Goal: Communication & Community: Answer question/provide support

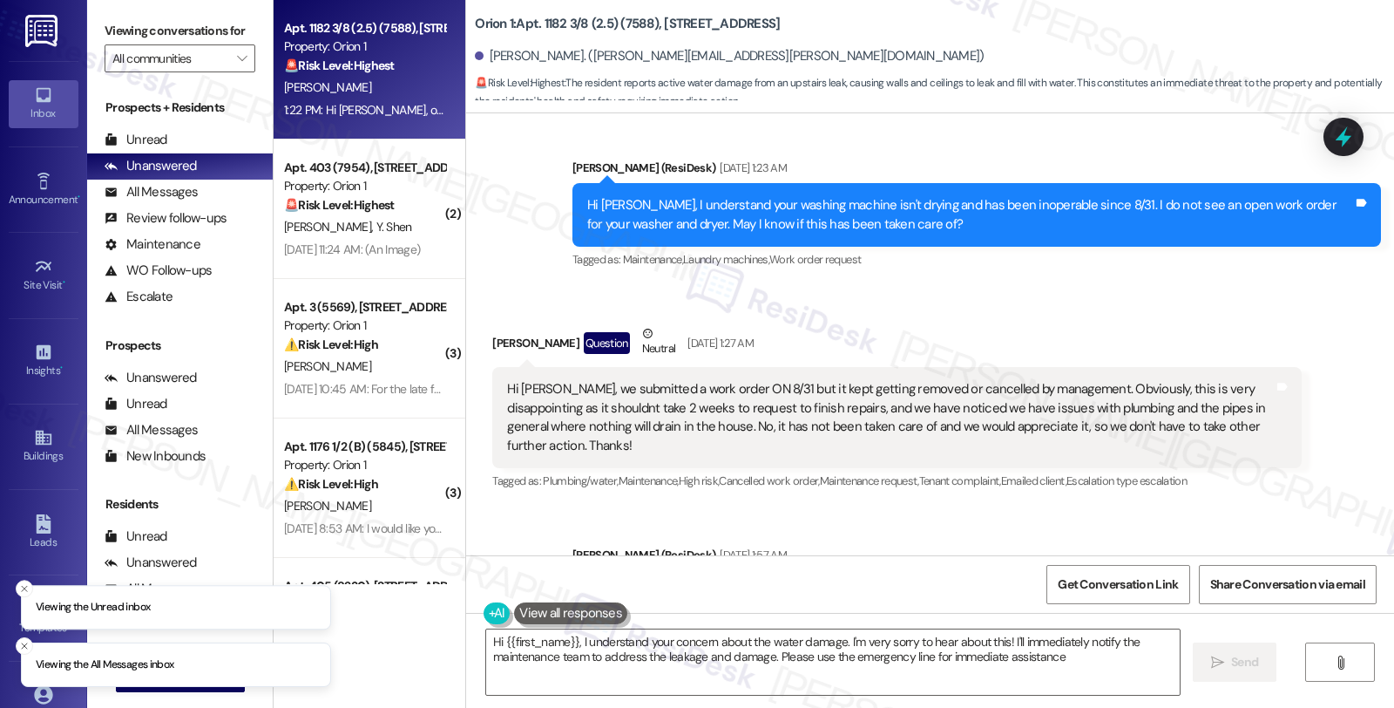
type textarea "Hi {{first_name}}, I understand your concern about the water damage. I'm very s…"
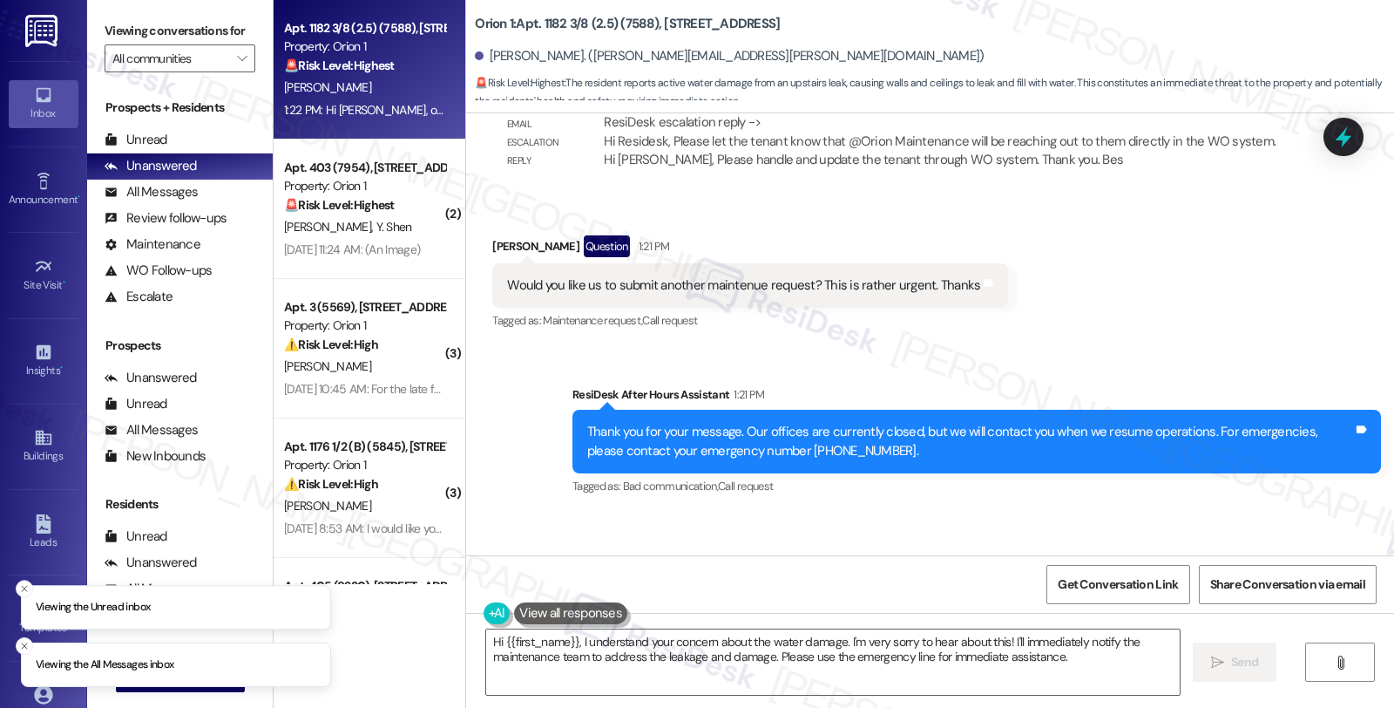
scroll to position [1767, 0]
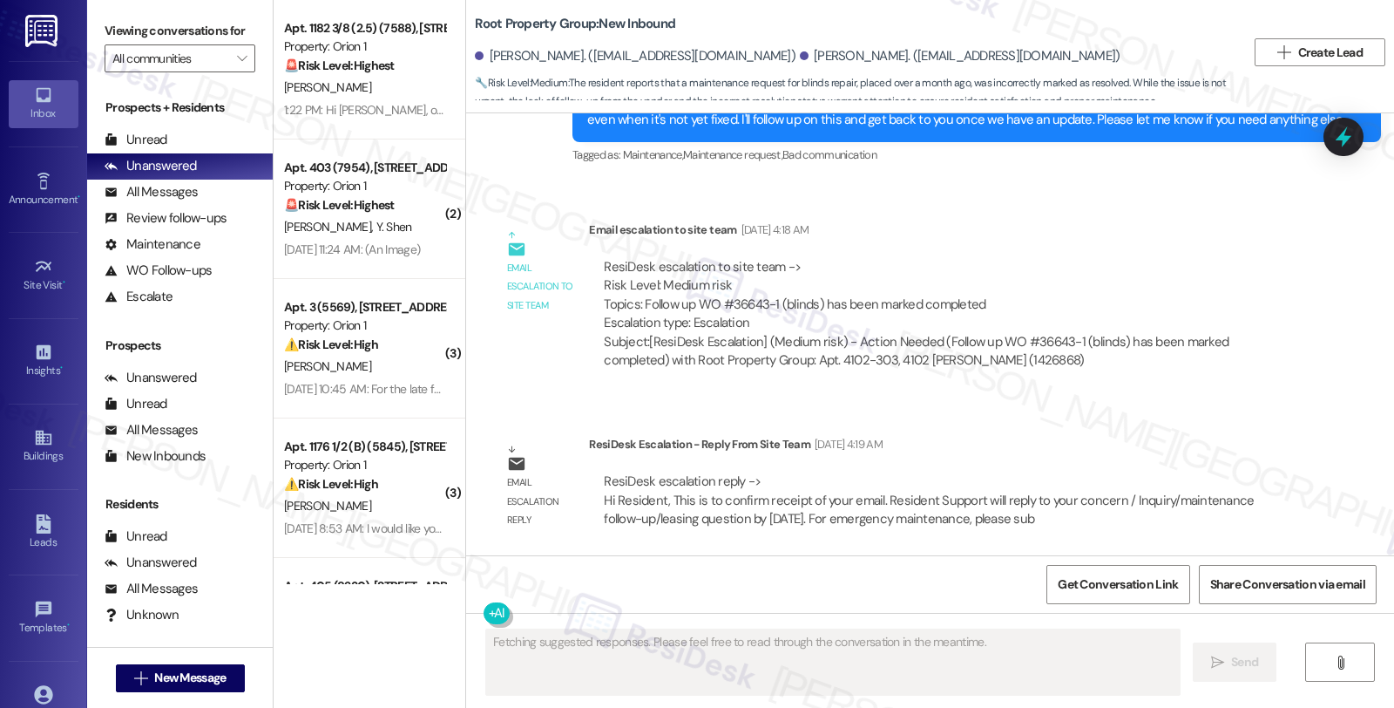
scroll to position [5171, 0]
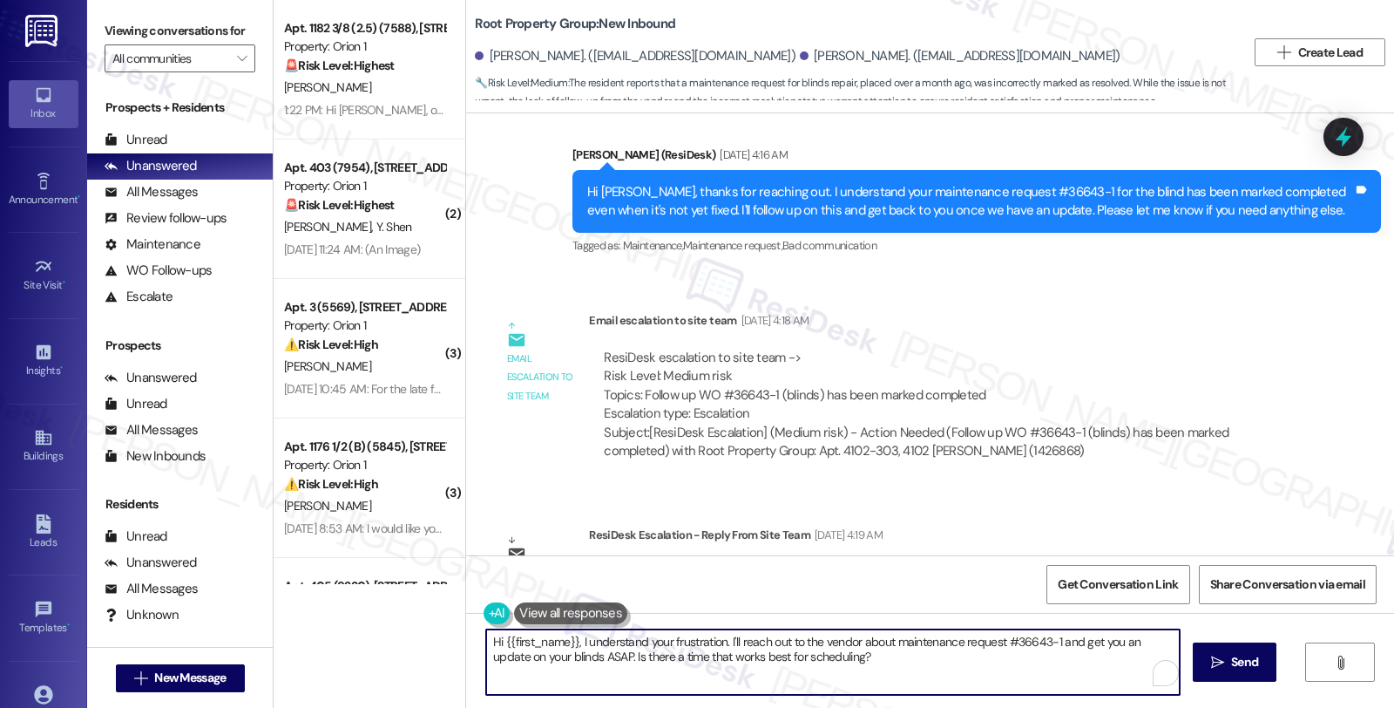
drag, startPoint x: 570, startPoint y: 641, endPoint x: 972, endPoint y: 688, distance: 404.6
click at [972, 688] on textarea "Hi {{first_name}}, I understand your frustration. I'll reach out to the vendor …" at bounding box center [833, 661] width 694 height 65
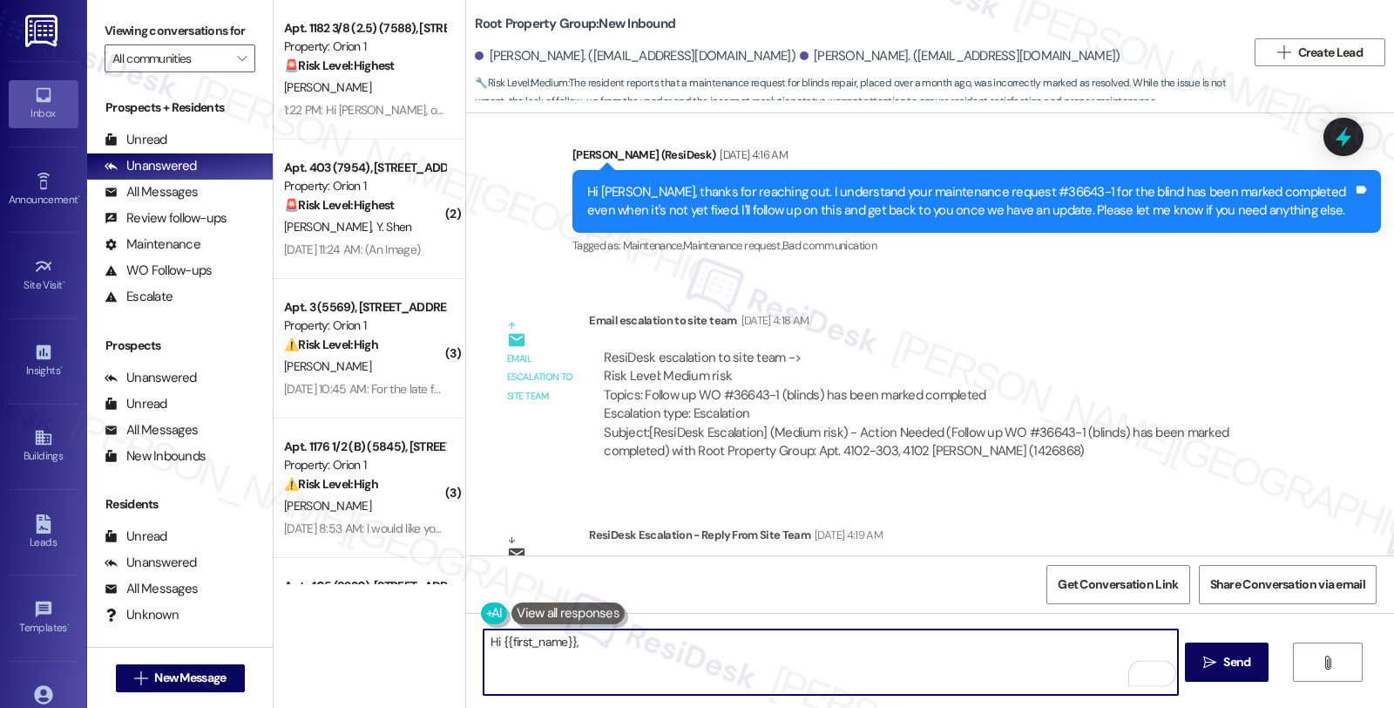
scroll to position [5364, 0]
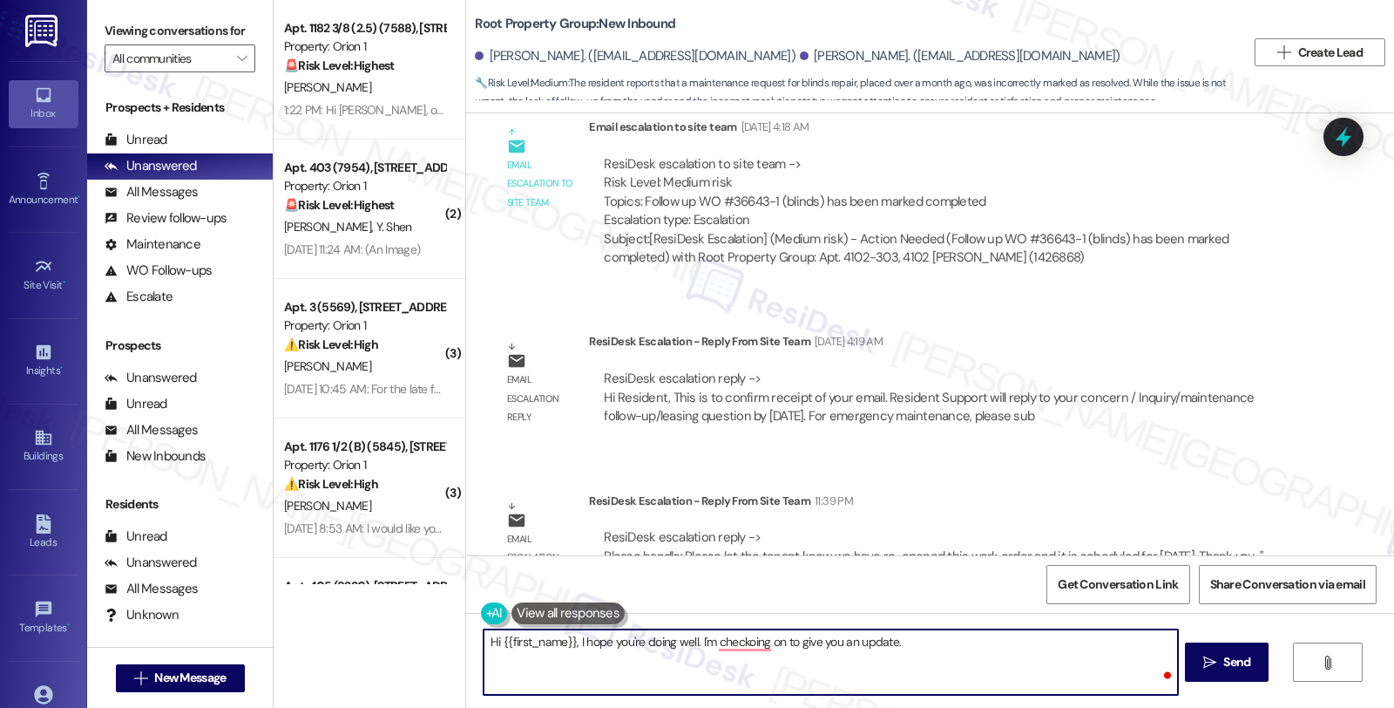
paste textarea "Please let the tenant know we have re-opened this work order and it is schedule…"
click at [919, 641] on textarea "Hi {{first_name}}, I hope you're doing well. I'm checking on to give you an upd…" at bounding box center [831, 661] width 694 height 65
click at [989, 641] on textarea "Hi {{first_name}}, I hope you're doing well. I'm checking on to give you an upd…" at bounding box center [831, 661] width 694 height 65
click at [1053, 641] on textarea "Hi {{first_name}}, I hope you're doing well. I'm checking in to give you an upd…" at bounding box center [831, 661] width 694 height 65
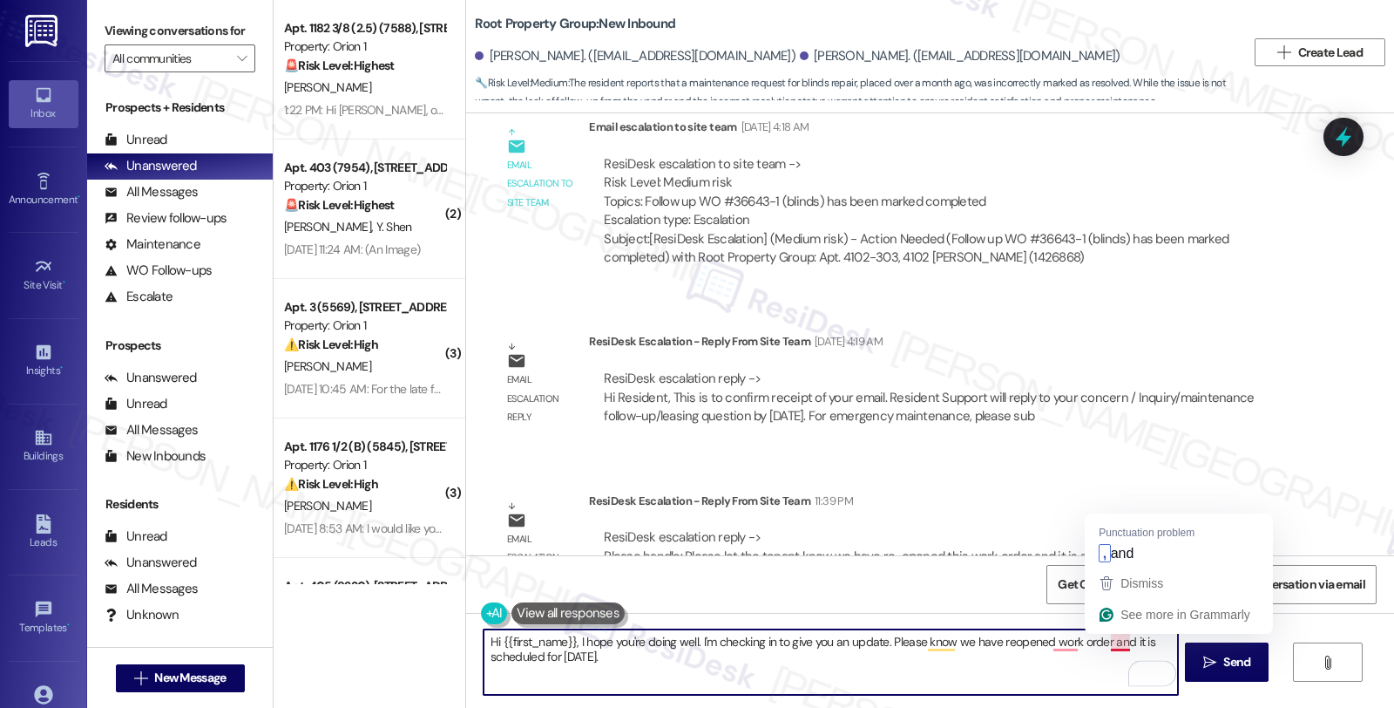
click at [1103, 640] on textarea "Hi {{first_name}}, I hope you're doing well. I'm checking in to give you an upd…" at bounding box center [831, 661] width 694 height 65
paste textarea "#36643-1"
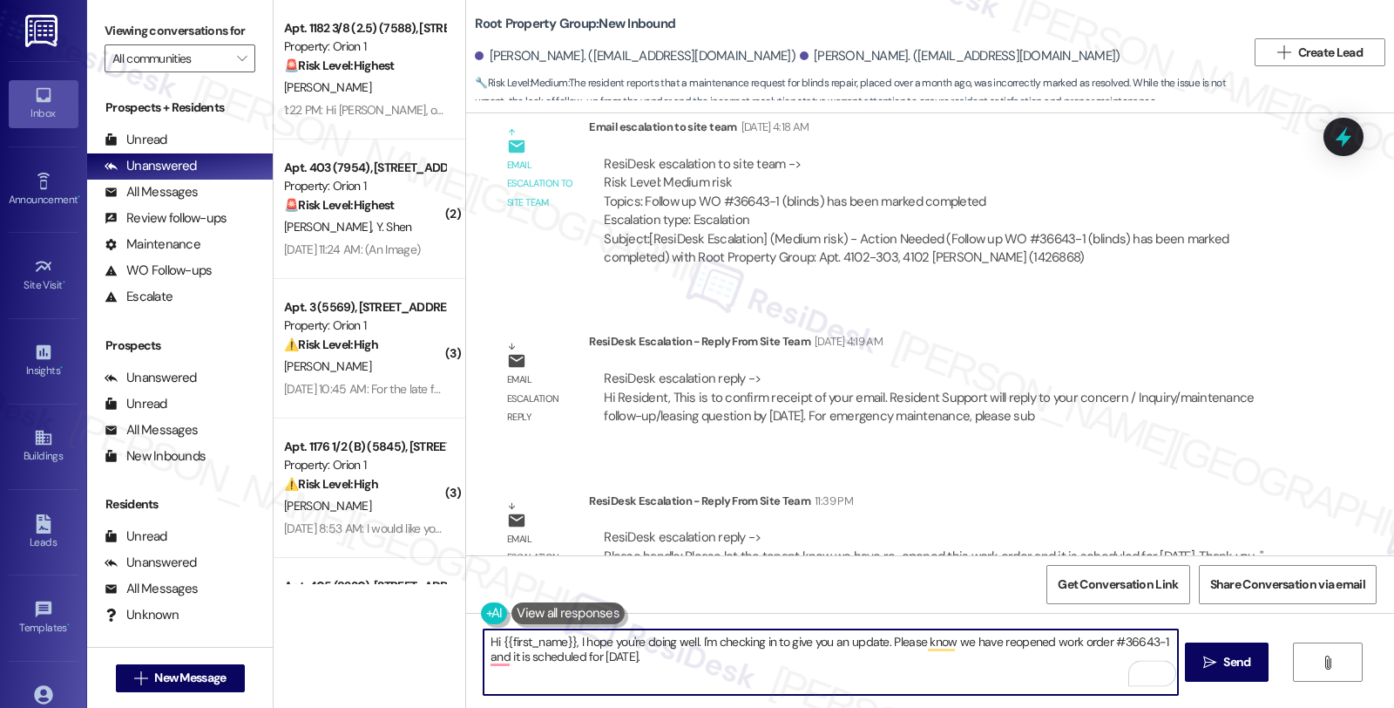
click at [770, 651] on textarea "Hi {{first_name}}, I hope you're doing well. I'm checking in to give you an upd…" at bounding box center [831, 661] width 694 height 65
click at [750, 664] on textarea "Hi {{first_name}}, I hope you're doing well. I'm checking in to give you an upd…" at bounding box center [831, 661] width 694 height 65
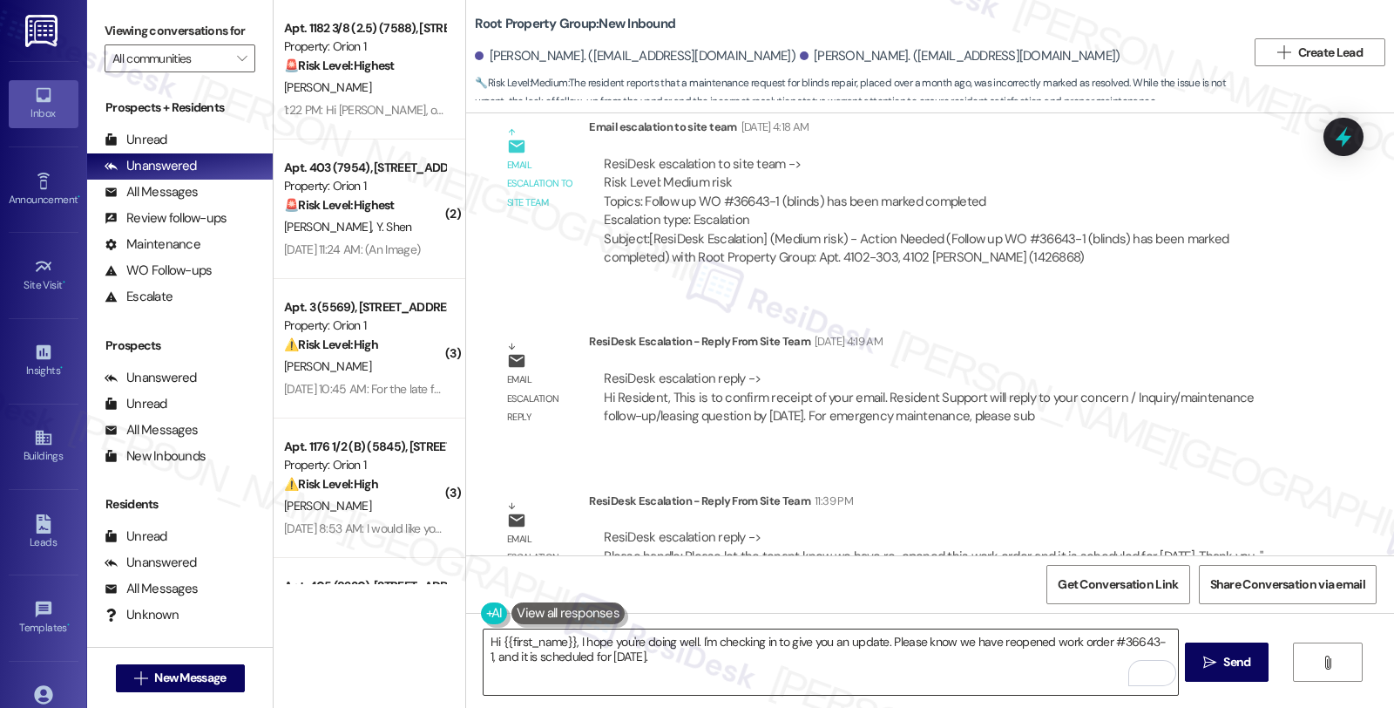
click at [739, 654] on textarea "Hi {{first_name}}, I hope you're doing well. I'm checking in to give you an upd…" at bounding box center [831, 661] width 694 height 65
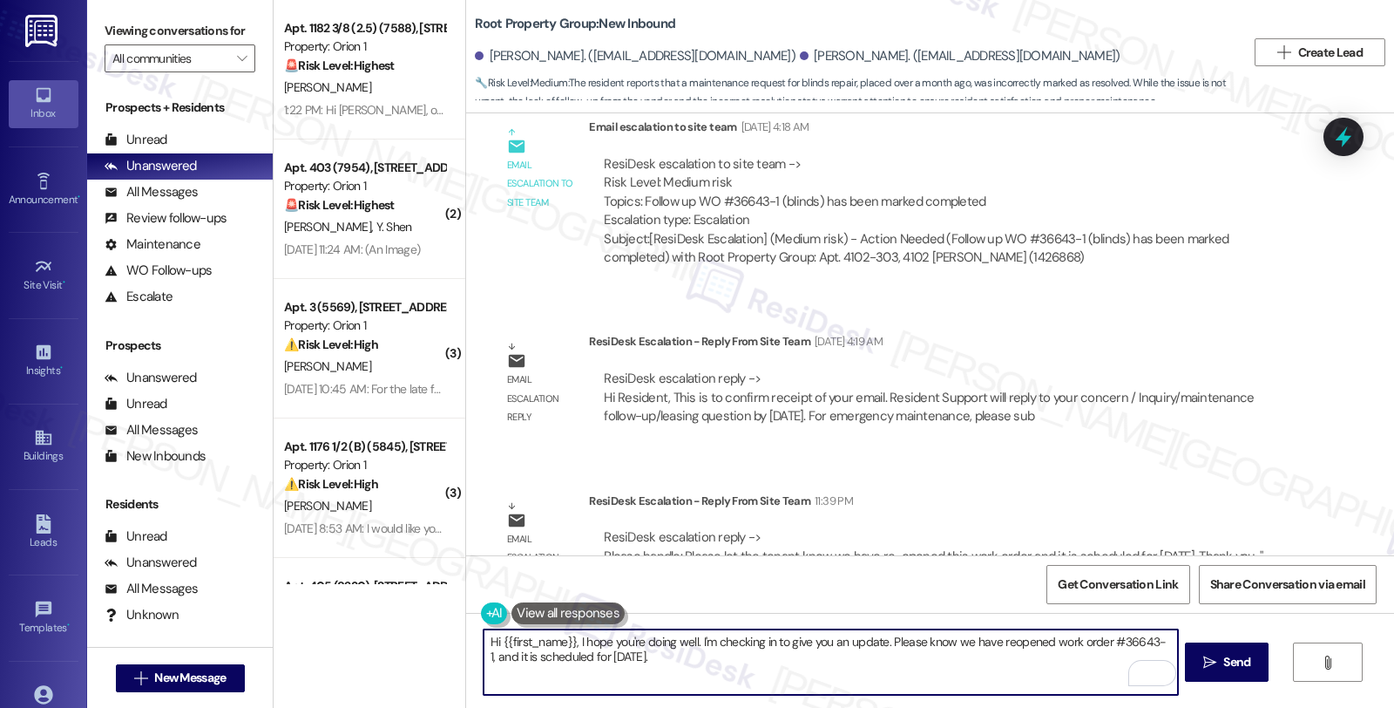
paste textarea "Should you have other concerns, please feel free to reach out. Have a great day!"
type textarea "Hi {{first_name}}, I hope you're doing well. I'm checking in to give you an upd…"
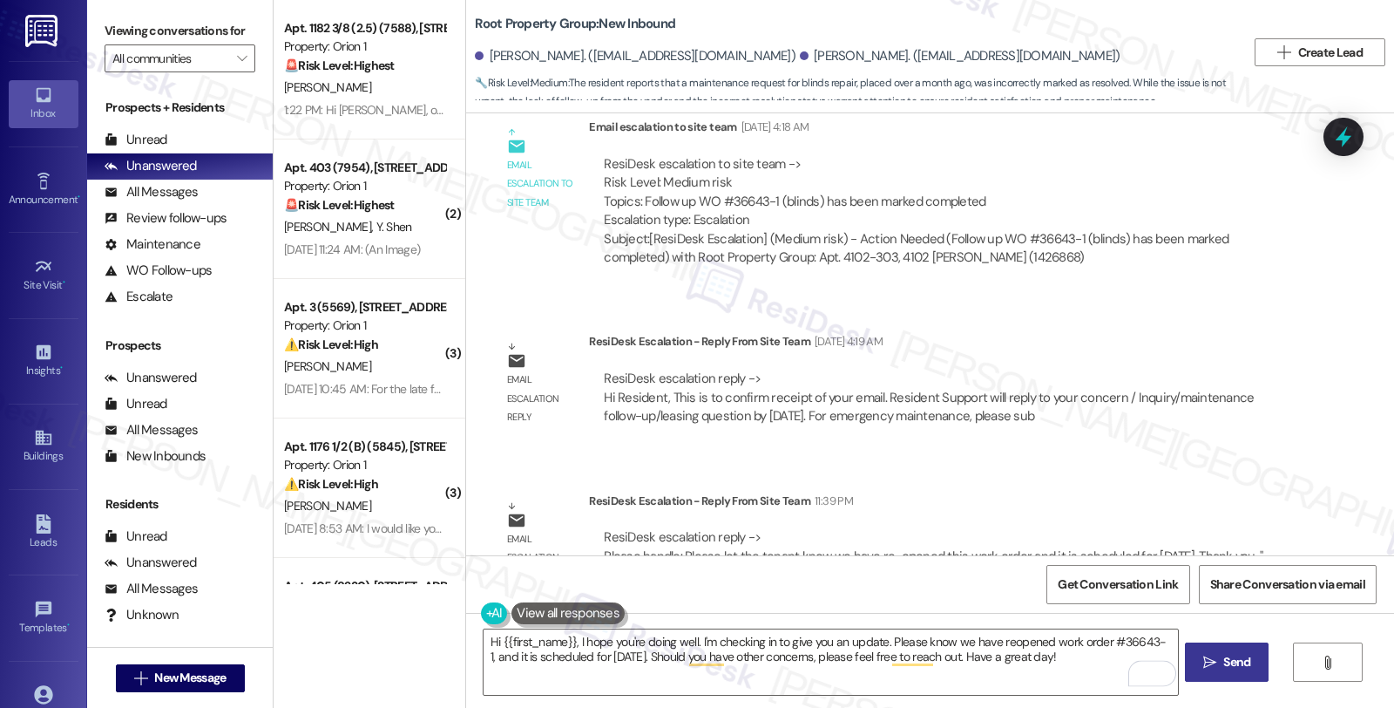
click at [1234, 655] on span "Send" at bounding box center [1237, 662] width 27 height 18
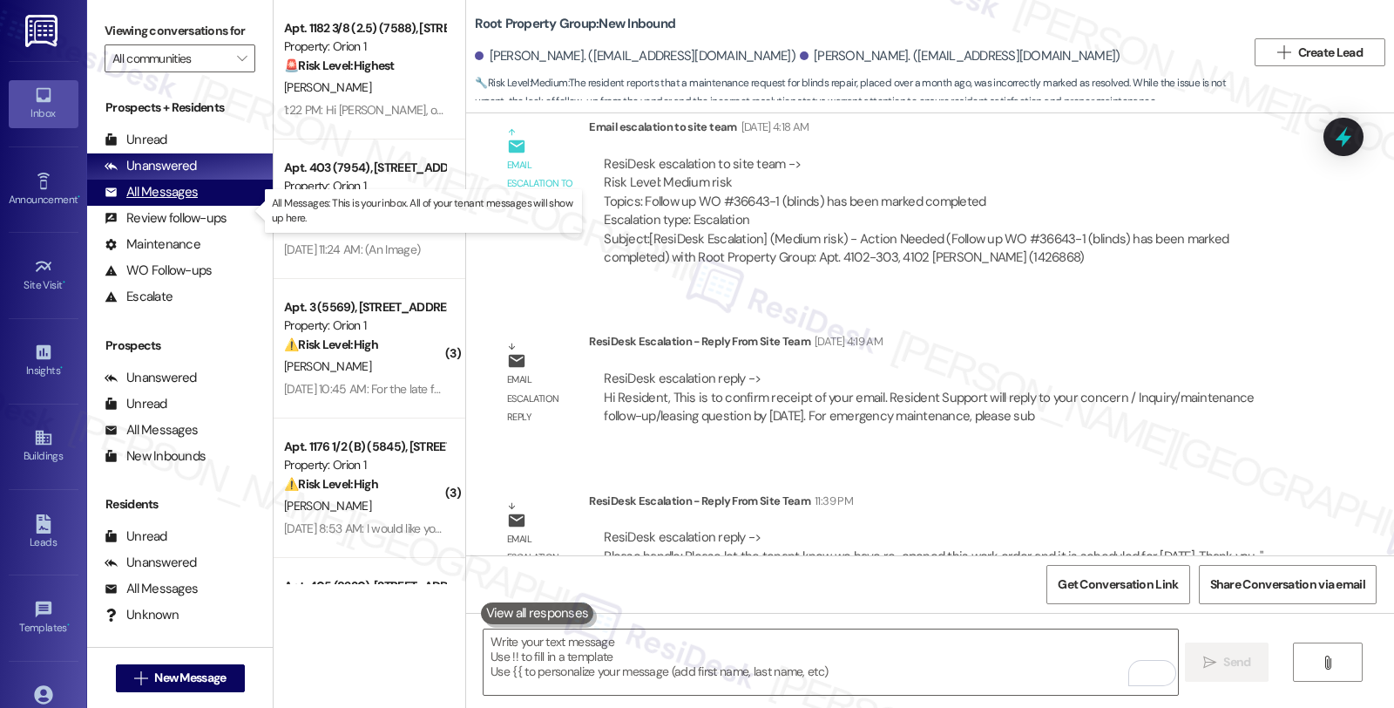
click at [181, 201] on div "All Messages" at bounding box center [151, 192] width 93 height 18
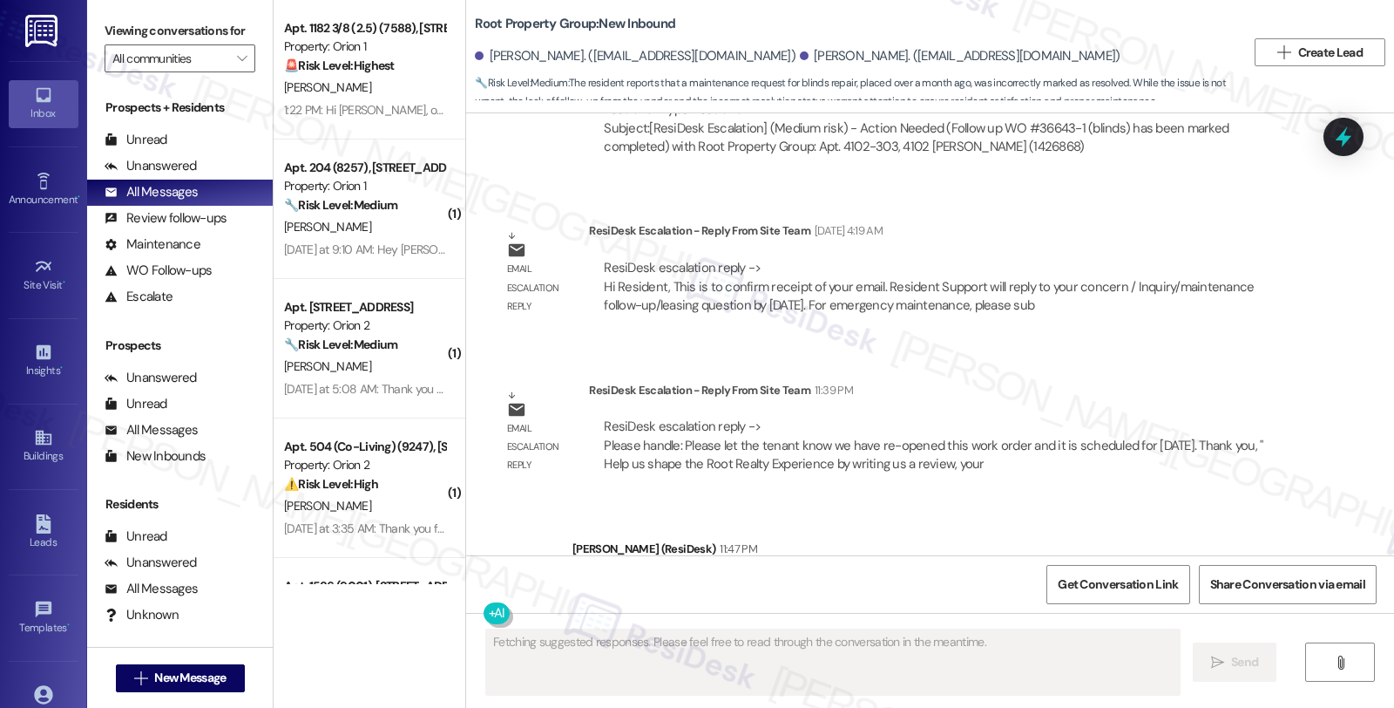
scroll to position [5530, 0]
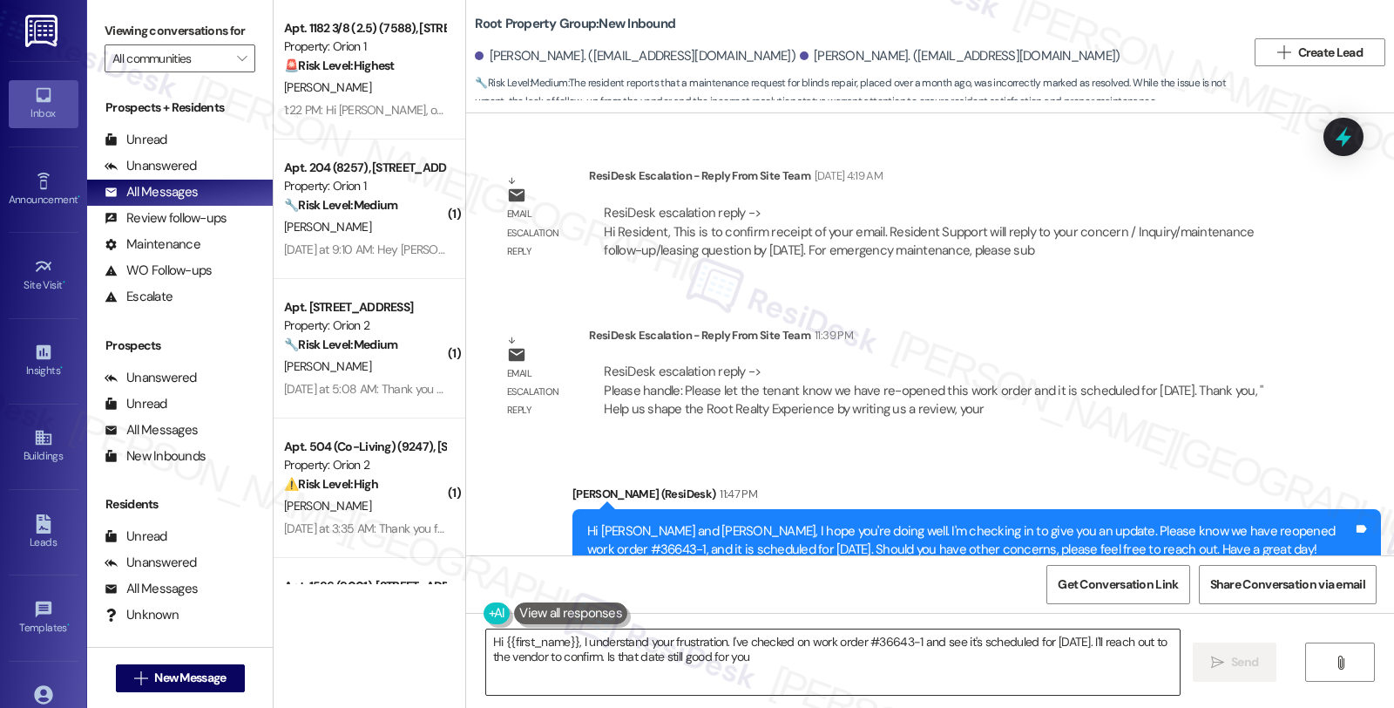
type textarea "Hi {{first_name}}, I understand your frustration. I've checked on work order #3…"
drag, startPoint x: 1302, startPoint y: 235, endPoint x: 1233, endPoint y: 195, distance: 79.7
click at [1302, 235] on div "Survey, sent via SMS Residesk Automated Survey Jul 25, 2025 at 12:34 AM Hi Carl…" at bounding box center [930, 334] width 928 height 442
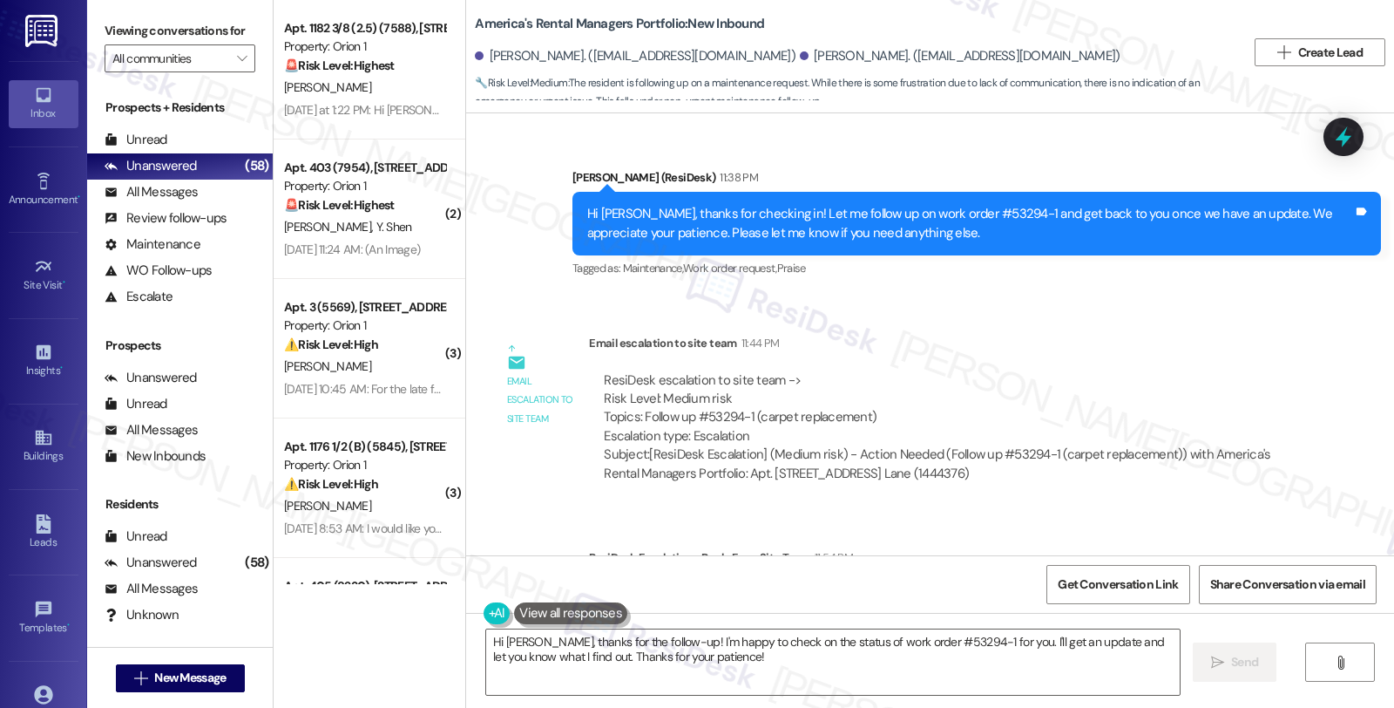
scroll to position [5155, 0]
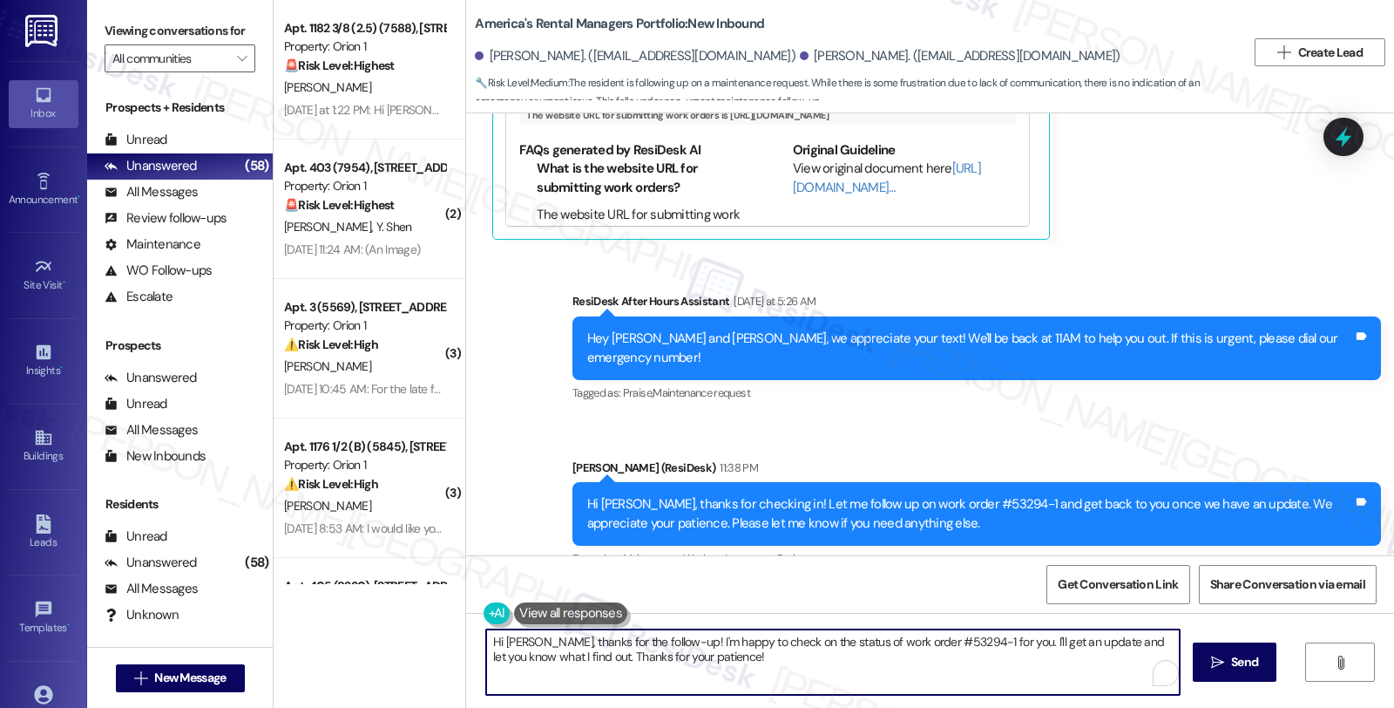
drag, startPoint x: 727, startPoint y: 651, endPoint x: 364, endPoint y: 589, distance: 367.8
click at [364, 589] on div "Apt. 1182 3/8 (2.5) (7588), [STREET_ADDRESS] Property: Orion 1 🚨 Risk Level: Hi…" at bounding box center [834, 354] width 1121 height 708
paste textarea "Please handle. See the Cancellation Notes on the Meld for more info: Cancellati…"
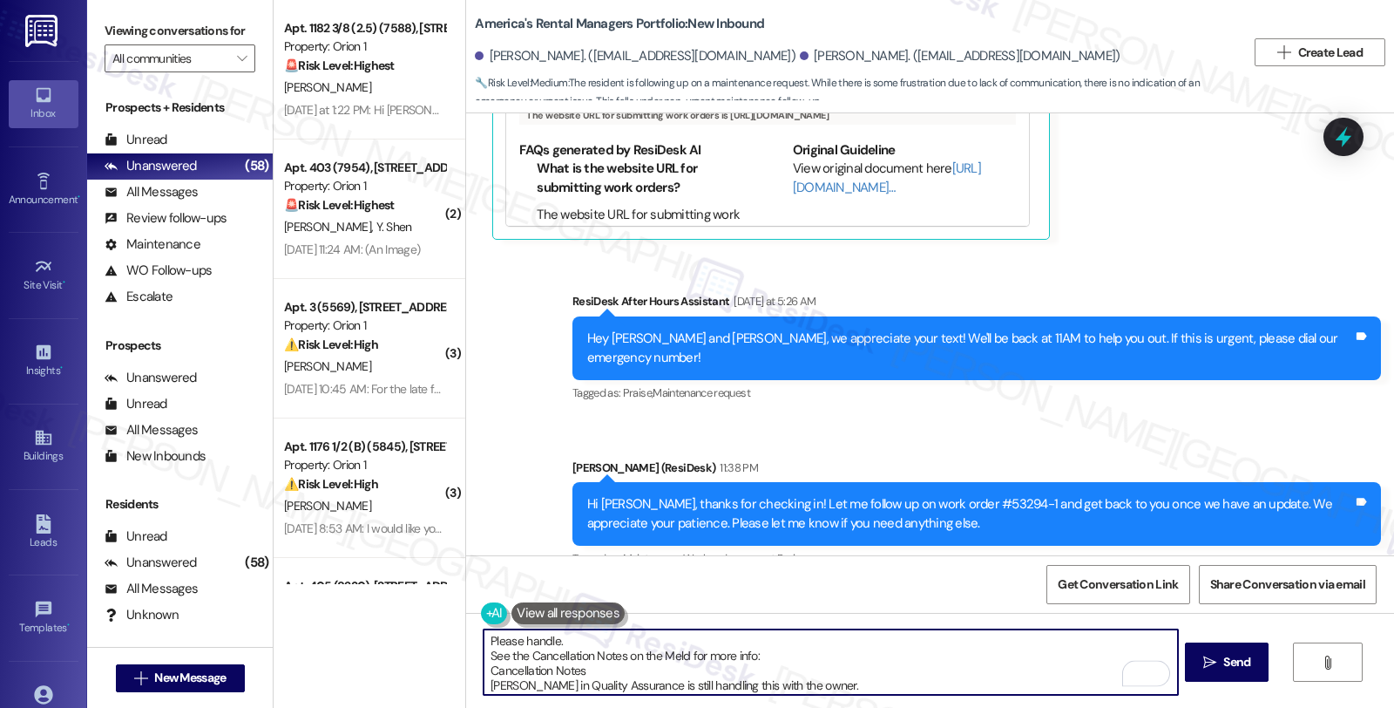
scroll to position [0, 0]
drag, startPoint x: 588, startPoint y: 641, endPoint x: 384, endPoint y: 633, distance: 204.1
click at [384, 633] on div "Apt. 1182 3/8 (2.5) (7588), 1180 W 37th Pl Property: Orion 1 🚨 Risk Level: High…" at bounding box center [834, 354] width 1121 height 708
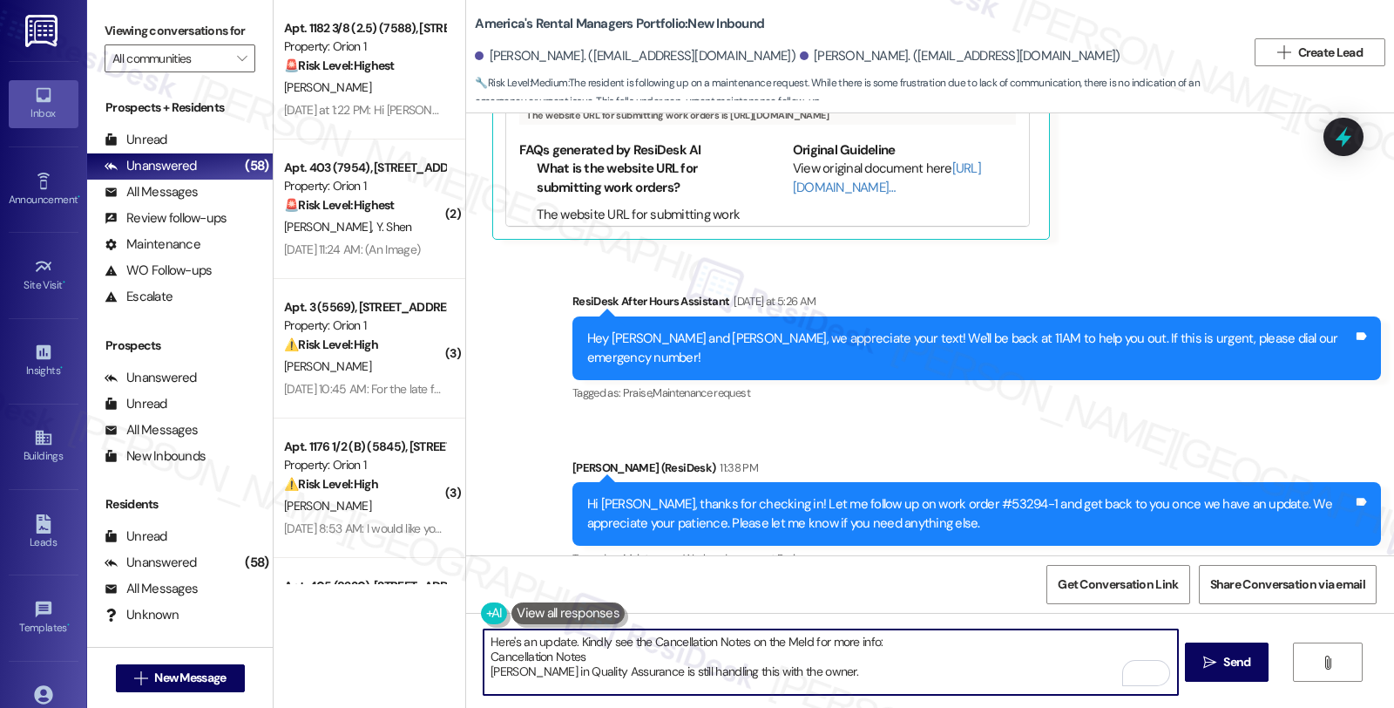
click at [861, 672] on textarea "Here's an update. Kindly see the Cancellation Notes on the Meld for more info: …" at bounding box center [831, 661] width 694 height 65
type textarea "Here's an update. Kindly see the Cancellation Notes on the Meld for more info: …"
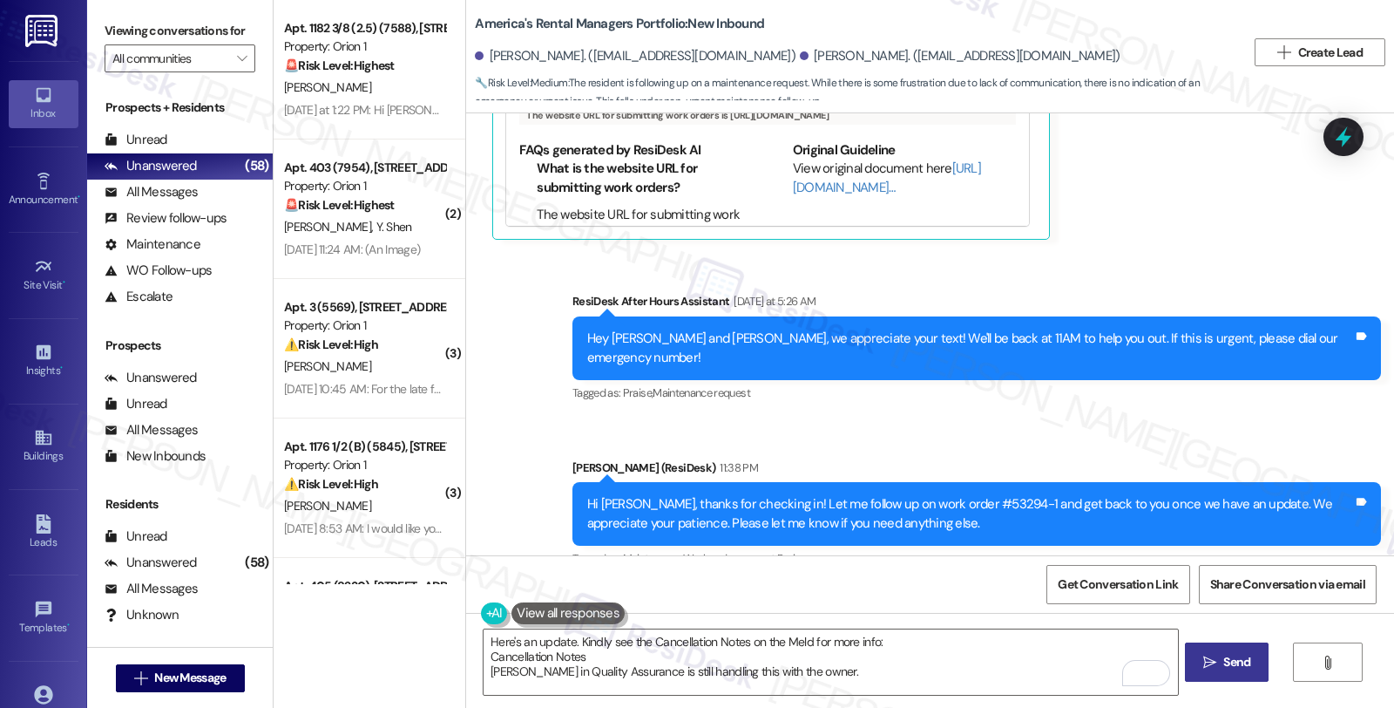
click at [1233, 660] on span "Send" at bounding box center [1237, 662] width 27 height 18
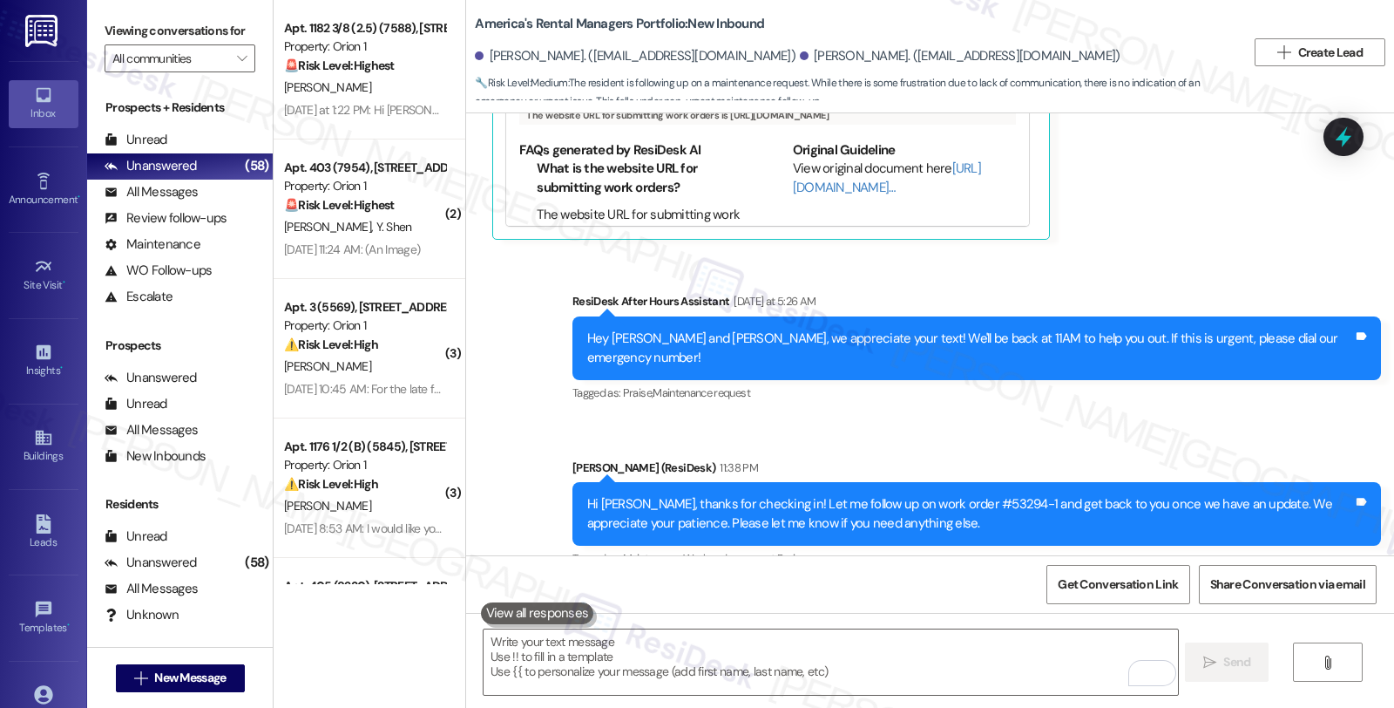
click at [1109, 611] on div "Email escalation to site team Email escalation to site team 11:44 PM ResiDesk e…" at bounding box center [896, 705] width 835 height 188
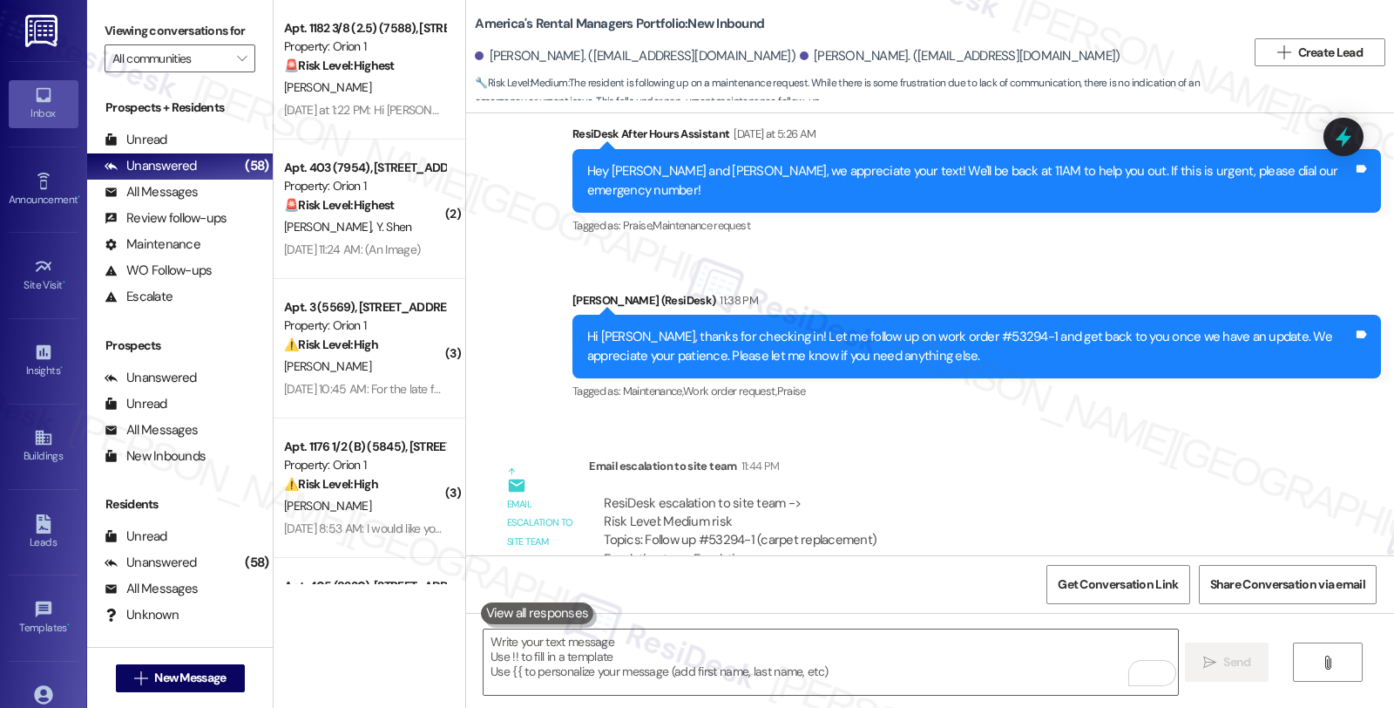
scroll to position [5445, 0]
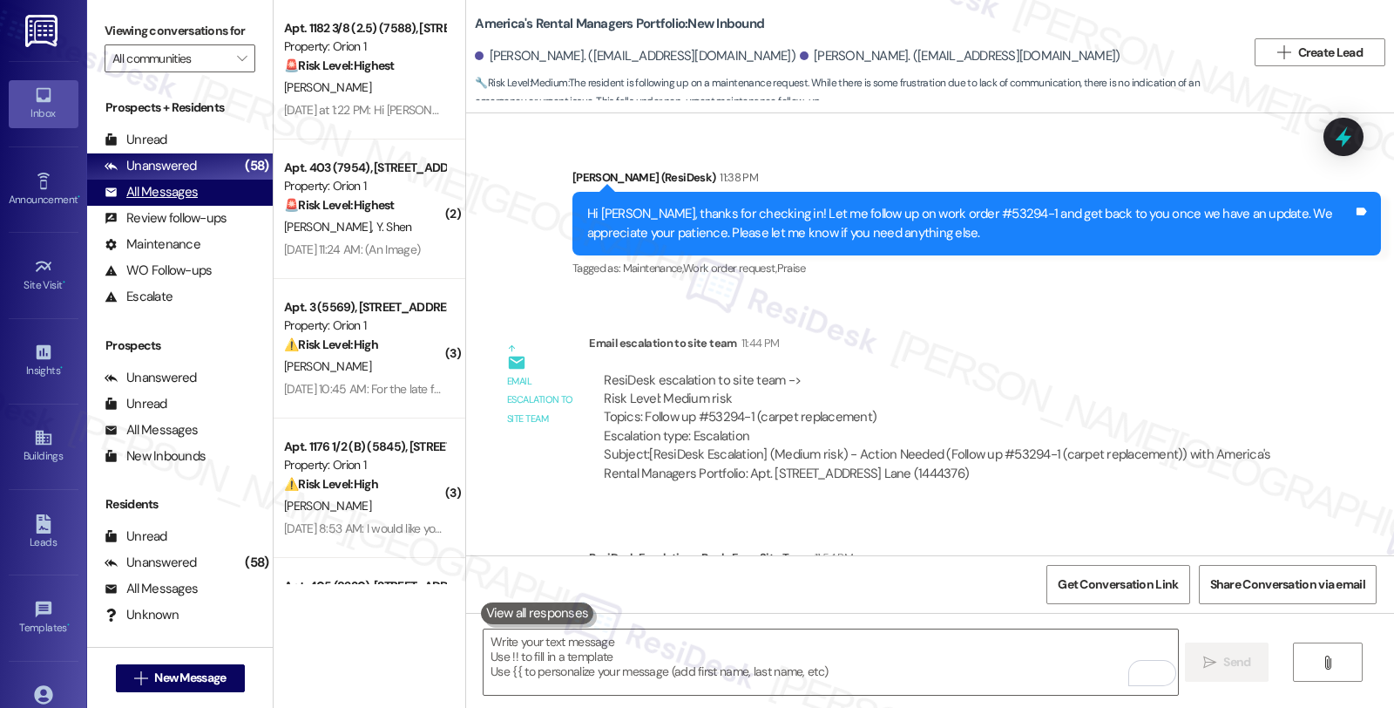
click at [193, 201] on div "All Messages" at bounding box center [151, 192] width 93 height 18
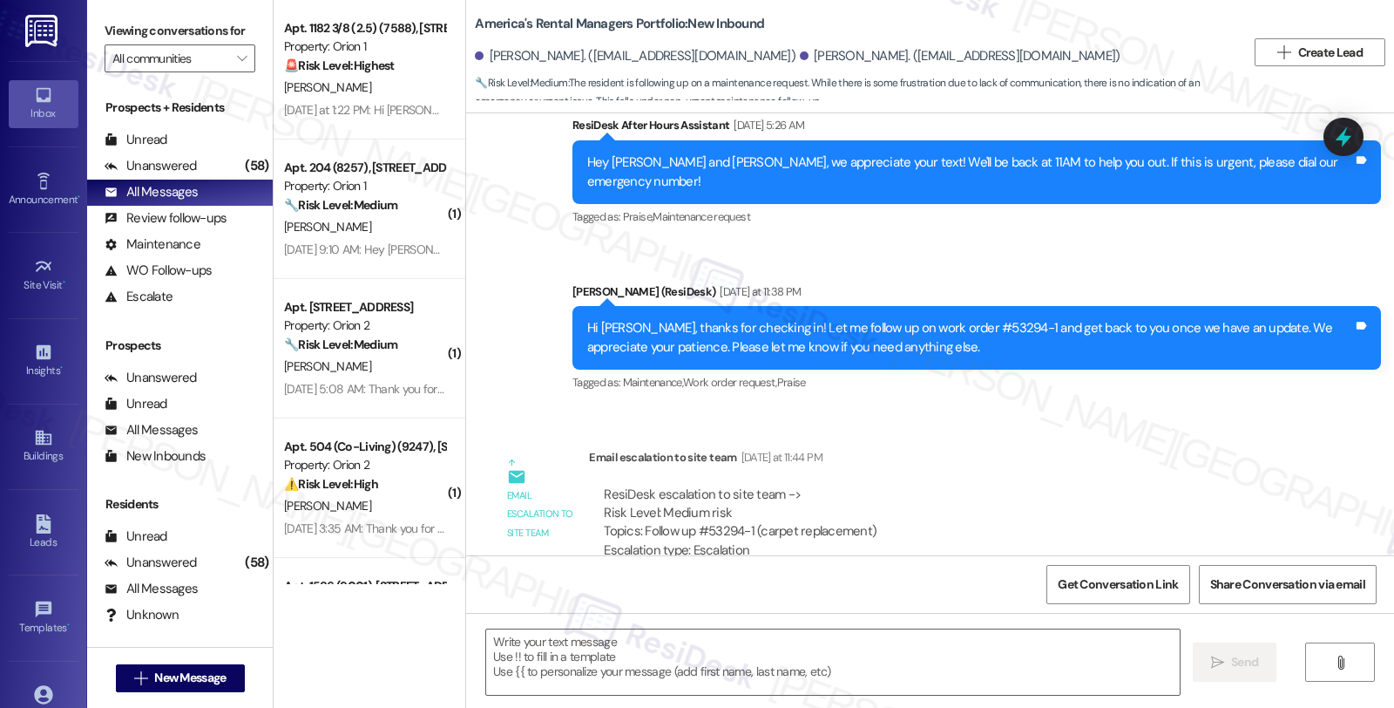
type textarea "Fetching suggested responses. Please feel free to read through the conversation…"
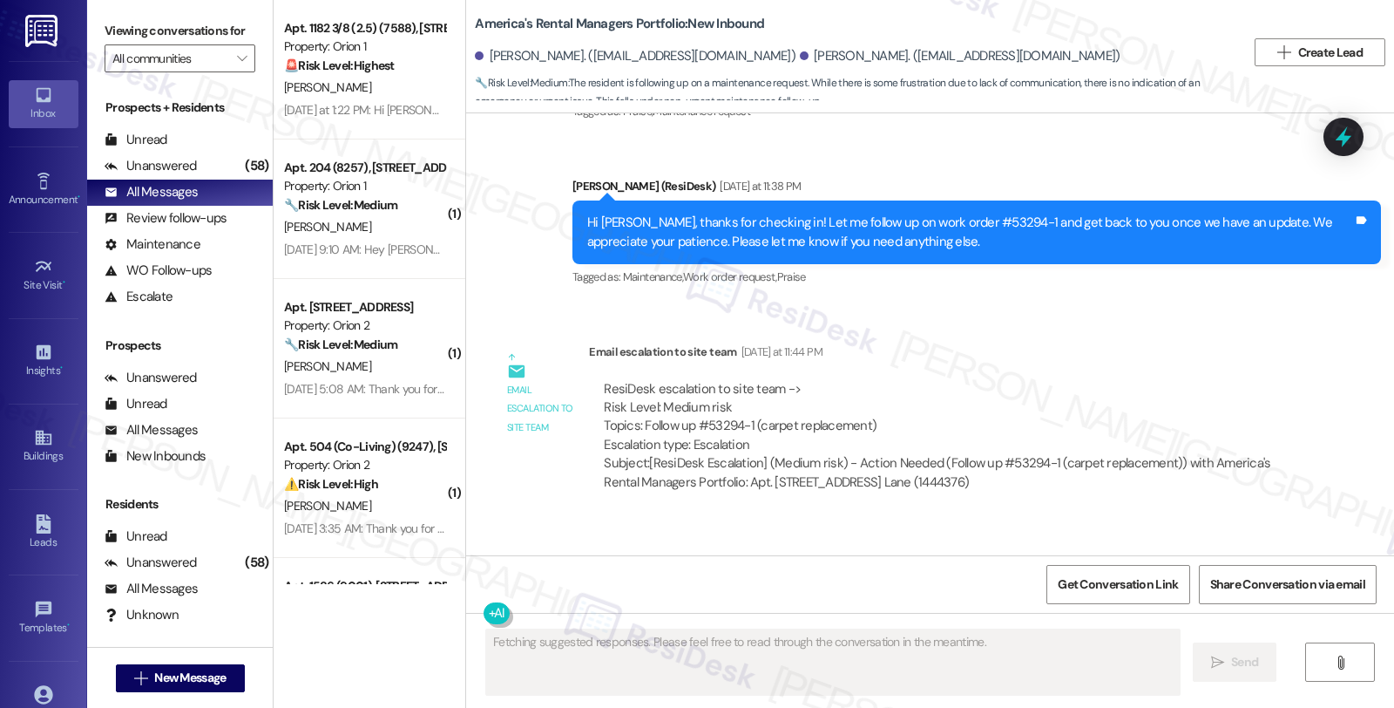
scroll to position [5630, 0]
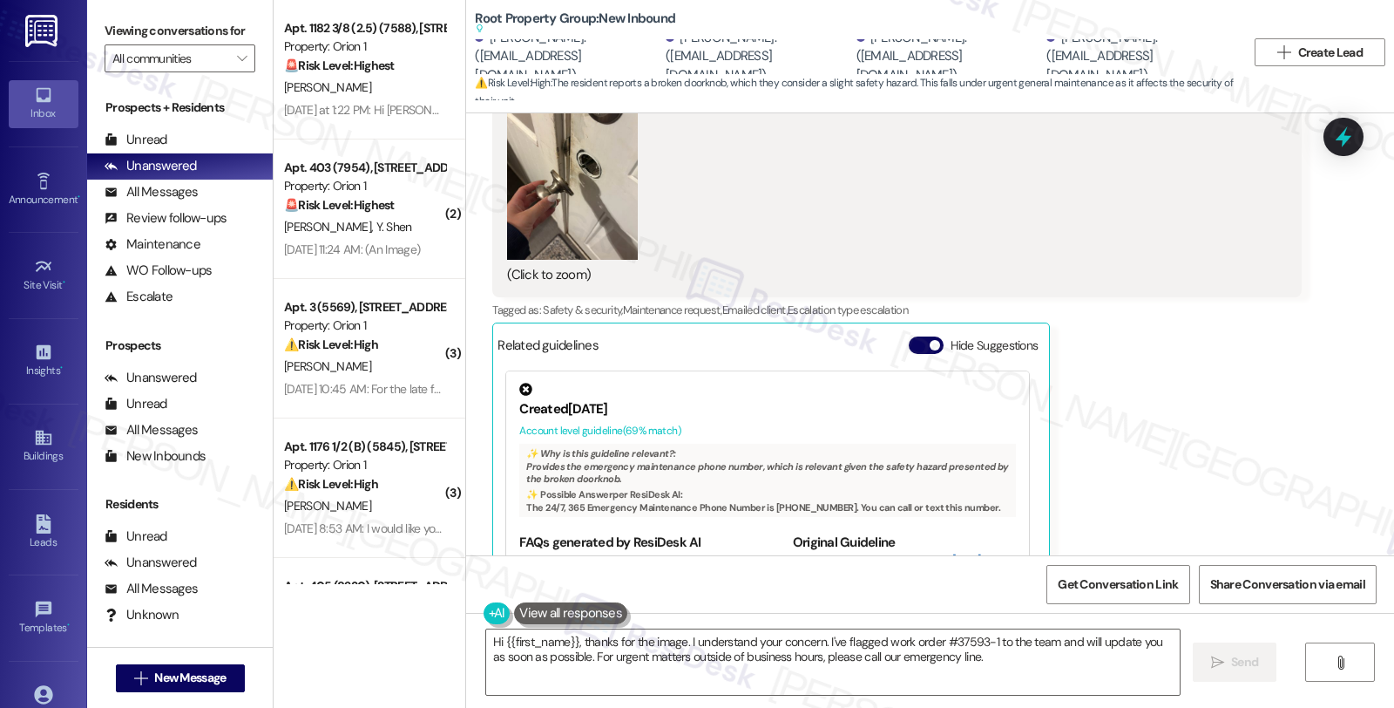
scroll to position [9511, 0]
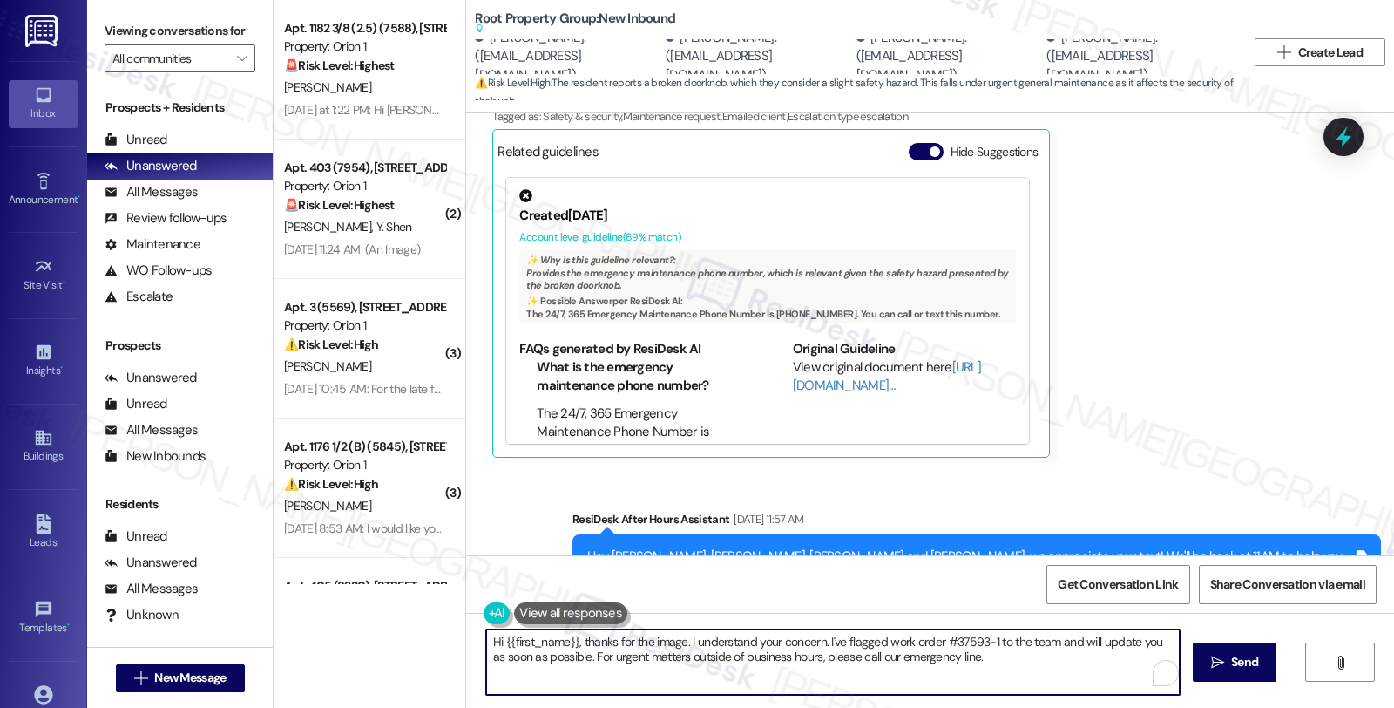
drag, startPoint x: 519, startPoint y: 598, endPoint x: 382, endPoint y: 588, distance: 137.2
click at [382, 588] on div "Apt. 1182 3/8 (2.5) (7588), [STREET_ADDRESS] Property: Orion 1 🚨 Risk Level: Hi…" at bounding box center [834, 354] width 1121 height 708
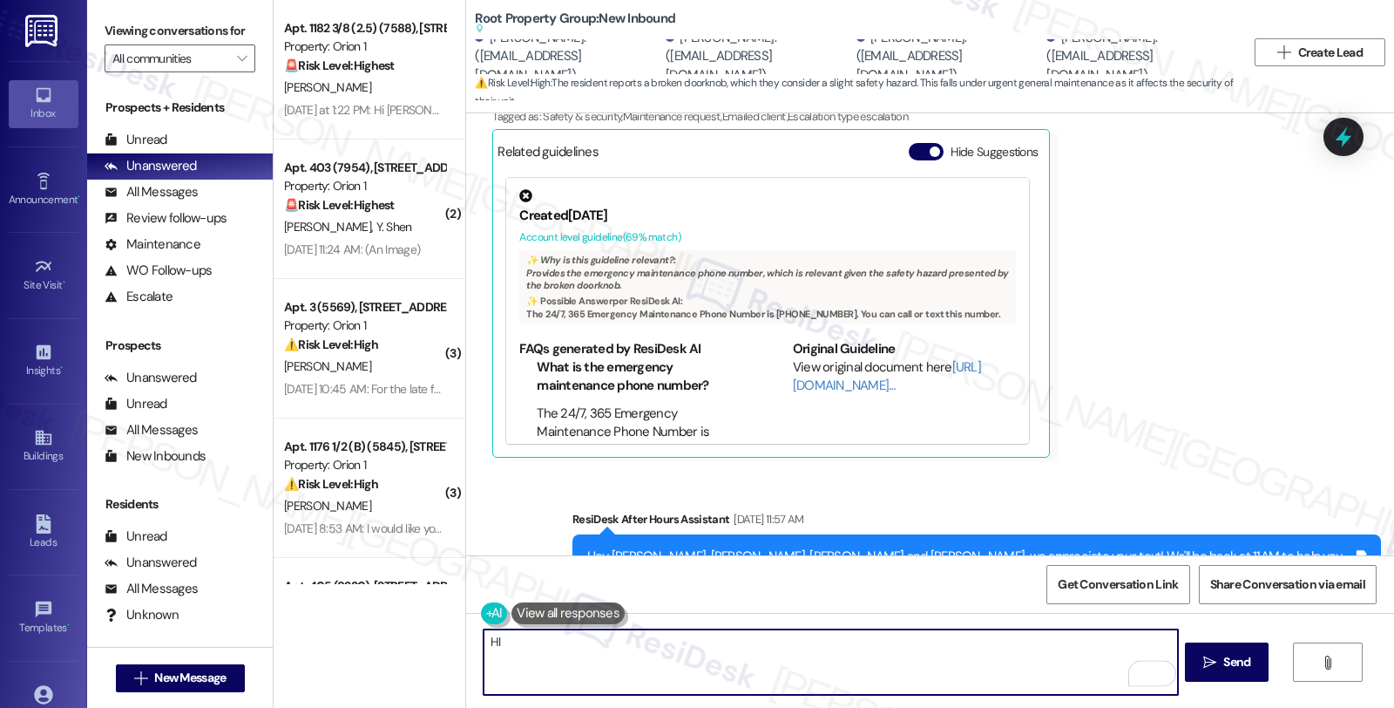
type textarea "H"
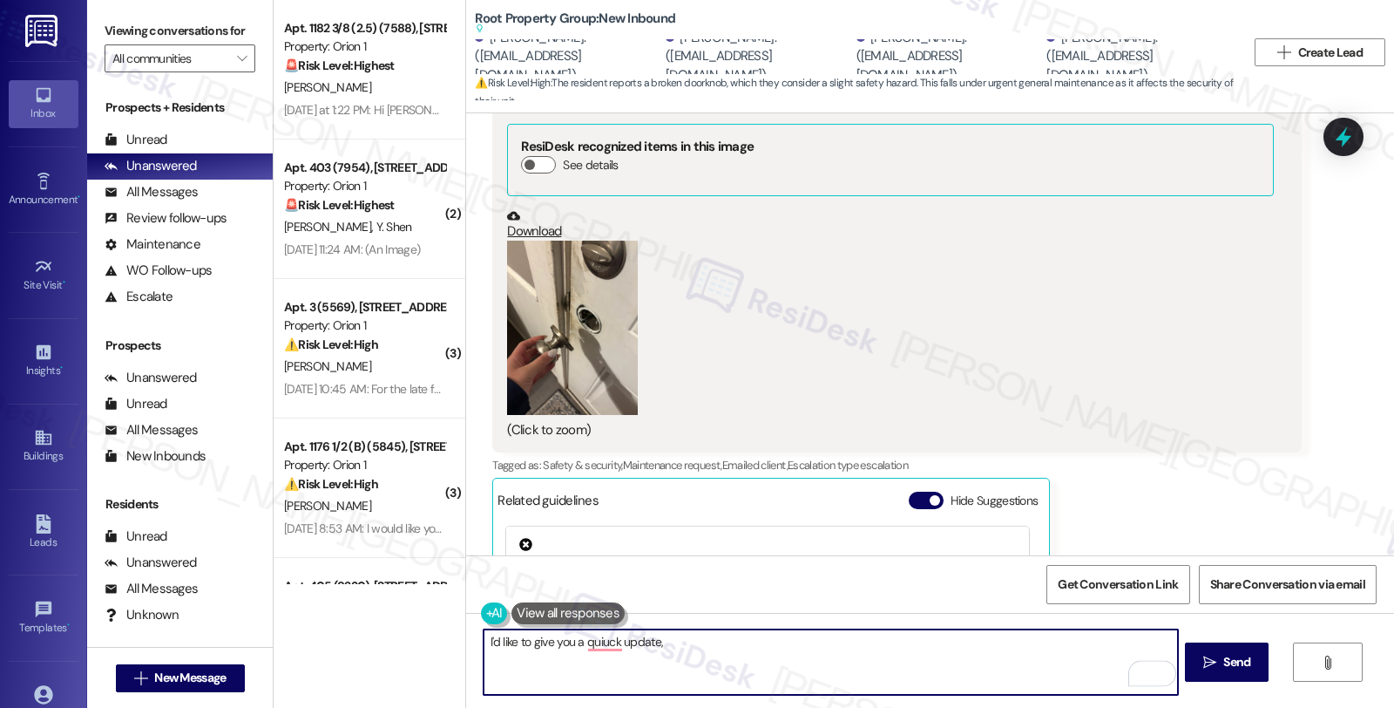
scroll to position [8929, 0]
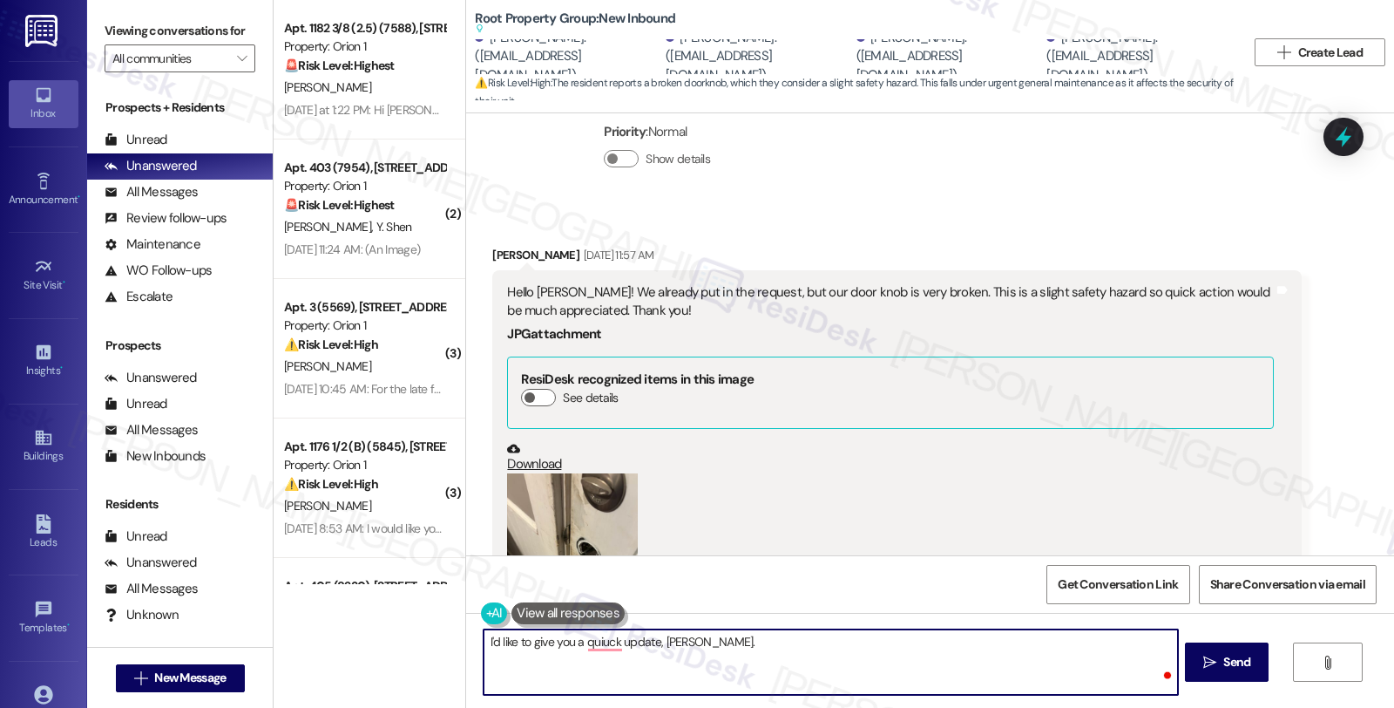
paste textarea "Kindly let the resident know that we are checking on our technician's schedule …"
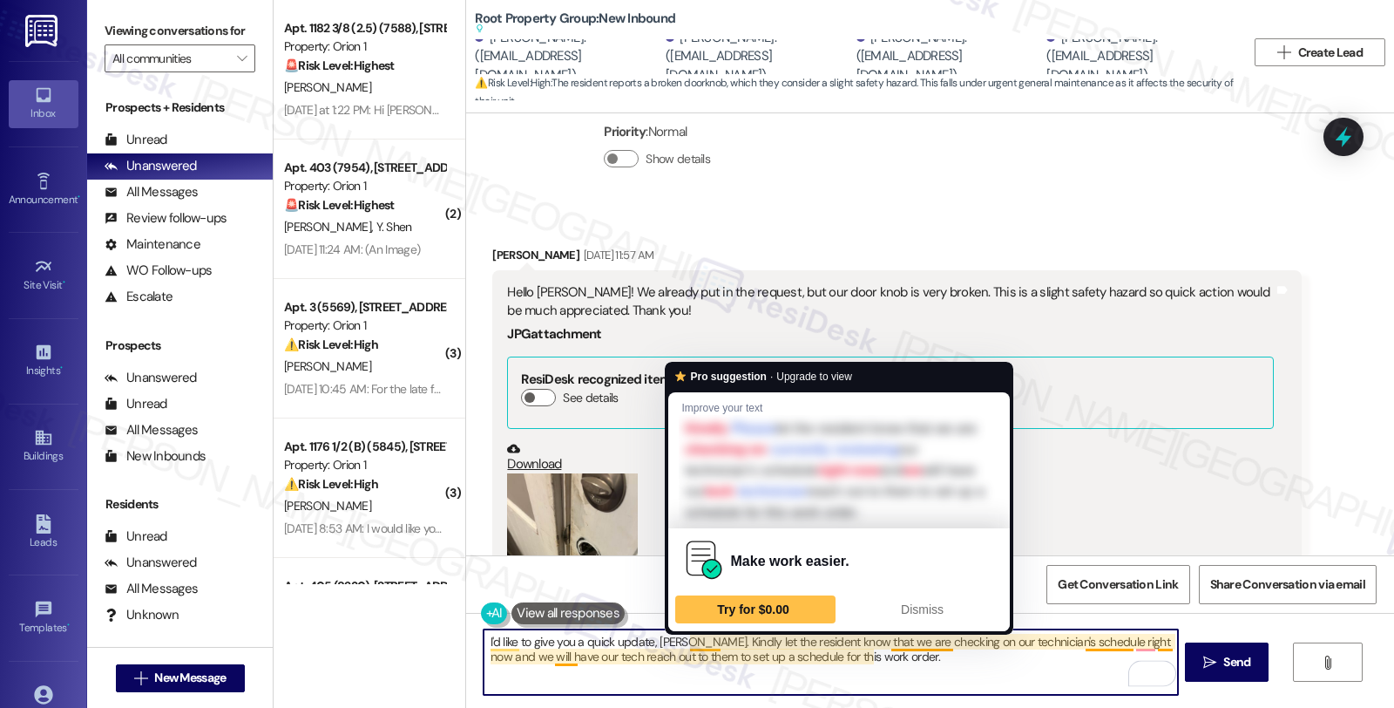
drag, startPoint x: 676, startPoint y: 645, endPoint x: 719, endPoint y: 638, distance: 43.3
click at [677, 645] on textarea "I'd like to give you a quick update, Laine. Kindly let the resident know that w…" at bounding box center [831, 661] width 694 height 65
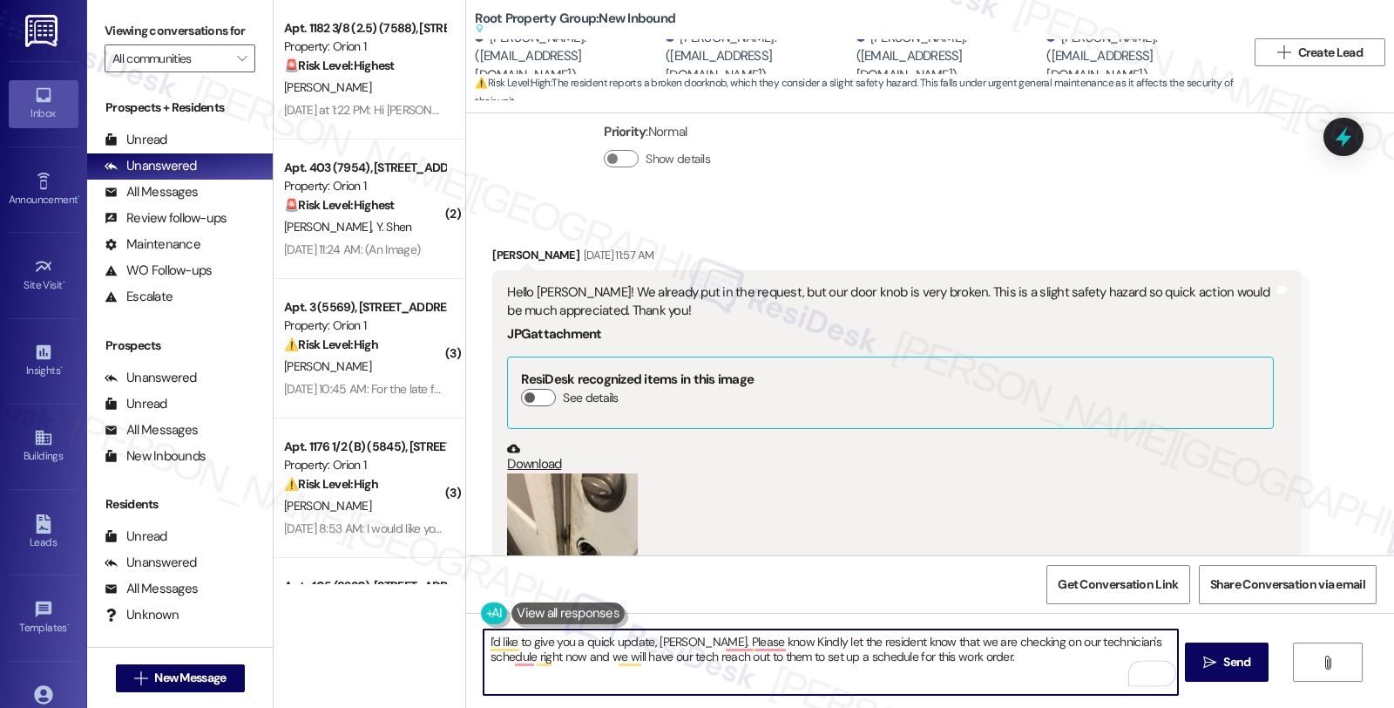
click at [887, 641] on textarea "I'd like to give you a quick update, Laine. Please know Kindly let the resident…" at bounding box center [831, 661] width 694 height 65
click at [587, 660] on textarea "I'd like to give you a quick update, Laine. Please know that we are checking on…" at bounding box center [831, 661] width 694 height 65
click at [817, 660] on textarea "I'd like to give you a quick update, Laine. Please know that we are checking on…" at bounding box center [831, 661] width 694 height 65
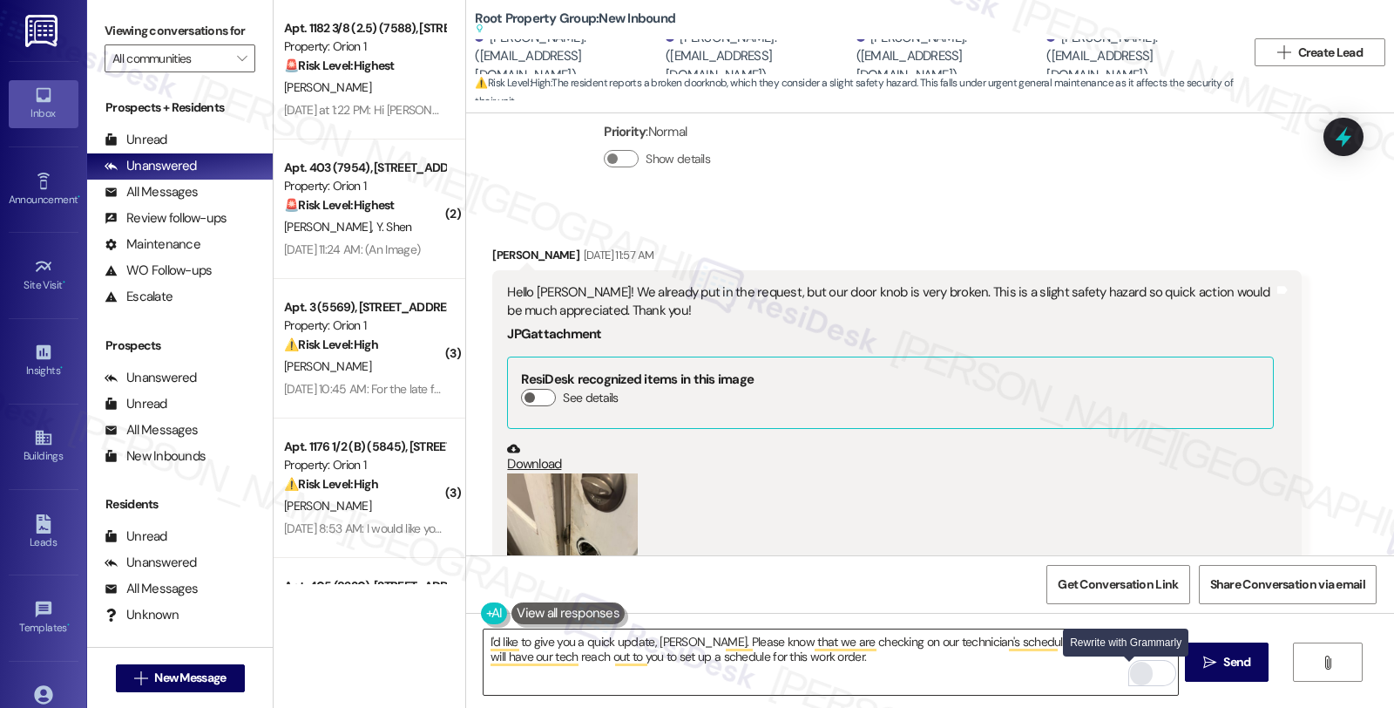
click at [1132, 672] on div "Rewrite with Grammarly" at bounding box center [1141, 673] width 19 height 20
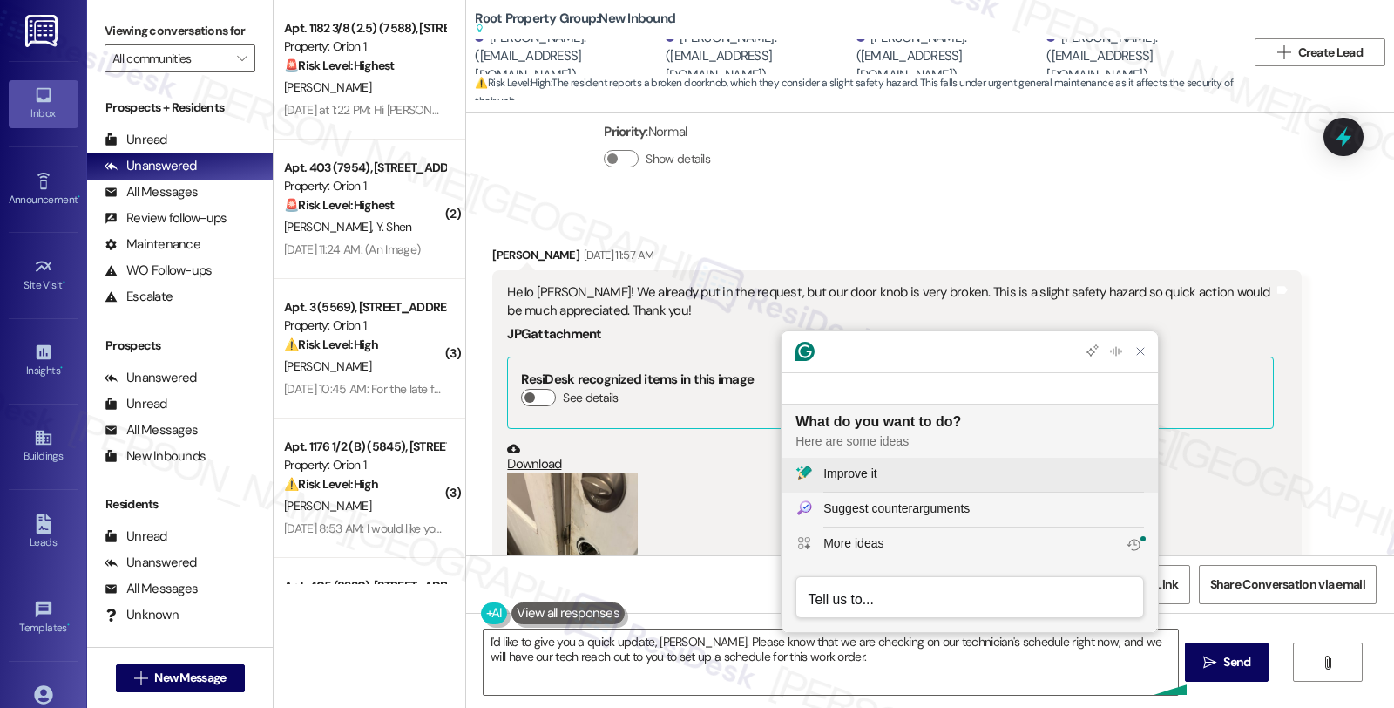
scroll to position [0, 0]
click at [929, 469] on div "Improve it" at bounding box center [984, 474] width 321 height 18
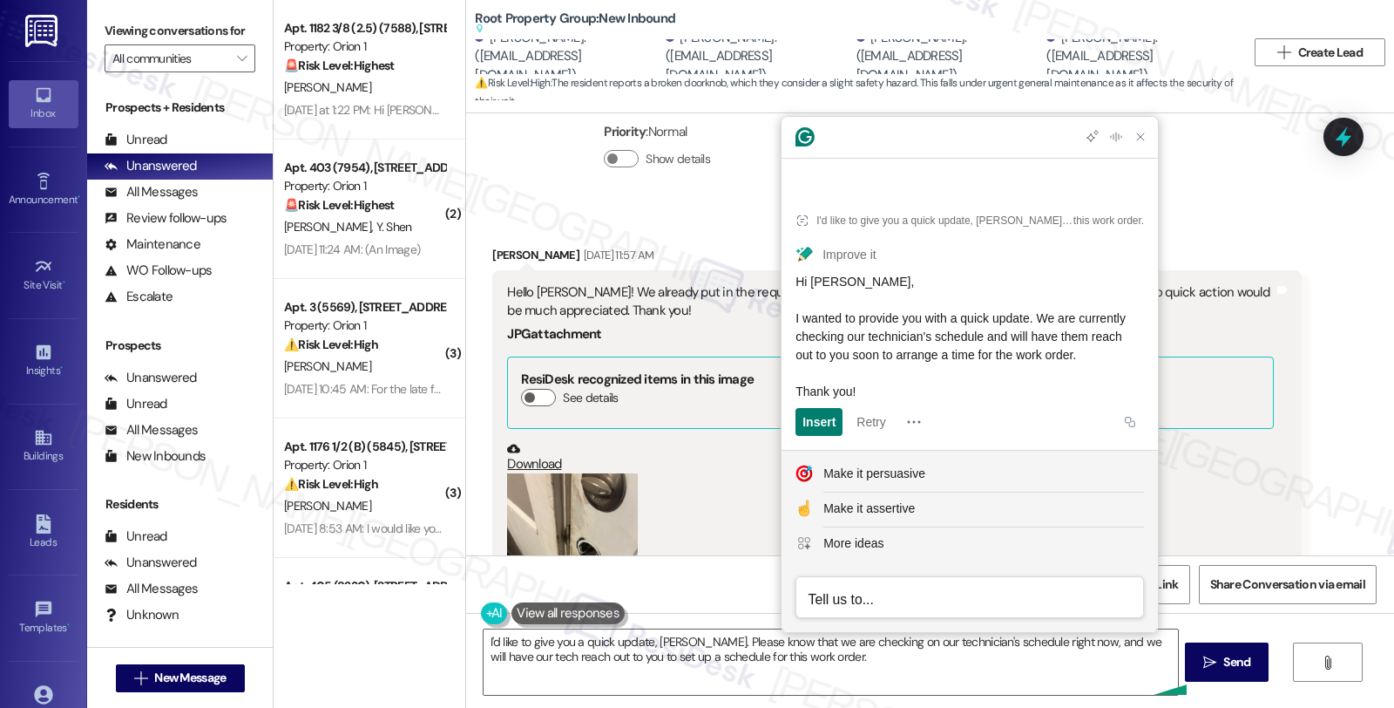
drag, startPoint x: 848, startPoint y: 356, endPoint x: 796, endPoint y: 301, distance: 75.8
click at [796, 301] on div "Hi Laine, I wanted to provide you with a quick update. We are currently checkin…" at bounding box center [970, 337] width 349 height 128
click at [880, 390] on div "Hi Laine, I wanted to provide you with a quick update. We are currently checkin…" at bounding box center [970, 337] width 349 height 128
drag, startPoint x: 878, startPoint y: 392, endPoint x: 790, endPoint y: 307, distance: 123.3
click at [790, 307] on article "I'd like to give you a quick update, Laine. Please know that we are checking on…" at bounding box center [970, 319] width 376 height 261
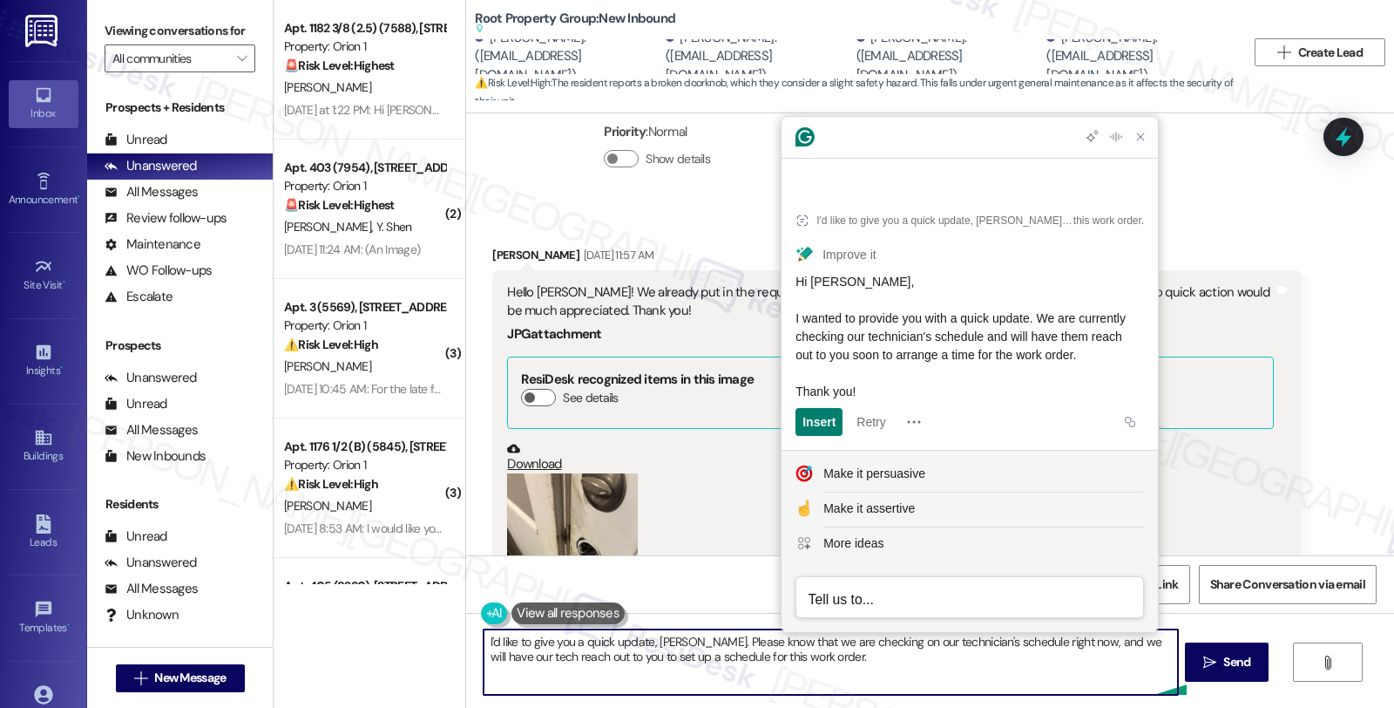
click at [512, 672] on textarea "I'd like to give you a quick update, Laine. Please know that we are checking on…" at bounding box center [831, 661] width 694 height 65
click at [851, 668] on textarea "I'd like to give you a quick update, Laine. Please know that we are checking on…" at bounding box center [831, 661] width 694 height 65
click at [865, 660] on textarea "I'd like to give you a quick update, Laine. Please know that we are checking on…" at bounding box center [831, 661] width 694 height 65
drag, startPoint x: 889, startPoint y: 660, endPoint x: 386, endPoint y: 628, distance: 503.8
click at [386, 628] on div "Apt. 1182 3/8 (2.5) (7588), [STREET_ADDRESS] Property: Orion 1 🚨 Risk Level: Hi…" at bounding box center [834, 354] width 1121 height 708
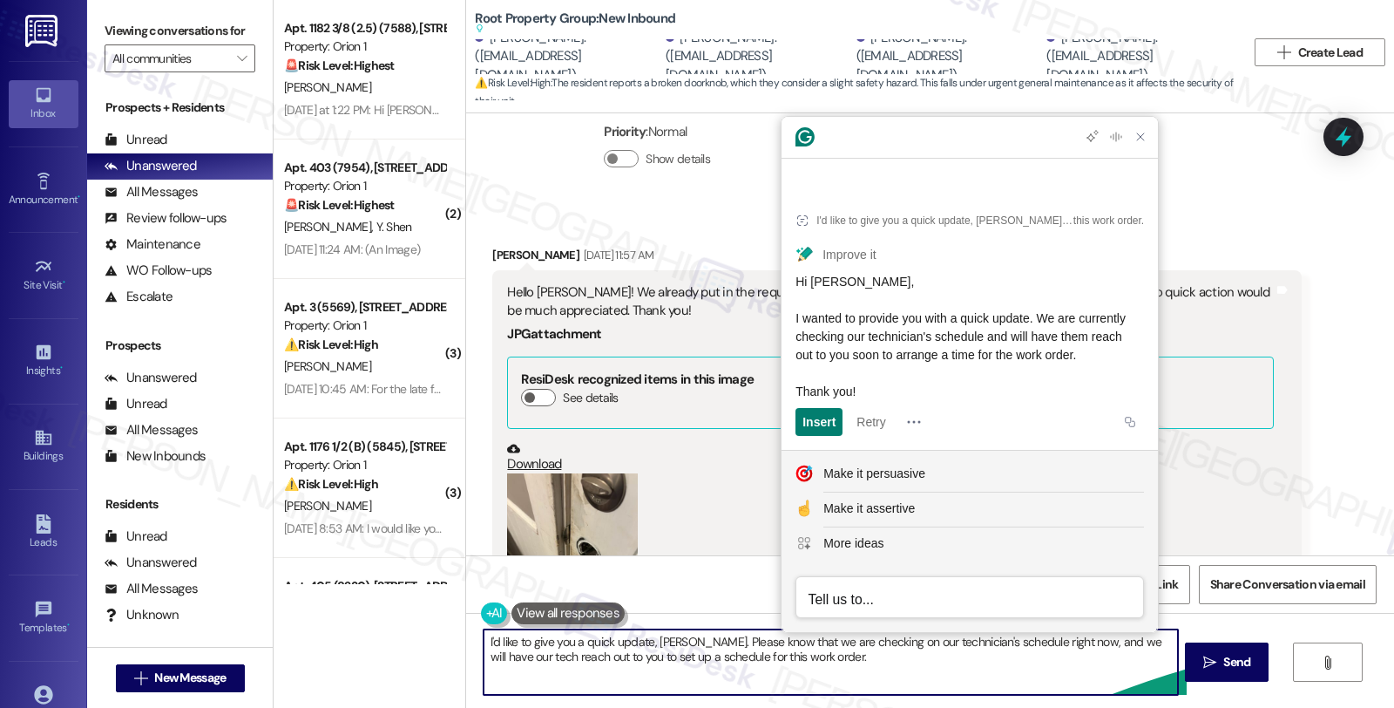
paste textarea "wanted to provide you with a quick update. We are currently checking our techni…"
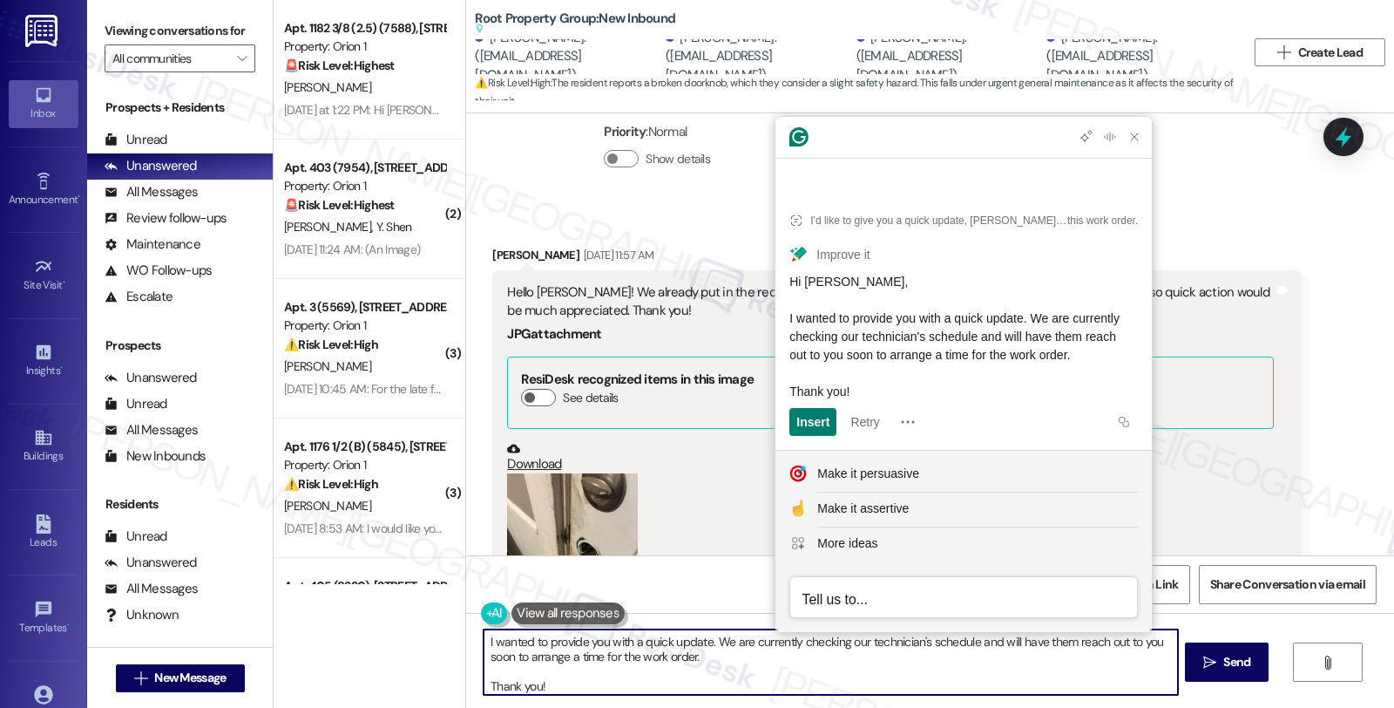
click at [701, 639] on textarea "I wanted to provide you with a quick update. We are currently checking our tech…" at bounding box center [831, 661] width 694 height 65
click at [786, 657] on textarea "I wanted to provide you with a quick update, Laine. We are currently checking o…" at bounding box center [831, 661] width 694 height 65
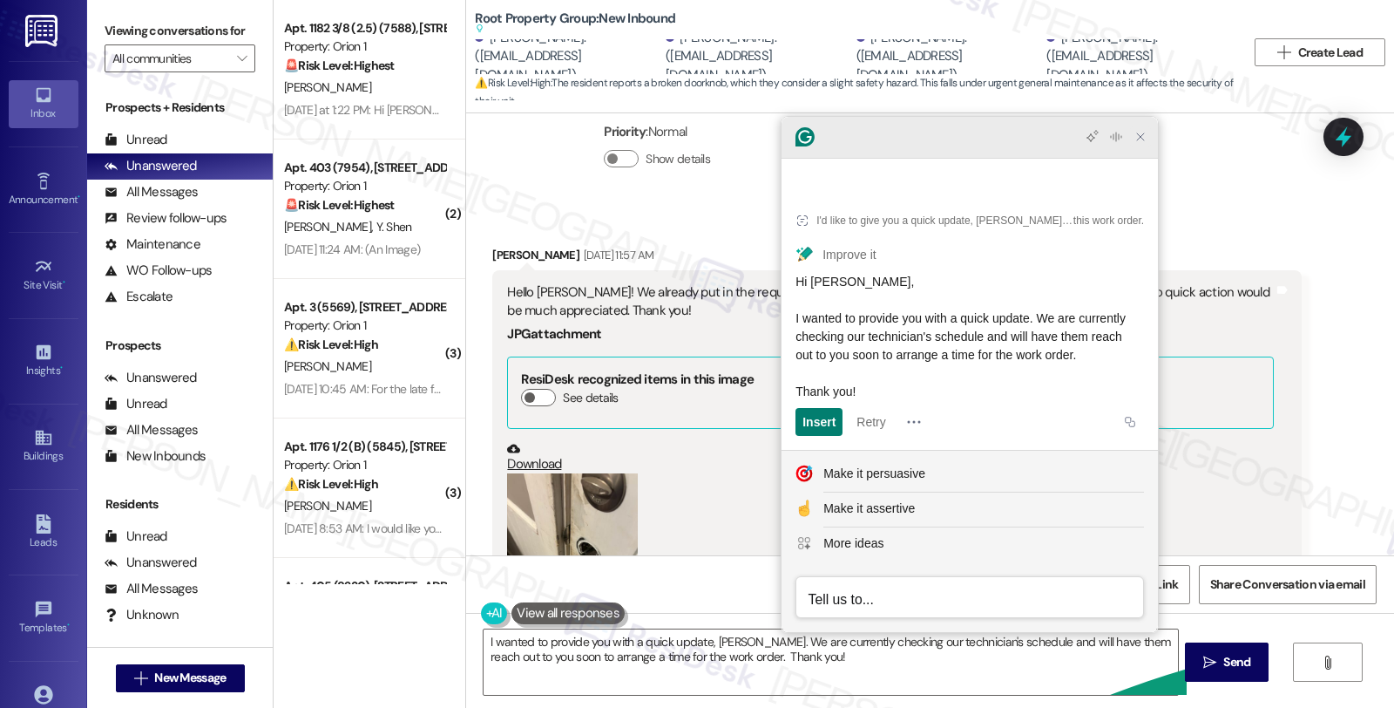
click at [1144, 144] on icon "Close Grammarly Assistant" at bounding box center [1141, 137] width 14 height 14
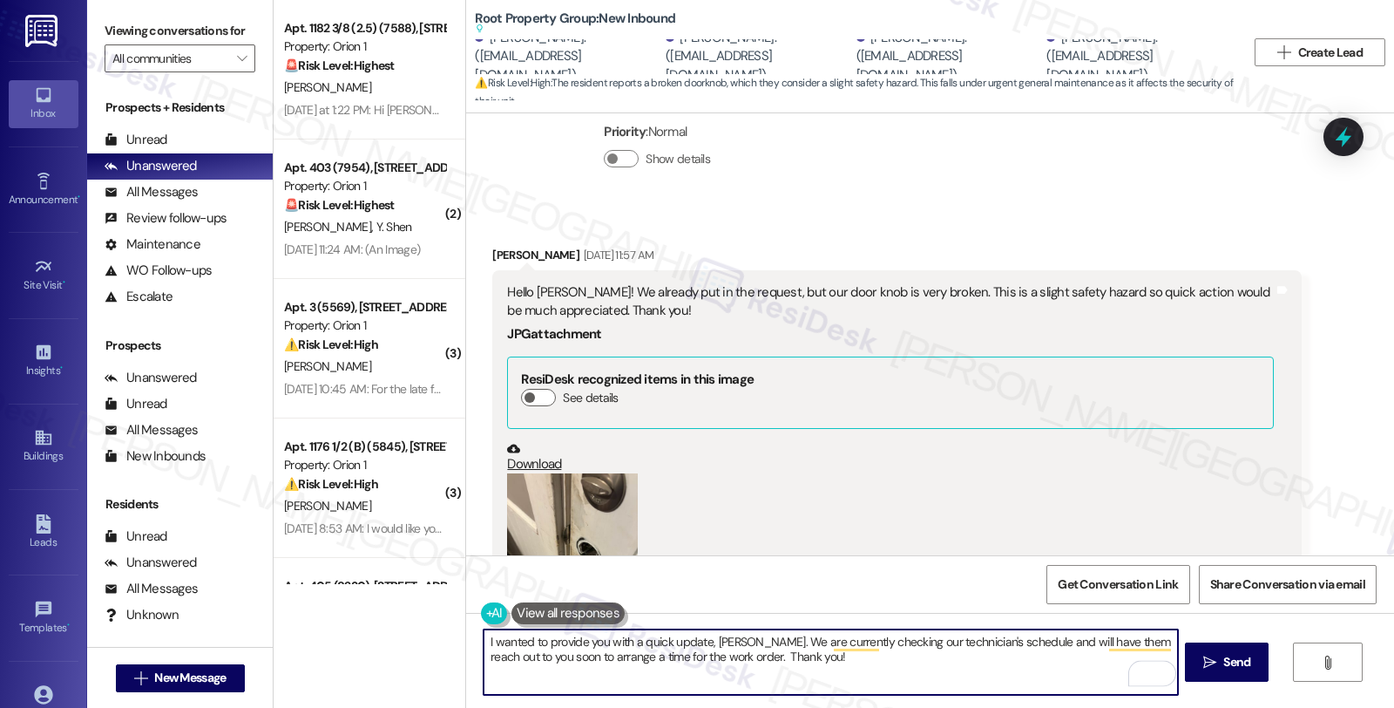
click at [1069, 442] on div "Download" at bounding box center [890, 457] width 766 height 31
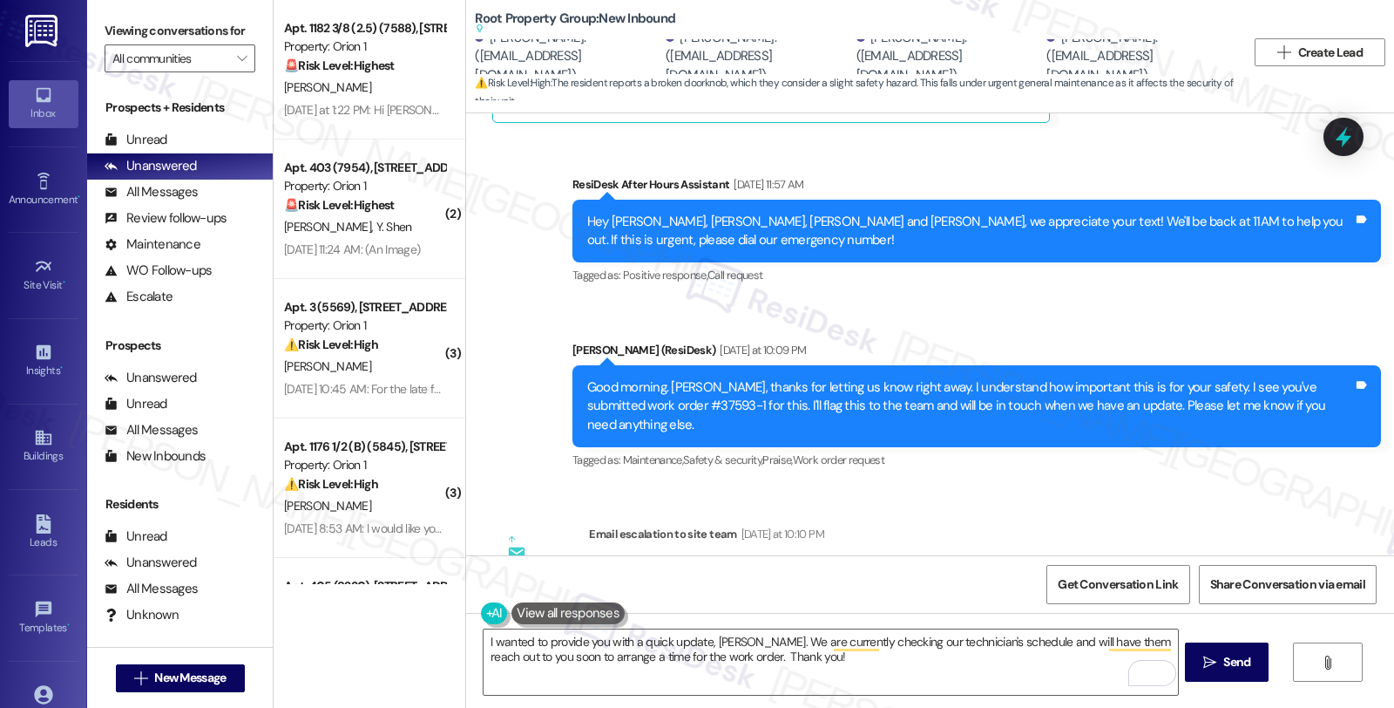
scroll to position [9898, 0]
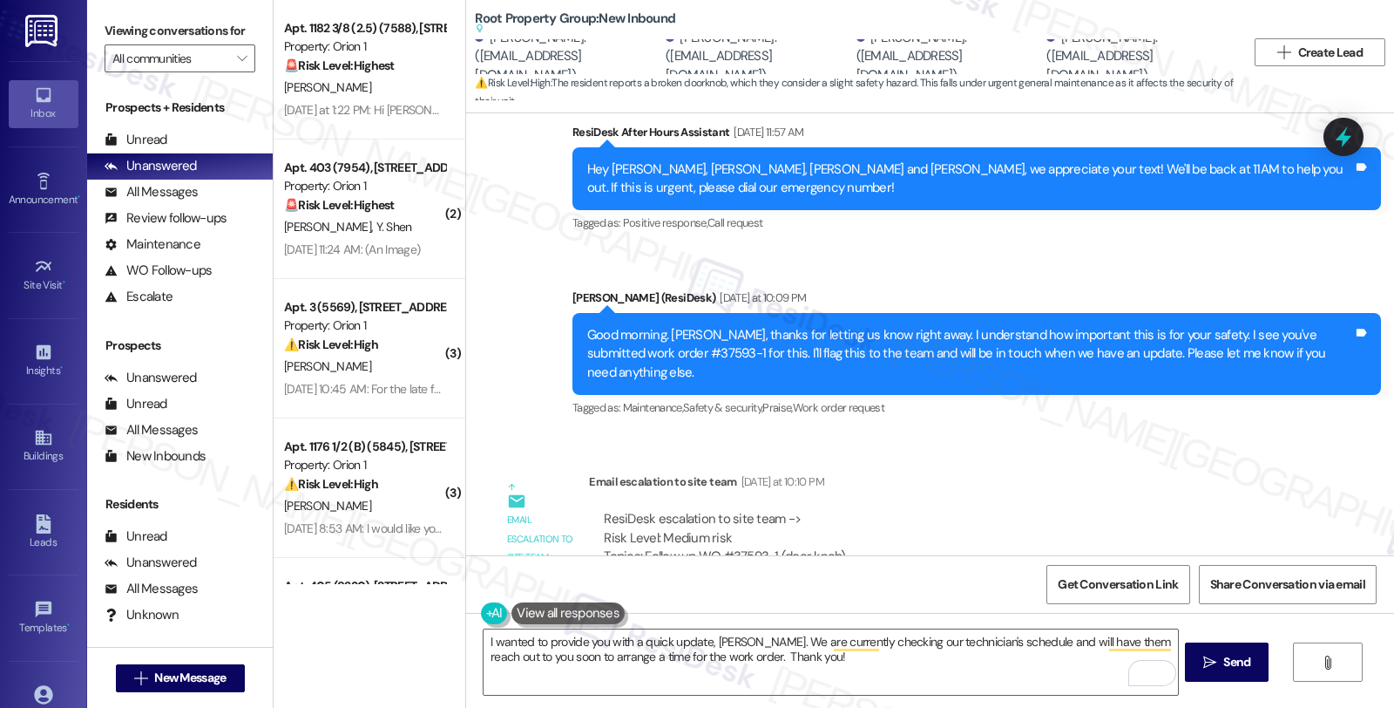
click at [1187, 510] on div "ResiDesk escalation to site team -> Risk Level: Medium risk Topics: Follow up W…" at bounding box center [945, 547] width 682 height 75
click at [1076, 642] on textarea "I wanted to provide you with a quick update, Laine. We are currently checking o…" at bounding box center [831, 661] width 694 height 65
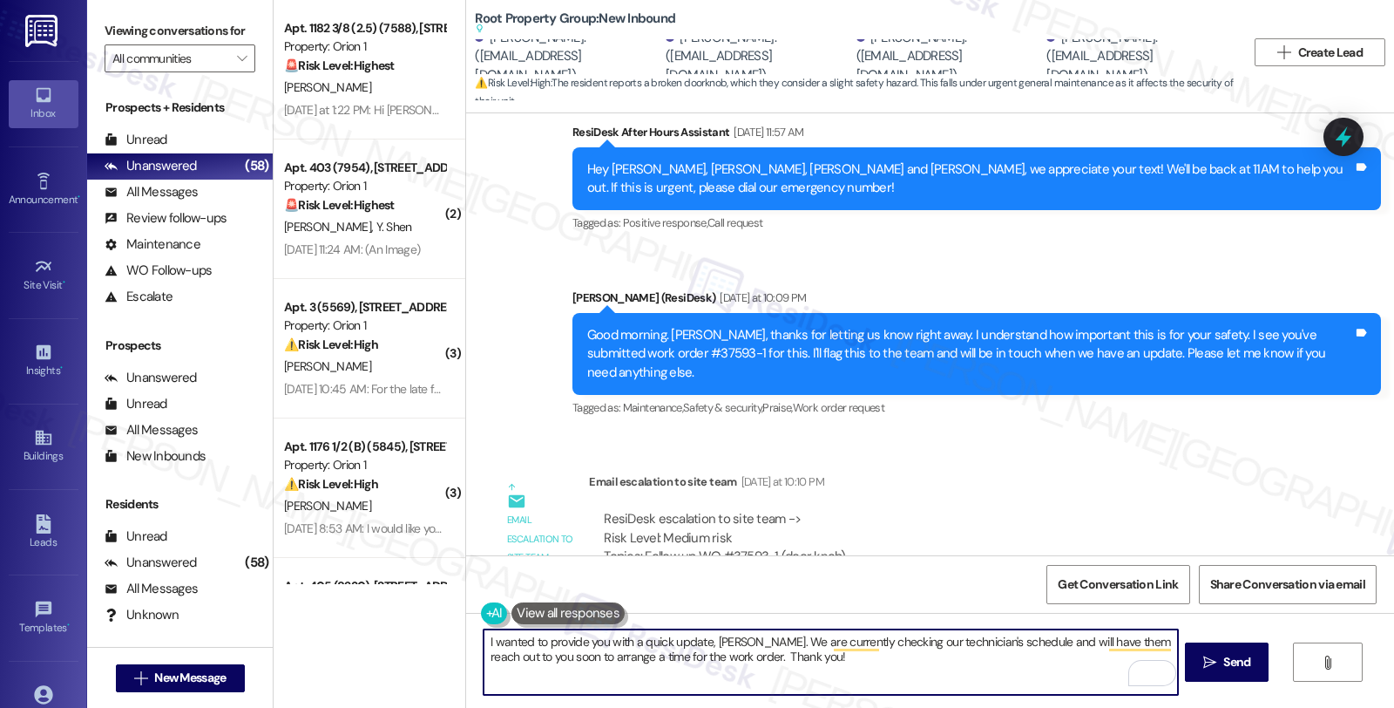
click at [1076, 642] on textarea "I wanted to provide you with a quick update, Laine. We are currently checking o…" at bounding box center [831, 661] width 694 height 65
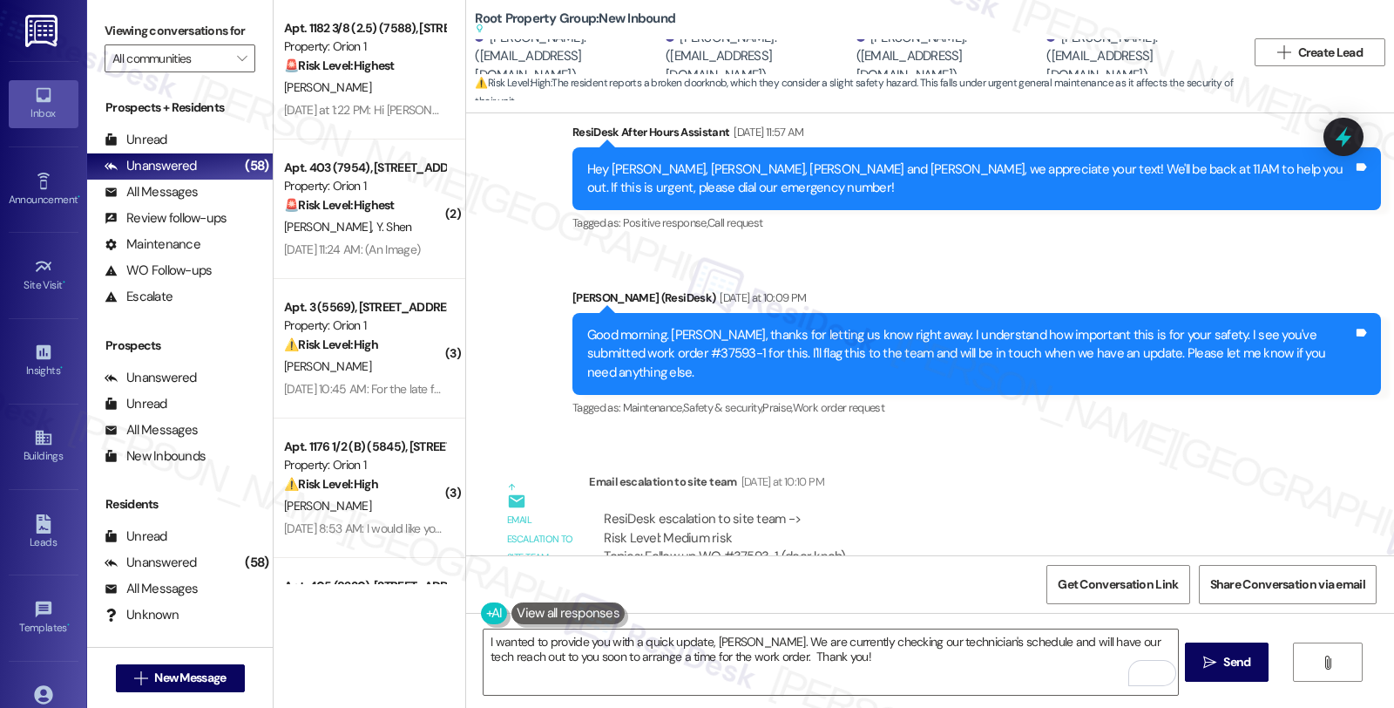
click at [1206, 497] on div "ResiDesk escalation to site team -> Risk Level: Medium risk Topics: Follow up W…" at bounding box center [945, 566] width 712 height 139
click at [995, 668] on textarea "I wanted to provide you with a quick update, Laine. We are currently checking o…" at bounding box center [831, 661] width 694 height 65
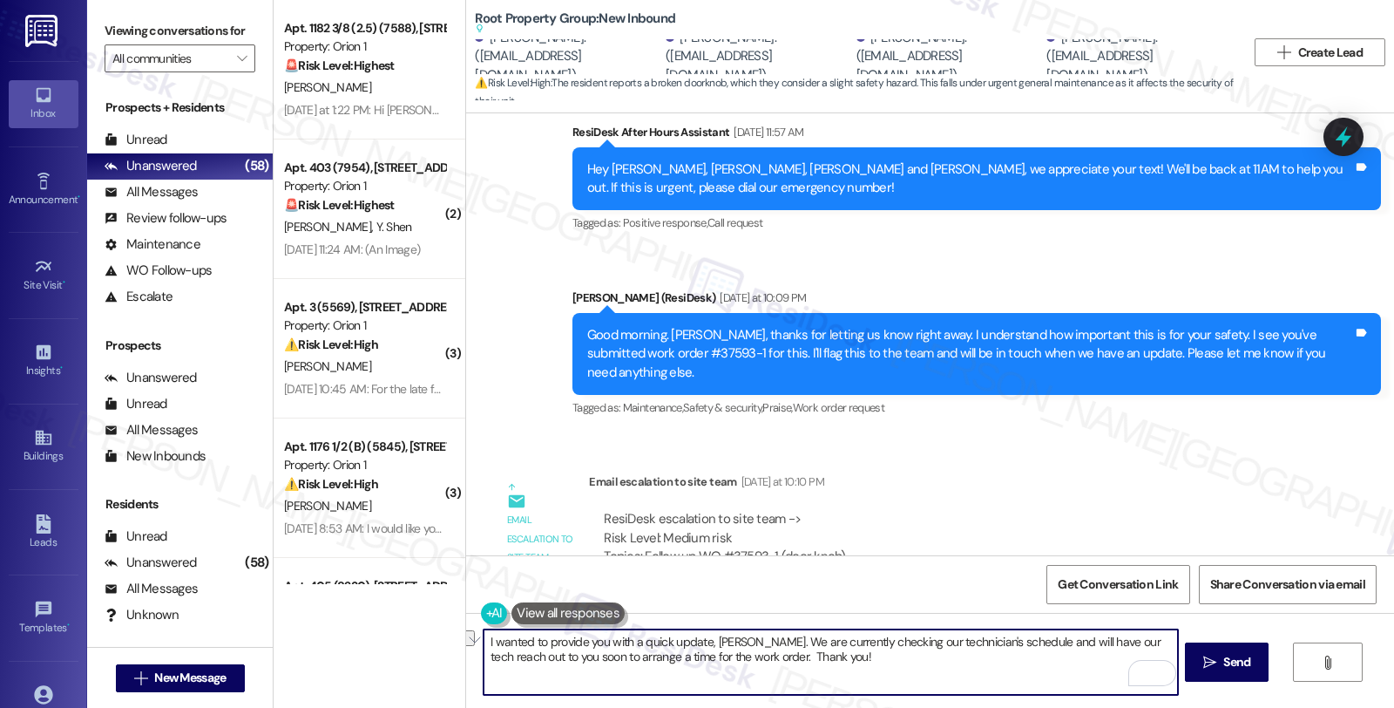
drag, startPoint x: 479, startPoint y: 658, endPoint x: 716, endPoint y: 651, distance: 237.2
click at [716, 651] on textarea "I wanted to provide you with a quick update, Laine. We are currently checking o…" at bounding box center [831, 661] width 694 height 65
paste textarea "set up a schedule for this work order."
click at [960, 651] on textarea "I wanted to provide you with a quick update, Laine. We are currently checking o…" at bounding box center [831, 661] width 694 height 65
drag, startPoint x: 741, startPoint y: 654, endPoint x: 692, endPoint y: 654, distance: 48.8
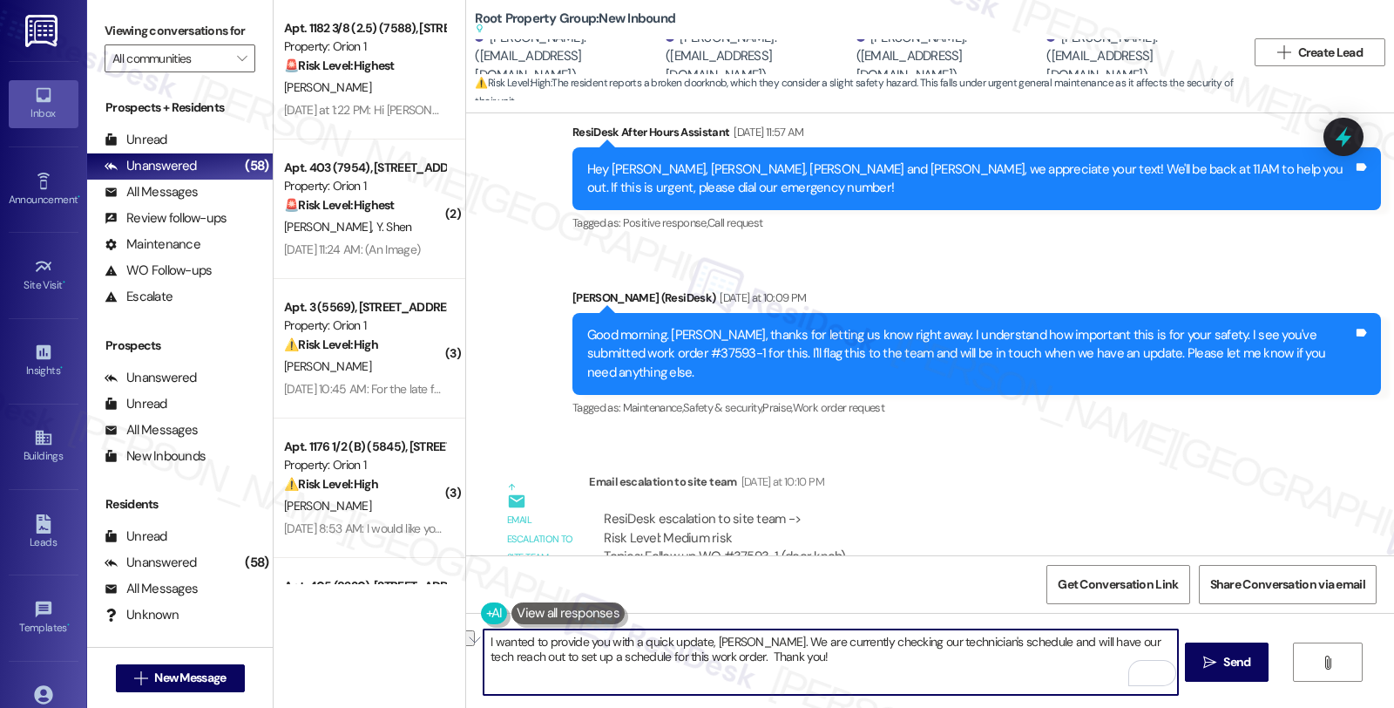
click at [692, 654] on textarea "I wanted to provide you with a quick update, Laine. We are currently checking o…" at bounding box center [831, 661] width 694 height 65
type textarea "I wanted to provide you with a quick update, Laine. We are currently checking o…"
click at [1240, 657] on span "Send" at bounding box center [1237, 662] width 27 height 18
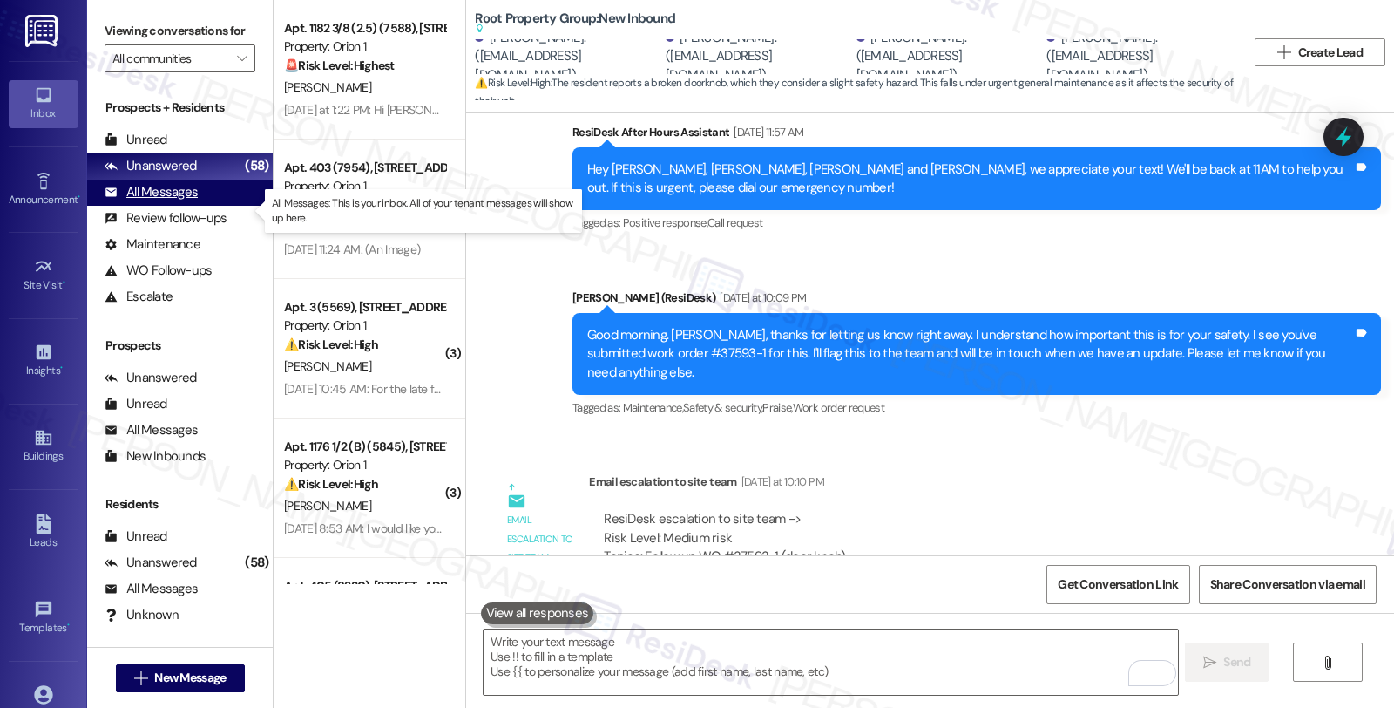
click at [197, 206] on div "All Messages (undefined)" at bounding box center [180, 193] width 186 height 26
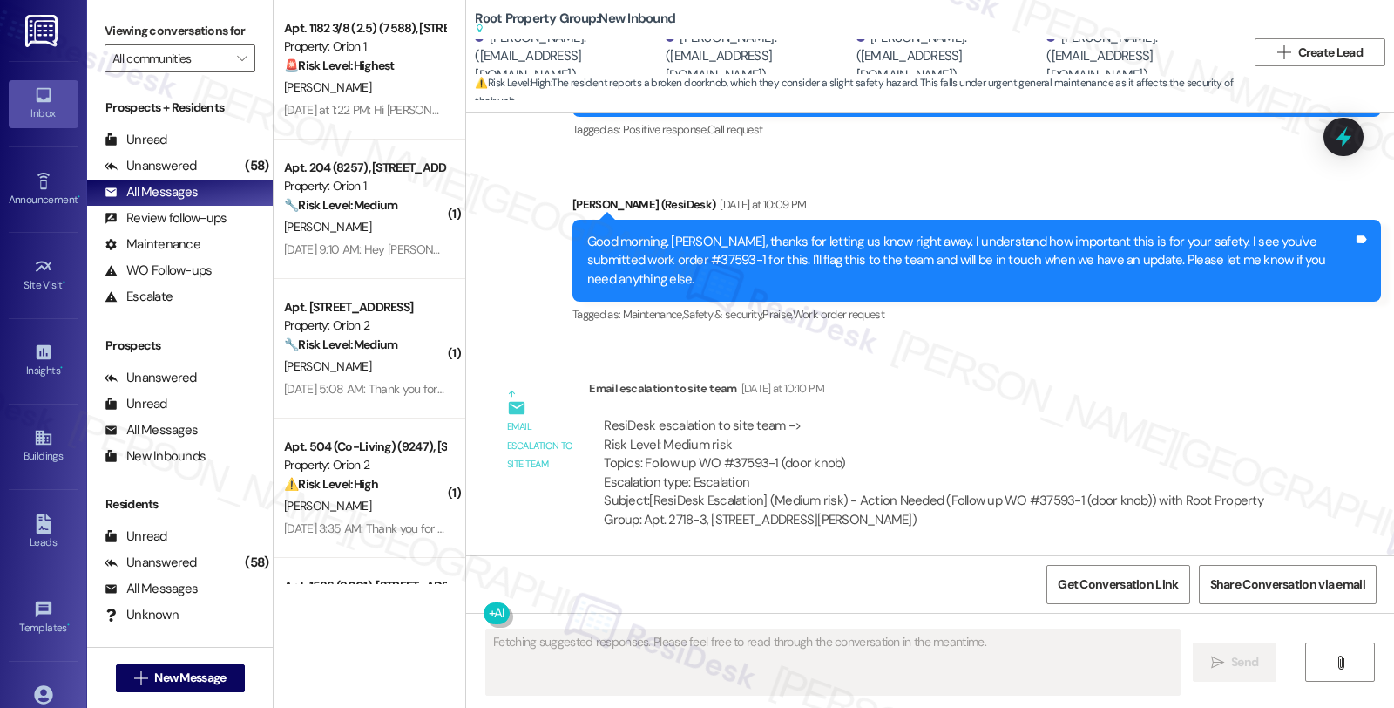
scroll to position [10063, 0]
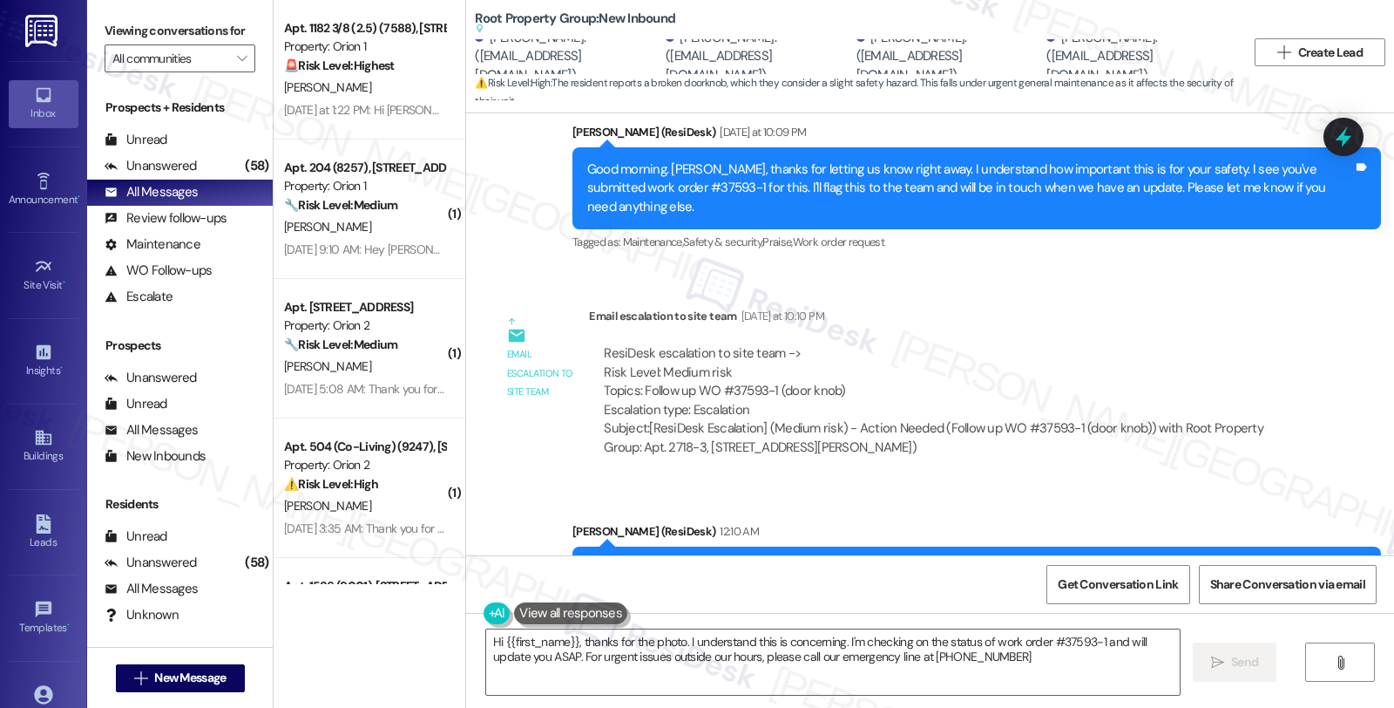
type textarea "Hi {{first_name}}, thanks for the photo. I understand this is concerning. I'm c…"
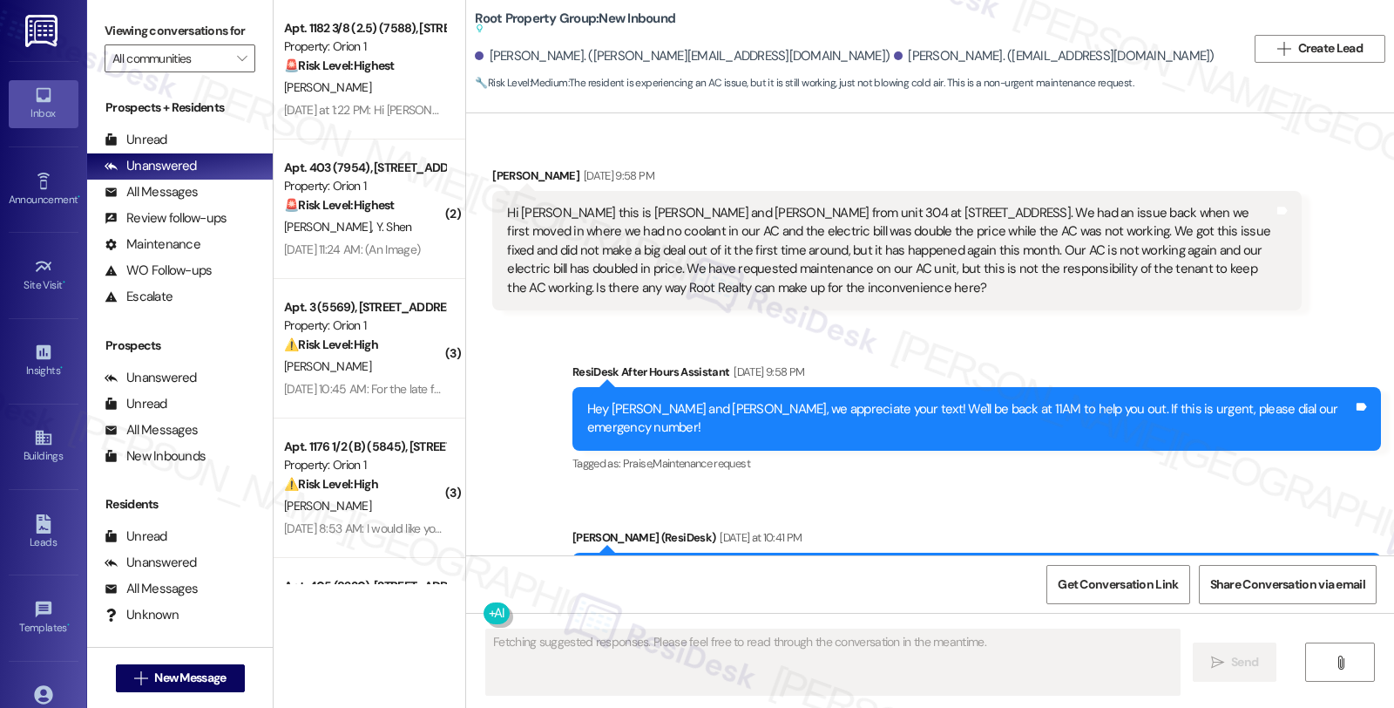
scroll to position [638, 0]
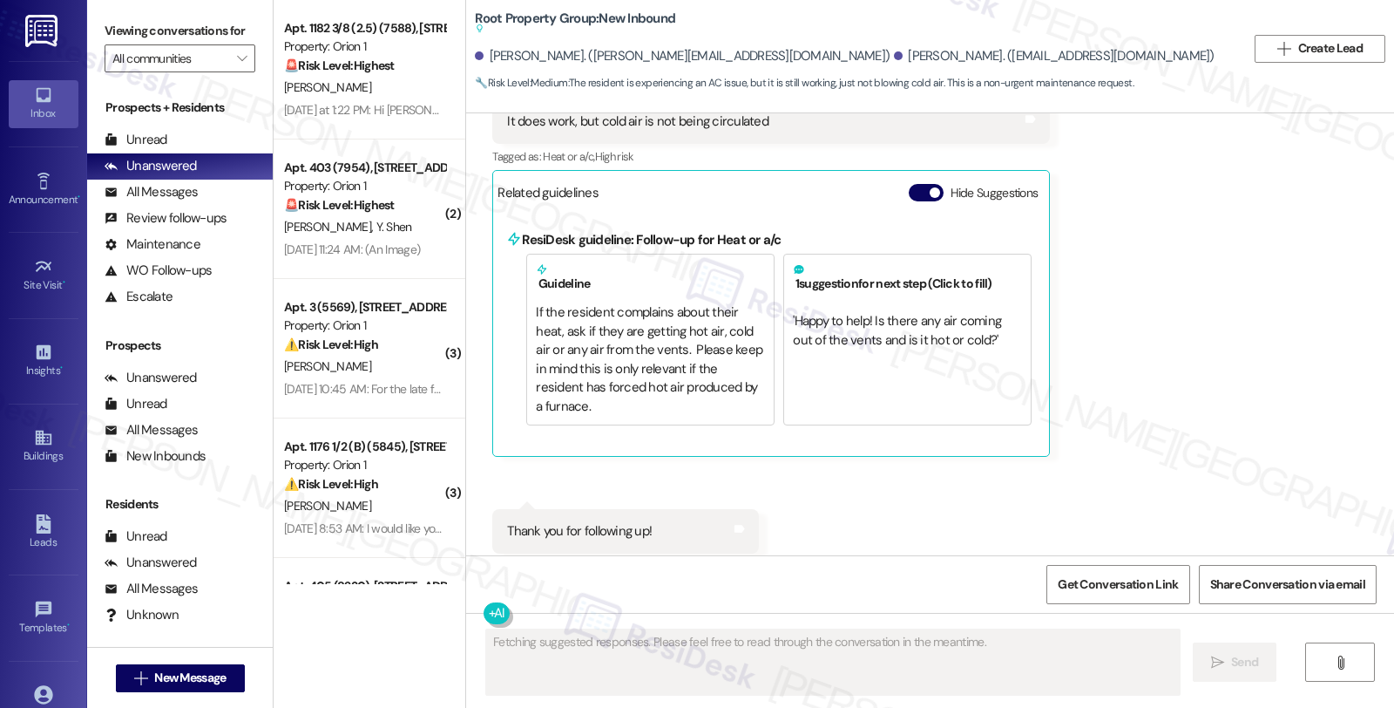
click at [1251, 467] on div "Received via SMS [PERSON_NAME] [DATE] at 10:47 PM It does work, but cold air is…" at bounding box center [930, 314] width 928 height 557
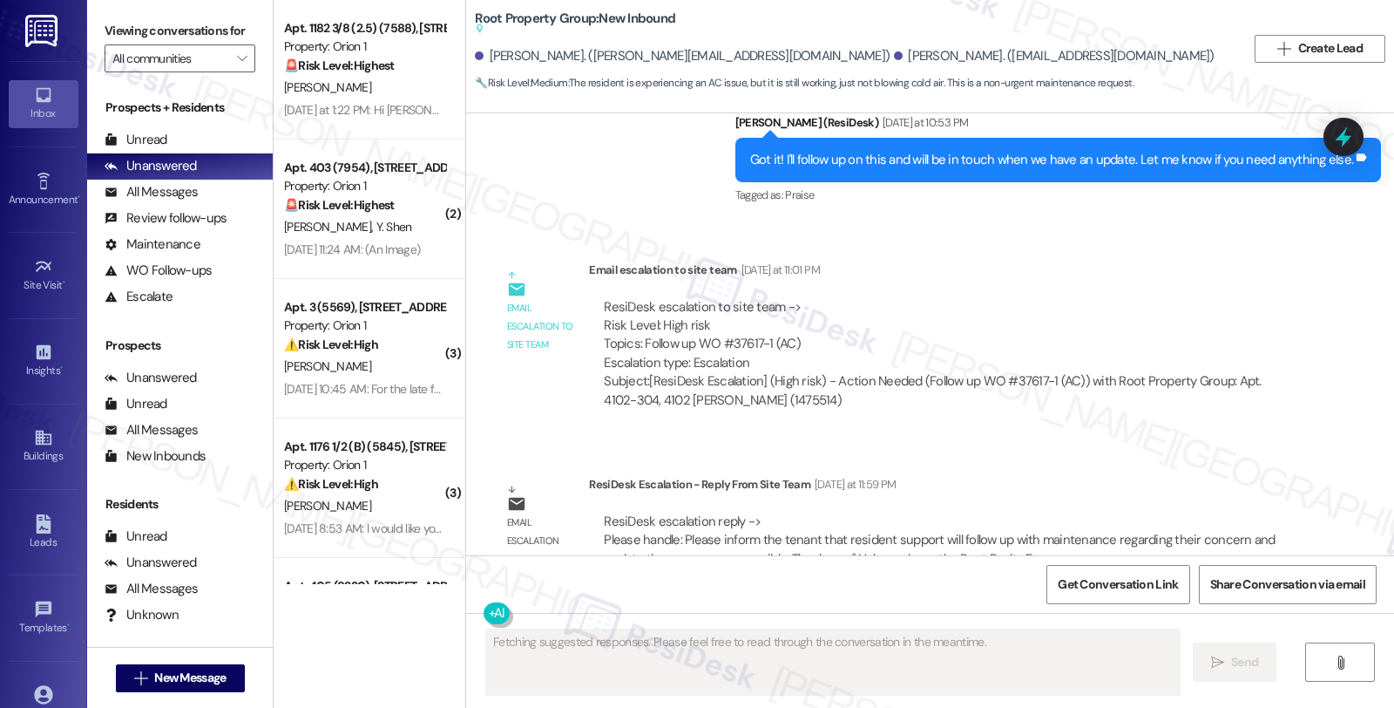
scroll to position [1159, 0]
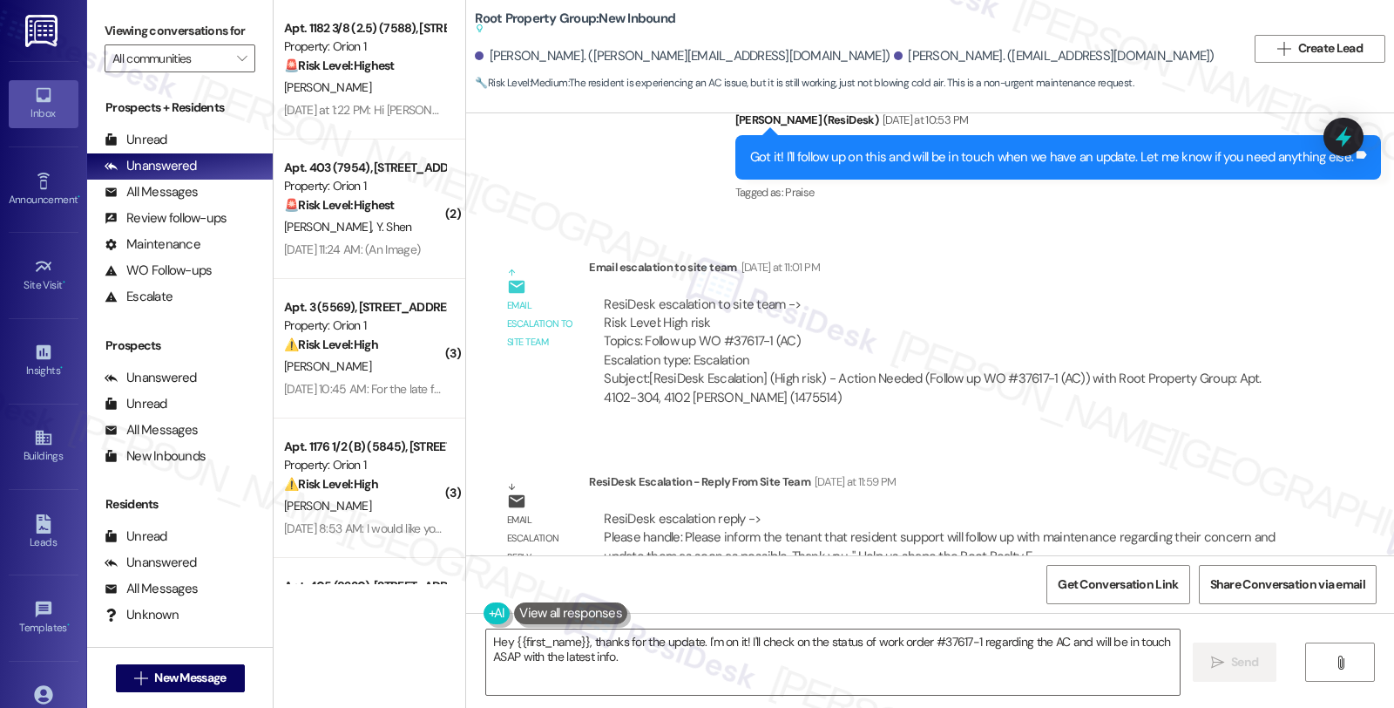
click at [1221, 459] on div "Email escalation reply ResiDesk Escalation - Reply From Site Team [DATE] at 11:…" at bounding box center [896, 525] width 835 height 132
click at [605, 648] on textarea "Hey {{first_name}}, thanks for the update. I'm on it! I'll check on the status …" at bounding box center [833, 661] width 694 height 65
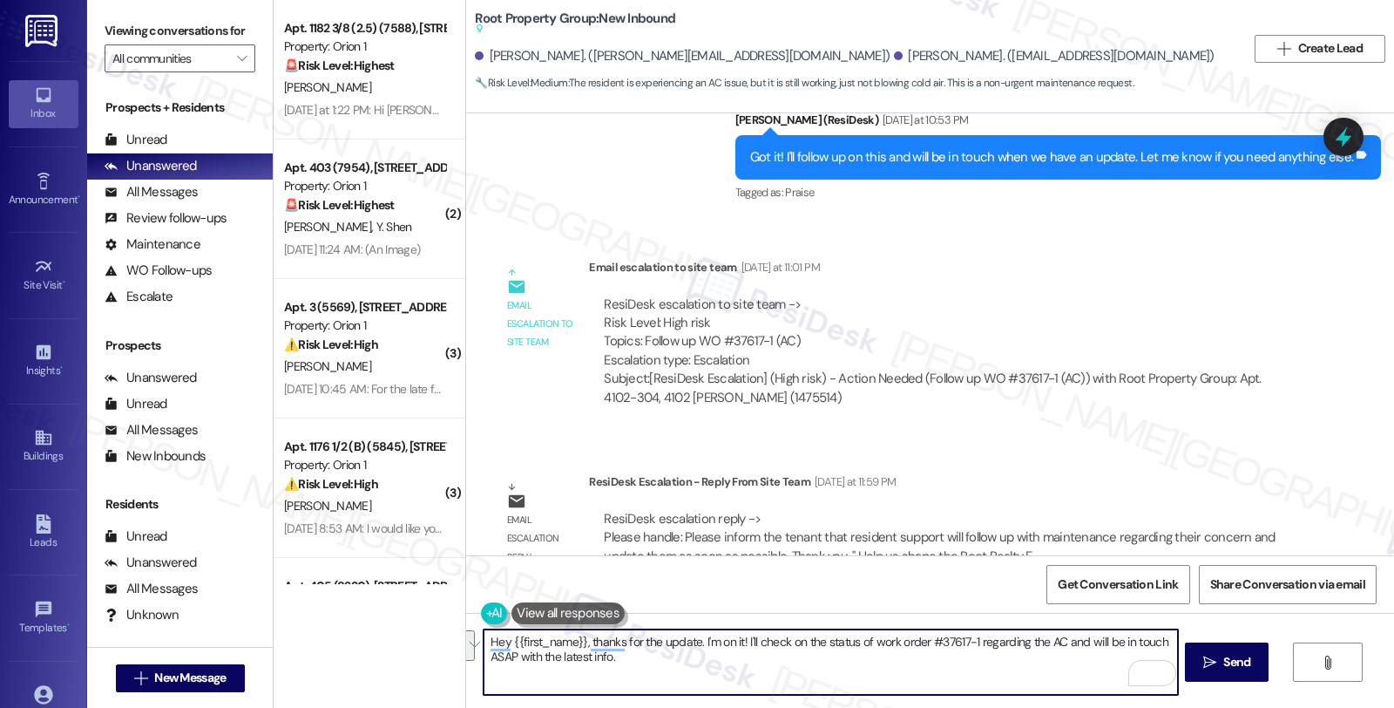
drag, startPoint x: 636, startPoint y: 661, endPoint x: 446, endPoint y: 629, distance: 192.6
click at [446, 629] on div "Apt. 1182 3/8 (2.5) (7588), 1180 W 37th Pl Property: Orion 1 🚨 Risk Level: High…" at bounding box center [834, 354] width 1121 height 708
paste textarea "Please inform the tenant that resident support will follow up with maintenance …"
click at [484, 641] on textarea "Please inform the tenant that resident support will follow up with maintenance …" at bounding box center [831, 661] width 694 height 65
click at [851, 638] on textarea "Just to give you a quick update, please know that Please inform the tenant that…" at bounding box center [831, 661] width 694 height 65
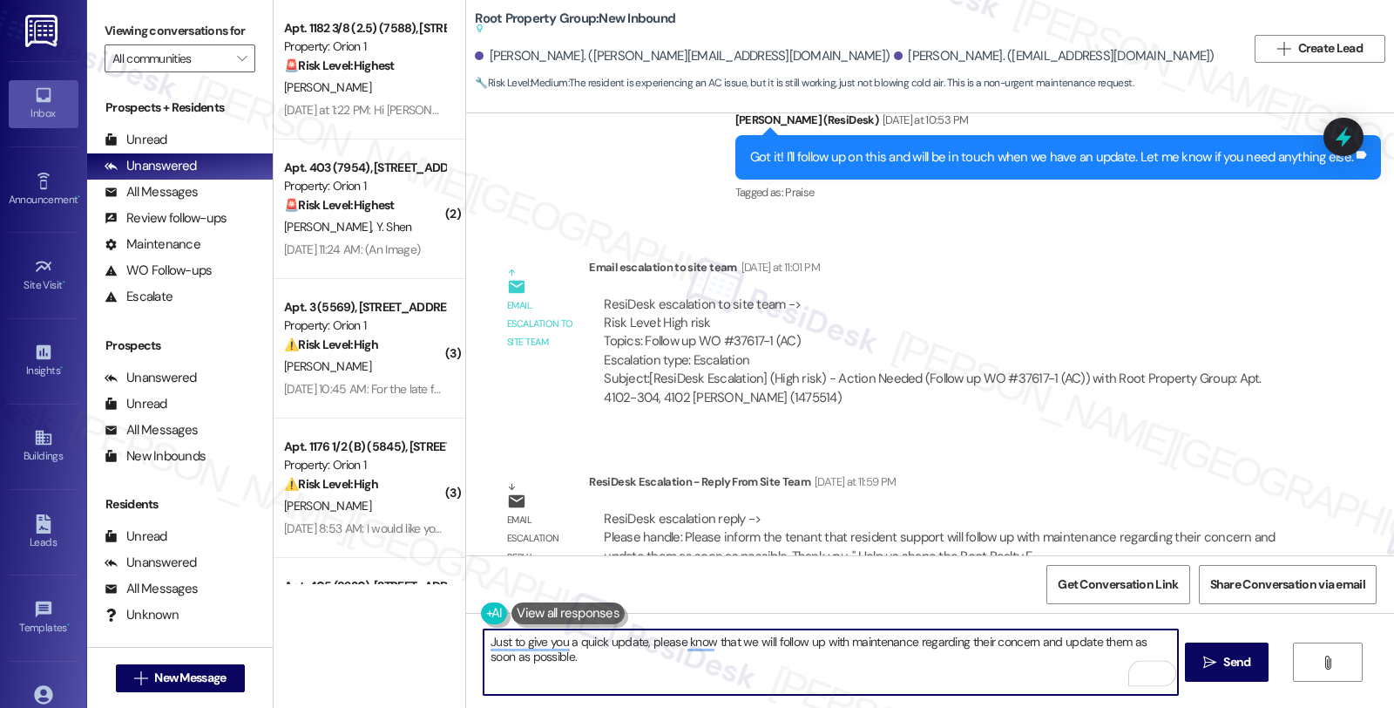
click at [964, 651] on textarea "Just to give you a quick update, please know that we will follow up with mainte…" at bounding box center [831, 661] width 694 height 65
click at [963, 641] on textarea "Just to give you a quick update, please know that we will follow up with mainte…" at bounding box center [831, 661] width 694 height 65
click at [1092, 636] on textarea "Just to give you a quick update, please know that we will follow up with mainte…" at bounding box center [831, 661] width 694 height 65
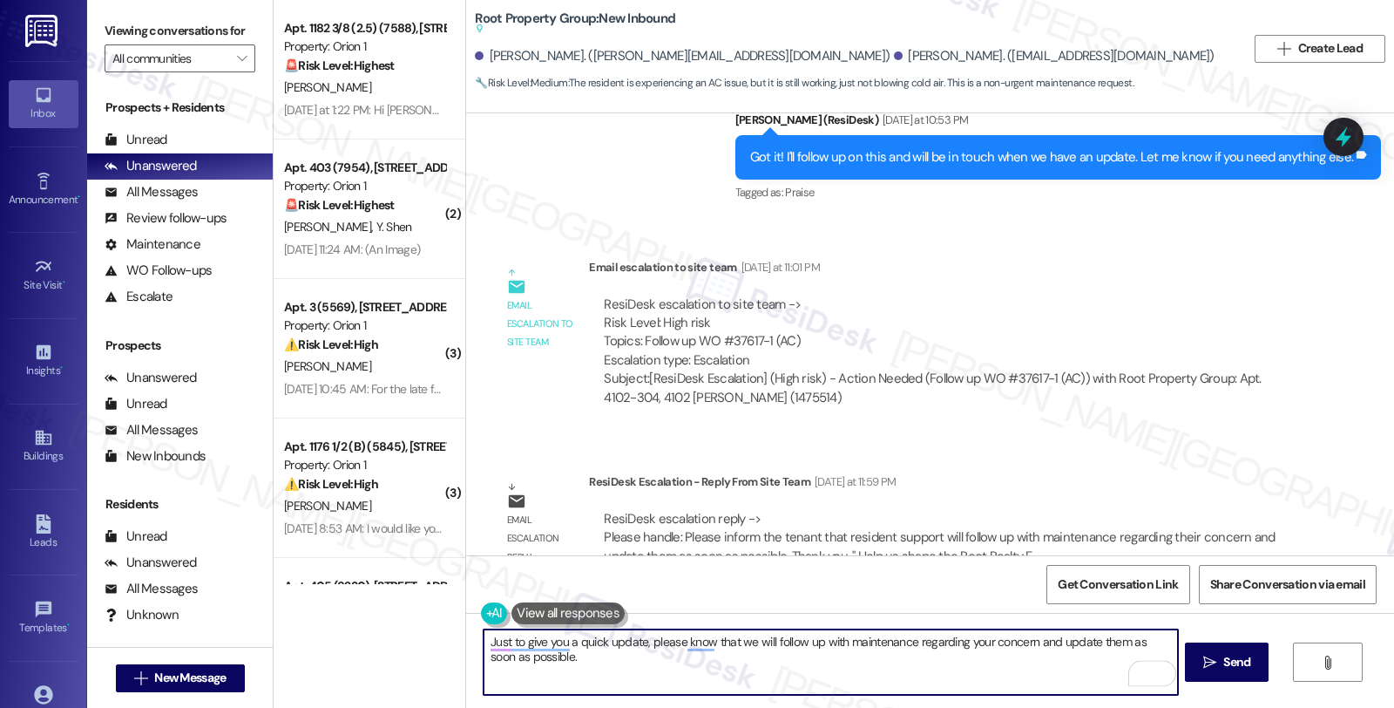
click at [1092, 636] on textarea "Just to give you a quick update, please know that we will follow up with mainte…" at bounding box center [831, 661] width 694 height 65
click at [753, 651] on textarea "Just to give you a quick update, please know that we will follow up with mainte…" at bounding box center [831, 661] width 694 height 65
drag, startPoint x: 727, startPoint y: 641, endPoint x: 762, endPoint y: 639, distance: 35.0
click at [762, 639] on textarea "Just to give you a quick update, please know that we will follow up with mainte…" at bounding box center [831, 661] width 694 height 65
paste textarea "resident support"
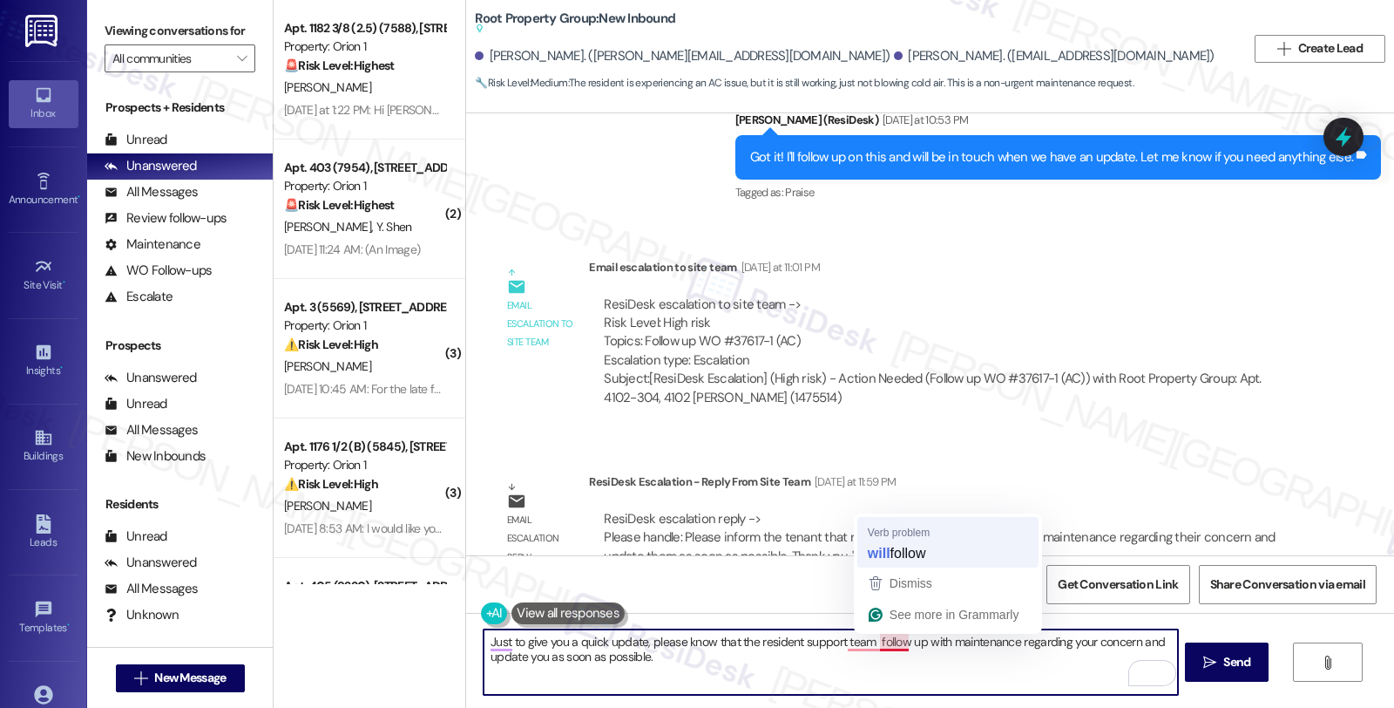
type textarea "Just to give you a quick update, please know that the resident support team wil…"
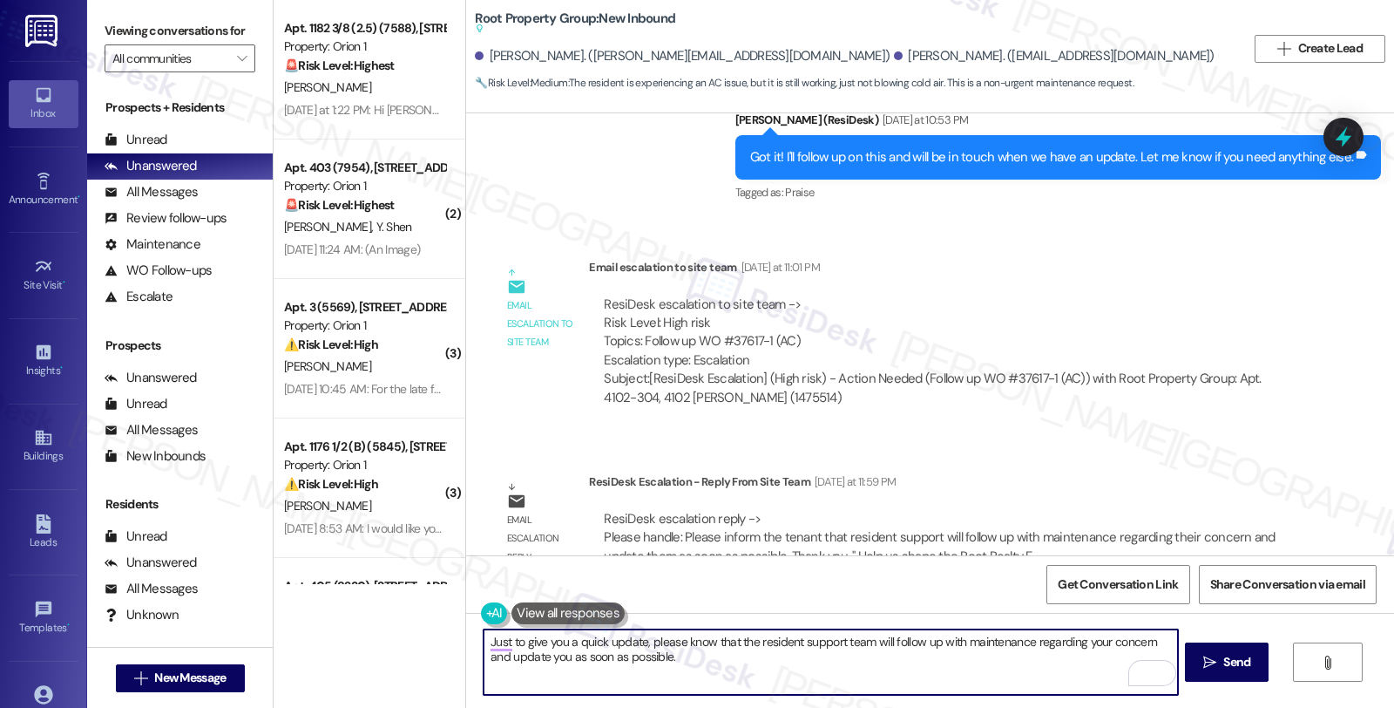
click at [912, 668] on textarea "Just to give you a quick update, please know that the resident support team wil…" at bounding box center [831, 661] width 694 height 65
click at [675, 656] on textarea "Just to give you a quick update, please know that the resident support team wil…" at bounding box center [831, 661] width 694 height 65
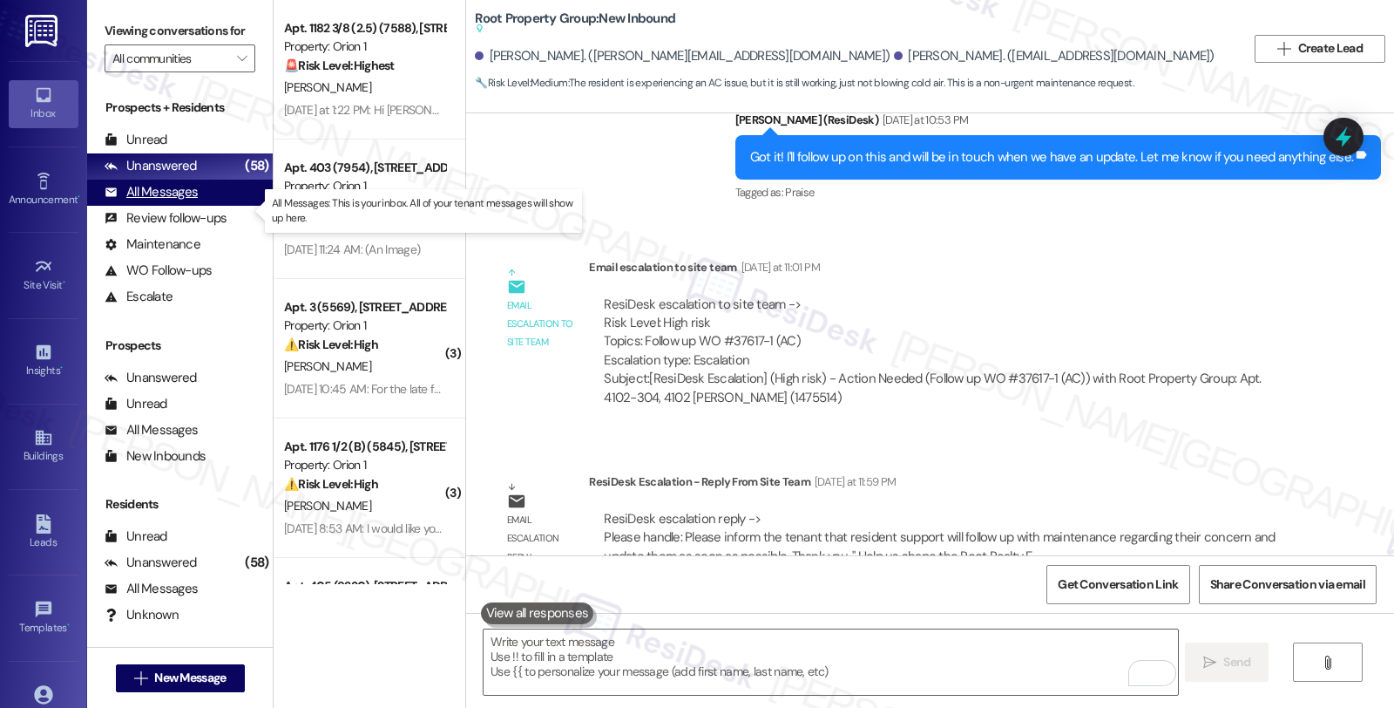
click at [176, 201] on div "All Messages" at bounding box center [151, 192] width 93 height 18
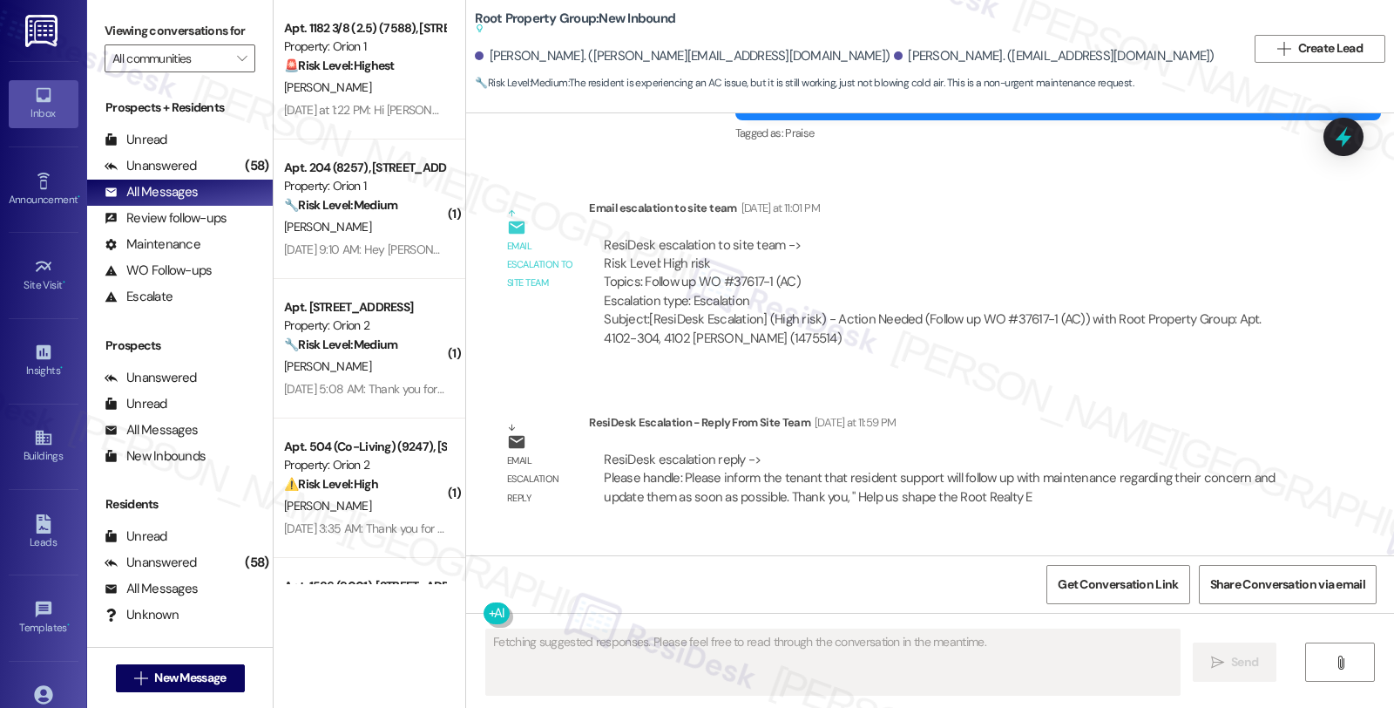
scroll to position [1325, 0]
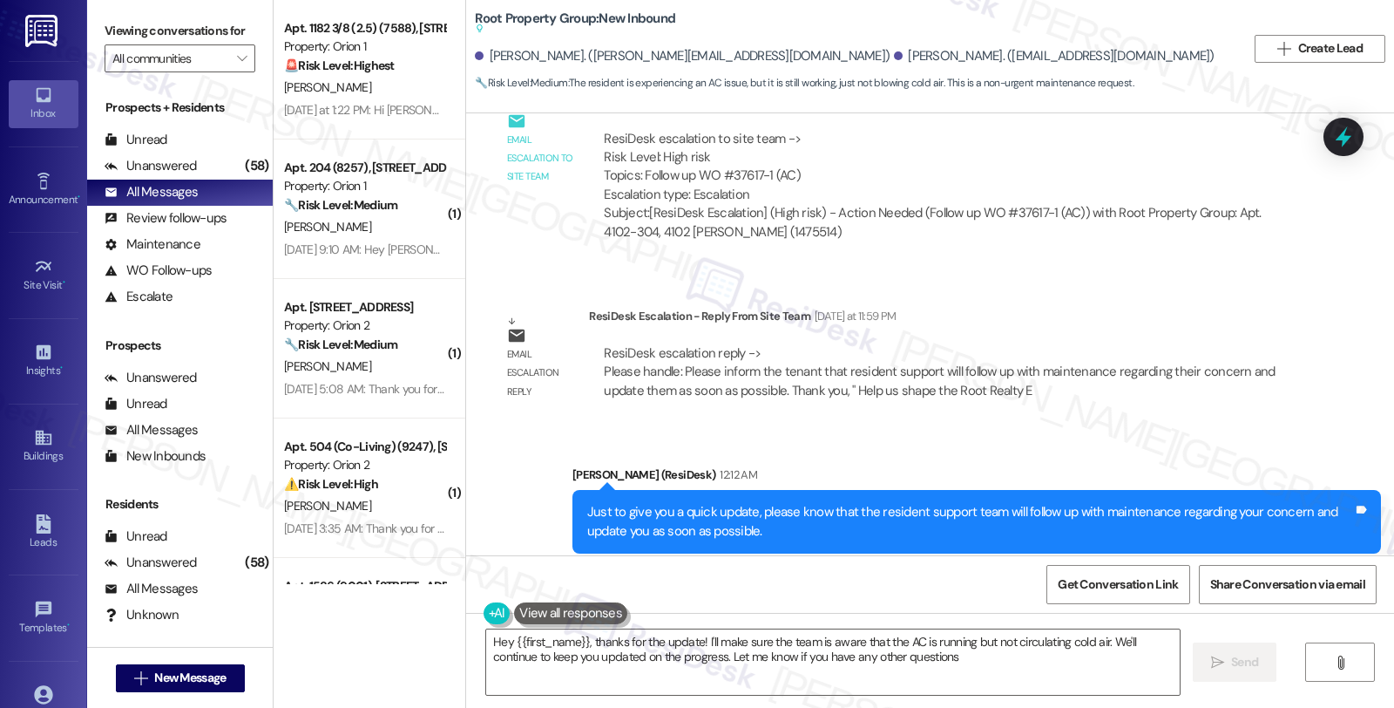
type textarea "Hey {{first_name}}, thanks for the update! I'll make sure the team is aware tha…"
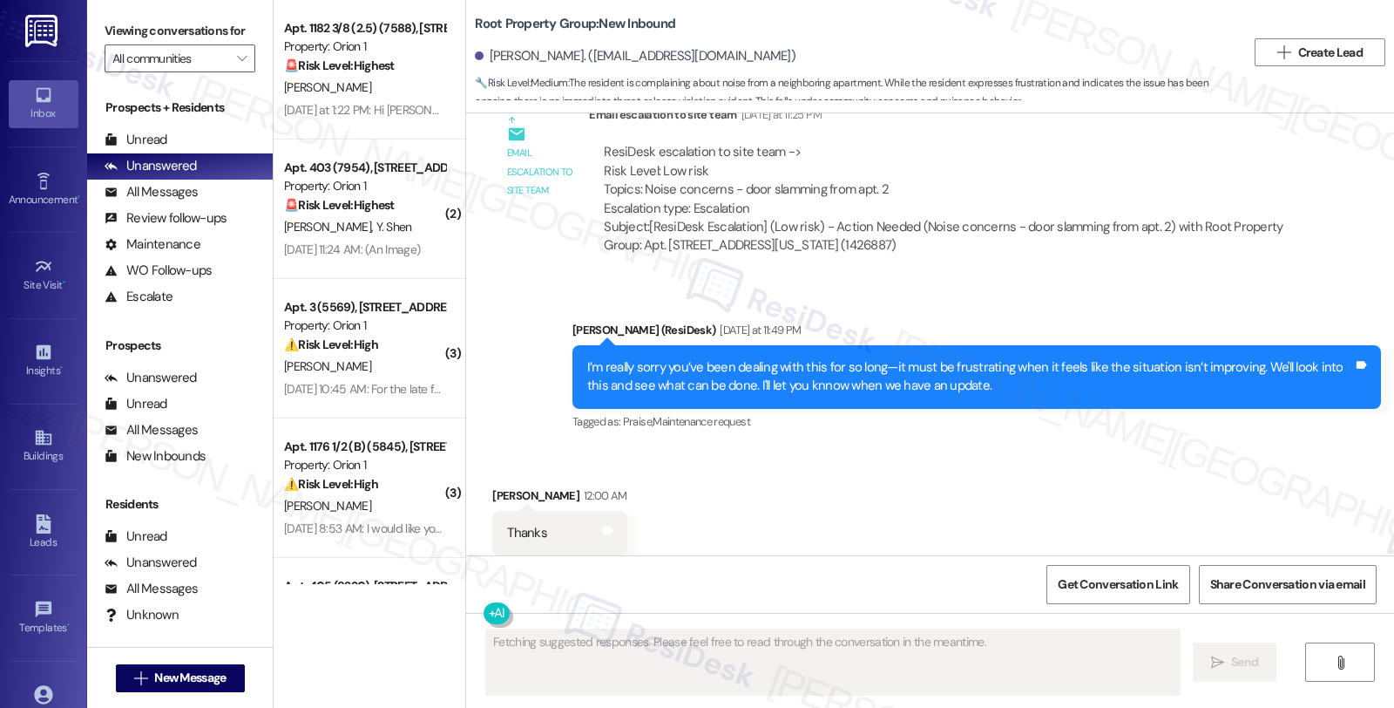
scroll to position [2668, 0]
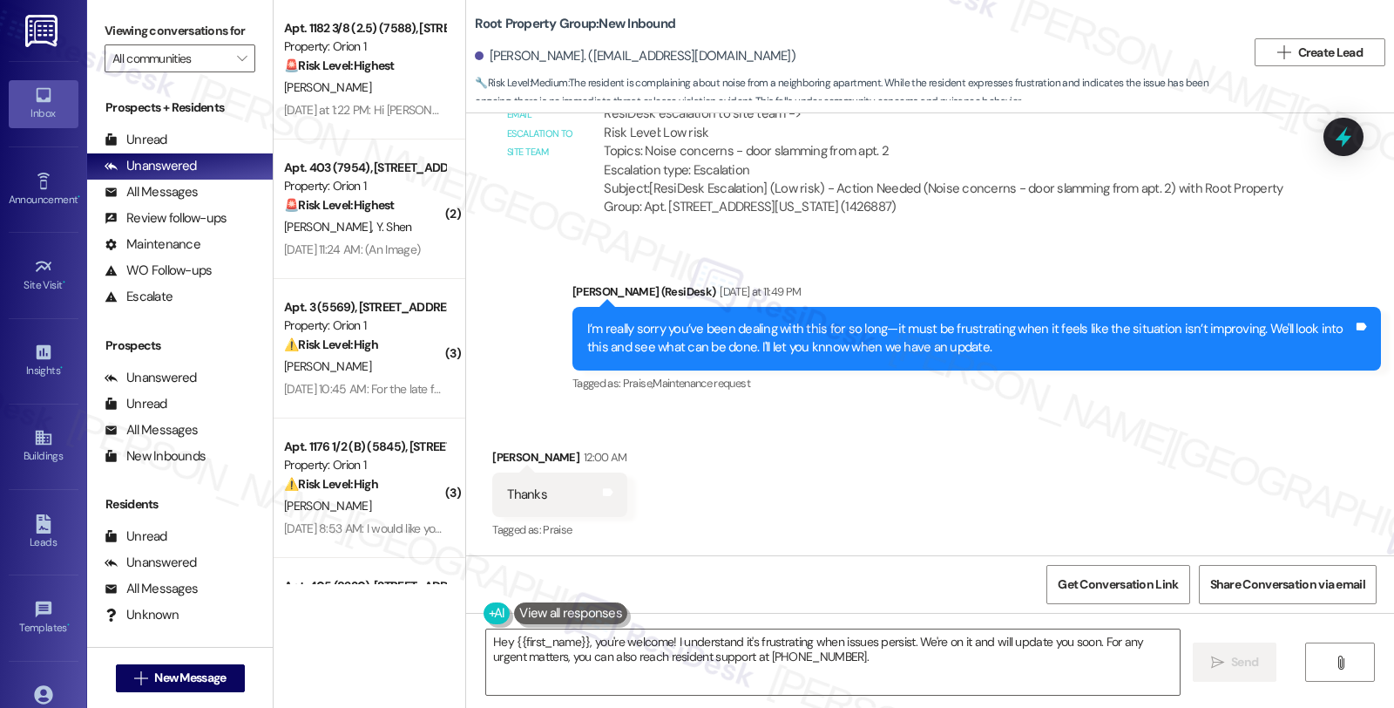
click at [1116, 442] on div "Received via SMS [PERSON_NAME] 12:00 AM Thanks Tags and notes Tagged as: Praise…" at bounding box center [930, 482] width 928 height 147
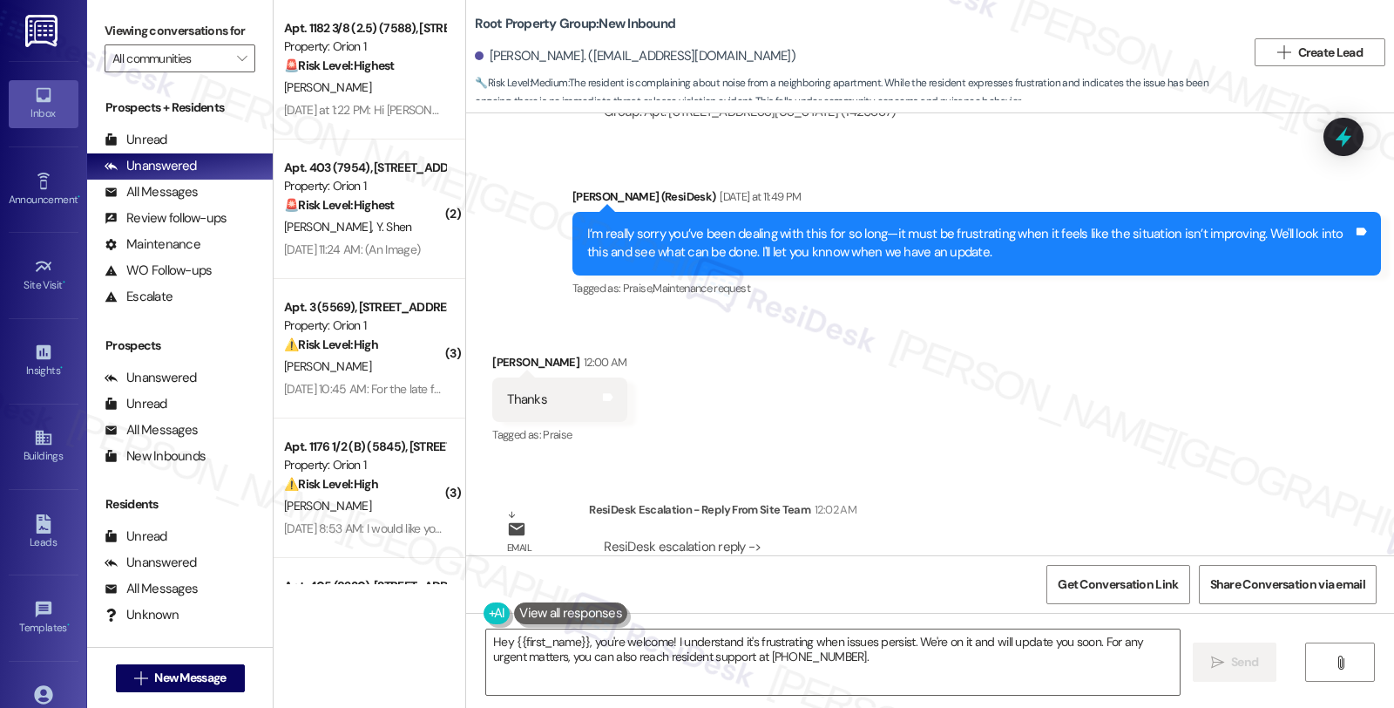
scroll to position [2827, 0]
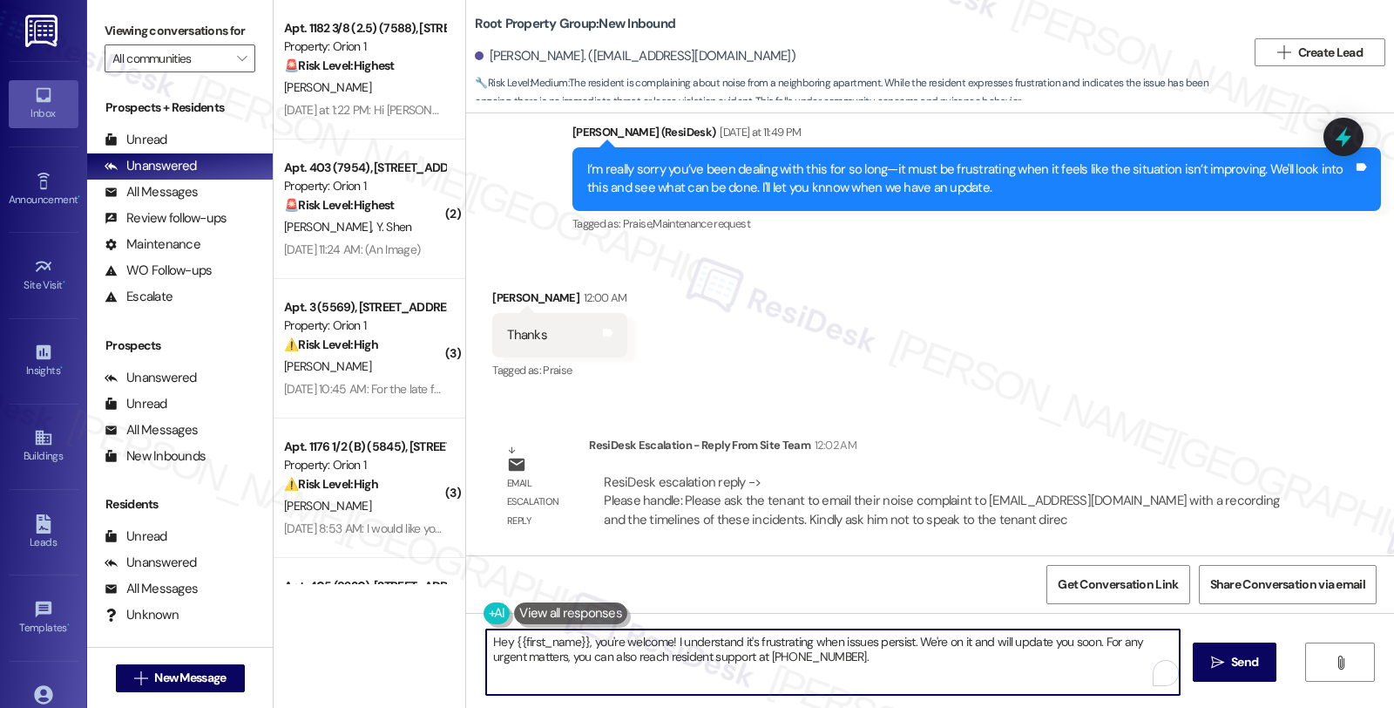
drag, startPoint x: 480, startPoint y: 643, endPoint x: 939, endPoint y: 675, distance: 459.5
click at [939, 675] on textarea "Hey {{first_name}}, you're welcome! I understand it's frustrating when issues p…" at bounding box center [833, 661] width 694 height 65
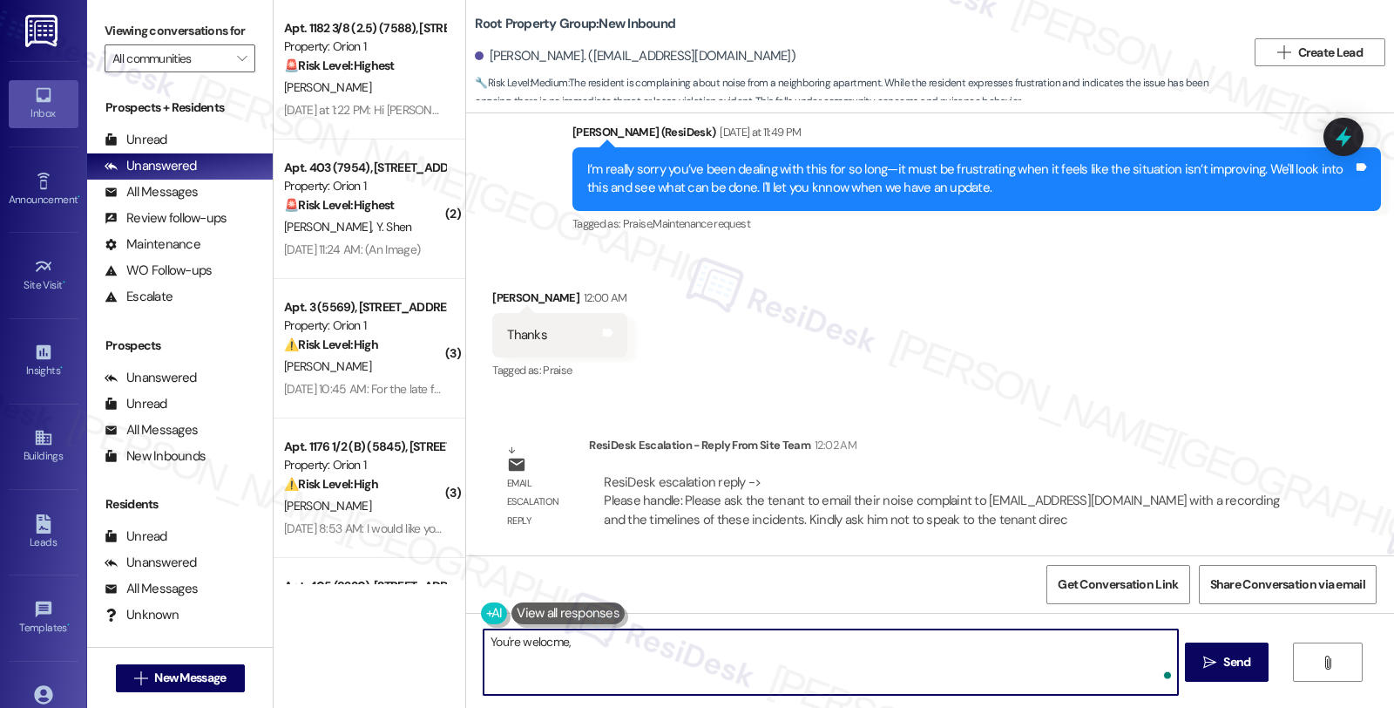
paste textarea "Please ask the tenant to email their noise complaint to [EMAIL_ADDRESS][DOMAIN_…"
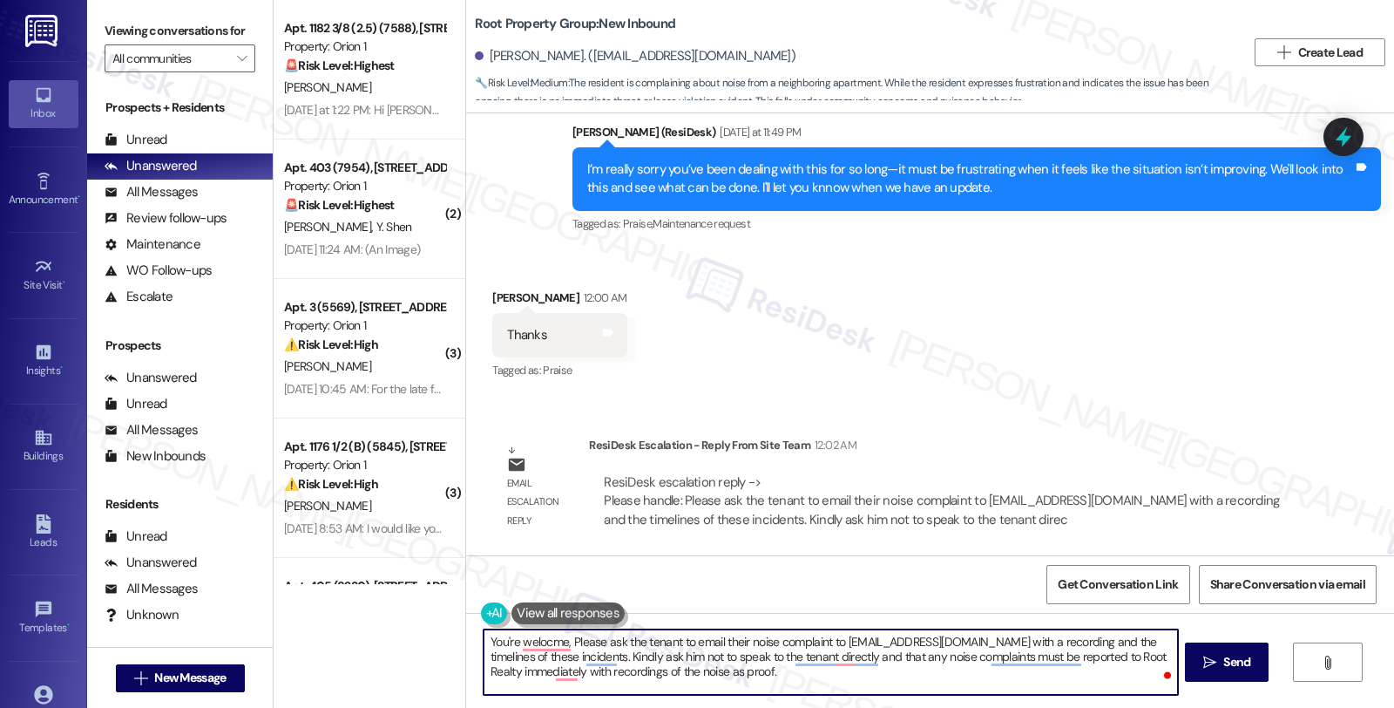
click at [500, 285] on div "Received via SMS Matthew Adamitus 12:00 AM Thanks Tags and notes Tagged as: Pra…" at bounding box center [559, 335] width 160 height 121
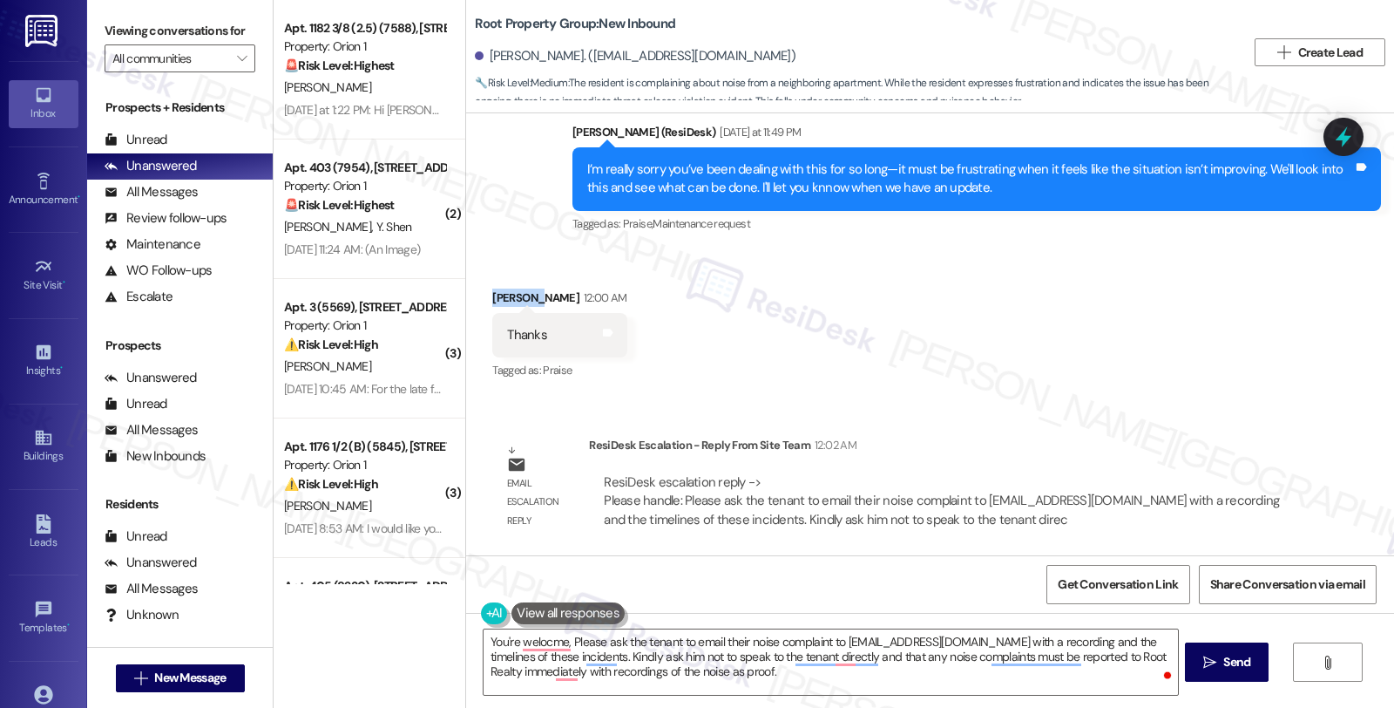
click at [500, 285] on div "Received via SMS Matthew Adamitus 12:00 AM Thanks Tags and notes Tagged as: Pra…" at bounding box center [559, 335] width 160 height 121
copy div "Matthew"
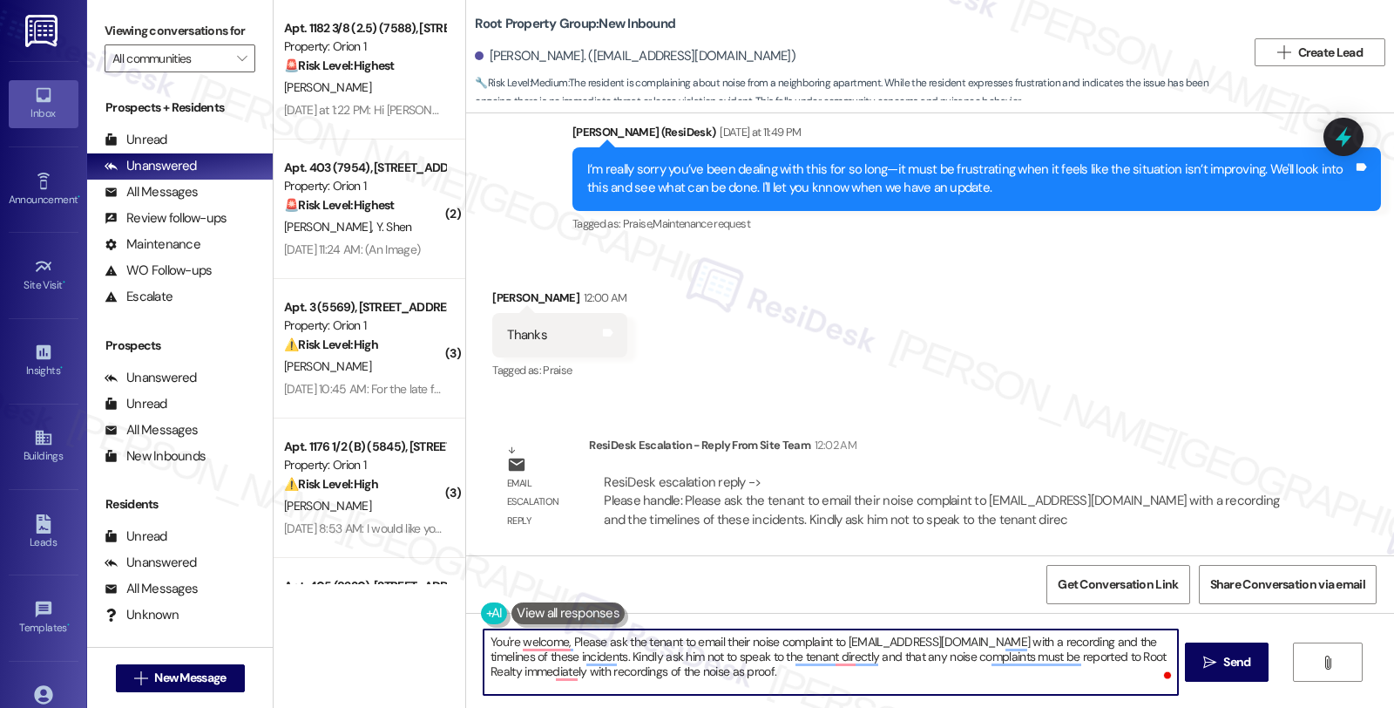
click at [562, 641] on textarea "You're welcome, Please ask the tenant to email their noise complaint to residen…" at bounding box center [831, 661] width 694 height 65
paste textarea "Matthew"
drag, startPoint x: 791, startPoint y: 638, endPoint x: 880, endPoint y: 639, distance: 88.9
click at [880, 639] on textarea "You're welcome, Matthew. I'd like to give you an update. Please ask the tenant …" at bounding box center [831, 661] width 694 height 65
click at [824, 645] on textarea "You're welcome, Matthew. I'd like to give you an update. Please email their noi…" at bounding box center [831, 661] width 694 height 65
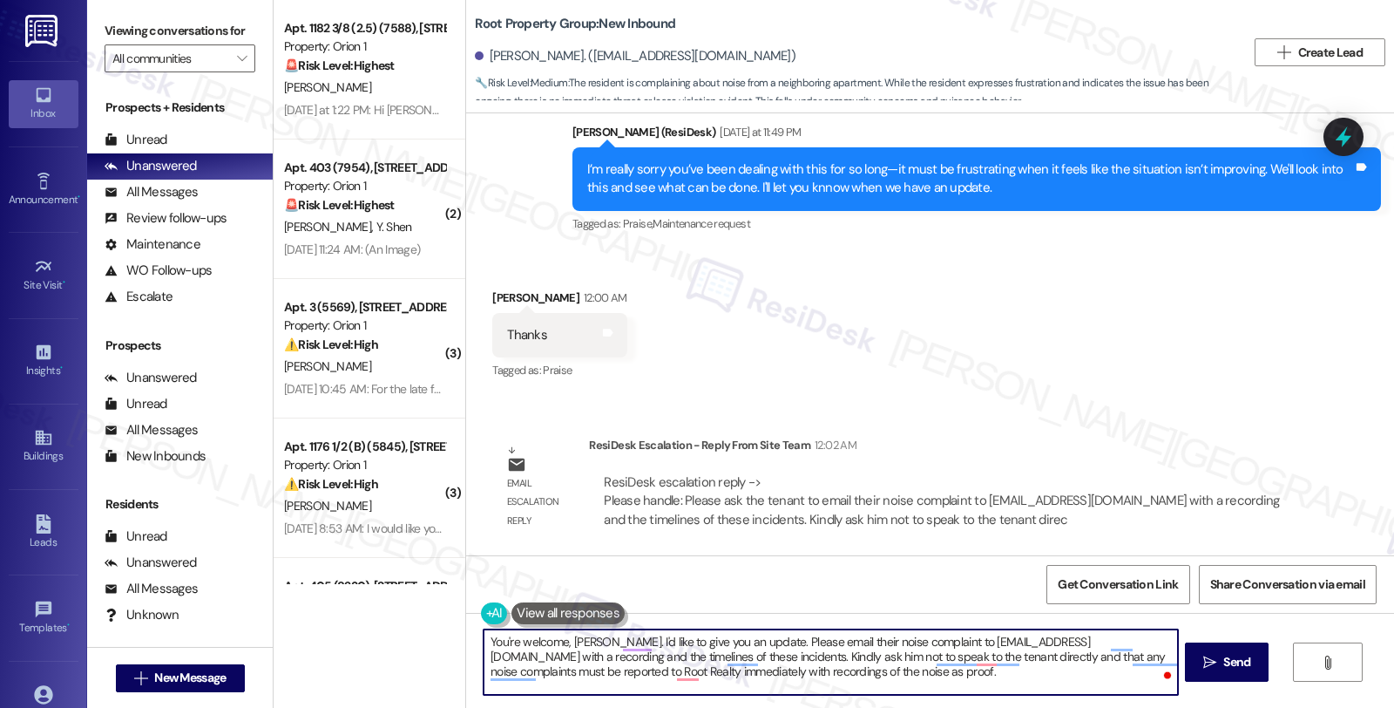
click at [824, 645] on textarea "You're welcome, Matthew. I'd like to give you an update. Please email their noi…" at bounding box center [831, 661] width 694 height 65
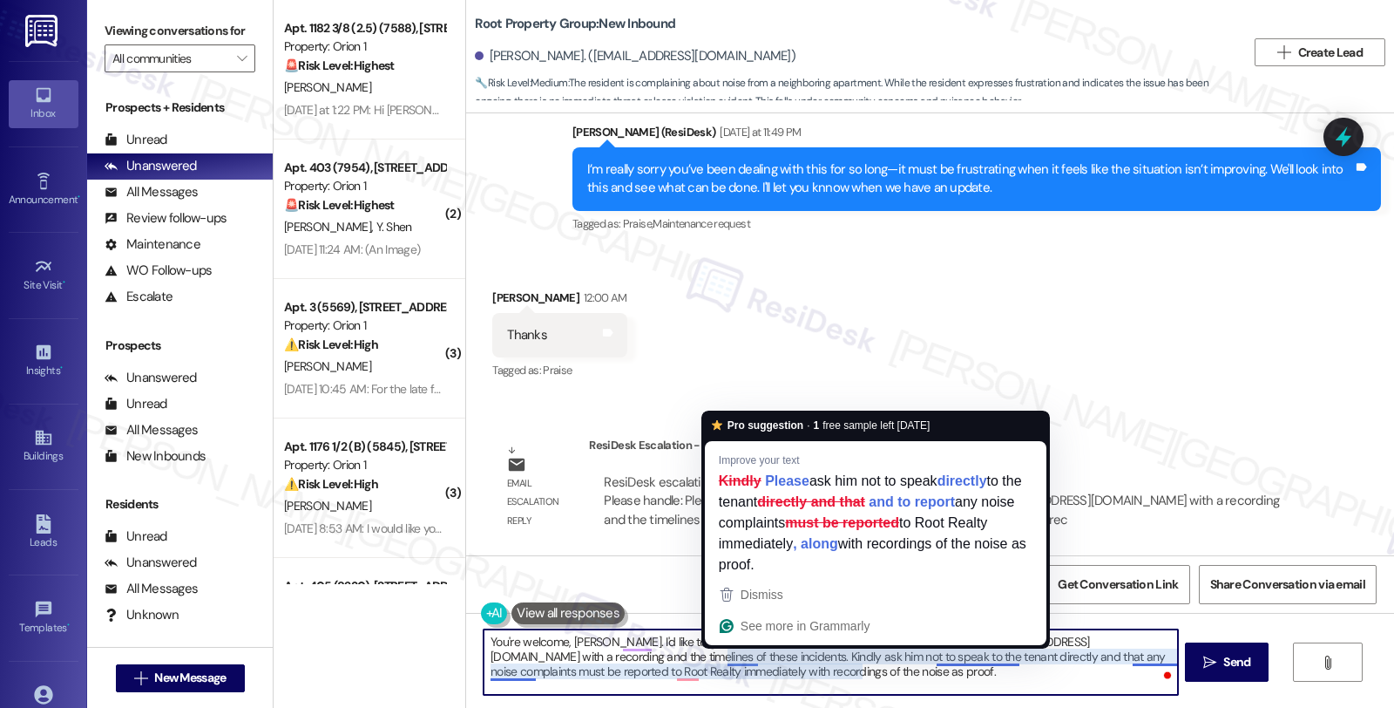
click at [716, 655] on textarea "You're welcome, Matthew. I'd like to give you an update. Please email your nois…" at bounding box center [831, 661] width 694 height 65
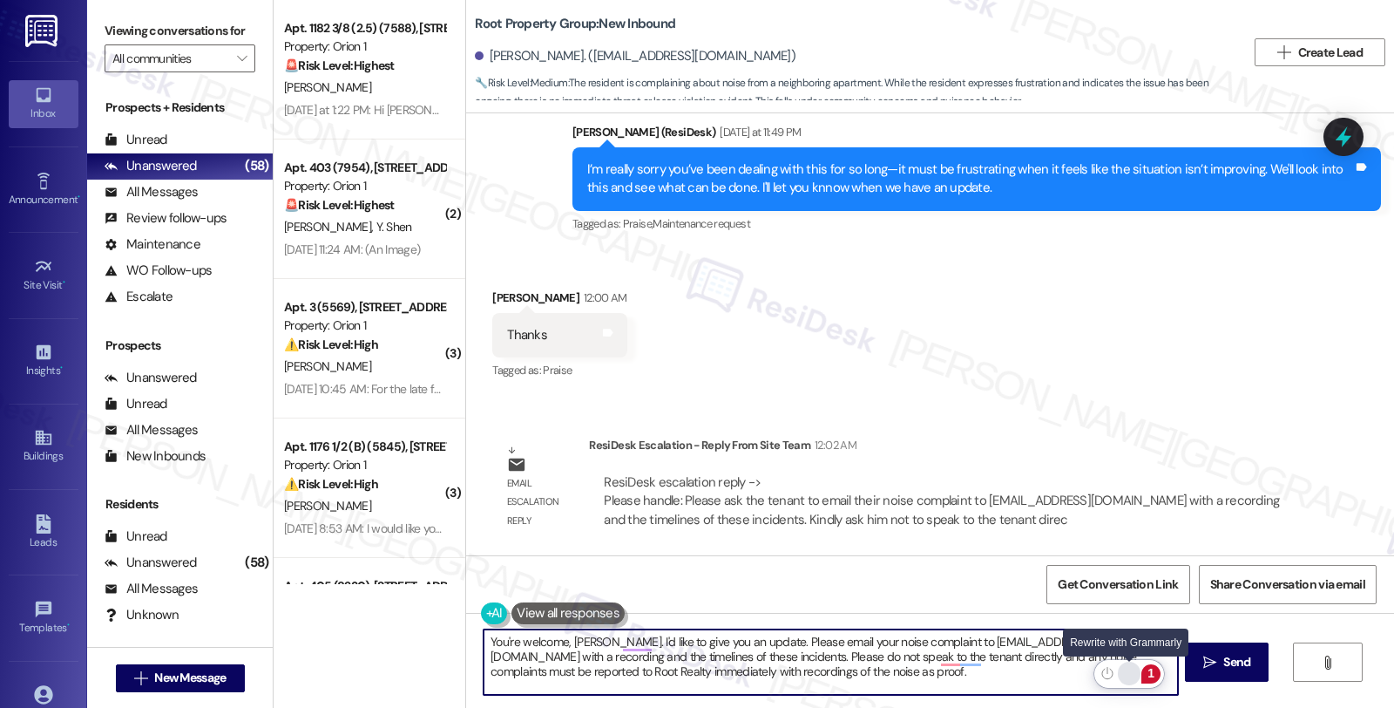
click at [1125, 677] on div "Rewrite with Grammarly" at bounding box center [1129, 673] width 19 height 20
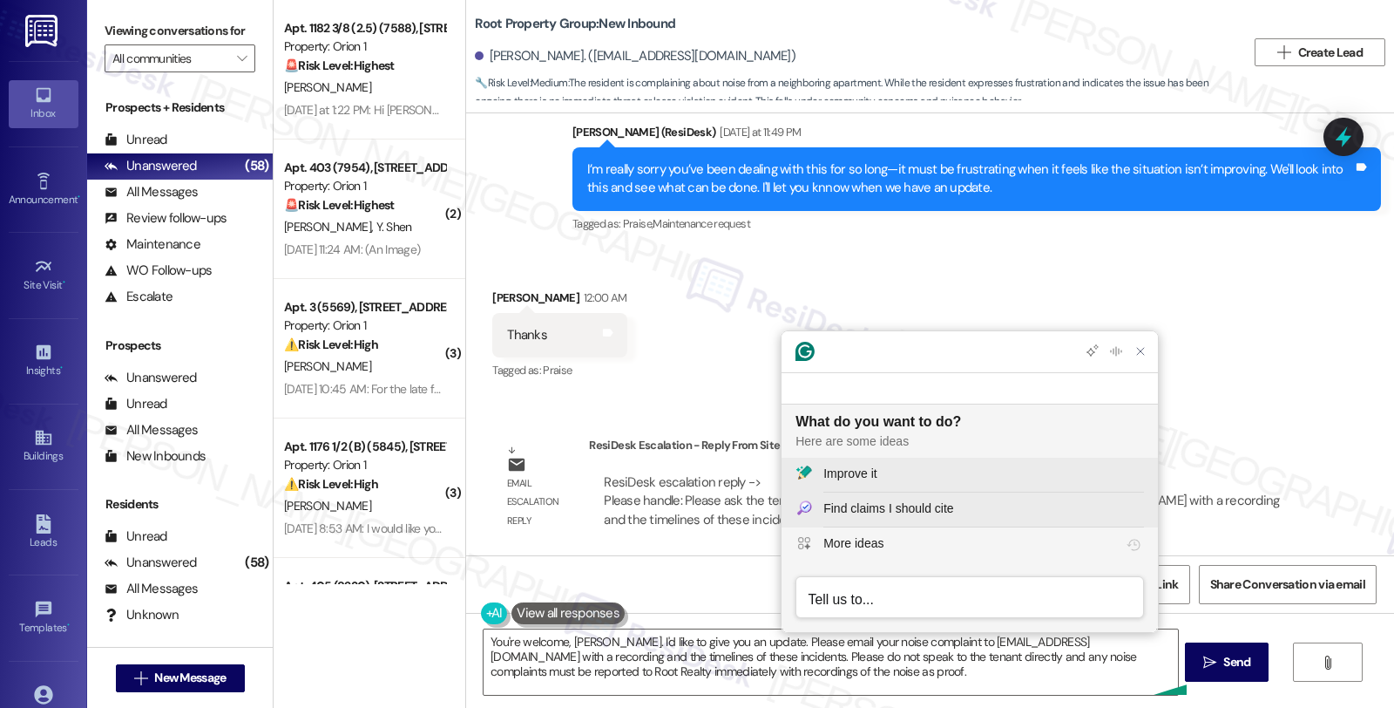
scroll to position [0, 0]
click at [858, 471] on div "Improve it" at bounding box center [850, 474] width 53 height 18
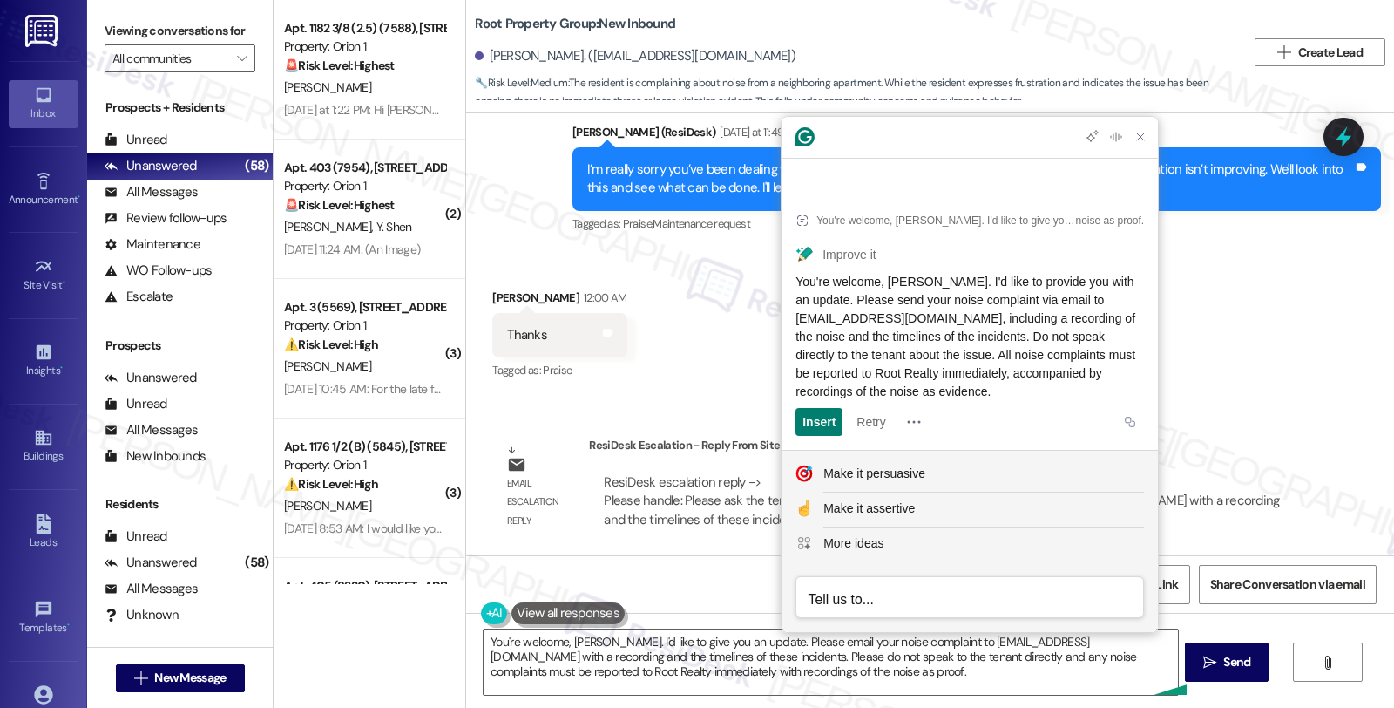
drag, startPoint x: 1030, startPoint y: 389, endPoint x: 790, endPoint y: 289, distance: 259.4
click at [790, 289] on article "You're welcome, Matthew. I'd like to give you an update. Please email your nois…" at bounding box center [970, 319] width 376 height 261
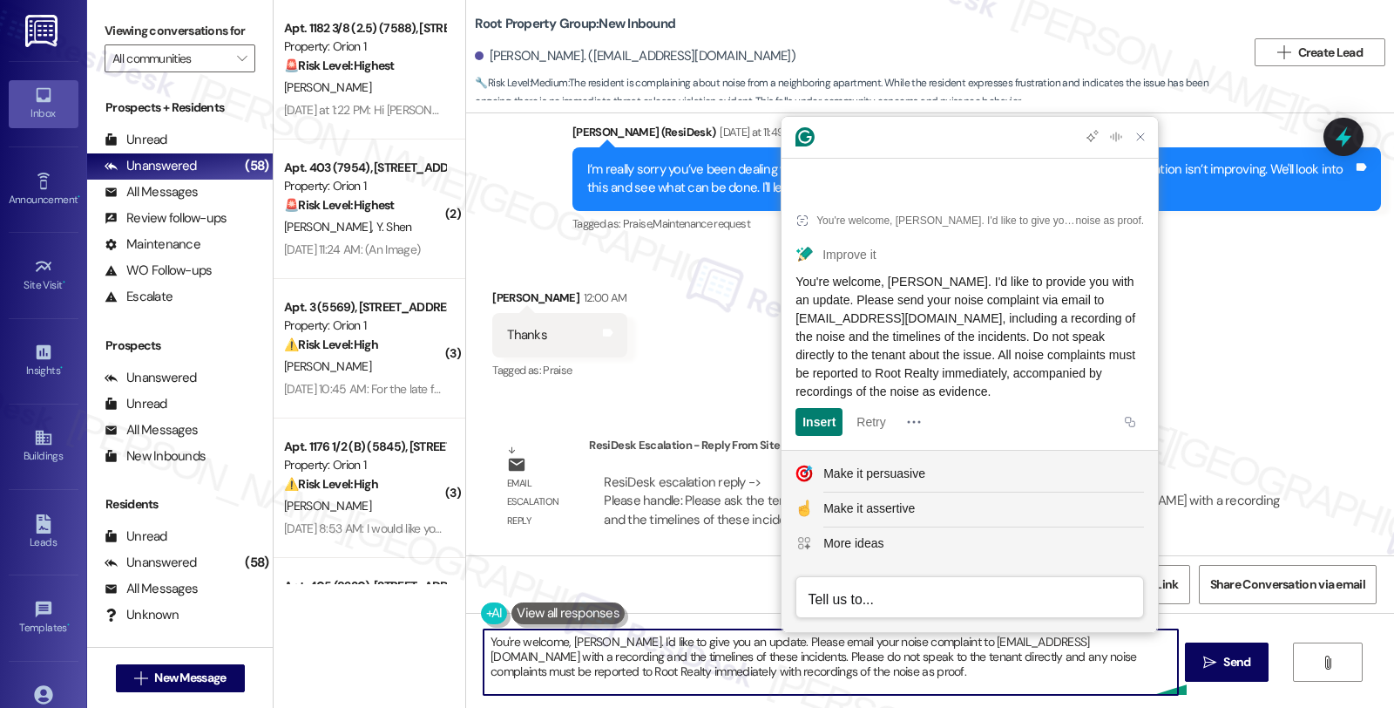
click at [741, 677] on textarea "You're welcome, Matthew. I'd like to give you an update. Please email your nois…" at bounding box center [831, 661] width 694 height 65
click at [690, 672] on textarea "You're welcome, Matthew. I'd like to give you an update. Please email your nois…" at bounding box center [831, 661] width 694 height 65
paste textarea "very welcome, Matthew! Just a quick update—when you have a noise concern, pleas…"
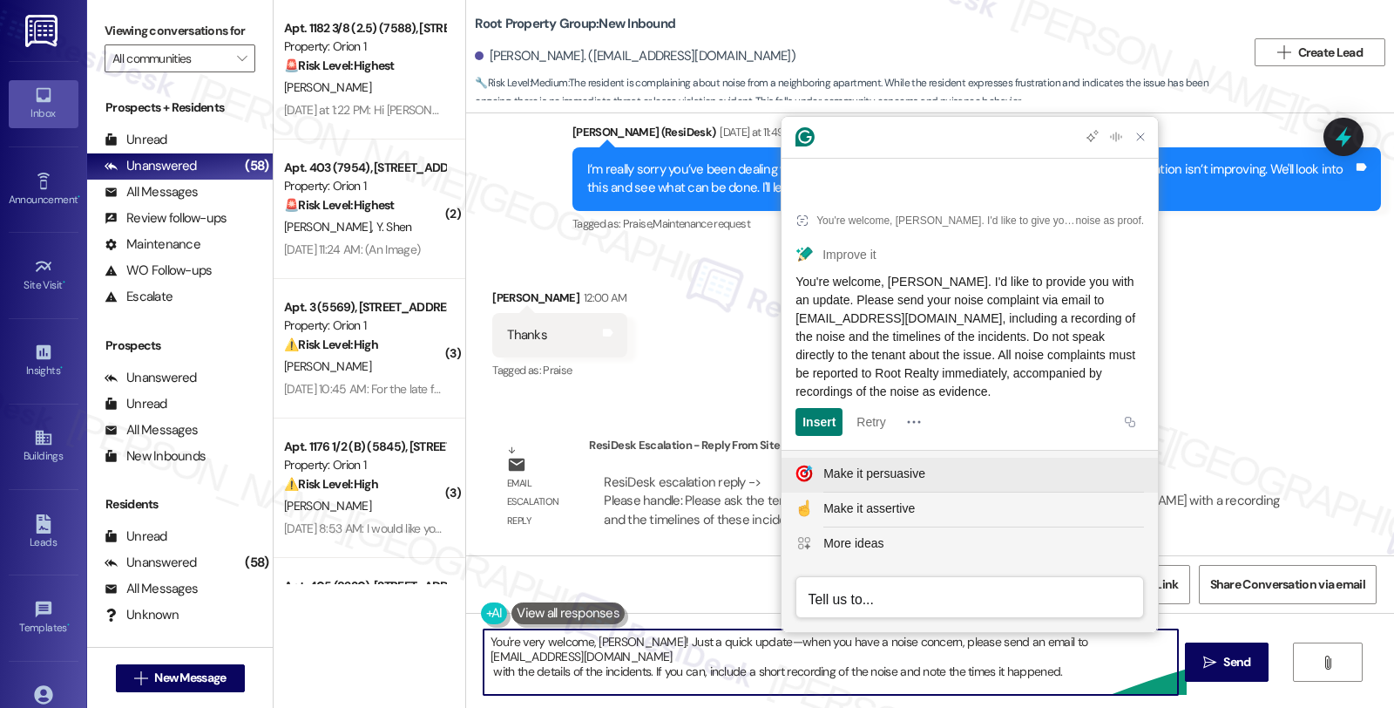
scroll to position [29, 0]
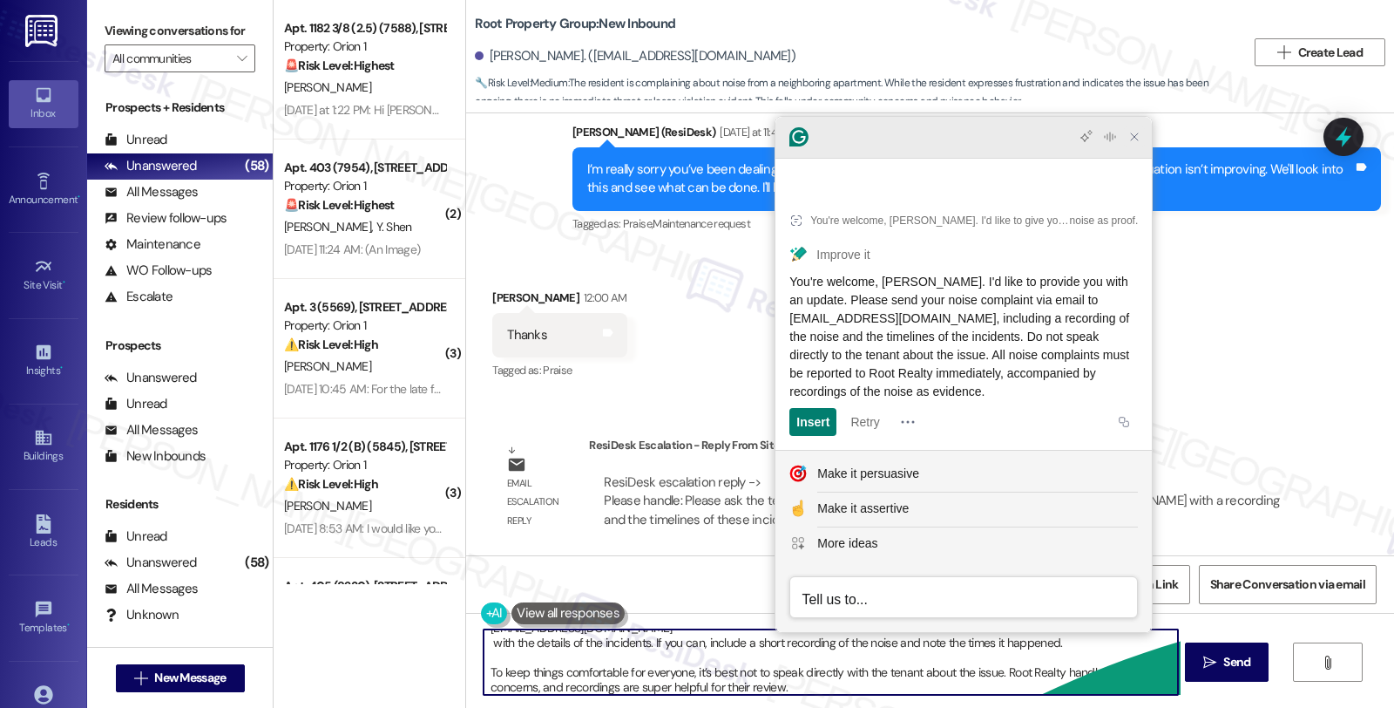
click at [1136, 140] on icon "Close Grammarly Assistant" at bounding box center [1134, 136] width 7 height 7
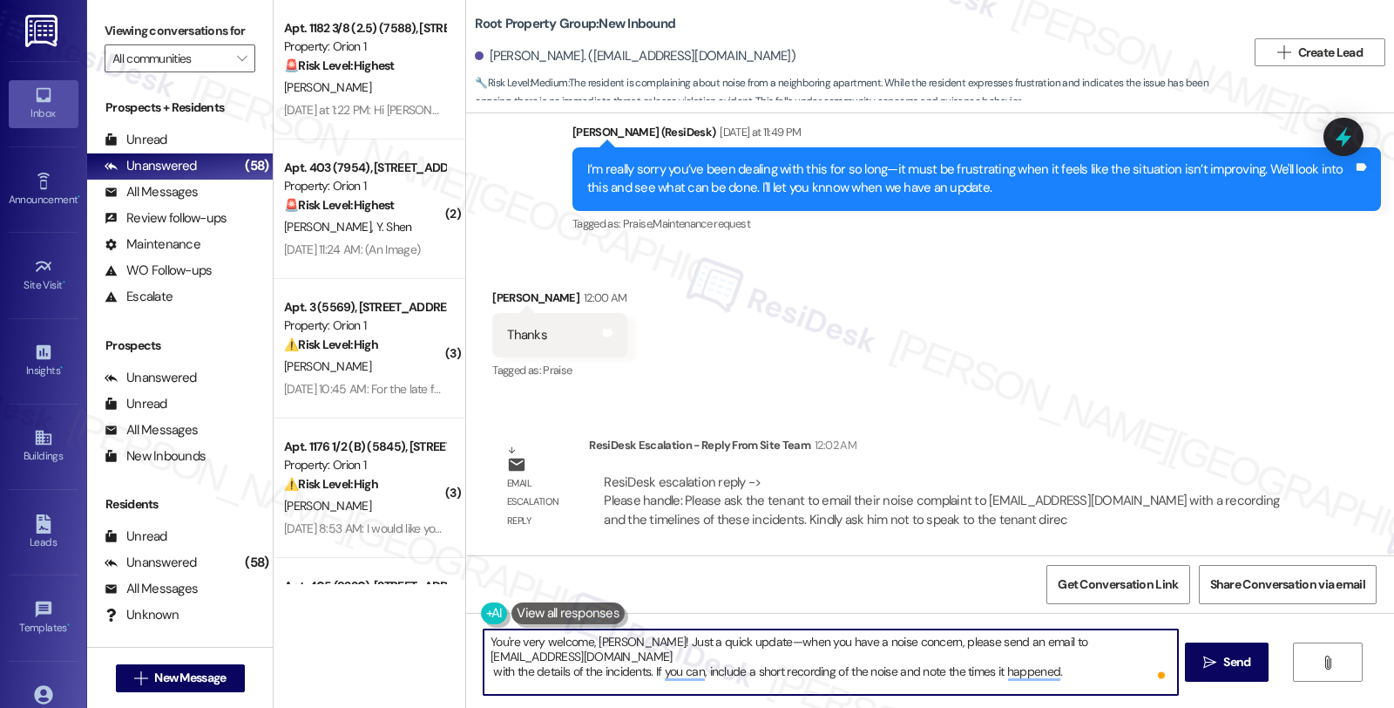
scroll to position [0, 0]
click at [736, 645] on textarea "You're very welcome, Matthew! Just a quick update—when you have a noise concern…" at bounding box center [831, 661] width 694 height 65
click at [1063, 645] on textarea "You're very welcome, Matthew! Just a quick update. When you have a noise concer…" at bounding box center [831, 661] width 694 height 65
click at [662, 648] on textarea "You're very welcome, Matthew! Just a quick update. When you have a noise concer…" at bounding box center [831, 661] width 694 height 65
click at [668, 654] on textarea "You're very welcome, Matthew! Just a quick update. When you have a noise concer…" at bounding box center [831, 661] width 694 height 65
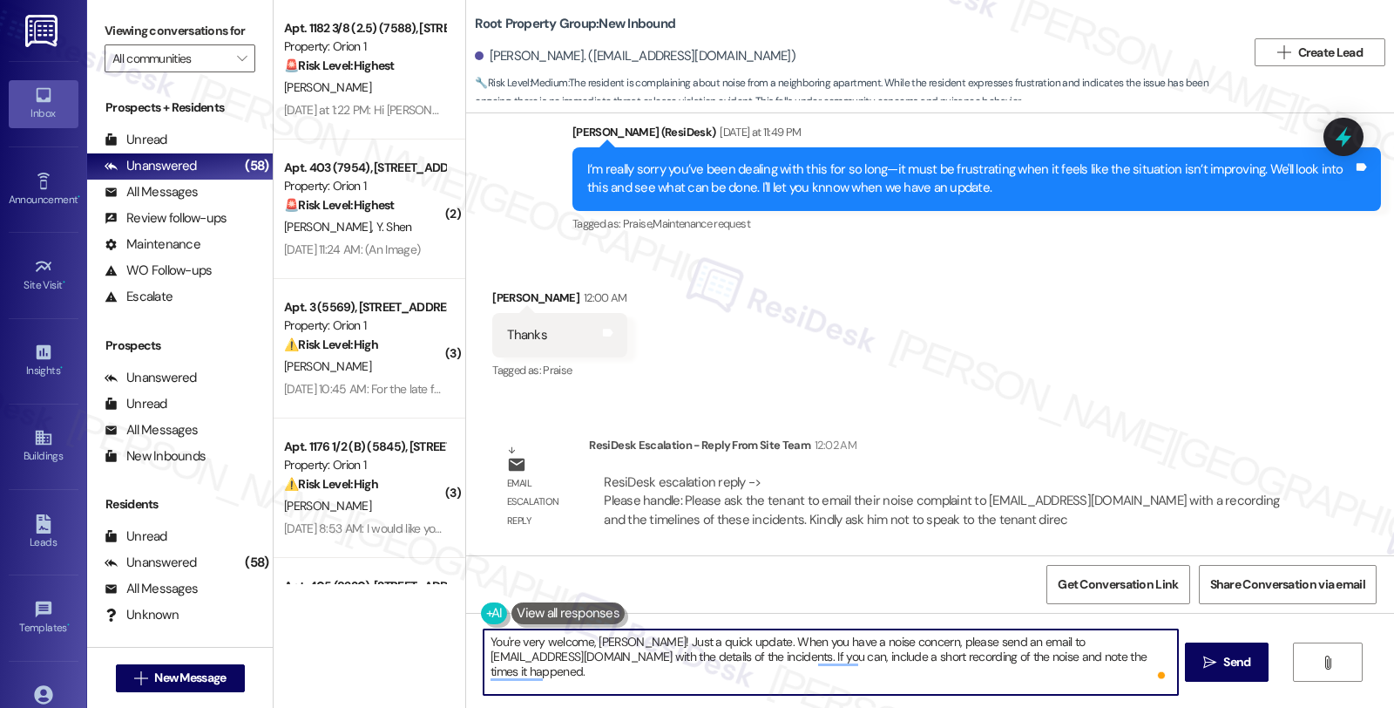
click at [643, 666] on textarea "You're very welcome, Matthew! Just a quick update. When you have a noise concer…" at bounding box center [831, 661] width 694 height 65
paste textarea "I’d like to share a quick update with you. For noise concerns, please send an e…"
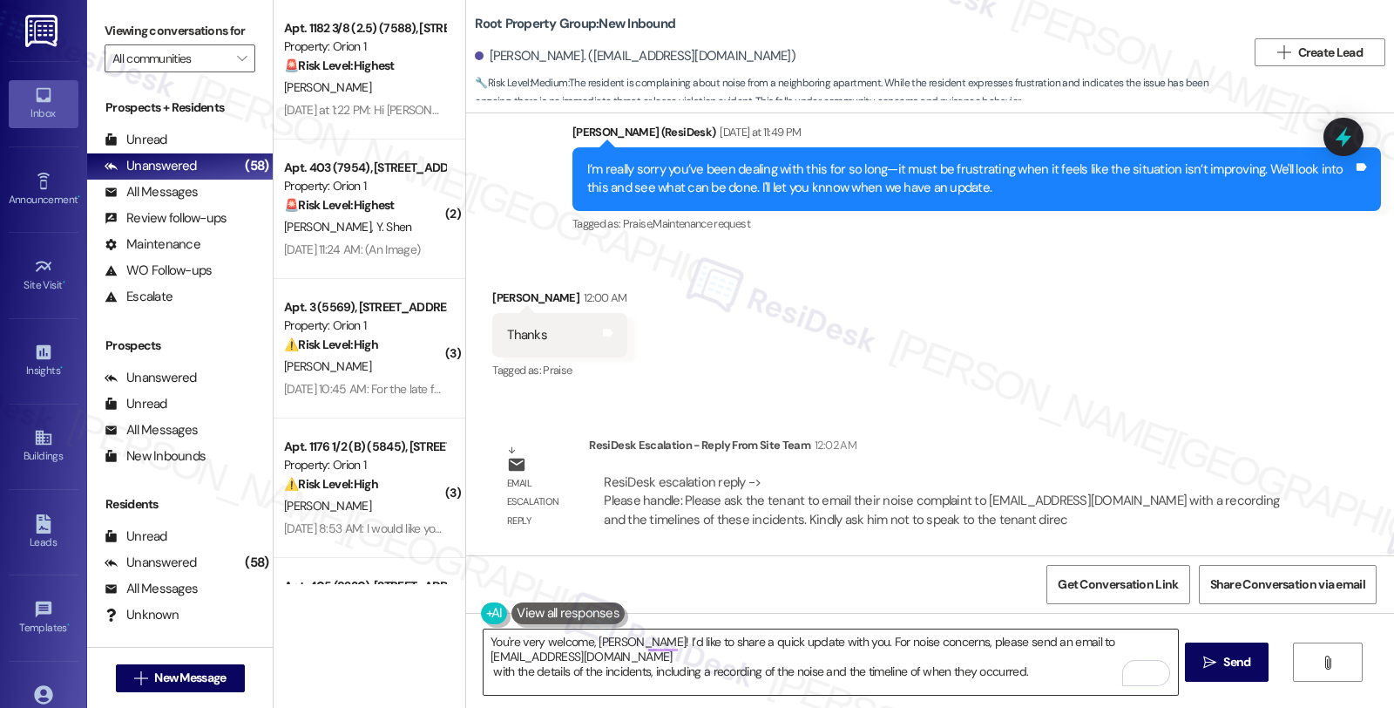
click at [665, 661] on textarea "You're very welcome, Matthew! I’d like to share a quick update with you. For no…" at bounding box center [831, 661] width 694 height 65
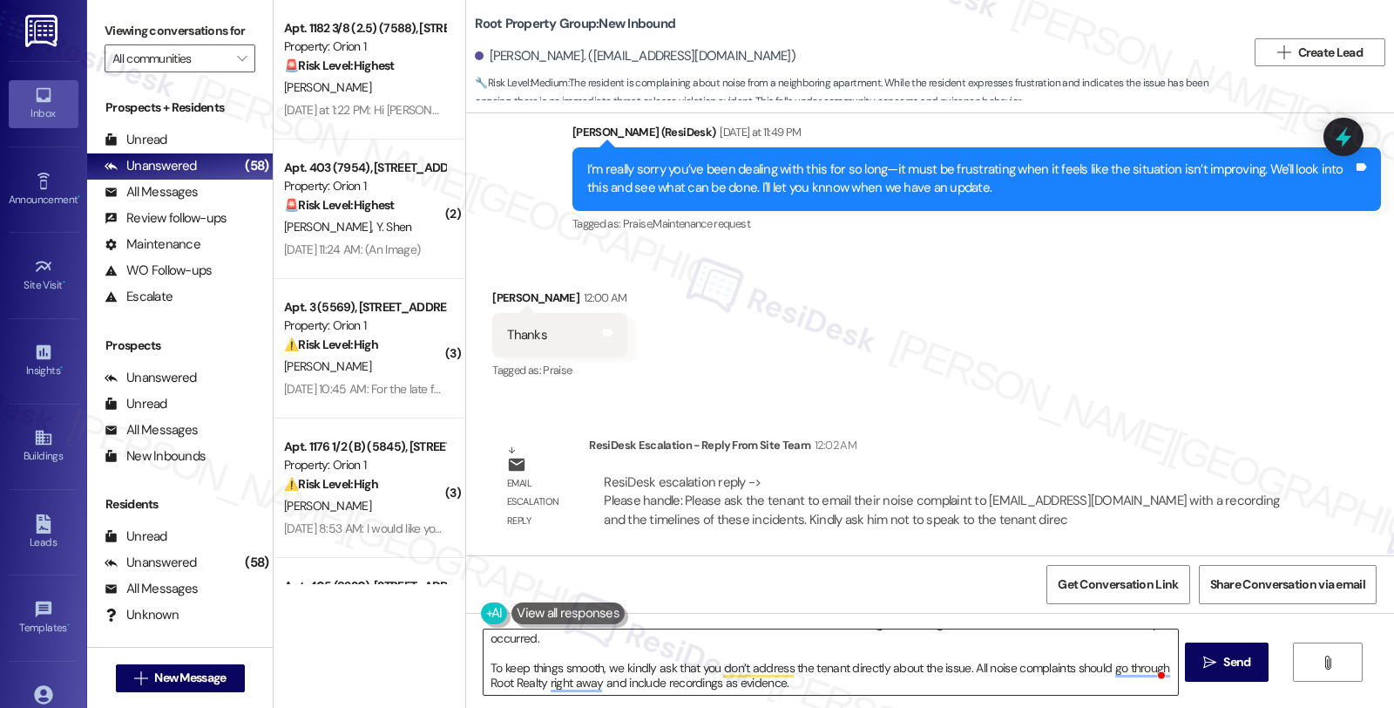
click at [812, 668] on textarea "You're very welcome, Matthew! I’d like to share a quick update with you. For no…" at bounding box center [831, 661] width 694 height 65
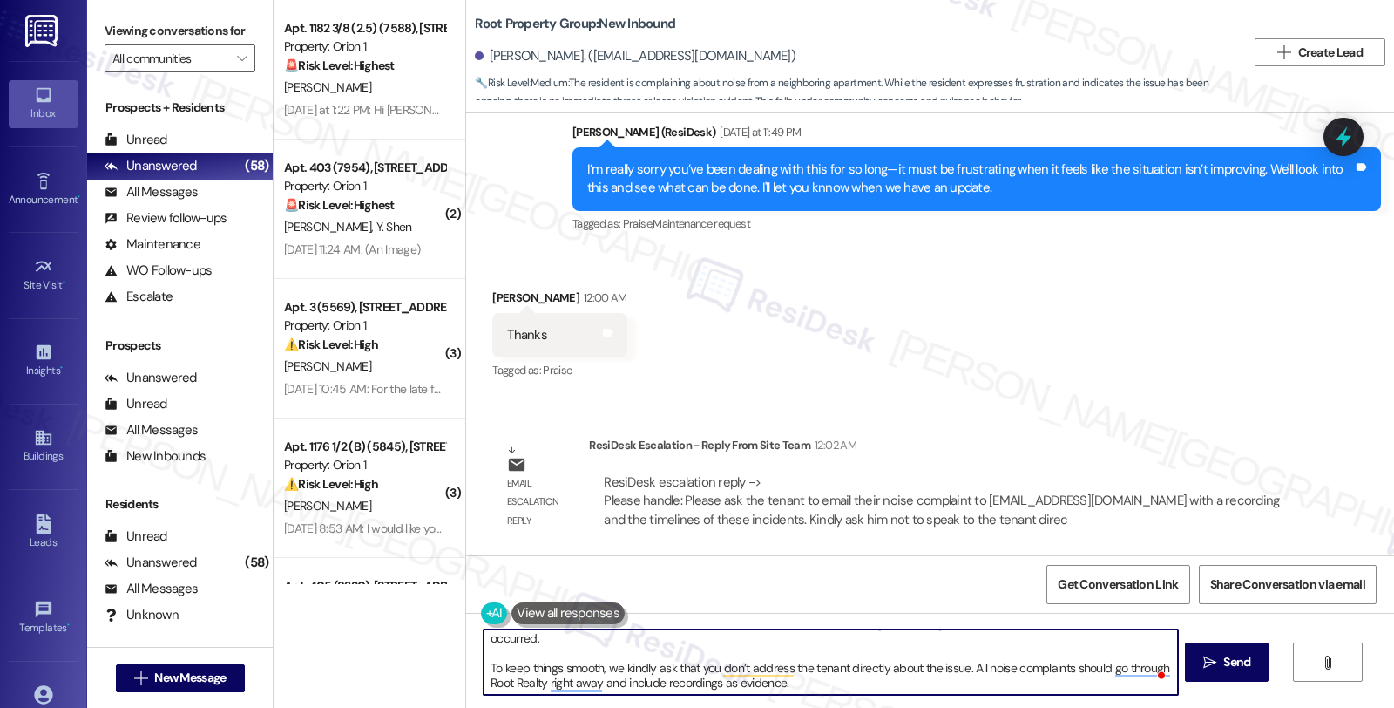
click at [812, 668] on textarea "You're very welcome, Matthew! I’d like to share a quick update with you. For no…" at bounding box center [831, 661] width 694 height 65
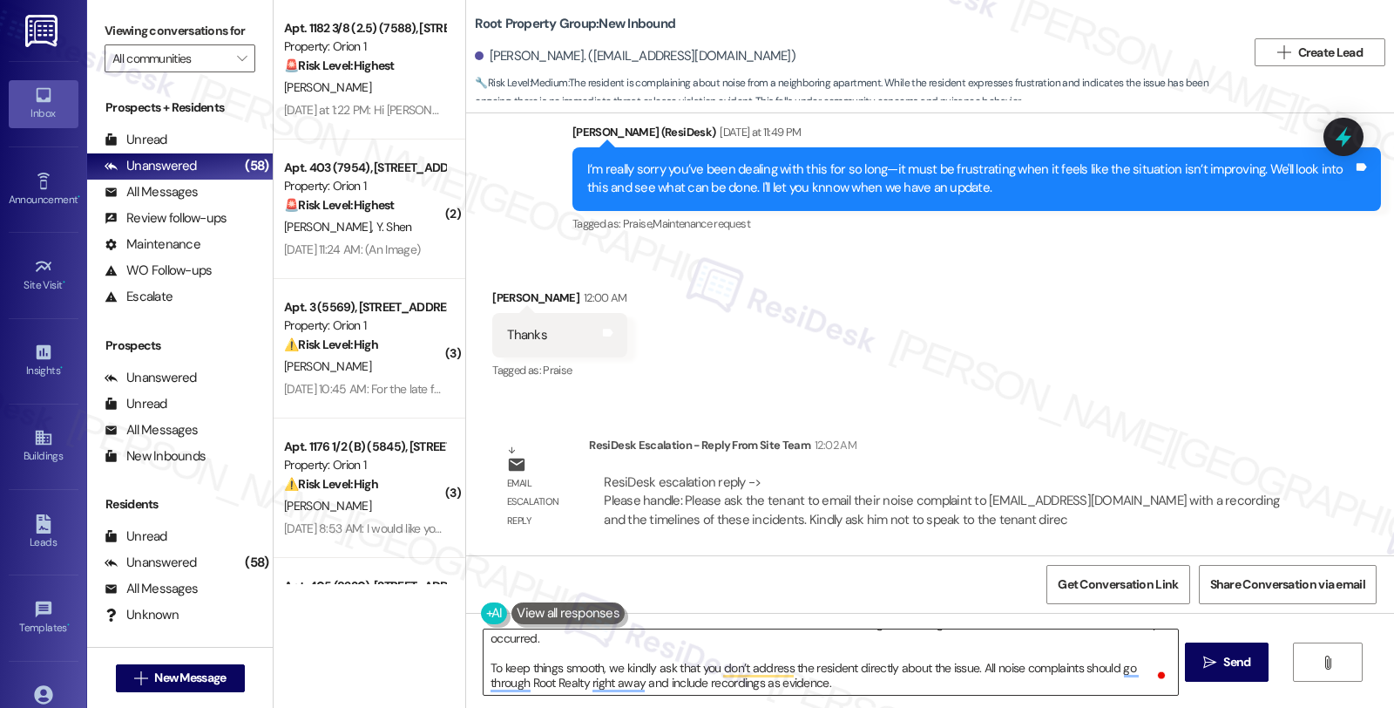
click at [851, 685] on textarea "You're very welcome, Matthew! I’d like to share a quick update with you. For no…" at bounding box center [831, 661] width 694 height 65
click at [854, 678] on textarea "You're very welcome, Matthew! I’d like to share a quick update with you. For no…" at bounding box center [831, 661] width 694 height 65
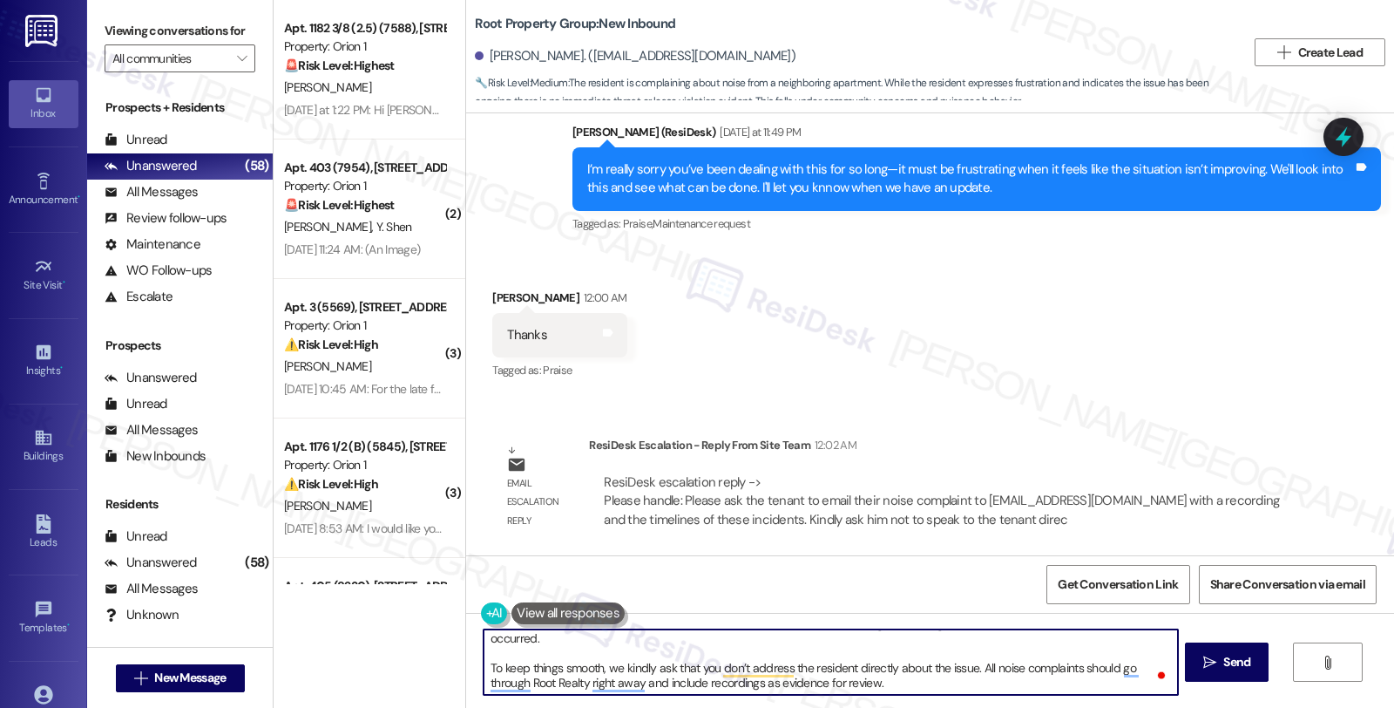
click at [918, 675] on textarea "You're very welcome, Matthew! I’d like to share a quick update with you. For no…" at bounding box center [831, 661] width 694 height 65
paste textarea "Should you have other concerns, please feel free to reach out. Have a great day!"
type textarea "You're very welcome, Matthew! I’d like to share a quick update with you. For no…"
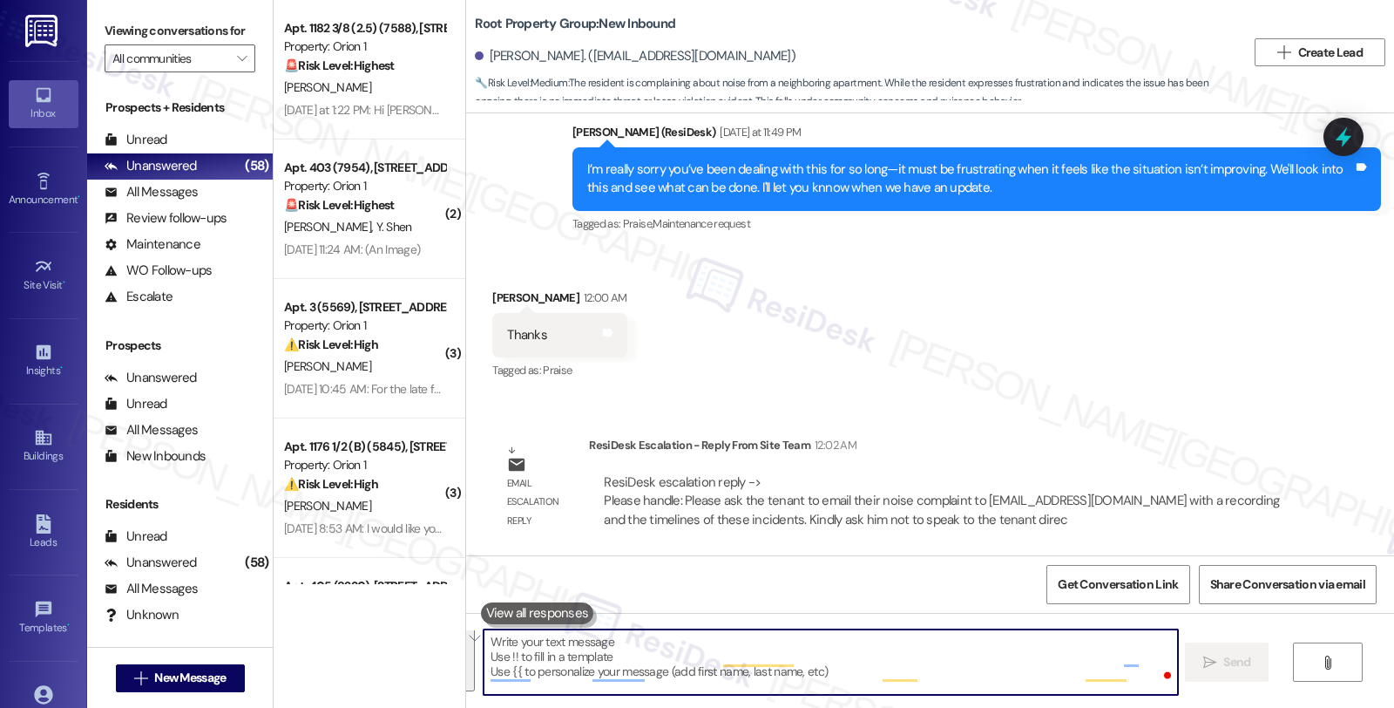
scroll to position [0, 0]
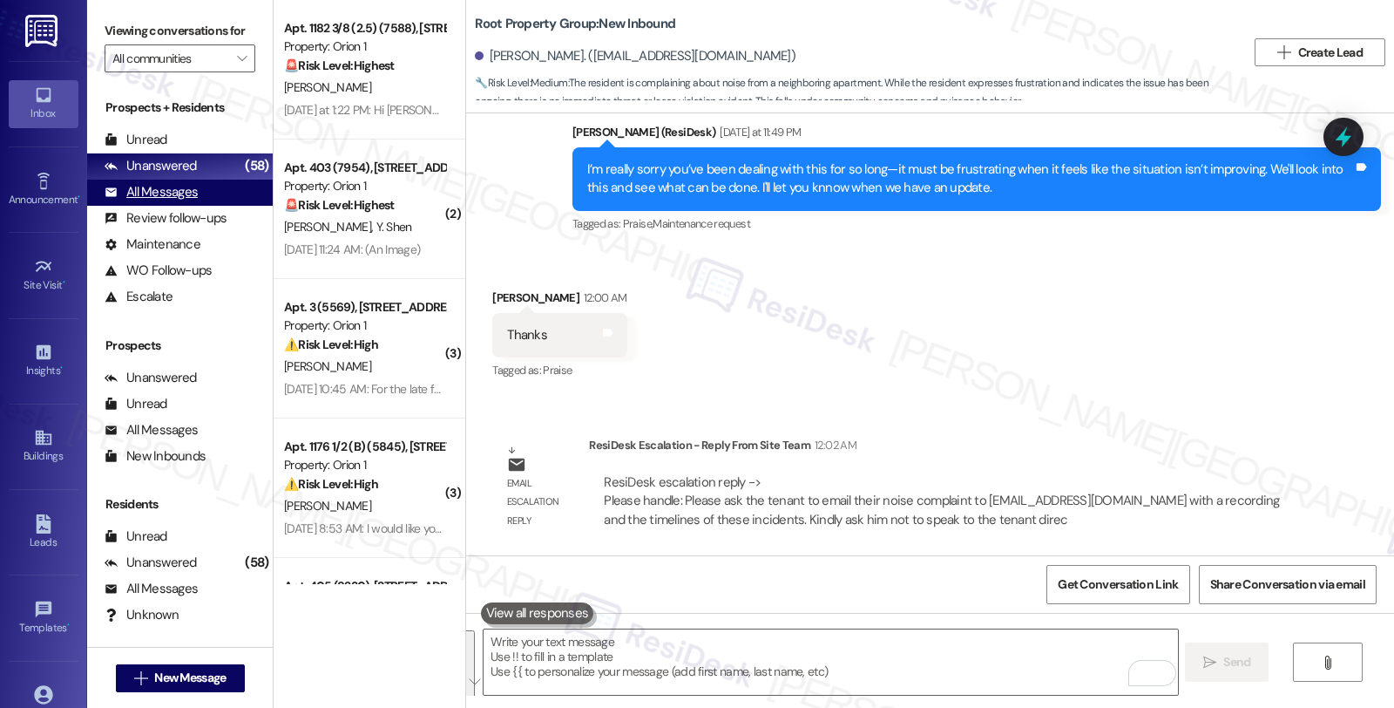
click at [168, 201] on div "All Messages" at bounding box center [151, 192] width 93 height 18
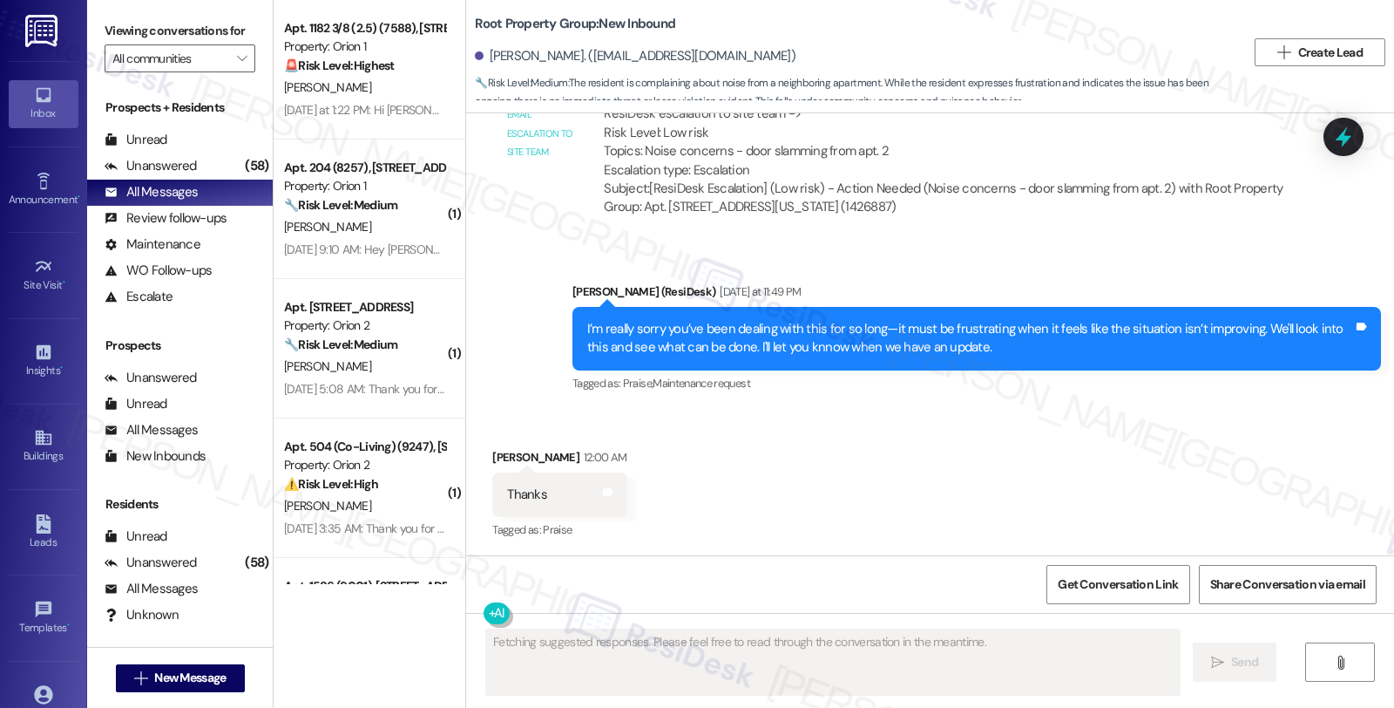
scroll to position [3068, 0]
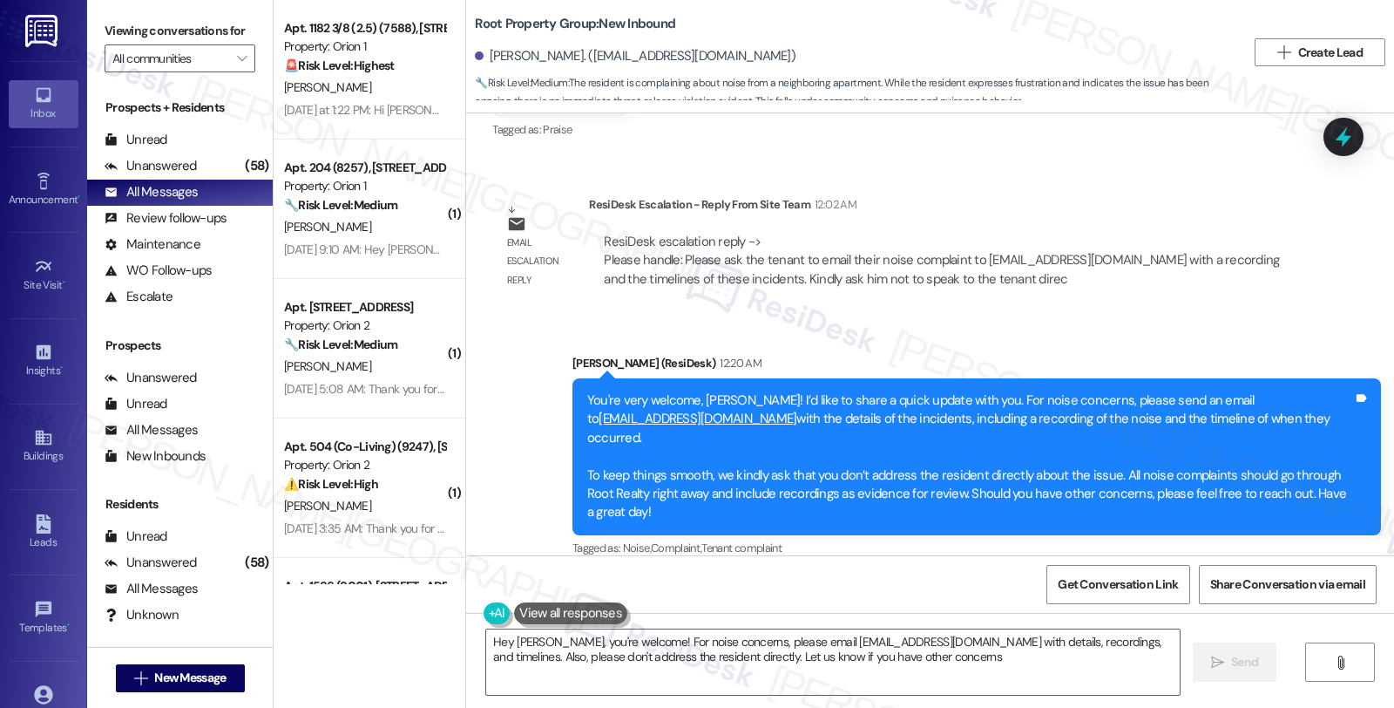
type textarea "Hey Matthew, you're welcome! For noise concerns, please email residentsupport@r…"
click at [214, 180] on div "Unanswered (58)" at bounding box center [180, 166] width 186 height 26
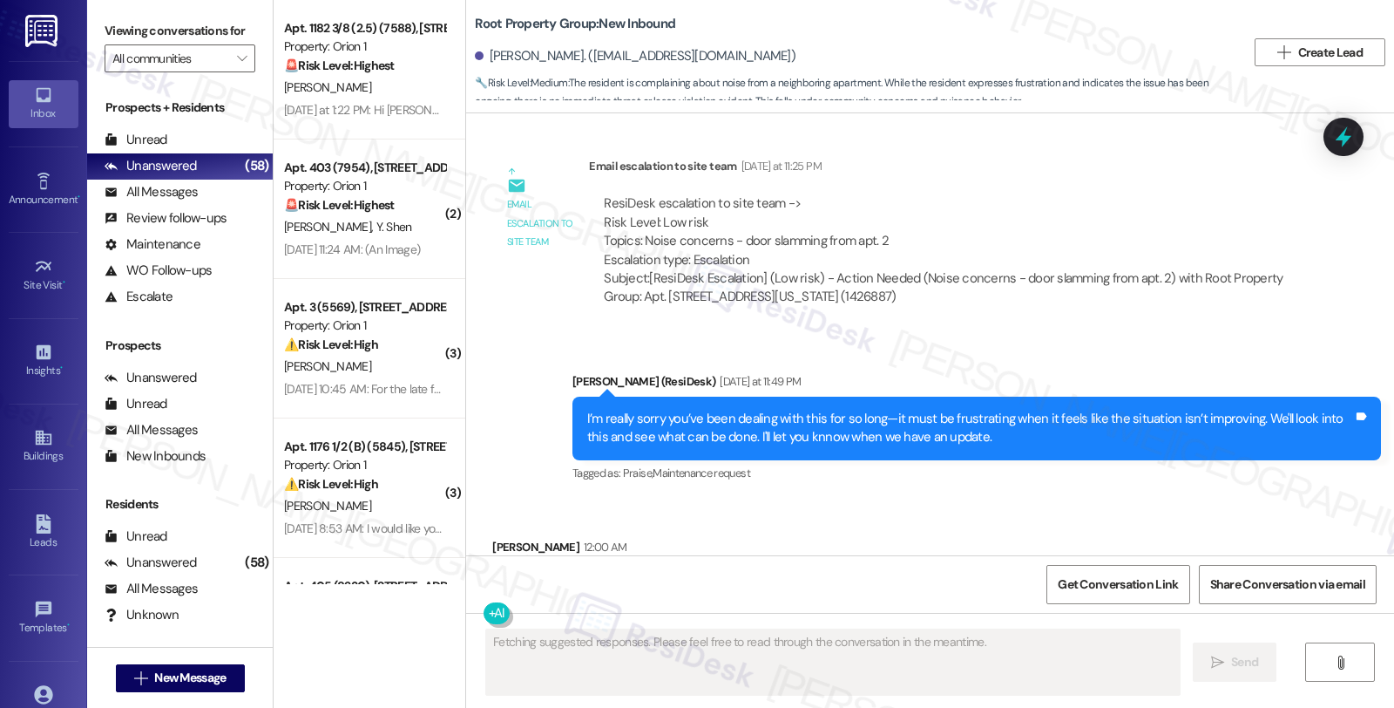
scroll to position [2668, 0]
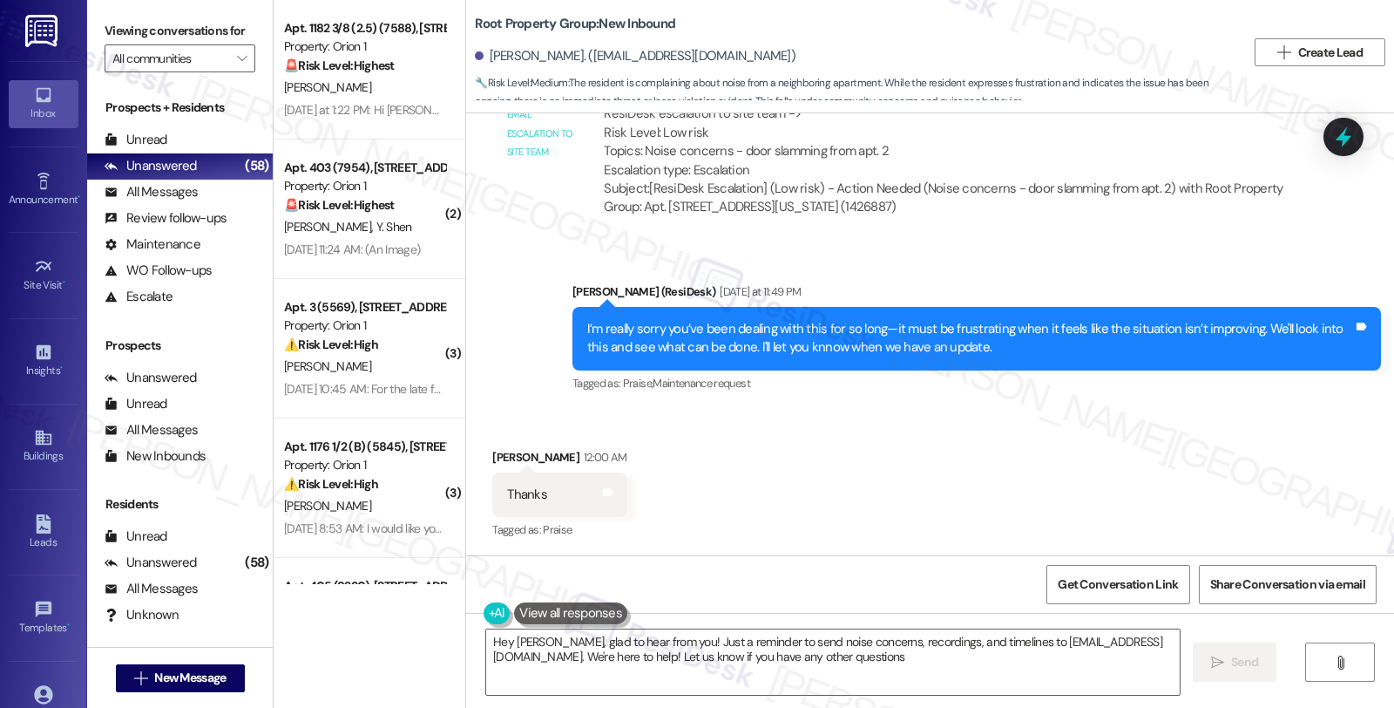
type textarea "Hey Matthew, glad to hear from you! Just a reminder to send noise concerns, rec…"
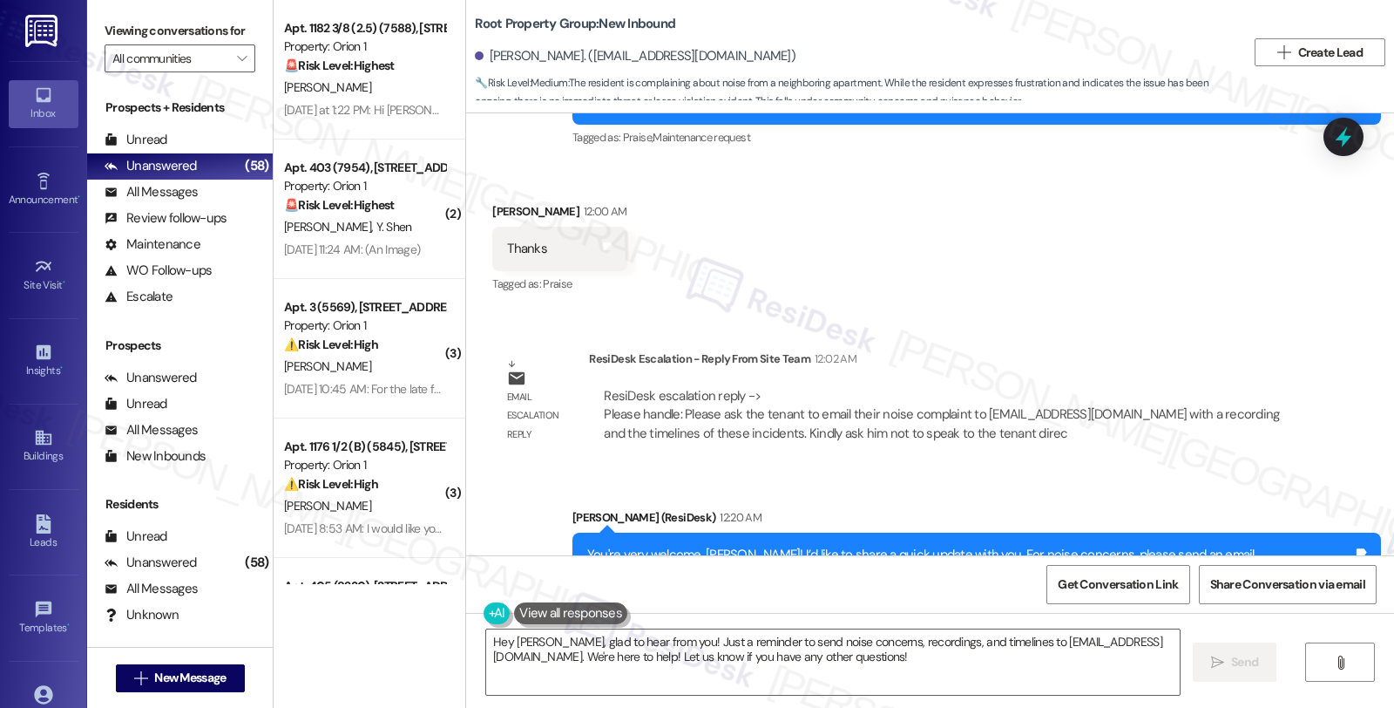
scroll to position [3068, 0]
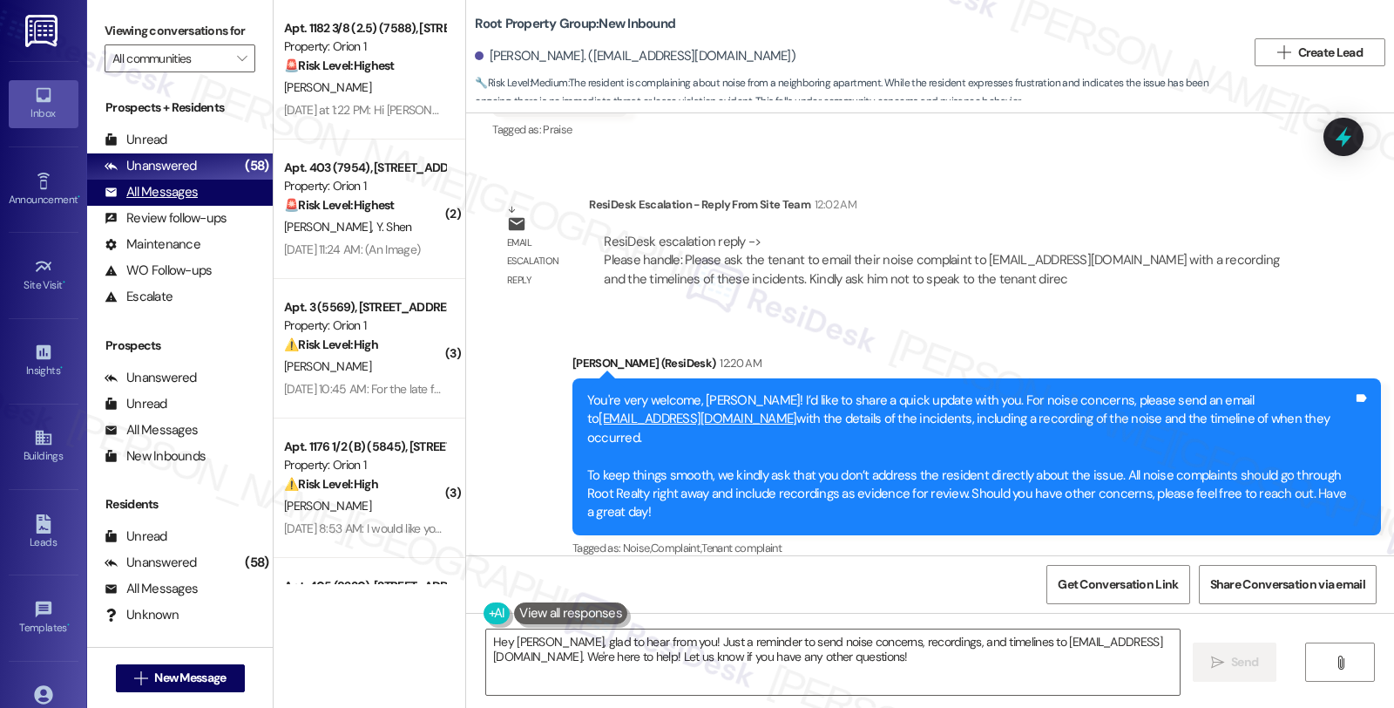
click at [200, 206] on div "All Messages (undefined)" at bounding box center [180, 193] width 186 height 26
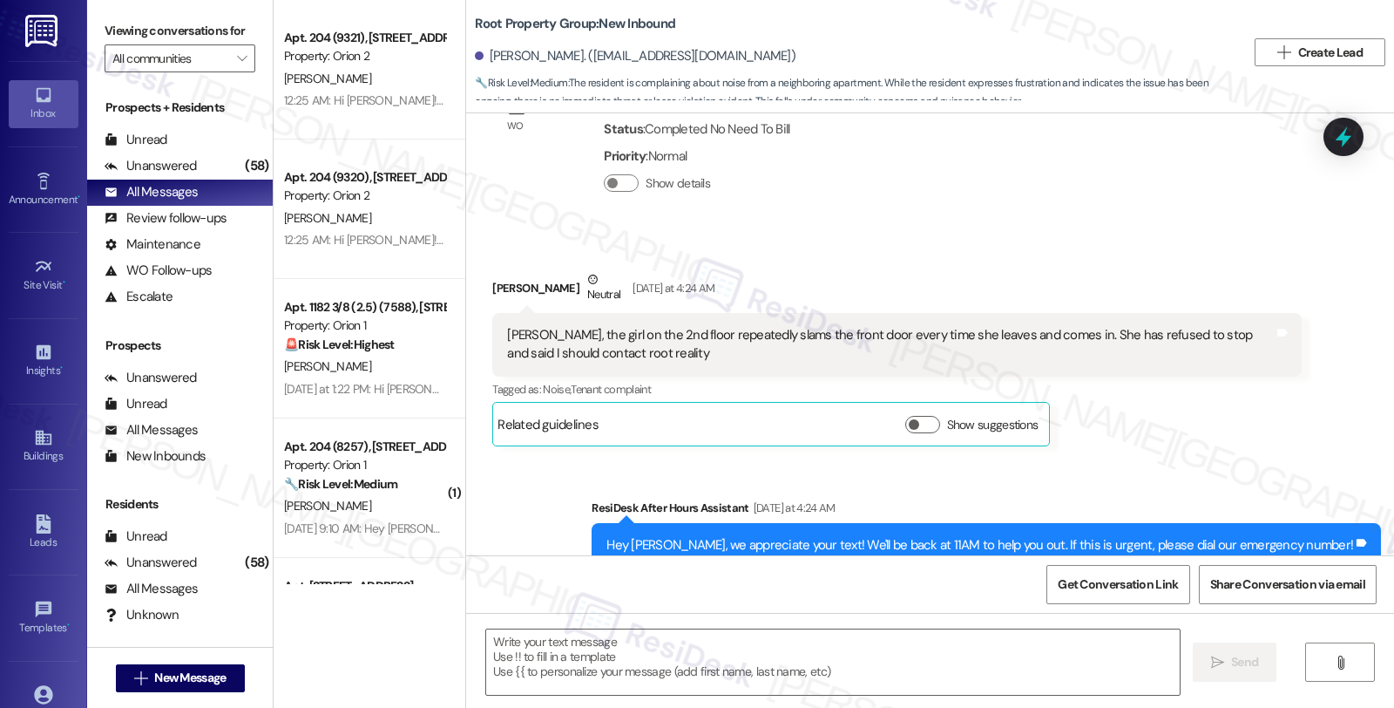
type textarea "Fetching suggested responses. Please feel free to read through the conversation…"
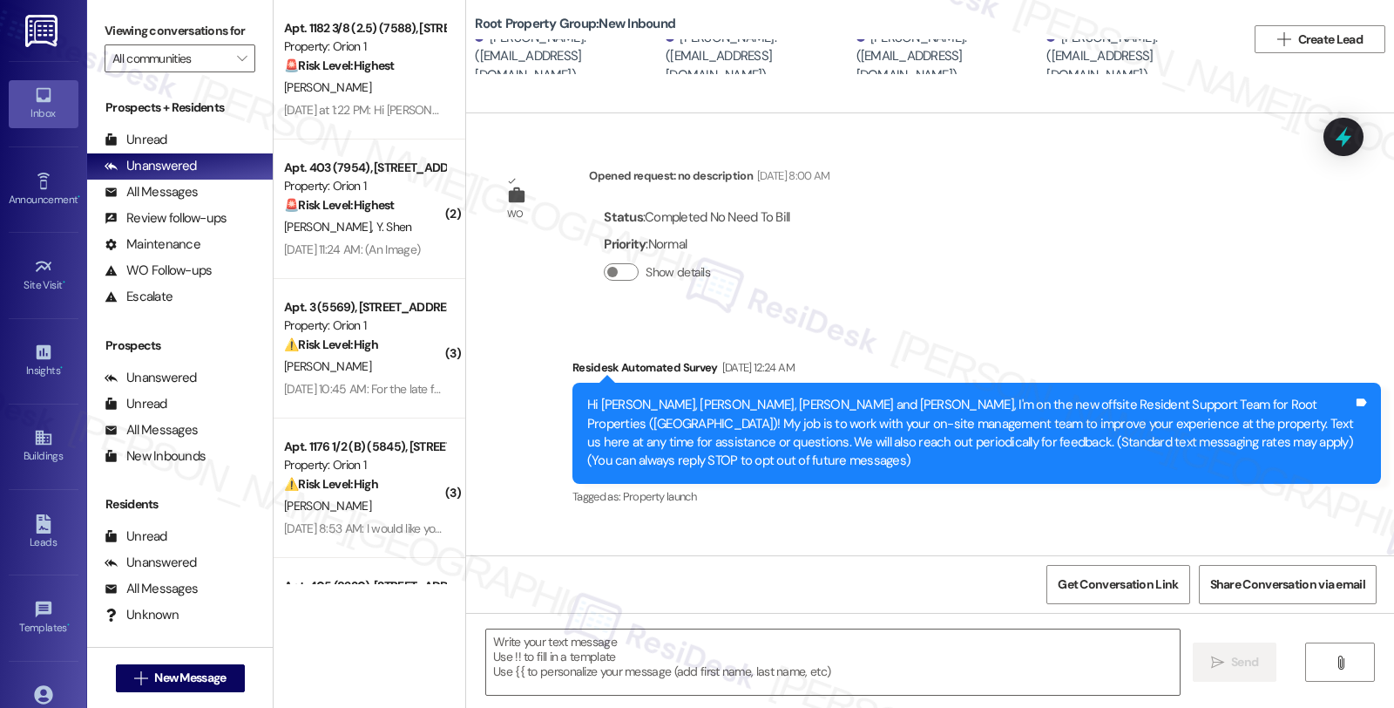
scroll to position [10426, 0]
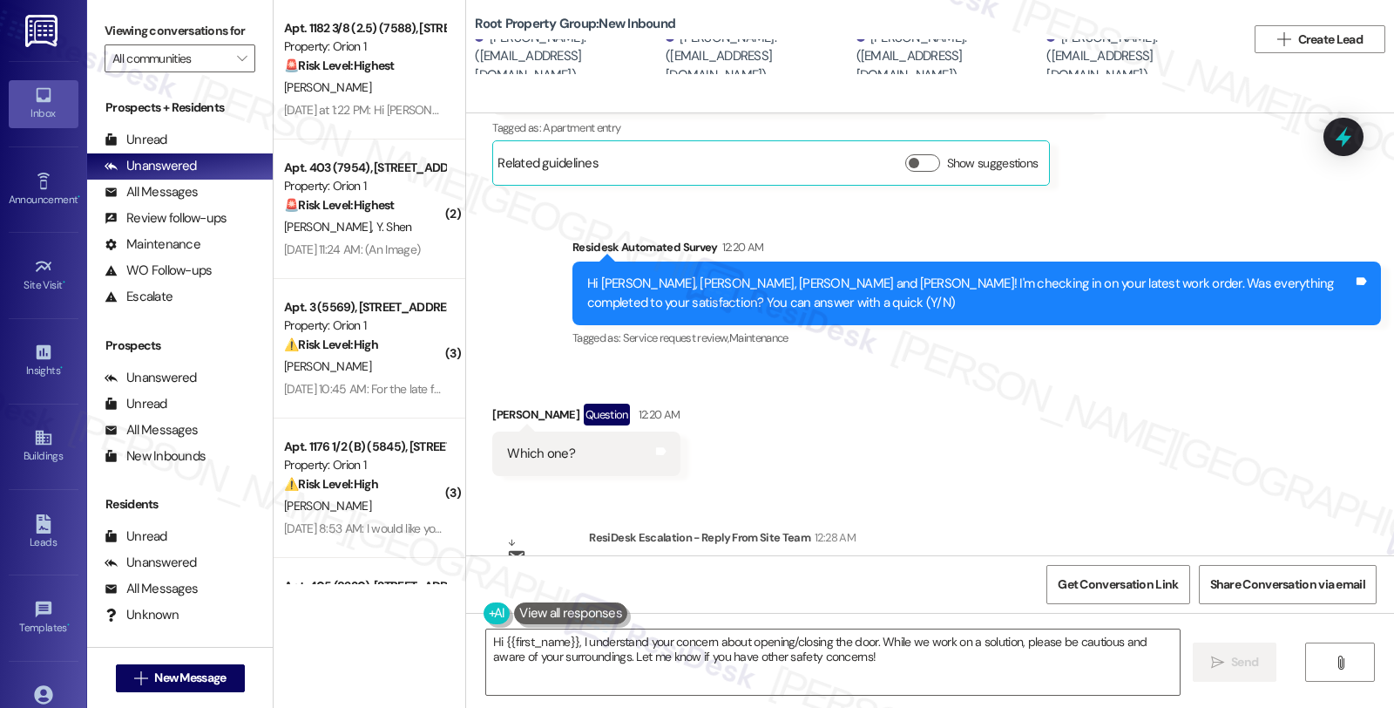
click at [1198, 364] on div "Received via SMS [PERSON_NAME] Question 12:20 AM Which one? Tags and notes" at bounding box center [930, 426] width 928 height 125
click at [876, 640] on textarea "Hi {{first_name}}, I understand your concern about opening/closing the door. Wh…" at bounding box center [833, 661] width 694 height 65
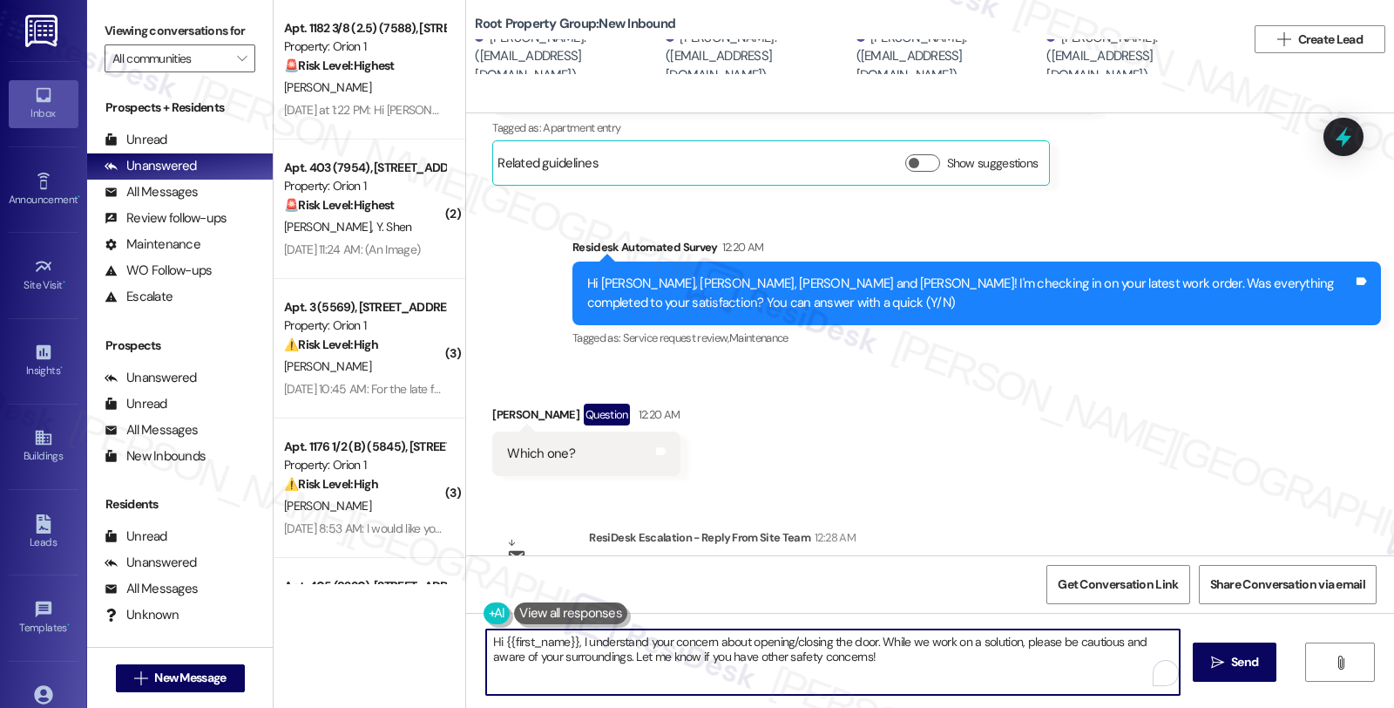
click at [883, 668] on textarea "Hi {{first_name}}, I understand your concern about opening/closing the door. Wh…" at bounding box center [833, 661] width 694 height 65
drag, startPoint x: 891, startPoint y: 669, endPoint x: 370, endPoint y: 645, distance: 520.9
click at [370, 645] on div "Apt. 1182 3/8 (2.5) (7588), 1180 W 37th Pl Property: Orion 1 🚨 Risk Level: High…" at bounding box center [834, 354] width 1121 height 708
paste textarea "Please let the residents know that our technician is scheduled today to address…"
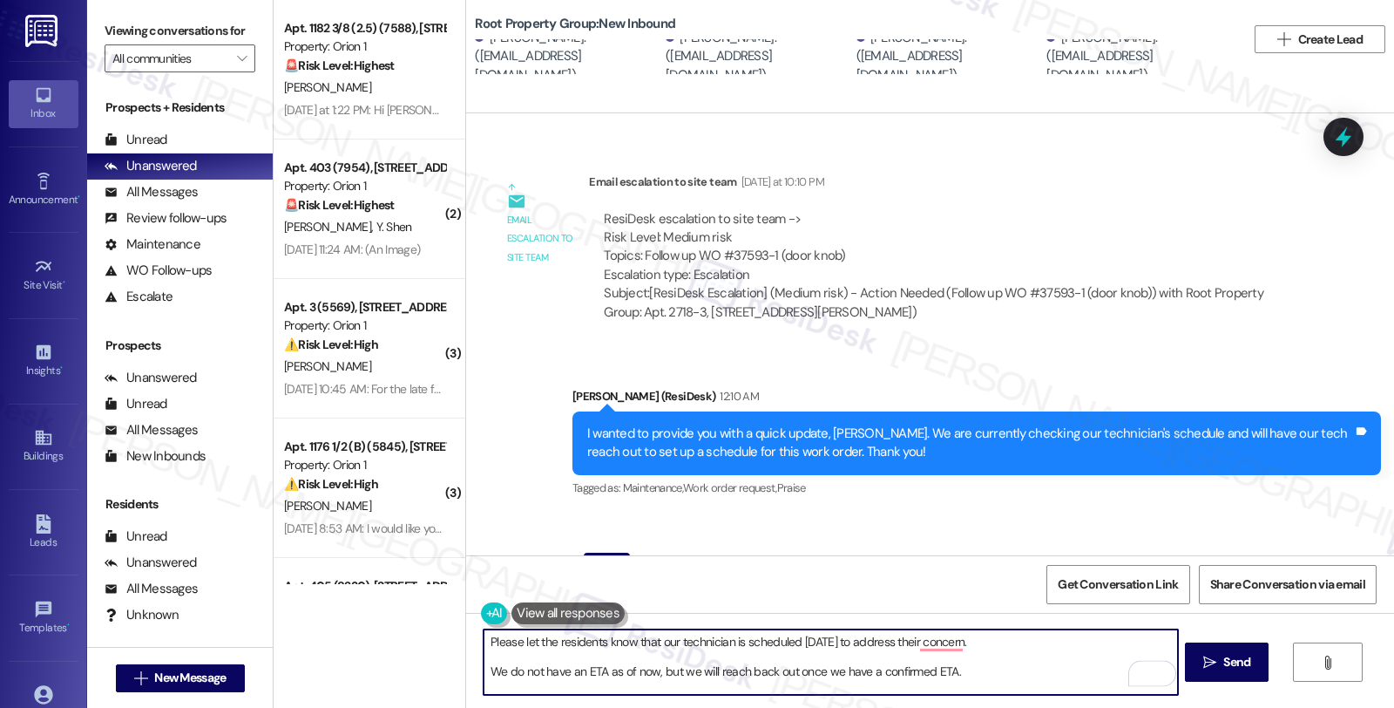
scroll to position [9844, 0]
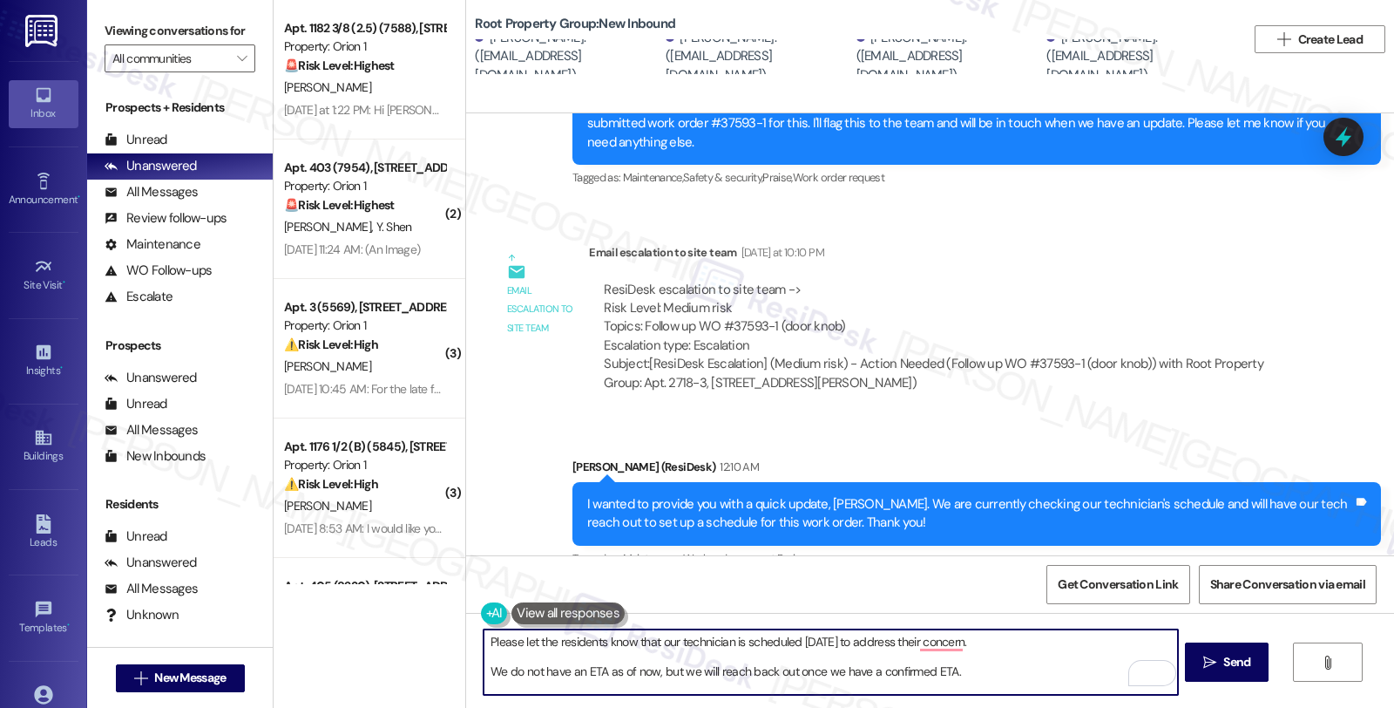
click at [484, 636] on textarea "Please let the residents know that our technician is scheduled today to address…" at bounding box center [831, 661] width 694 height 65
paste textarea "#37593-1"
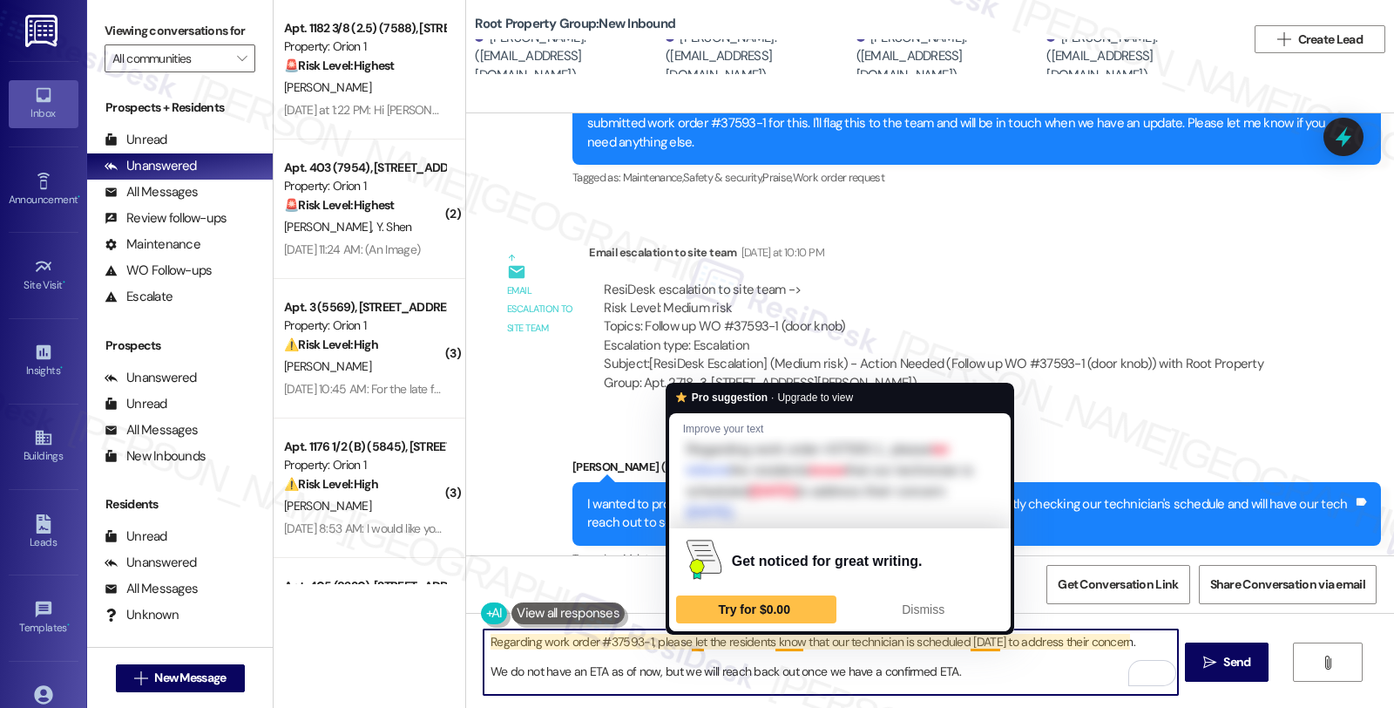
click at [763, 643] on textarea "Regarding work order #37593-1, please let the residents know that our technicia…" at bounding box center [831, 661] width 694 height 65
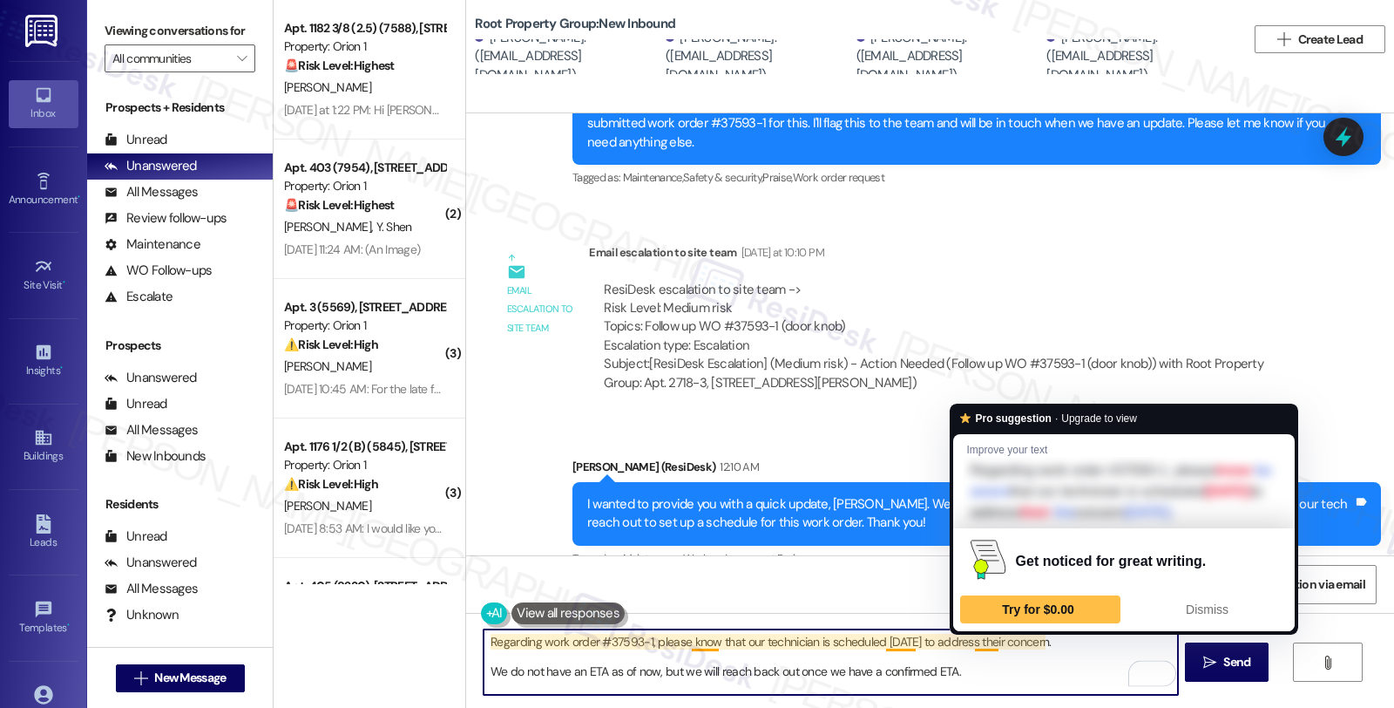
click at [974, 643] on textarea "Regarding work order #37593-1, please know that our technician is scheduled tod…" at bounding box center [831, 661] width 694 height 65
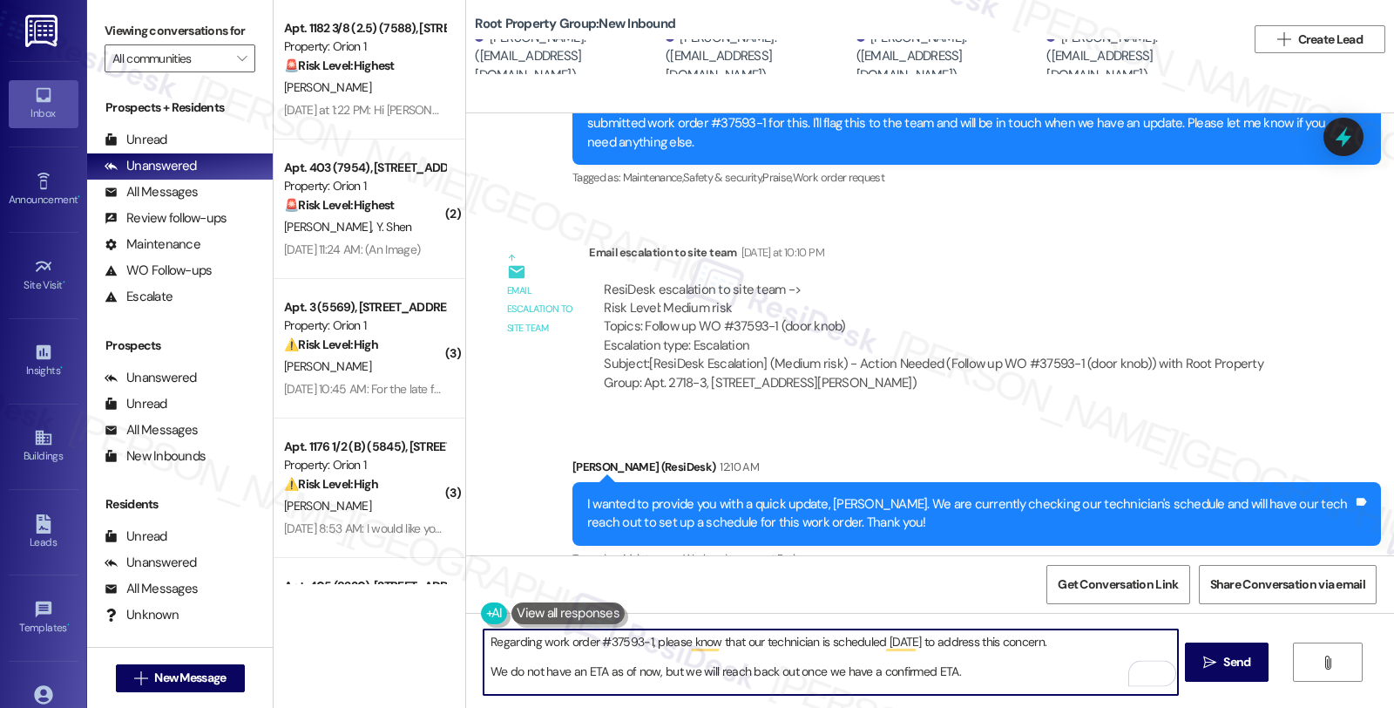
click at [1066, 640] on textarea "Regarding work order #37593-1, please know that our technician is scheduled tod…" at bounding box center [831, 661] width 694 height 65
type textarea "Regarding work order #37593-1, please know that our technician is scheduled tod…"
click at [838, 659] on textarea "Regarding work order #37593-1, please know that our technician is scheduled tod…" at bounding box center [831, 661] width 694 height 65
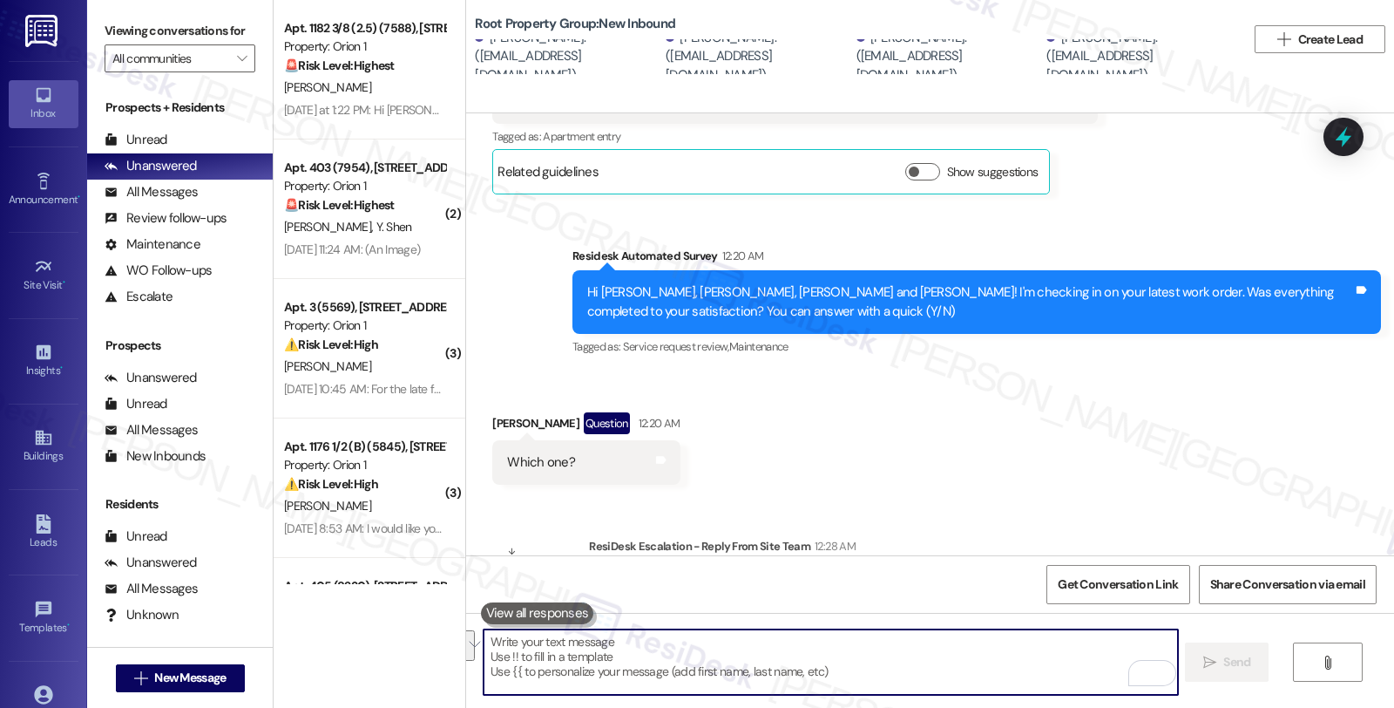
scroll to position [10426, 0]
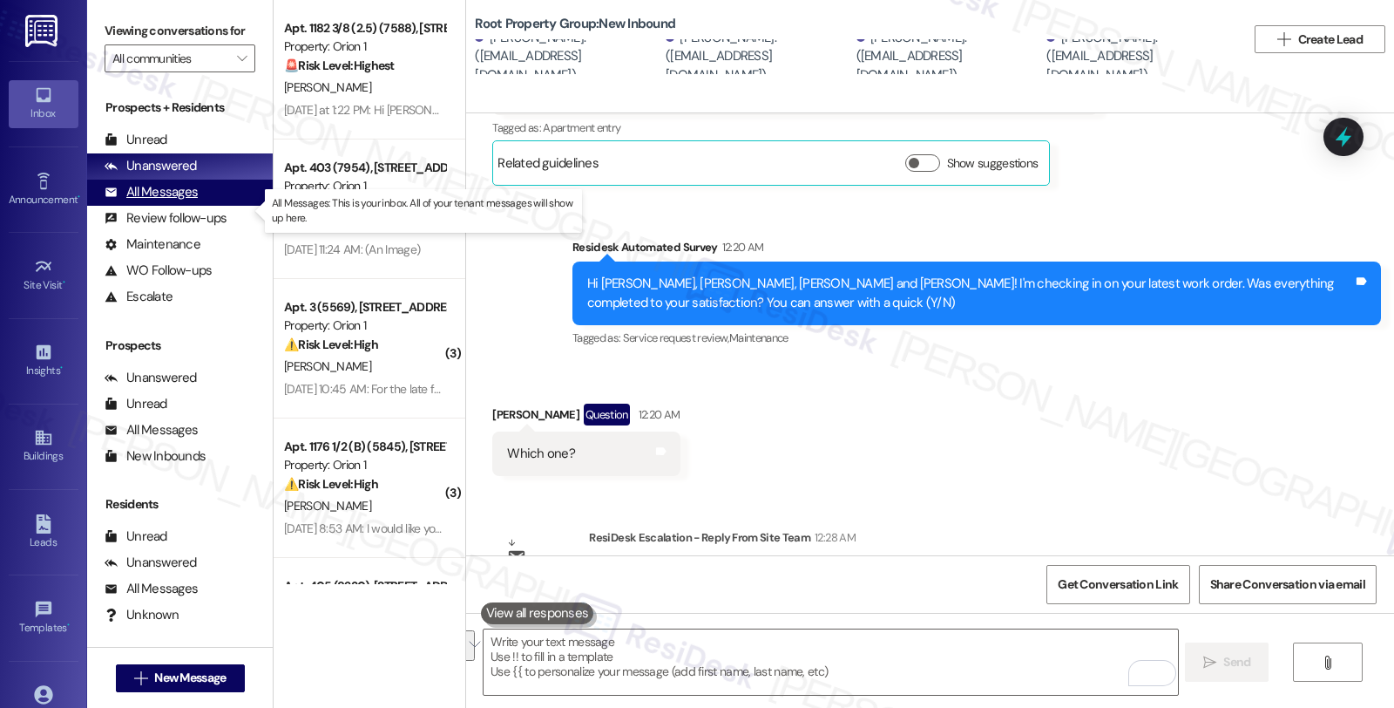
click at [189, 201] on div "All Messages" at bounding box center [151, 192] width 93 height 18
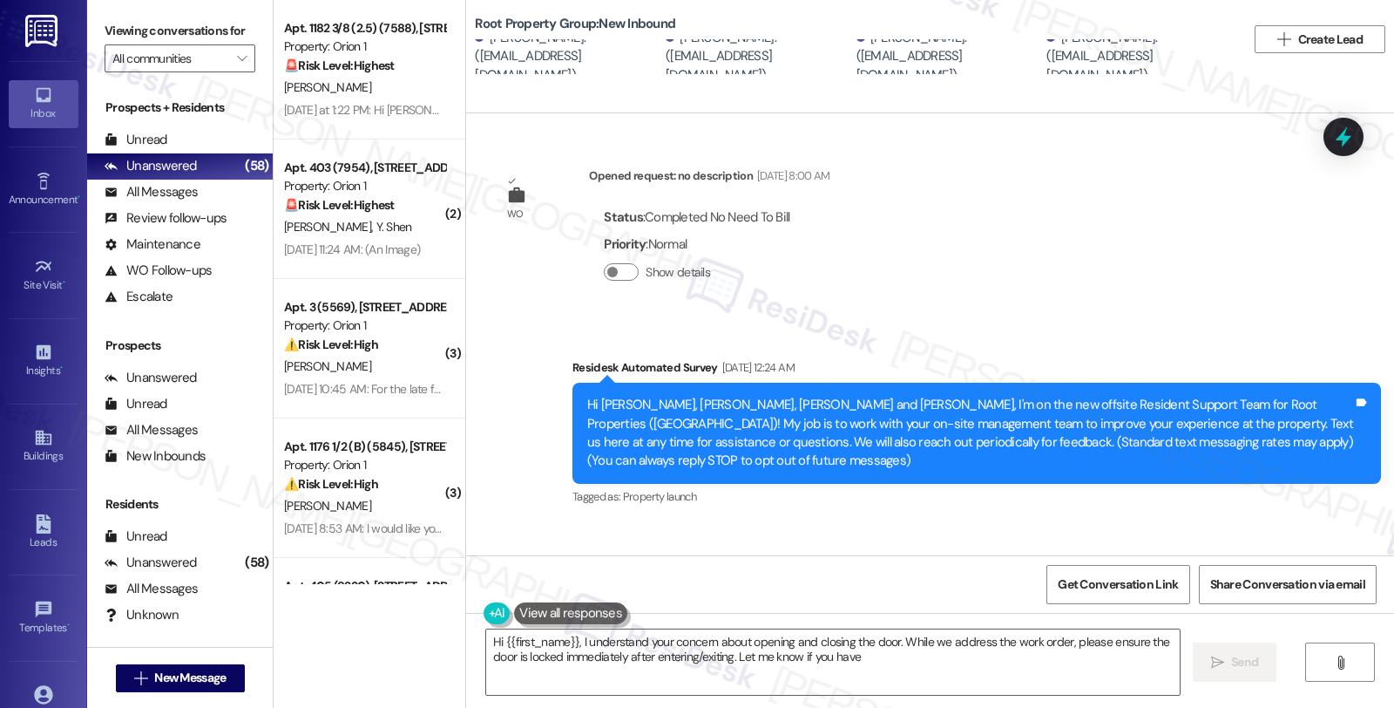
scroll to position [10591, 0]
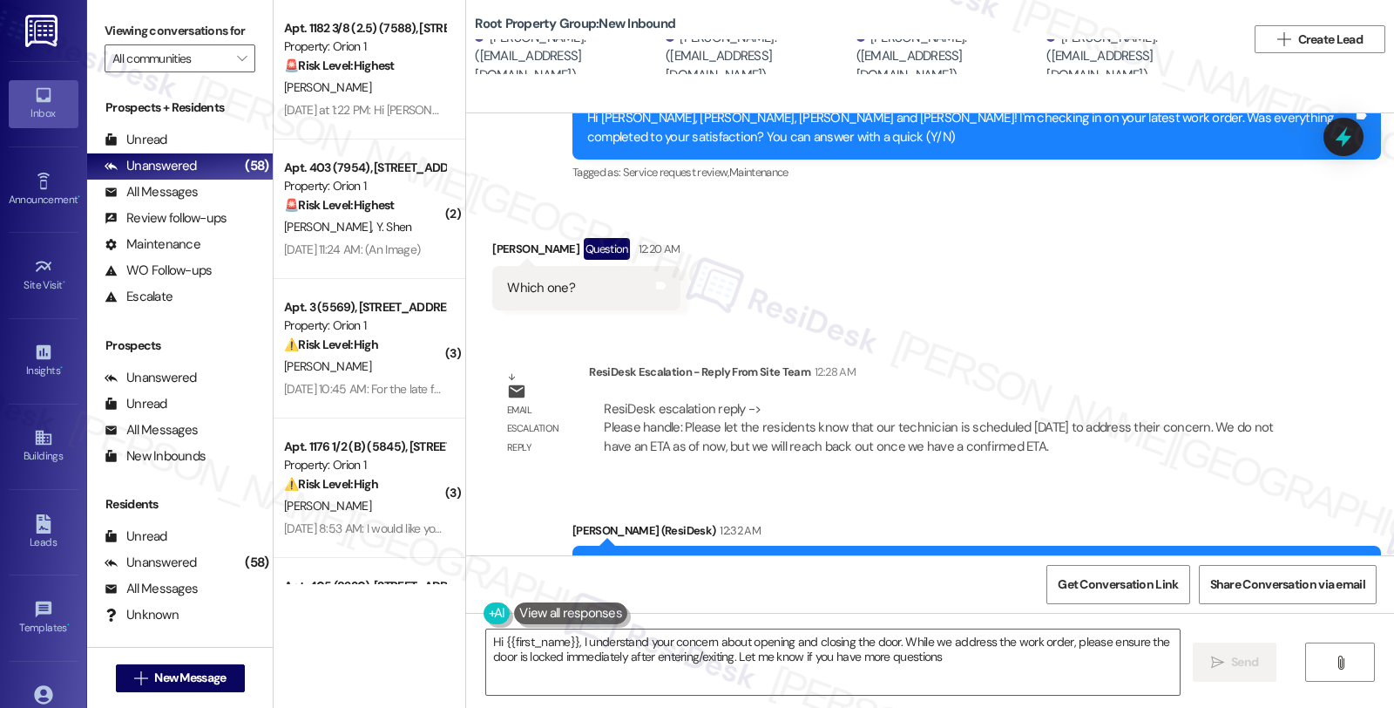
type textarea "Hi {{first_name}}, I understand your concern about opening and closing the door…"
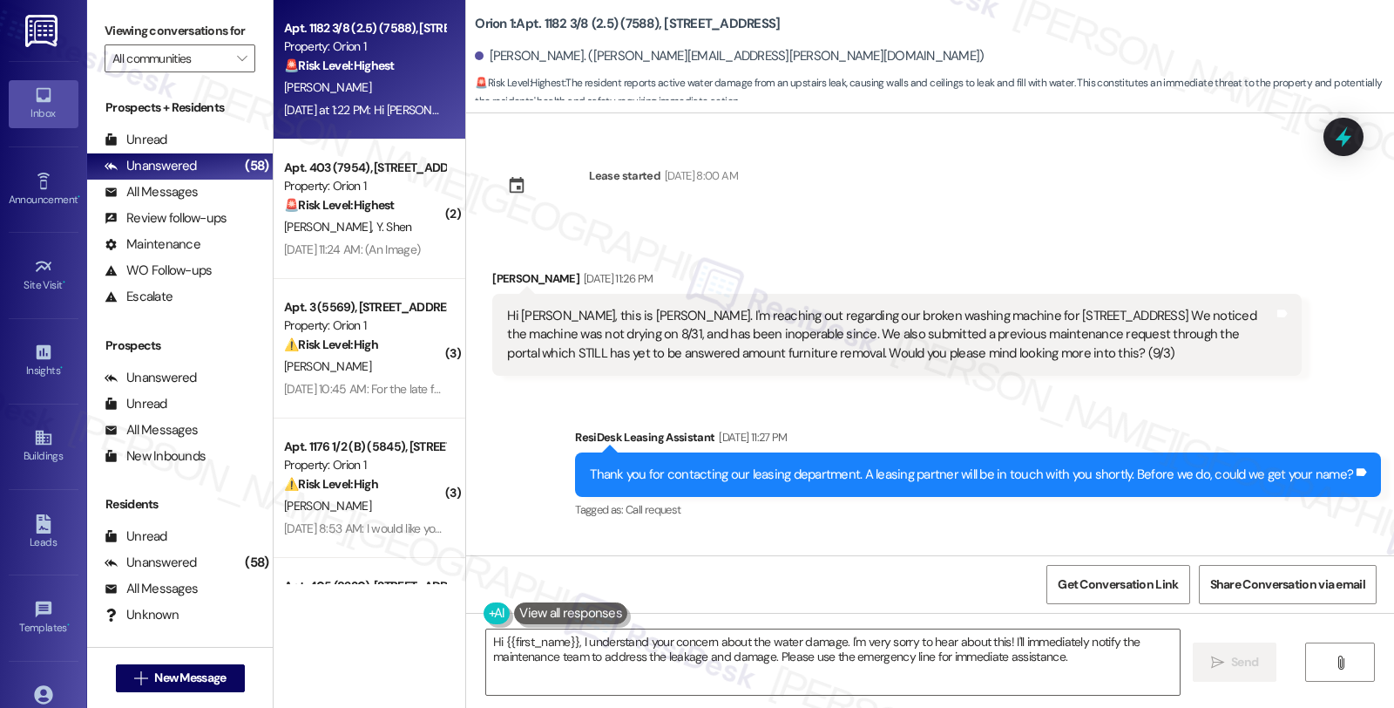
scroll to position [1767, 0]
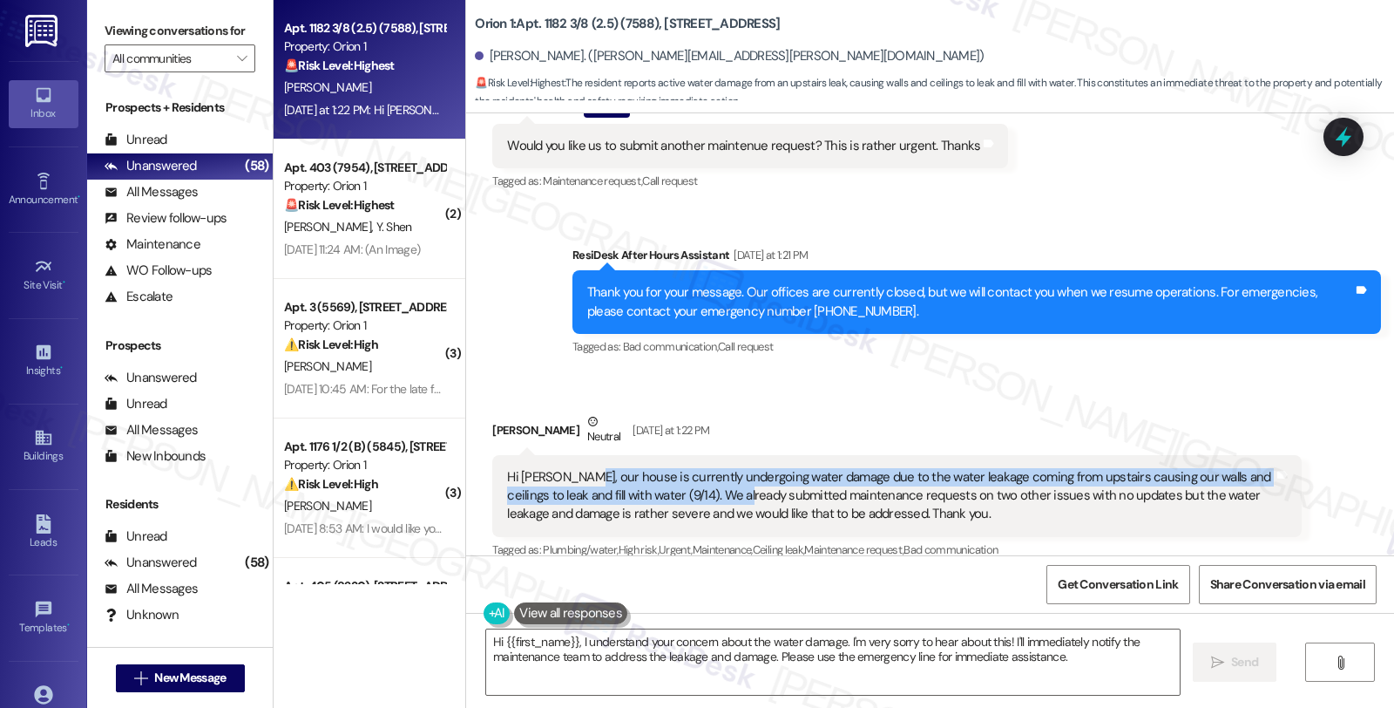
drag, startPoint x: 564, startPoint y: 458, endPoint x: 704, endPoint y: 467, distance: 140.6
click at [704, 468] on div "Hi [PERSON_NAME], our house is currently undergoing water damage due to the wat…" at bounding box center [890, 496] width 766 height 56
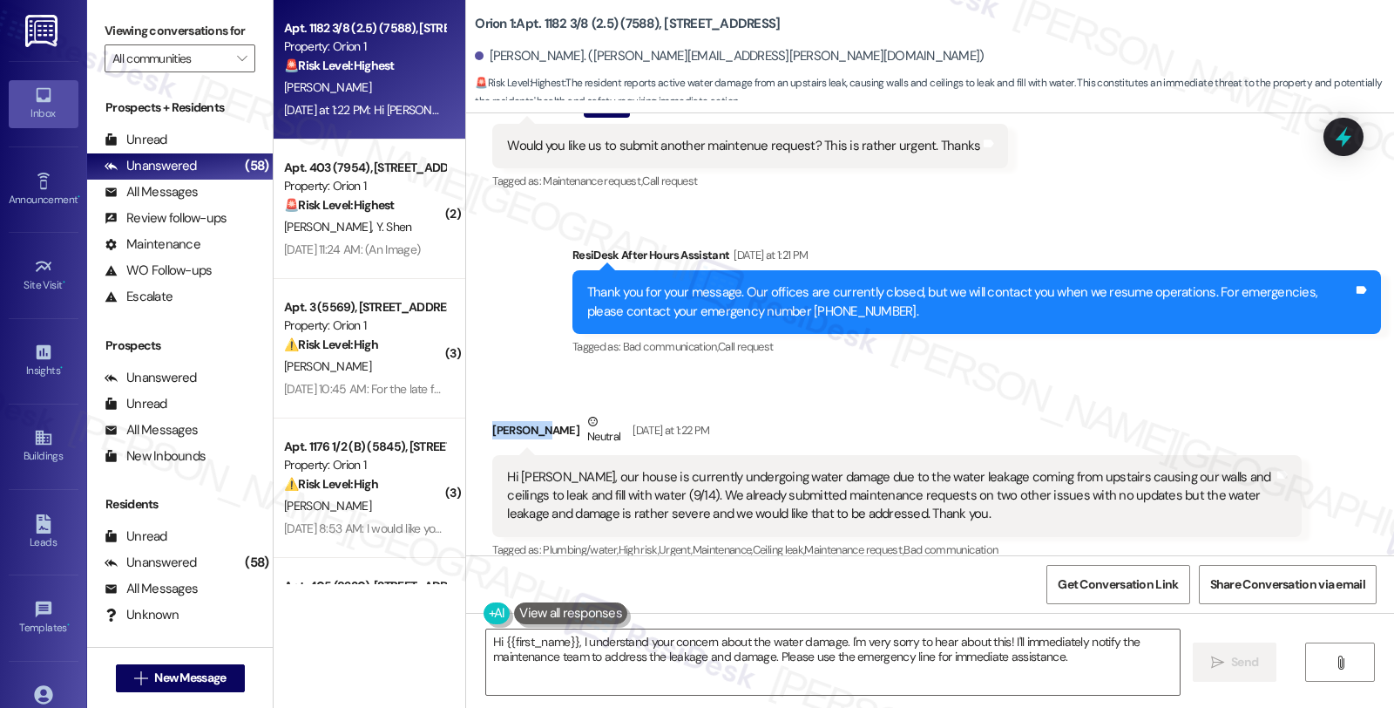
drag, startPoint x: 478, startPoint y: 408, endPoint x: 524, endPoint y: 408, distance: 46.2
click at [524, 408] on div "Received via SMS [PERSON_NAME] Neutral [DATE] at 1:22 PM Hi [PERSON_NAME], our …" at bounding box center [896, 487] width 835 height 177
copy div "[PERSON_NAME]"
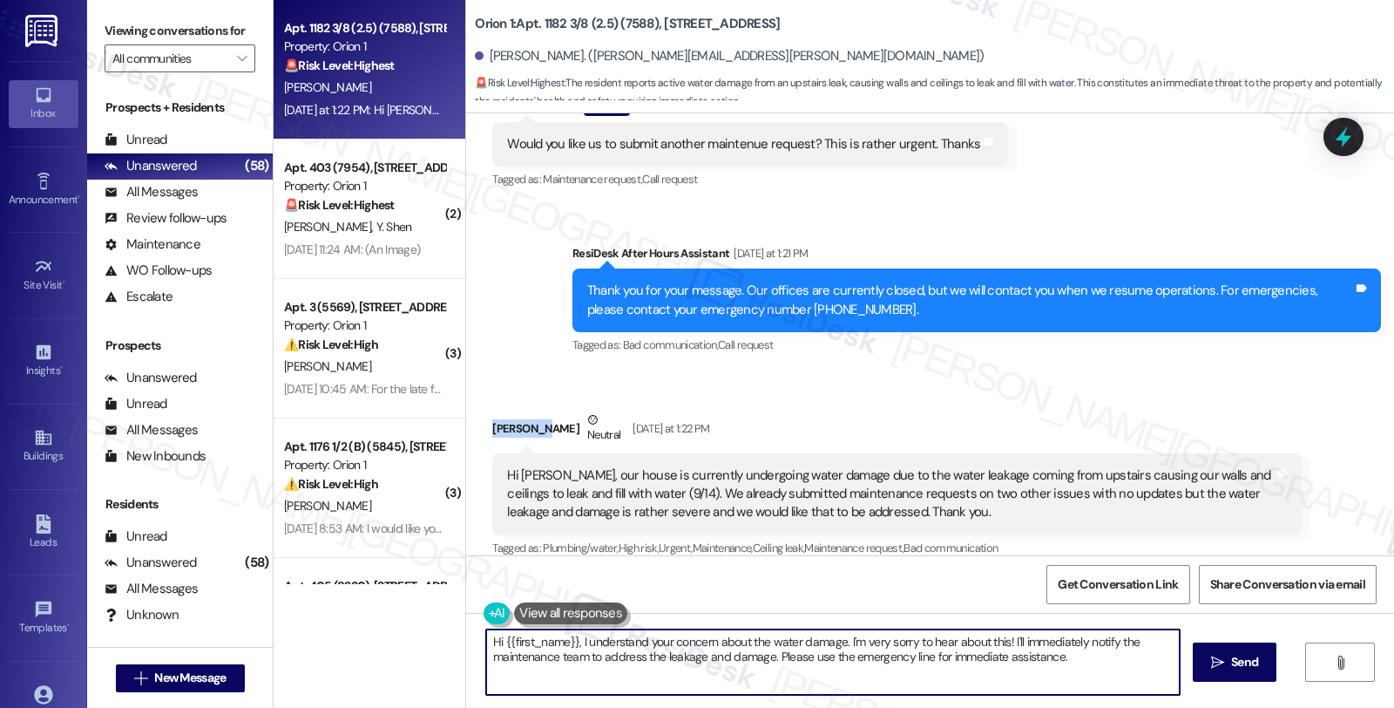
click at [571, 641] on textarea "Hi {{first_name}}, I understand your concern about the water damage. I'm very s…" at bounding box center [833, 661] width 694 height 65
drag, startPoint x: 1119, startPoint y: 641, endPoint x: 1153, endPoint y: 694, distance: 63.1
click at [1153, 694] on html "Inbox Go to Inbox Announcement • Send A Text Announcement Site Visit • Go to Si…" at bounding box center [697, 354] width 1394 height 708
click at [912, 652] on textarea "Hi {{first_name}}, thanks for reaching out. I understand your concern about the…" at bounding box center [831, 661] width 694 height 65
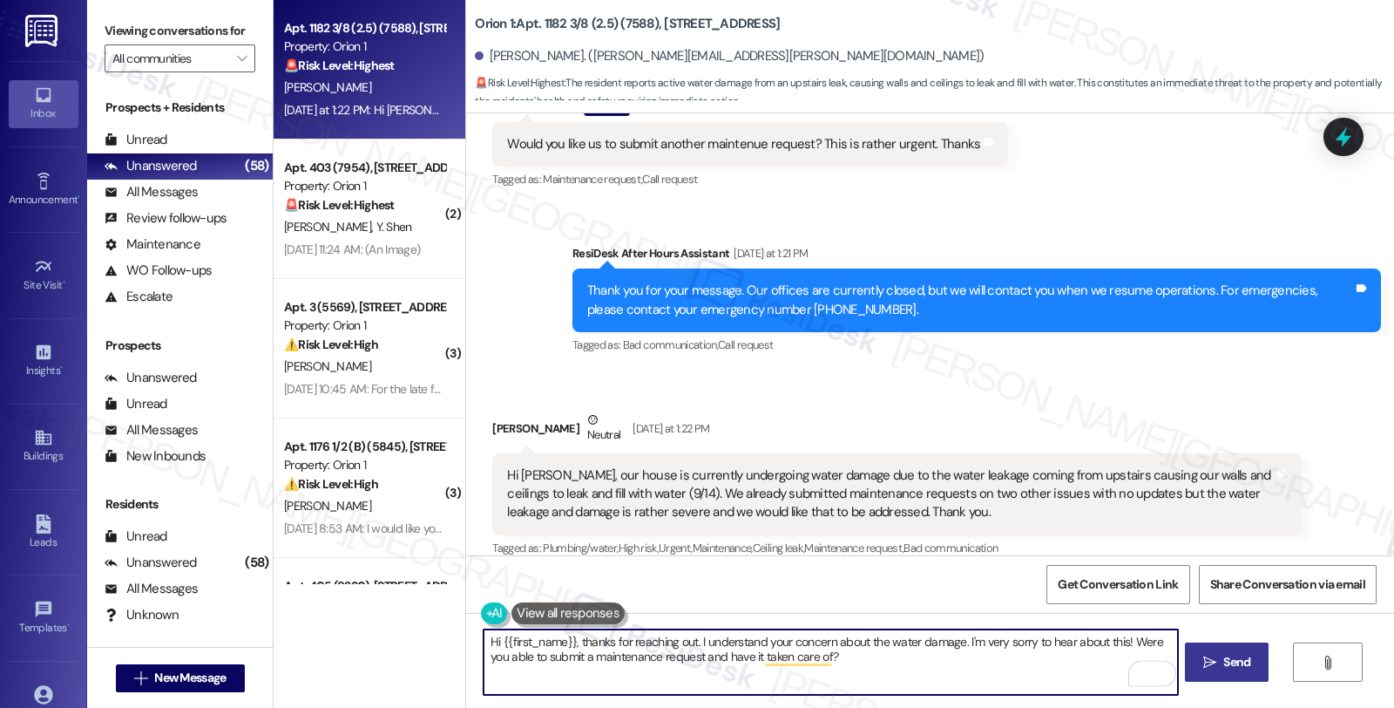
type textarea "Hi {{first_name}}, thanks for reaching out. I understand your concern about the…"
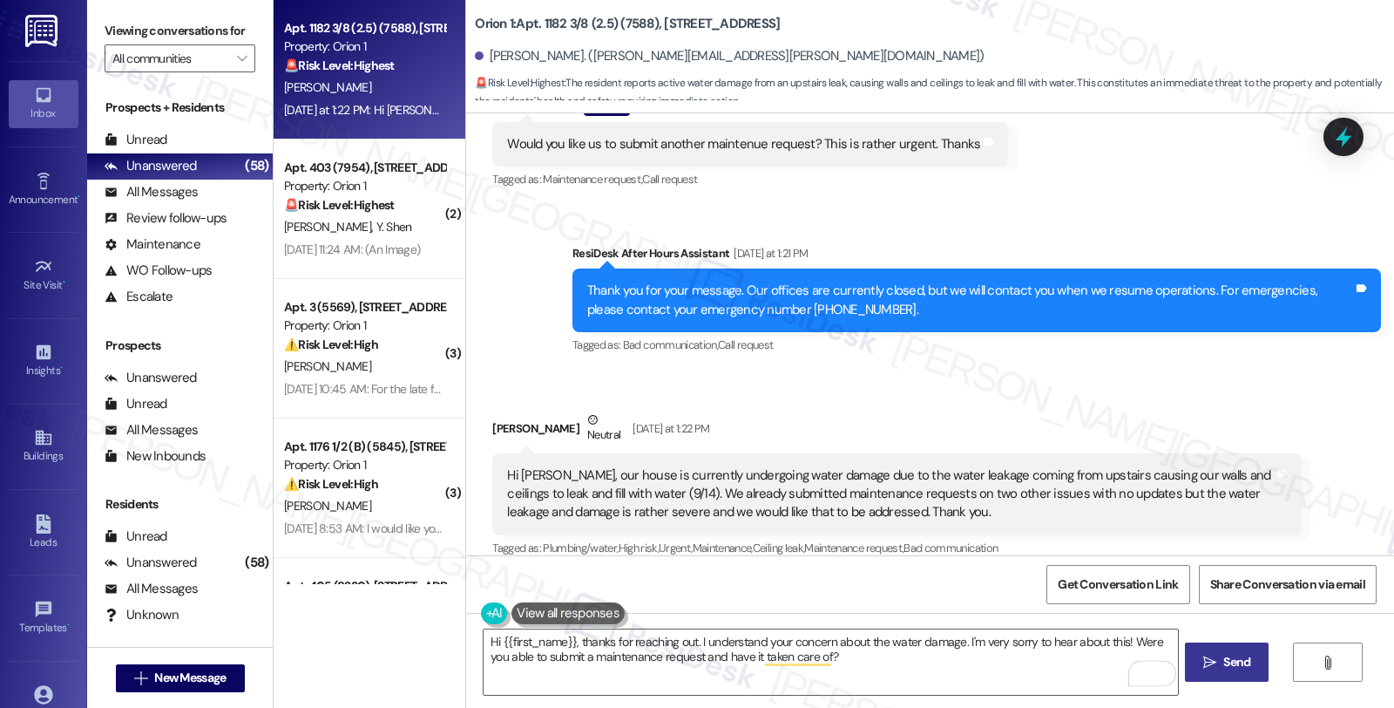
click at [1245, 667] on span "Send" at bounding box center [1237, 662] width 27 height 18
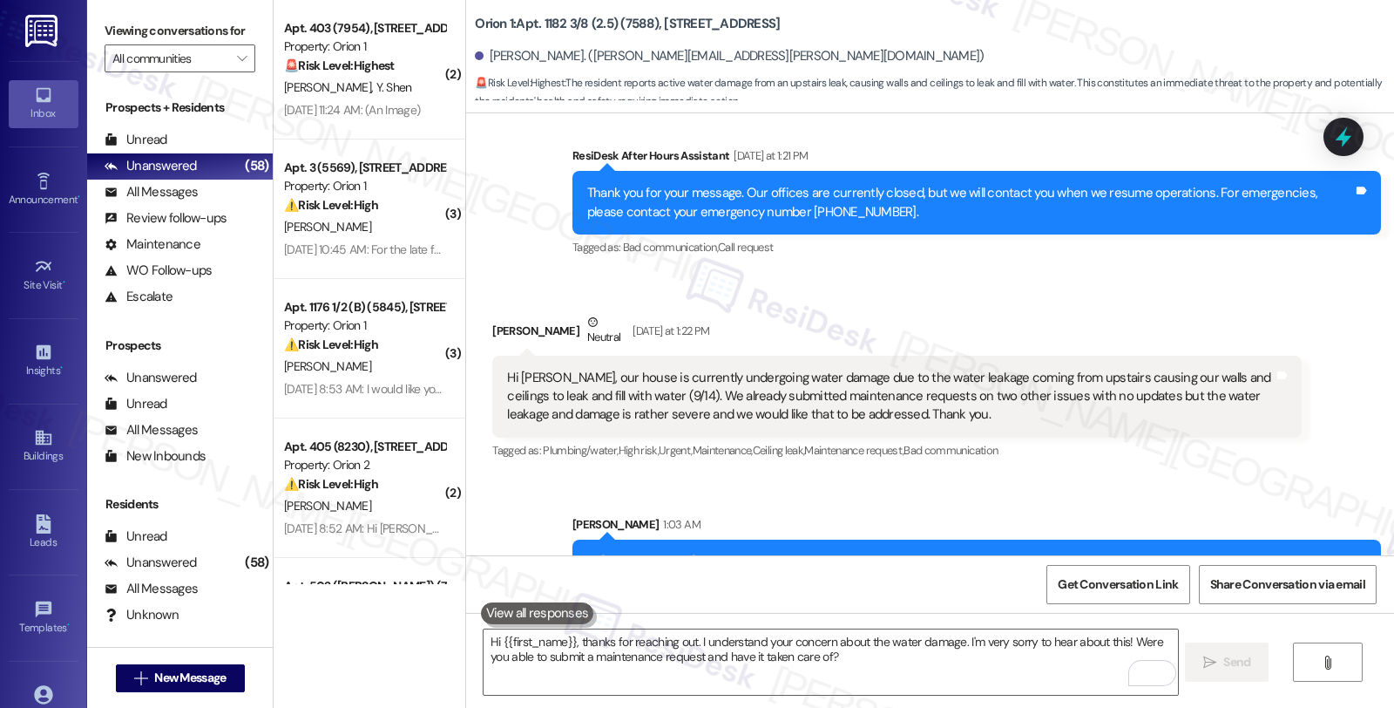
scroll to position [1909, 0]
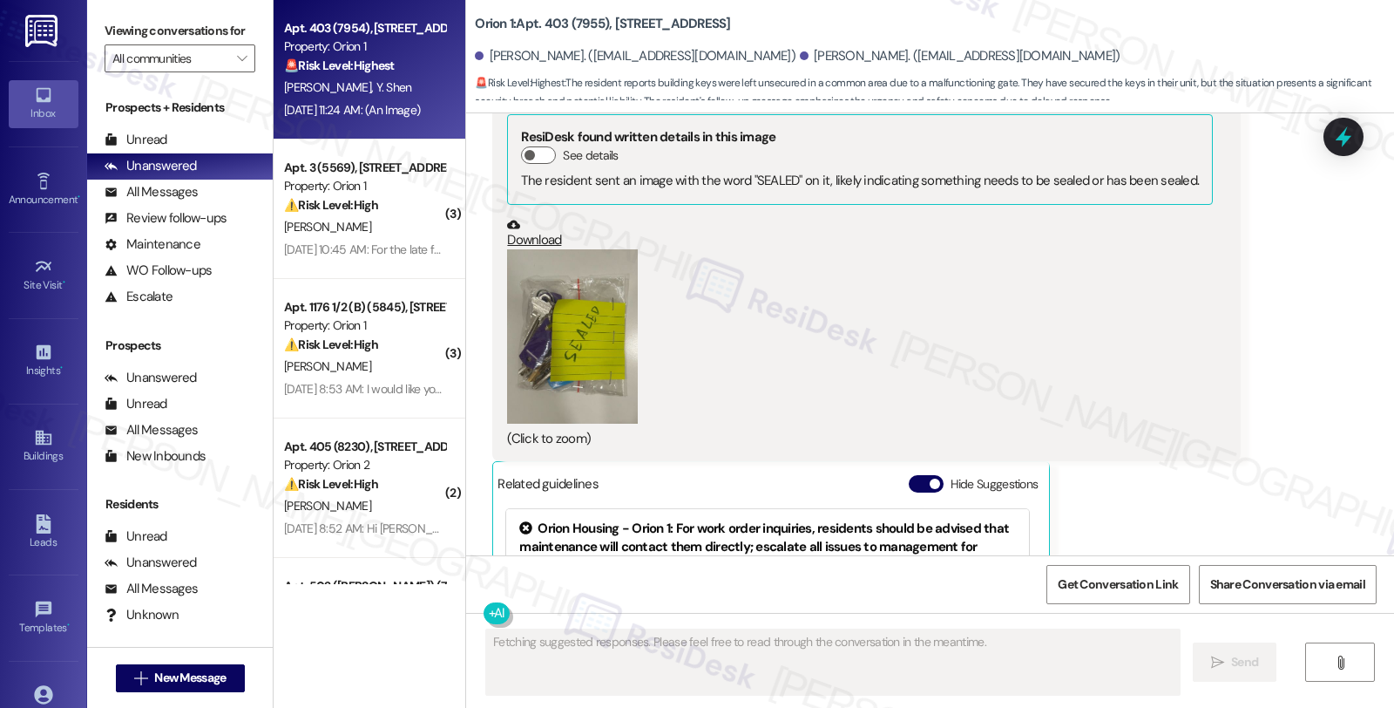
scroll to position [4760, 0]
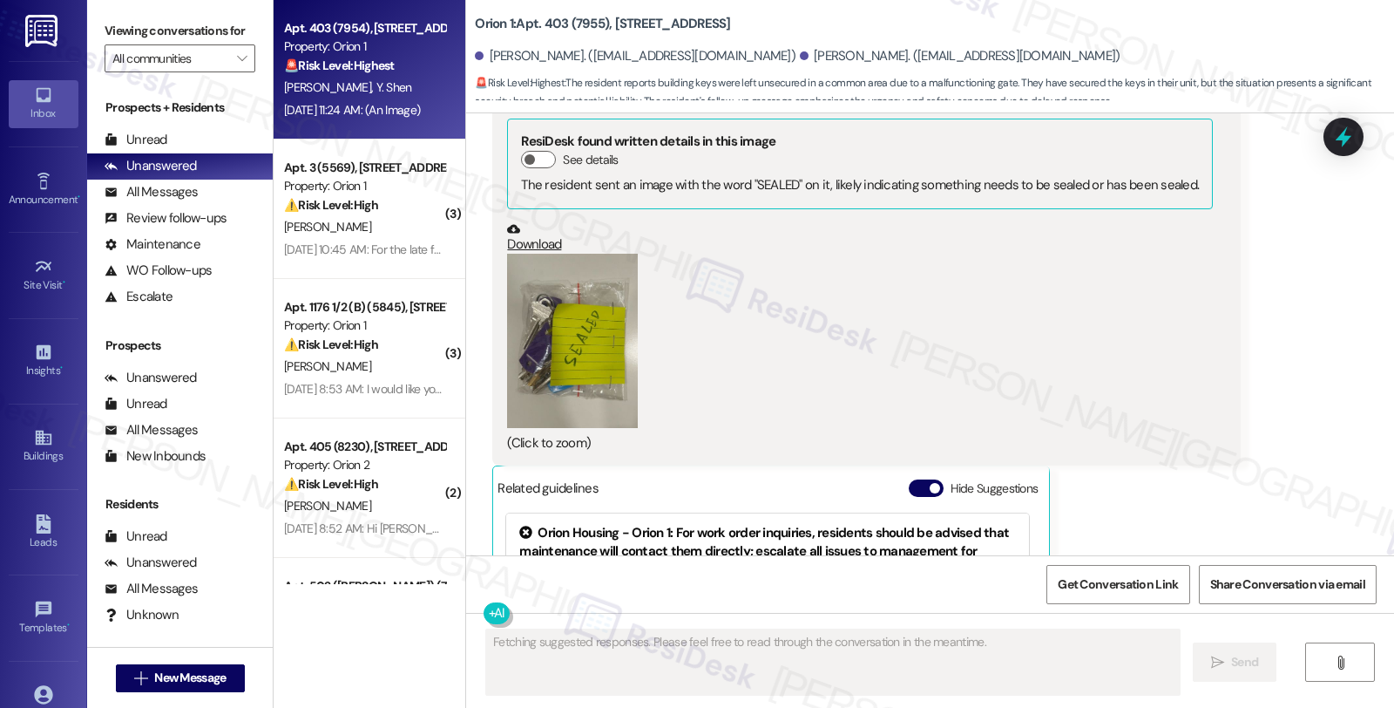
click at [597, 350] on button "Zoom image" at bounding box center [572, 341] width 131 height 174
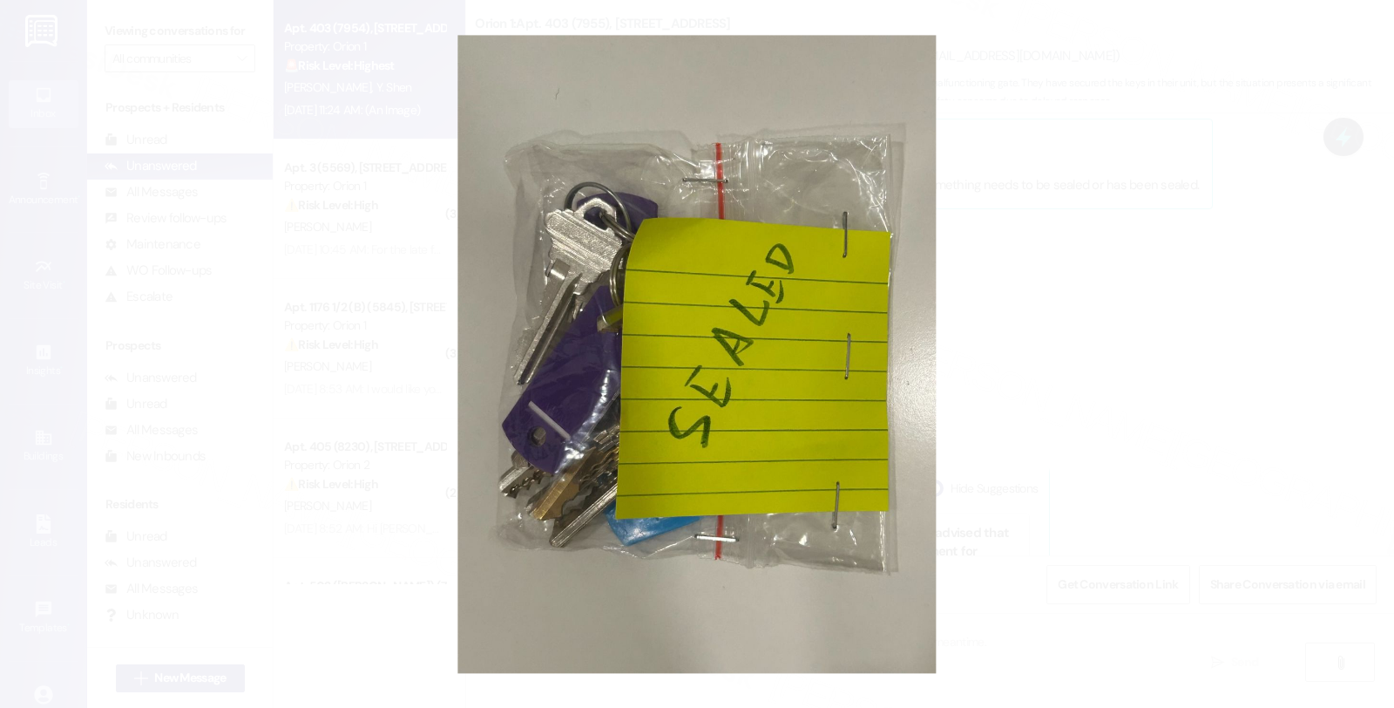
click at [1042, 277] on button "Unzoom image" at bounding box center [697, 354] width 1394 height 708
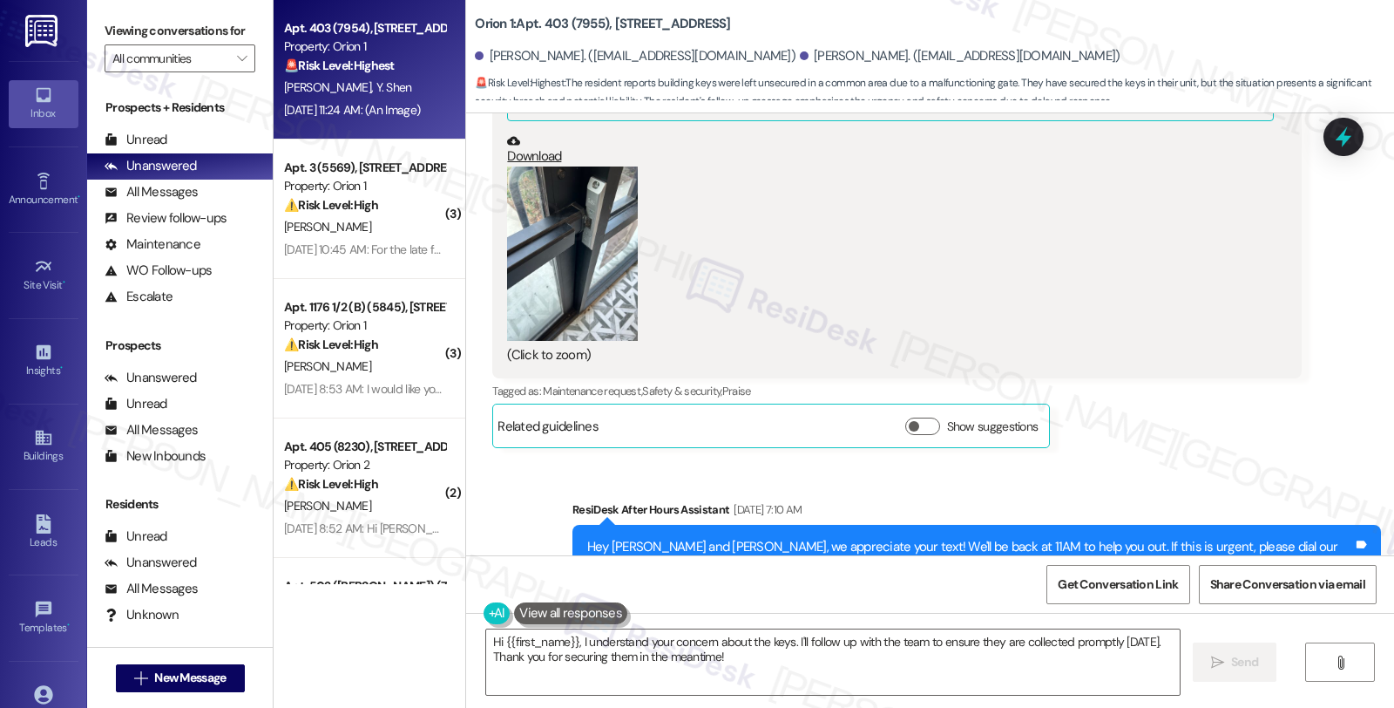
scroll to position [3598, 0]
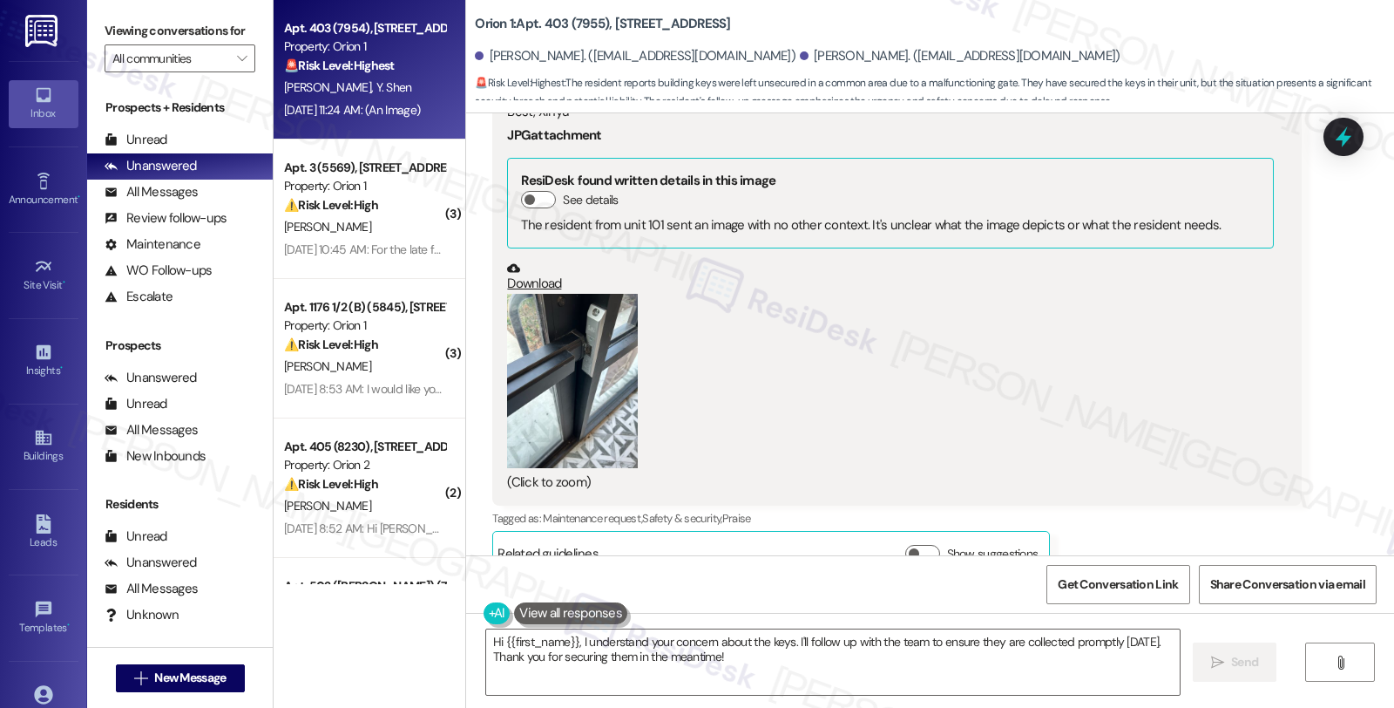
click at [573, 328] on button "Zoom image" at bounding box center [572, 381] width 131 height 174
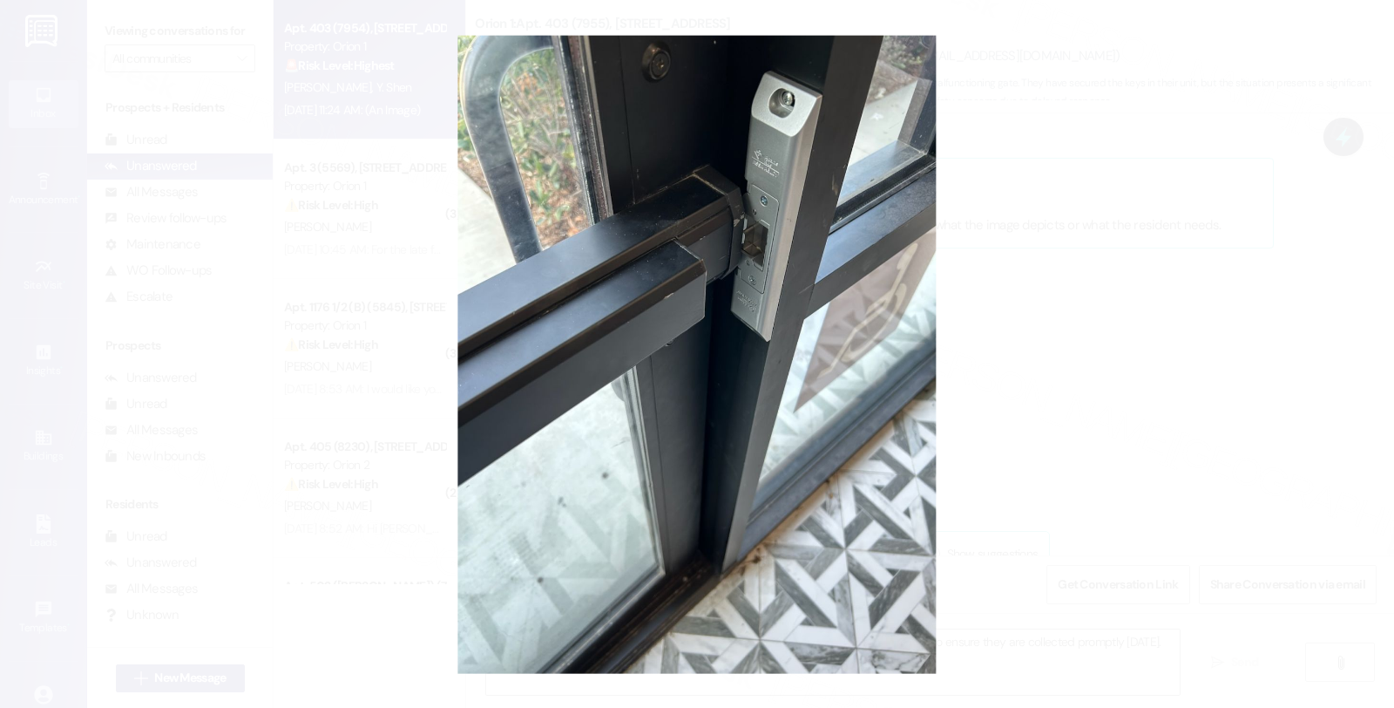
click at [1075, 325] on button "Unzoom image" at bounding box center [697, 354] width 1394 height 708
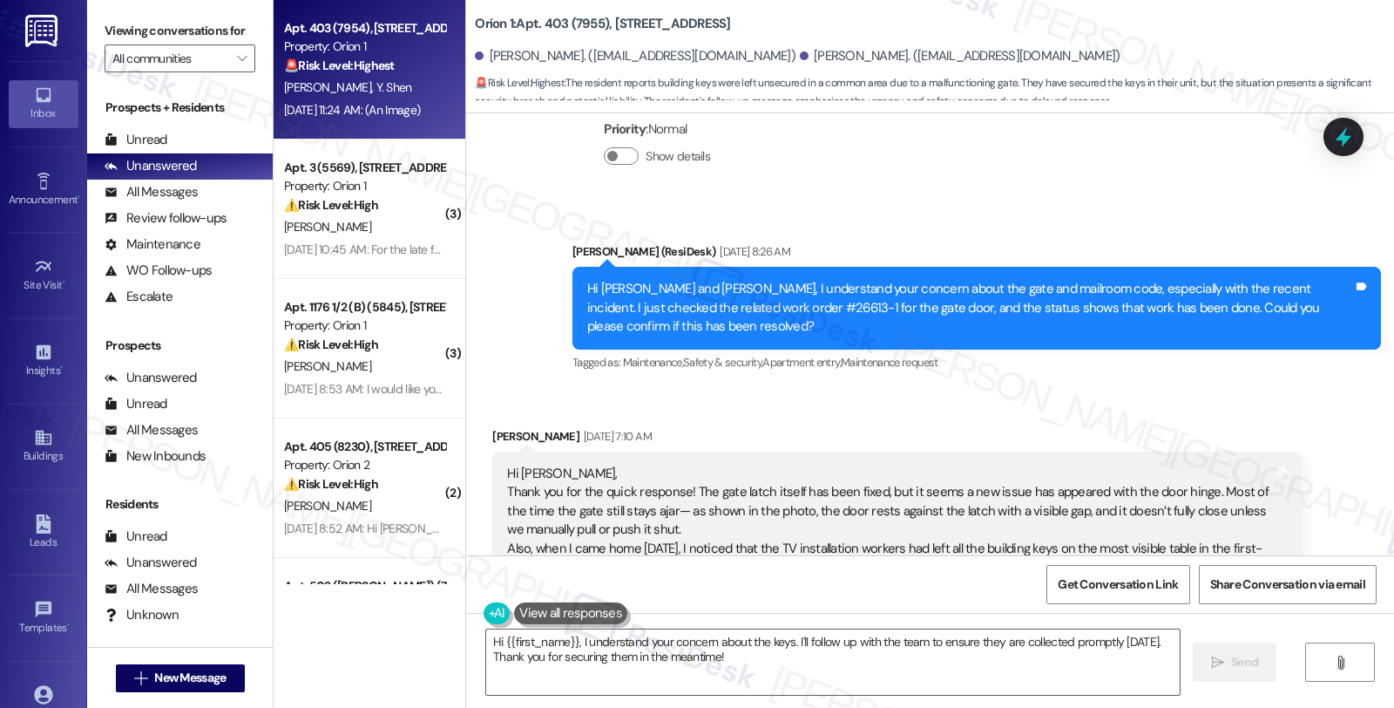
scroll to position [3114, 0]
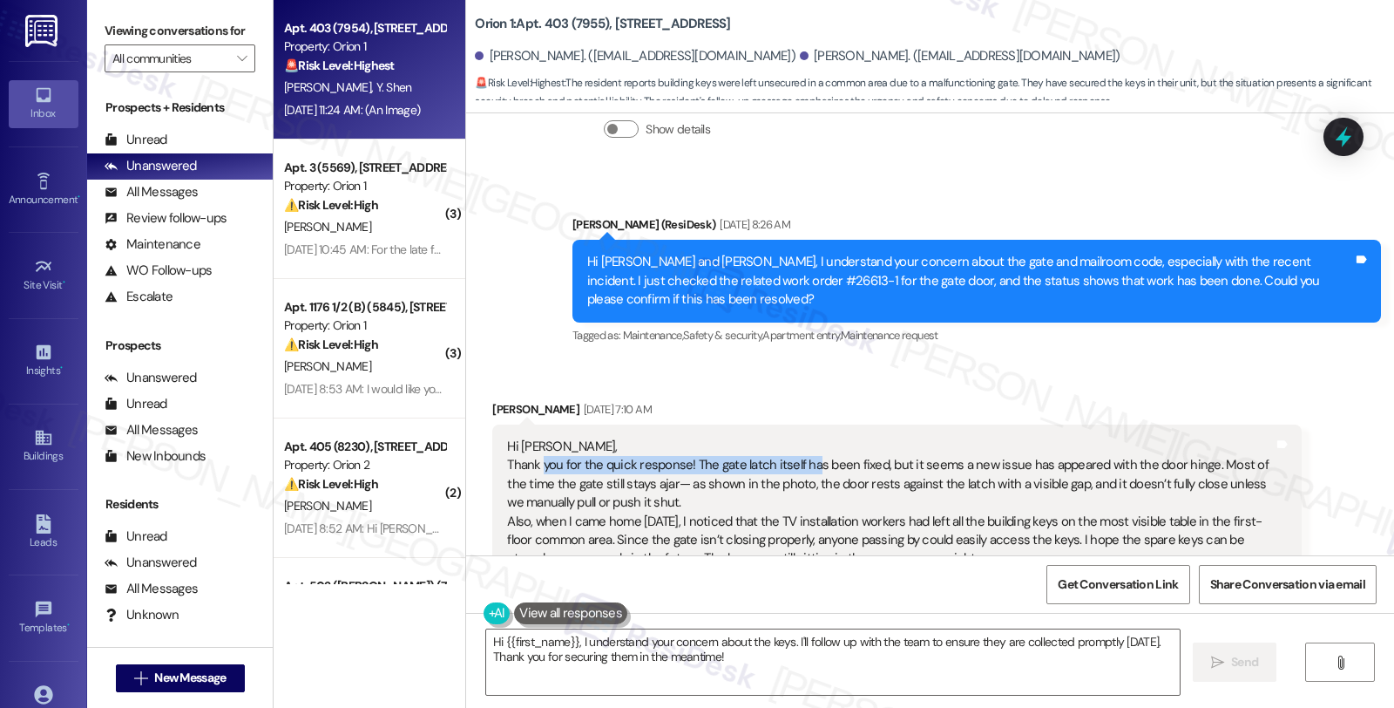
drag, startPoint x: 530, startPoint y: 446, endPoint x: 800, endPoint y: 446, distance: 270.2
click at [800, 446] on div "Hi Sarah, Thank you for the quick response! The gate latch itself has been fixe…" at bounding box center [890, 521] width 766 height 168
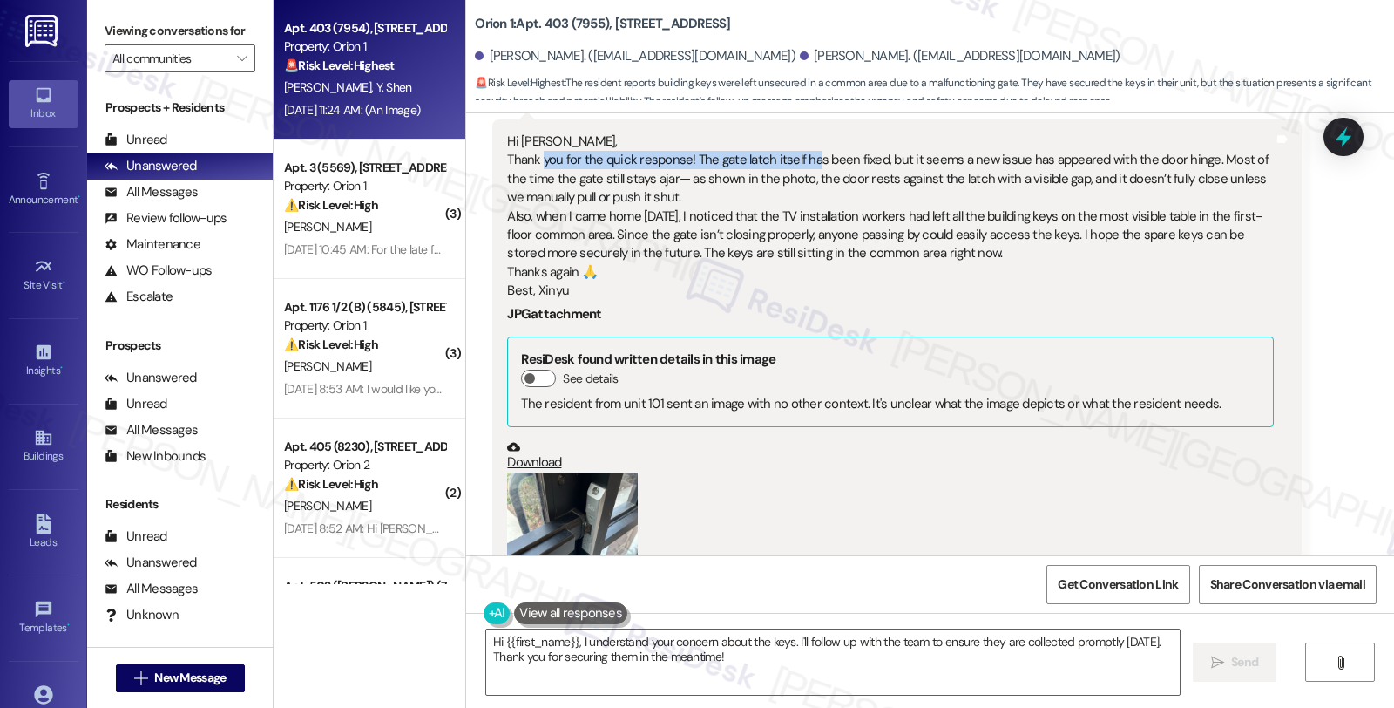
scroll to position [3501, 0]
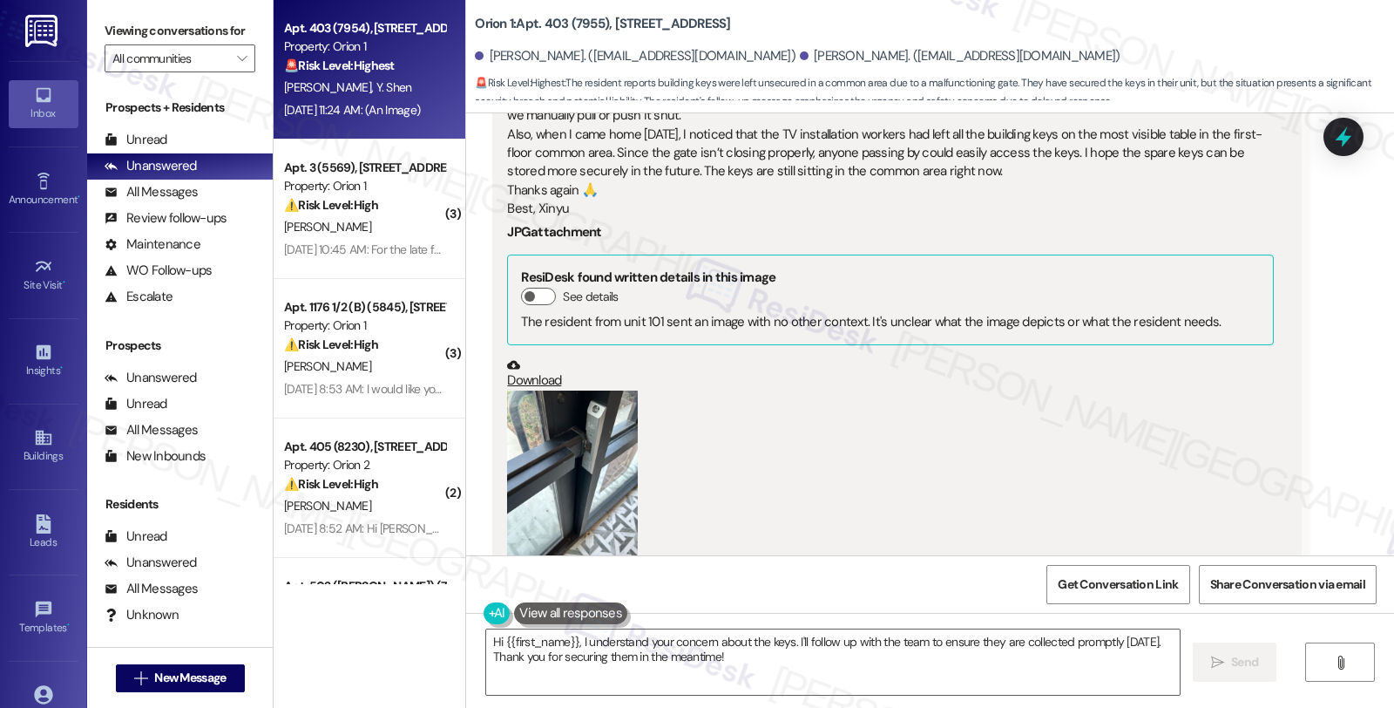
click at [593, 456] on button "Zoom image" at bounding box center [572, 477] width 131 height 174
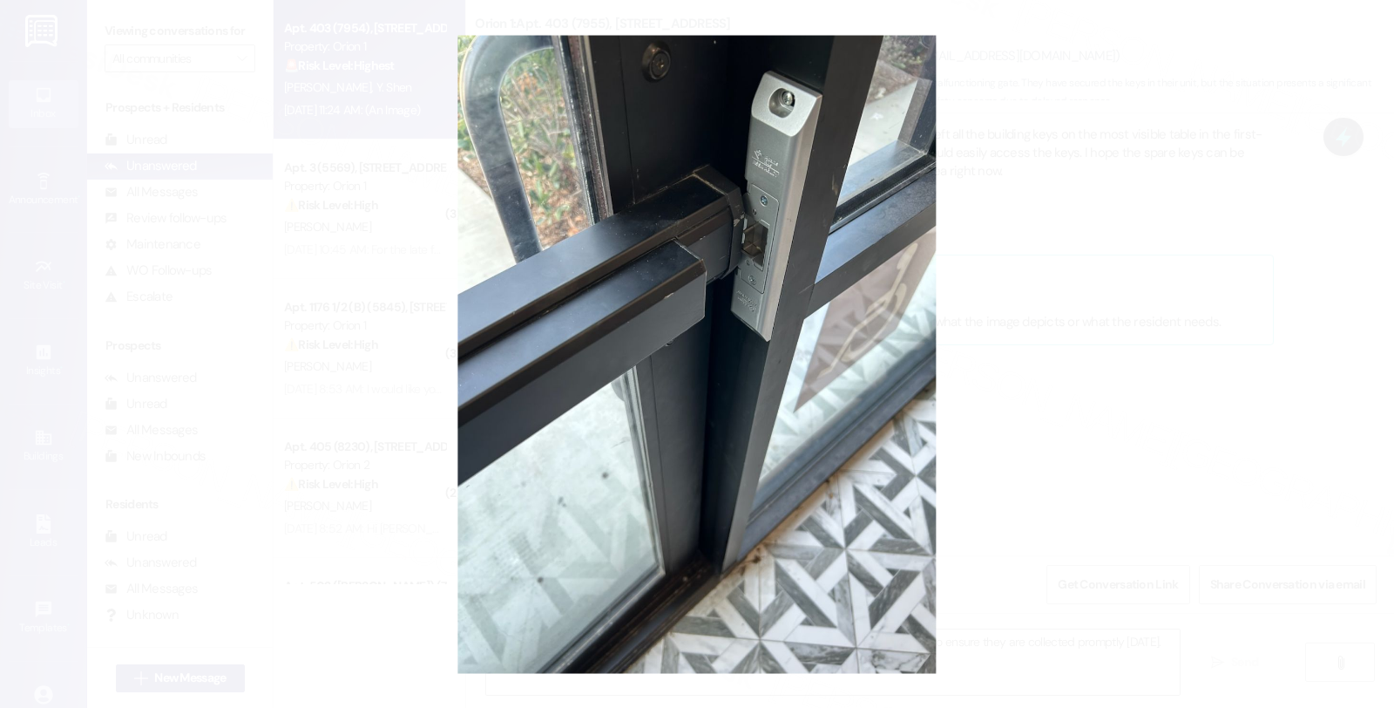
click at [1088, 377] on button "Unzoom image" at bounding box center [697, 354] width 1394 height 708
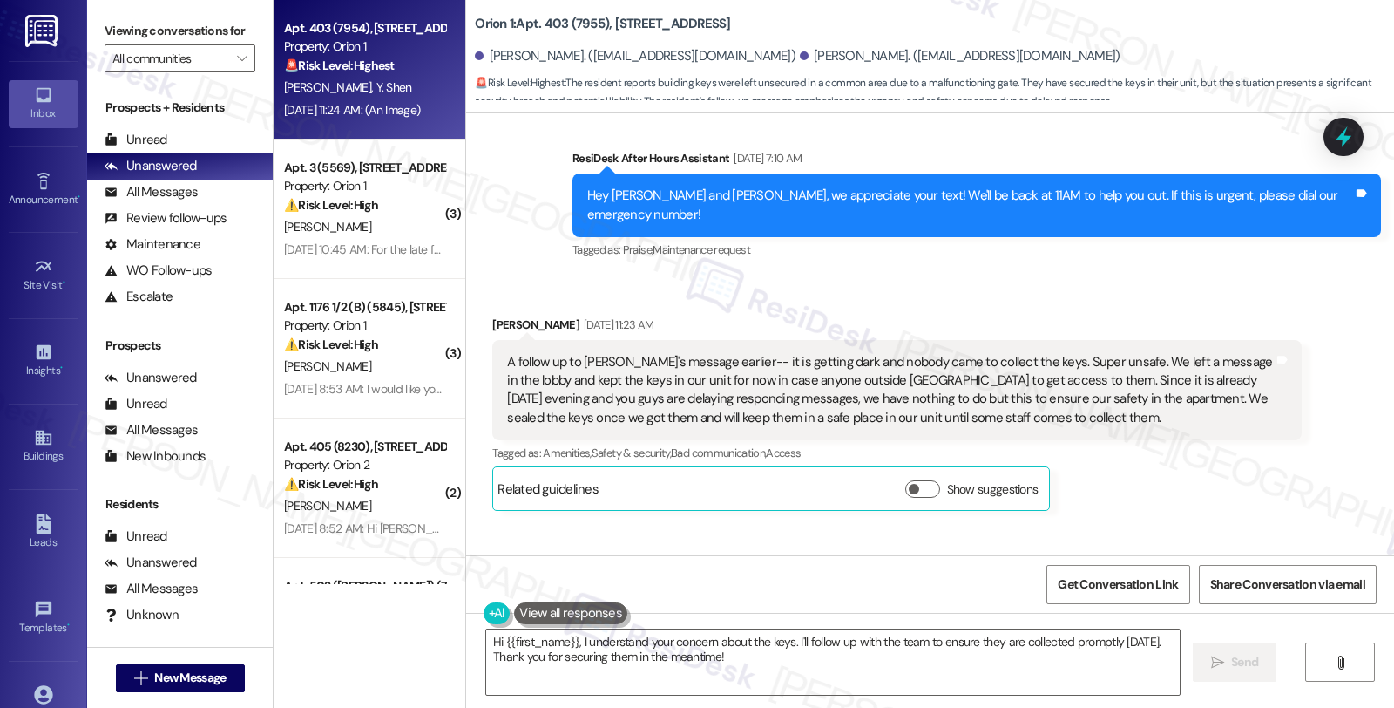
scroll to position [4082, 0]
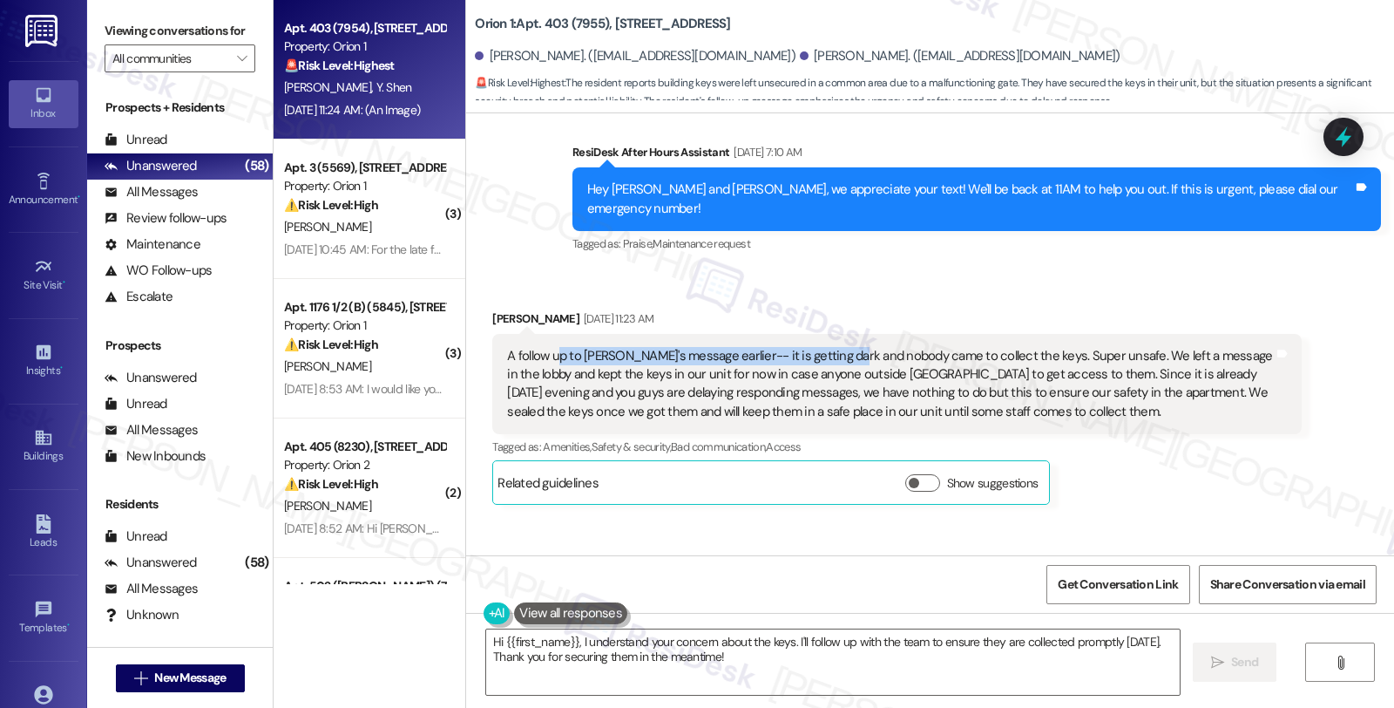
drag, startPoint x: 549, startPoint y: 323, endPoint x: 829, endPoint y: 323, distance: 279.8
click at [829, 347] on div "A follow up to Xinyu's message earlier-- it is getting dark and nobody came to …" at bounding box center [890, 384] width 766 height 75
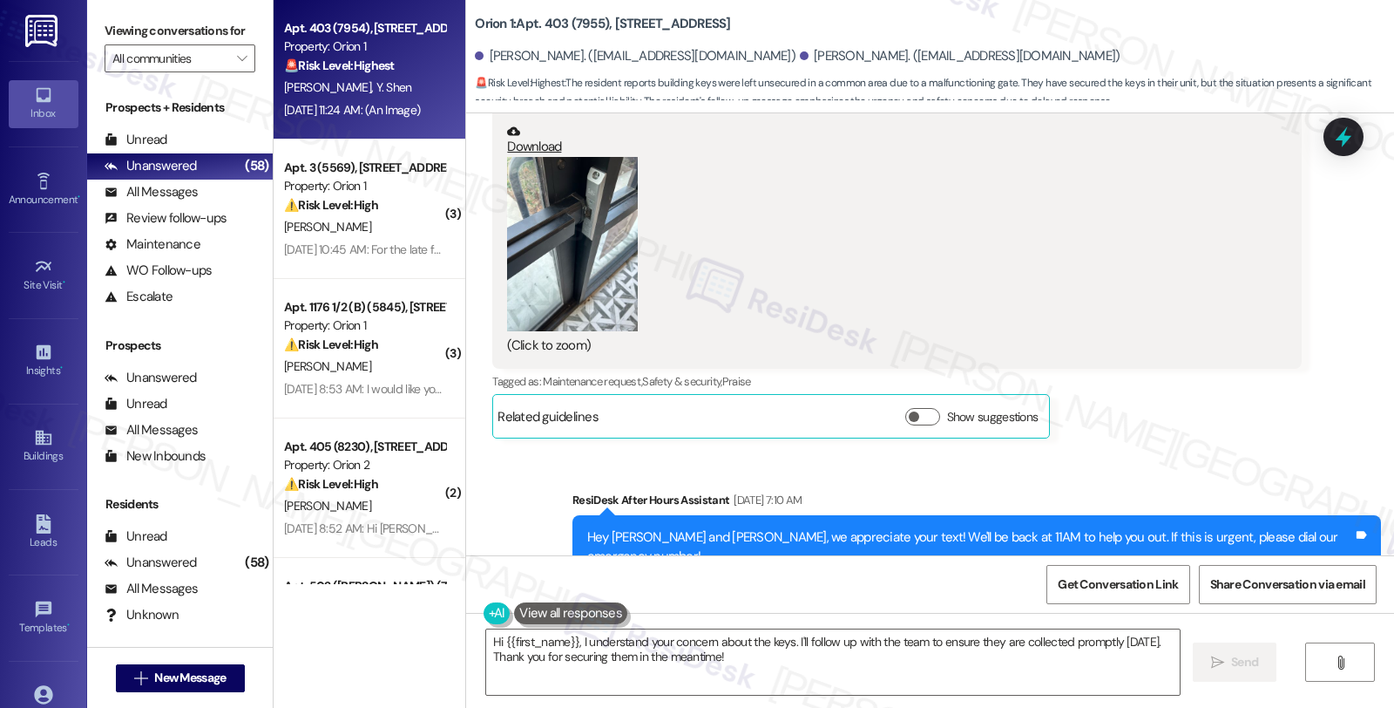
scroll to position [3985, 0]
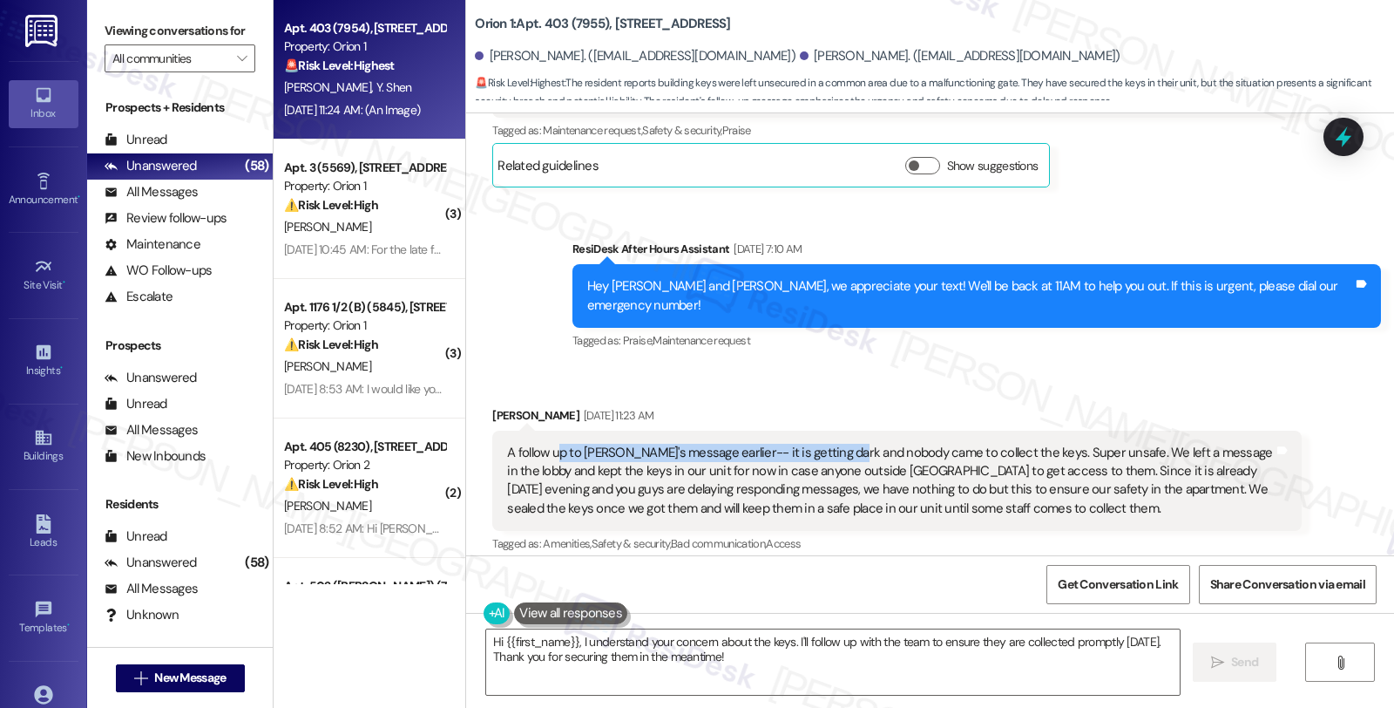
click at [815, 444] on div "A follow up to Xinyu's message earlier-- it is getting dark and nobody came to …" at bounding box center [890, 481] width 766 height 75
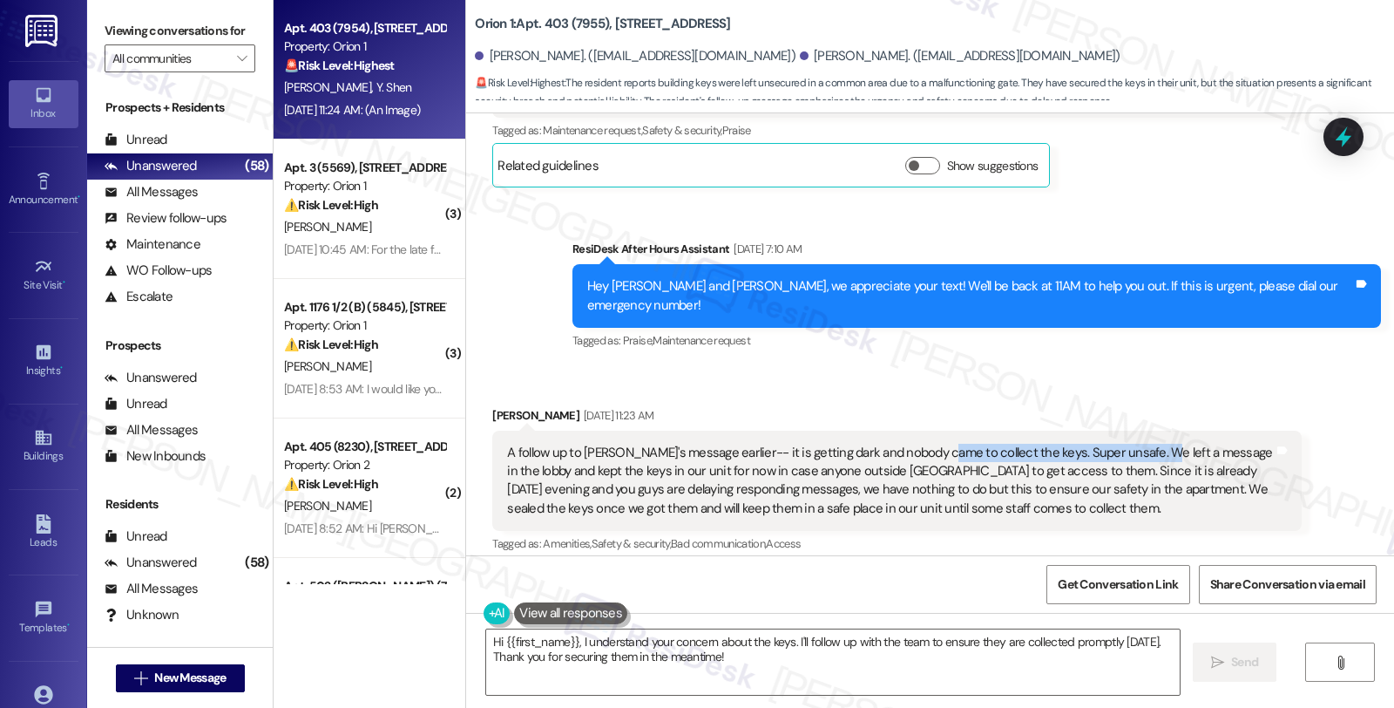
drag, startPoint x: 927, startPoint y: 416, endPoint x: 1128, endPoint y: 416, distance: 200.4
click at [1128, 444] on div "A follow up to Xinyu's message earlier-- it is getting dark and nobody came to …" at bounding box center [890, 481] width 766 height 75
drag, startPoint x: 530, startPoint y: 437, endPoint x: 677, endPoint y: 438, distance: 147.3
click at [677, 444] on div "A follow up to Xinyu's message earlier-- it is getting dark and nobody came to …" at bounding box center [890, 481] width 766 height 75
click at [641, 444] on div "A follow up to Xinyu's message earlier-- it is getting dark and nobody came to …" at bounding box center [890, 481] width 766 height 75
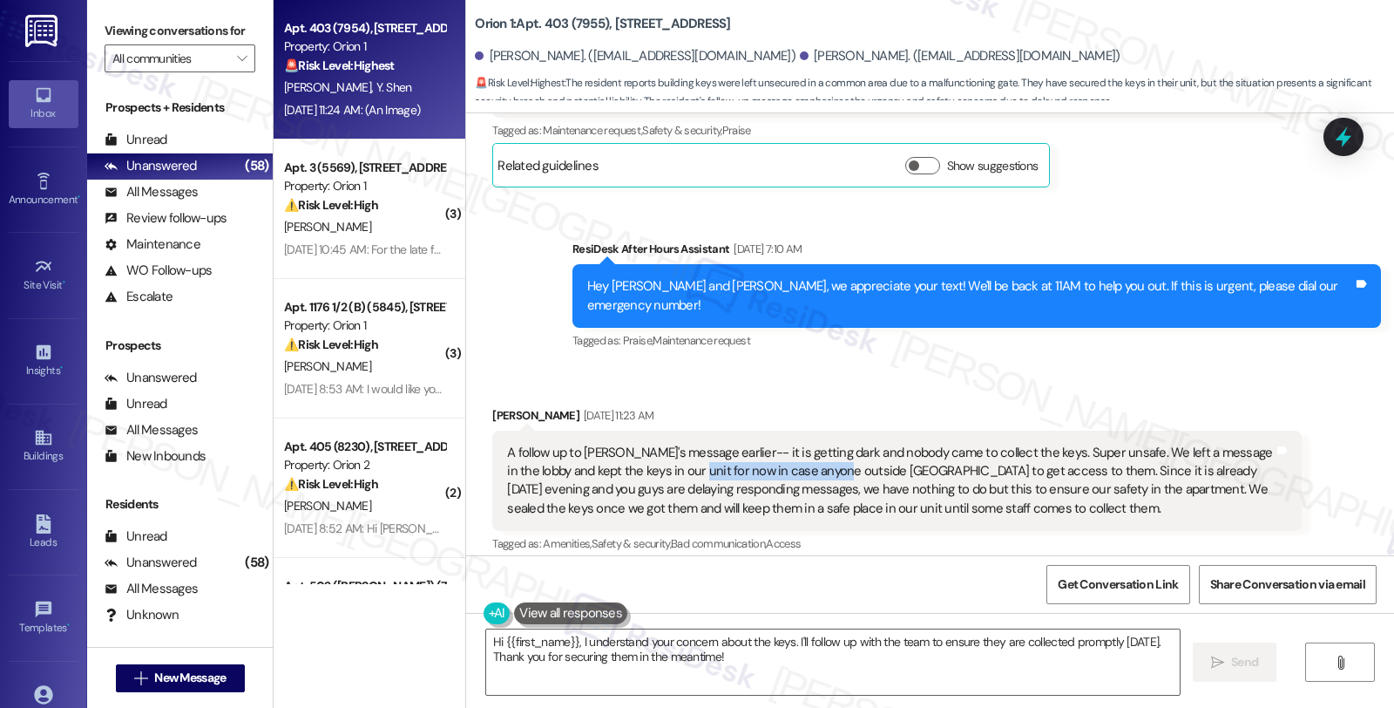
drag, startPoint x: 666, startPoint y: 432, endPoint x: 813, endPoint y: 436, distance: 147.3
click at [813, 444] on div "A follow up to Xinyu's message earlier-- it is getting dark and nobody came to …" at bounding box center [890, 481] width 766 height 75
drag, startPoint x: 994, startPoint y: 437, endPoint x: 1086, endPoint y: 437, distance: 91.5
click at [1086, 444] on div "A follow up to Xinyu's message earlier-- it is getting dark and nobody came to …" at bounding box center [890, 481] width 766 height 75
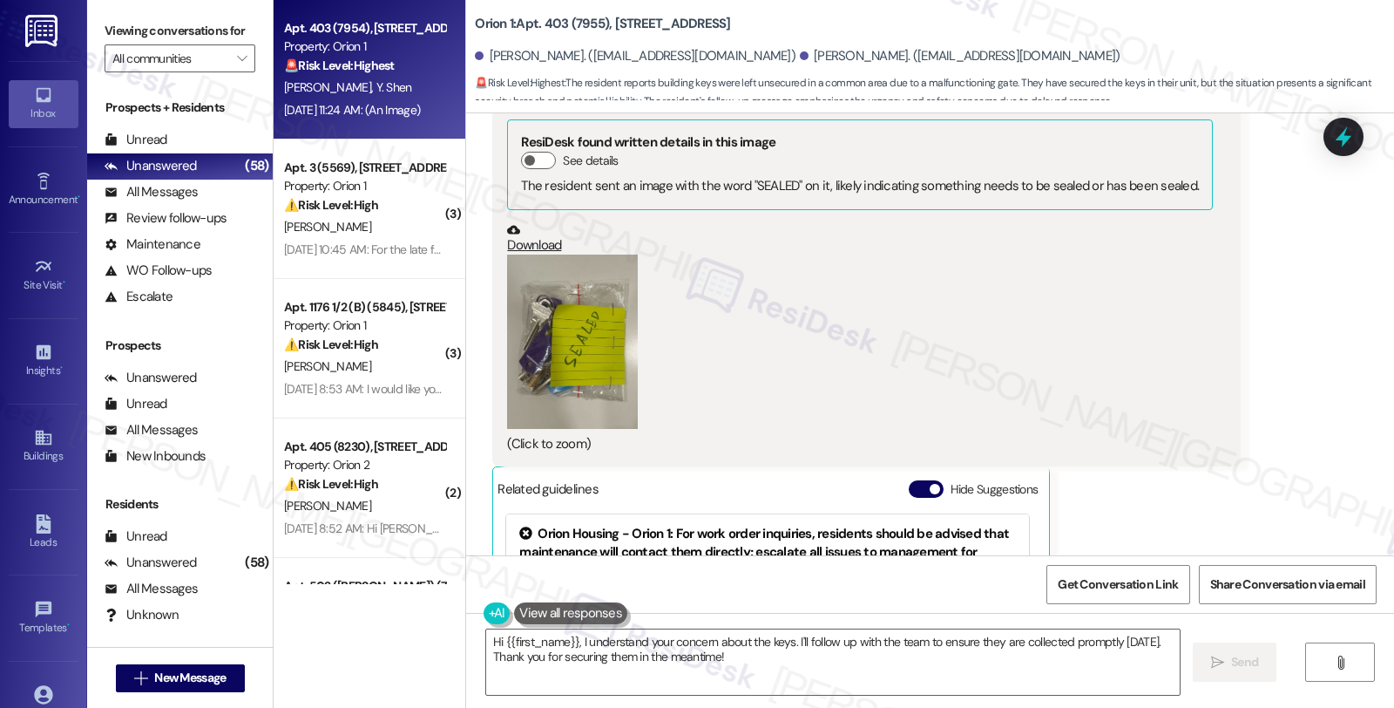
scroll to position [4760, 0]
click at [575, 293] on button "Zoom image" at bounding box center [572, 341] width 131 height 174
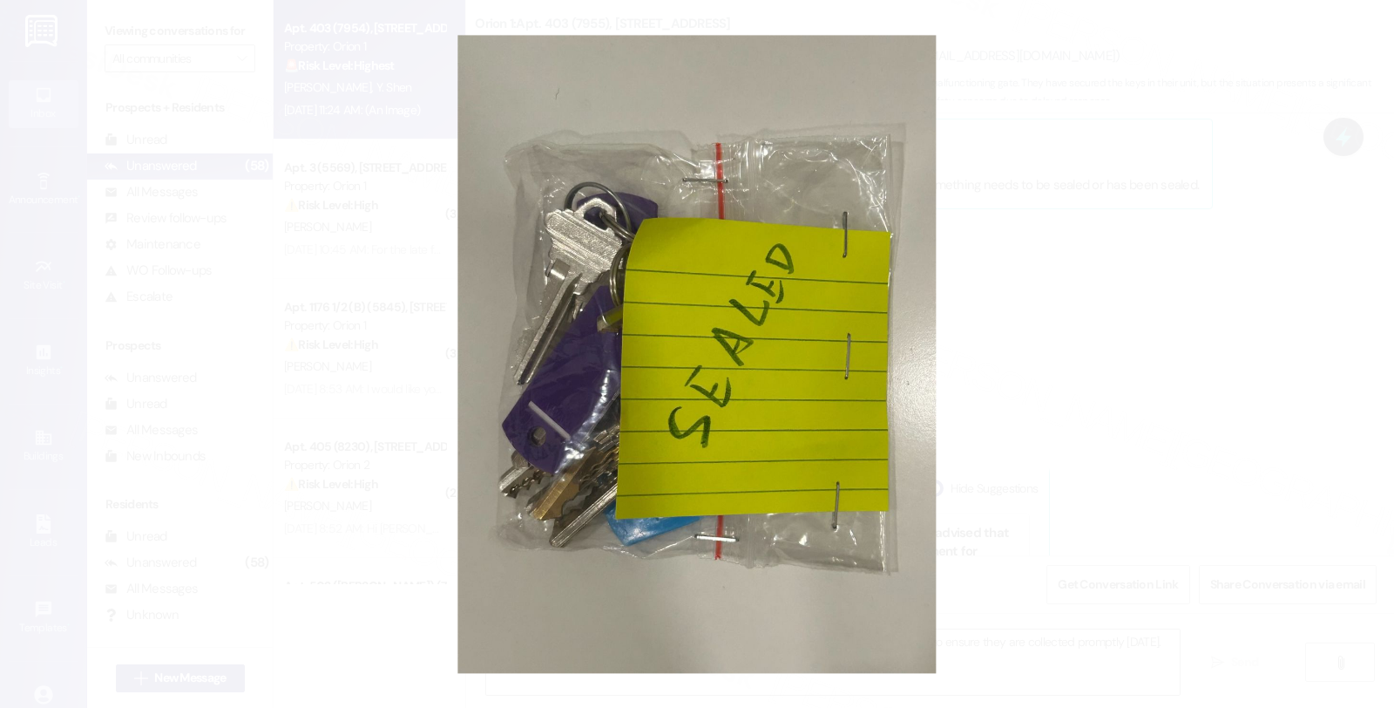
click at [1125, 328] on button "Unzoom image" at bounding box center [697, 354] width 1394 height 708
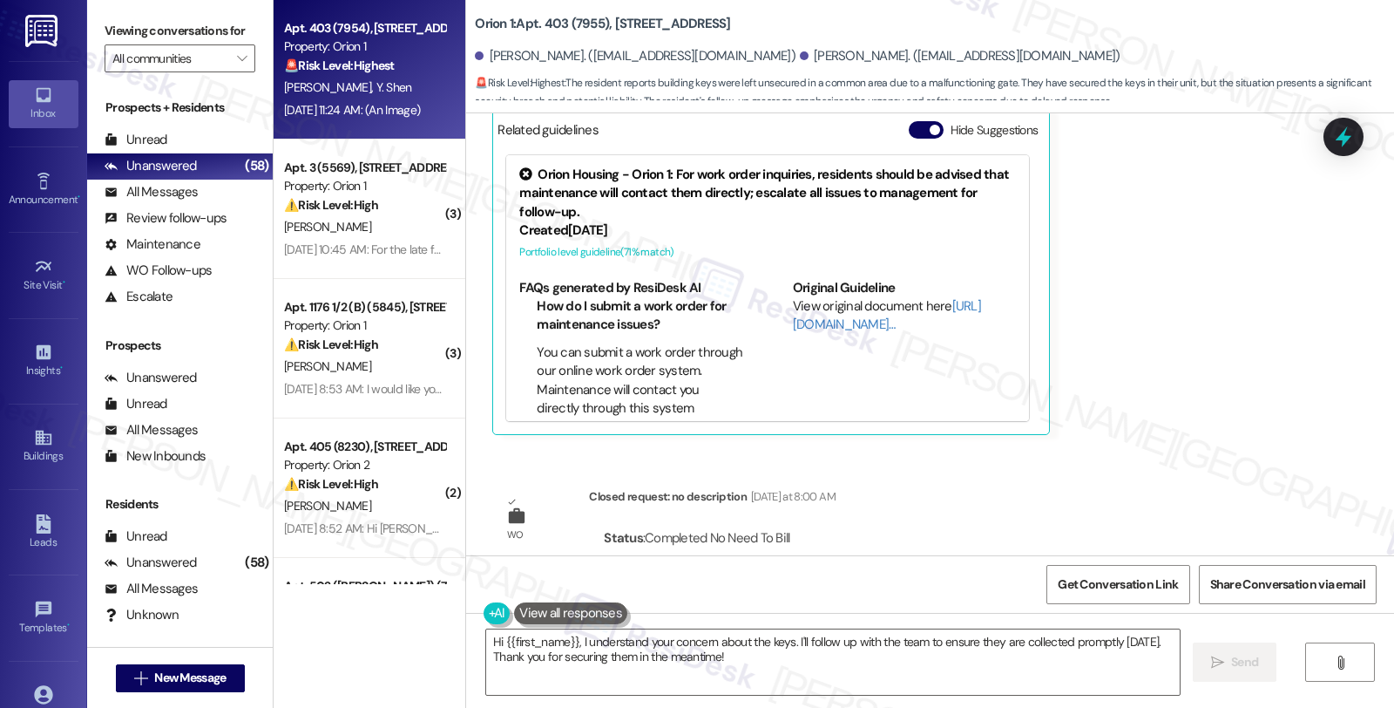
scroll to position [5147, 0]
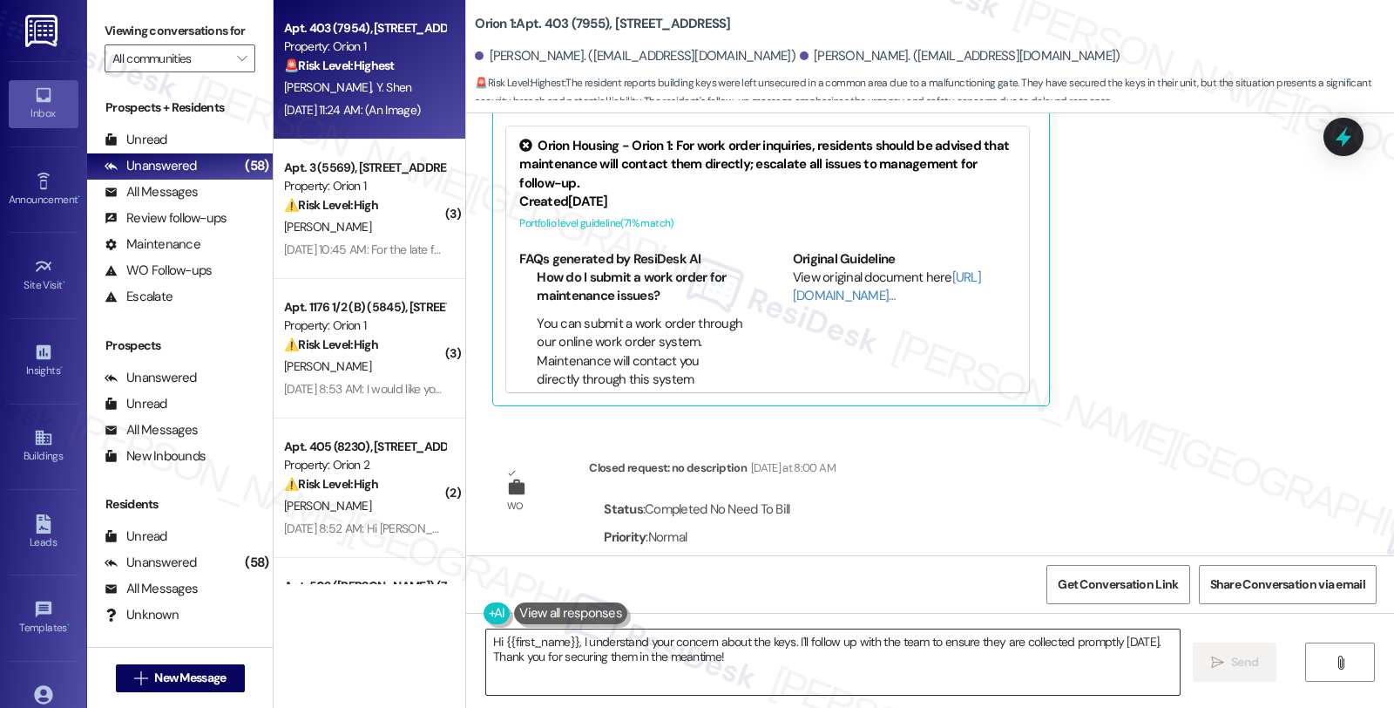
click at [573, 637] on textarea "Hi {{first_name}}, I understand your concern about the keys. I'll follow up wit…" at bounding box center [833, 661] width 694 height 65
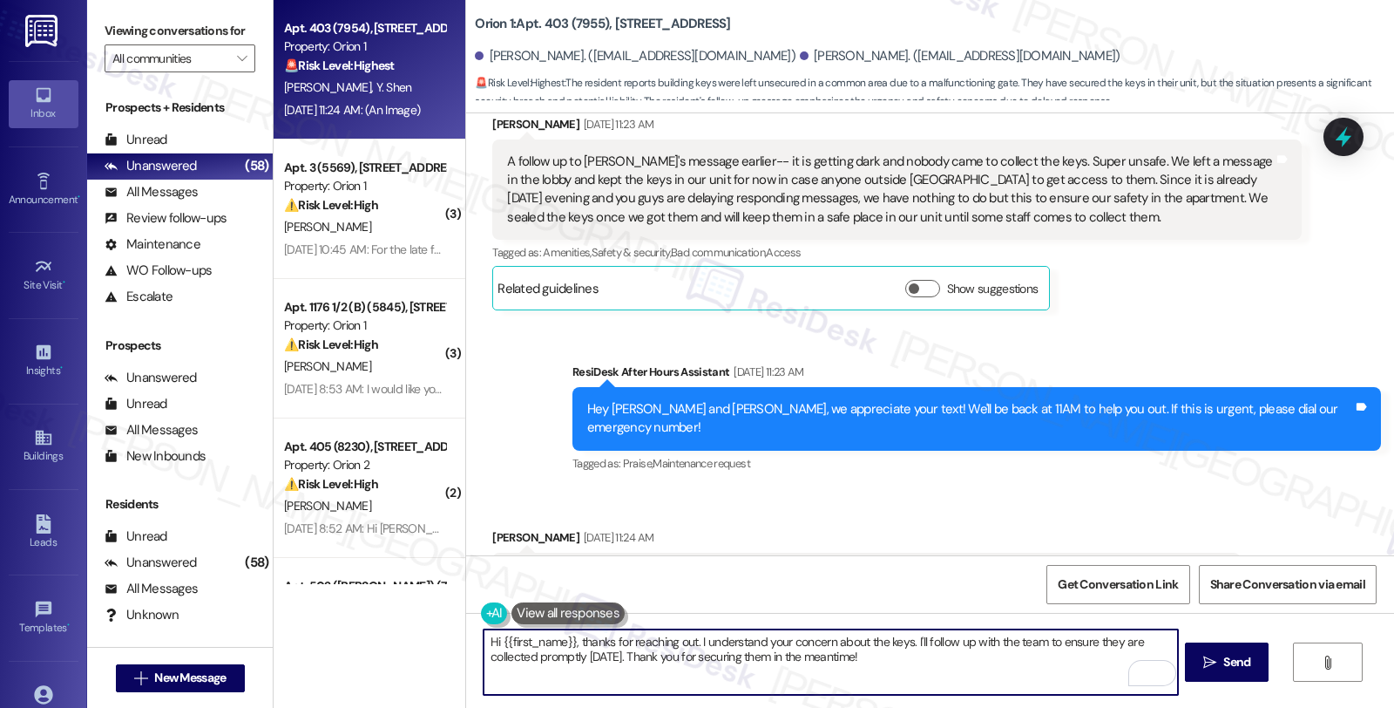
scroll to position [3985, 0]
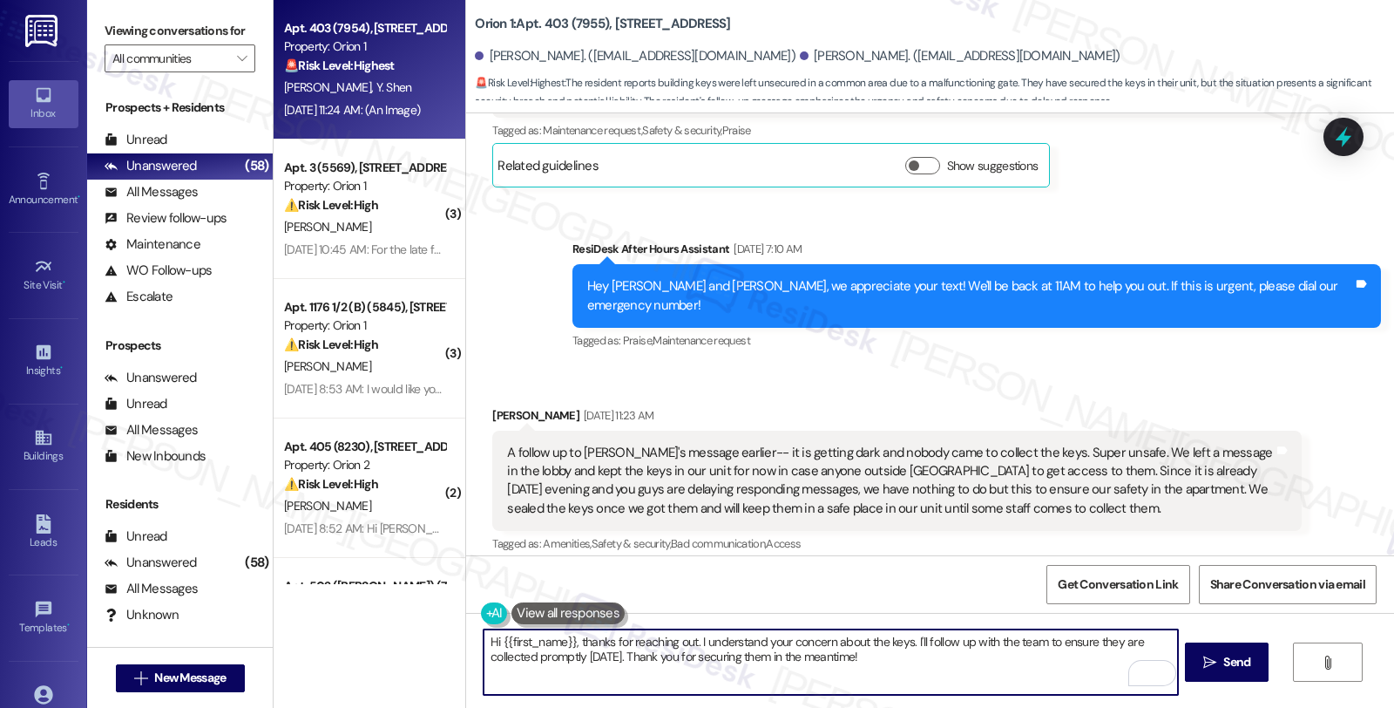
click at [905, 656] on textarea "Hi {{first_name}}, thanks for reaching out. I understand your concern about the…" at bounding box center [831, 661] width 694 height 65
drag, startPoint x: 776, startPoint y: 642, endPoint x: 937, endPoint y: 646, distance: 161.3
click at [937, 646] on textarea "Hi {{first_name}}, thanks for reaching out. May I know what keys were" at bounding box center [831, 661] width 694 height 65
drag, startPoint x: 772, startPoint y: 640, endPoint x: 919, endPoint y: 655, distance: 148.1
click at [919, 655] on textarea "Hi {{first_name}}, thanks for reaching out. May I know what our keys they" at bounding box center [831, 661] width 694 height 65
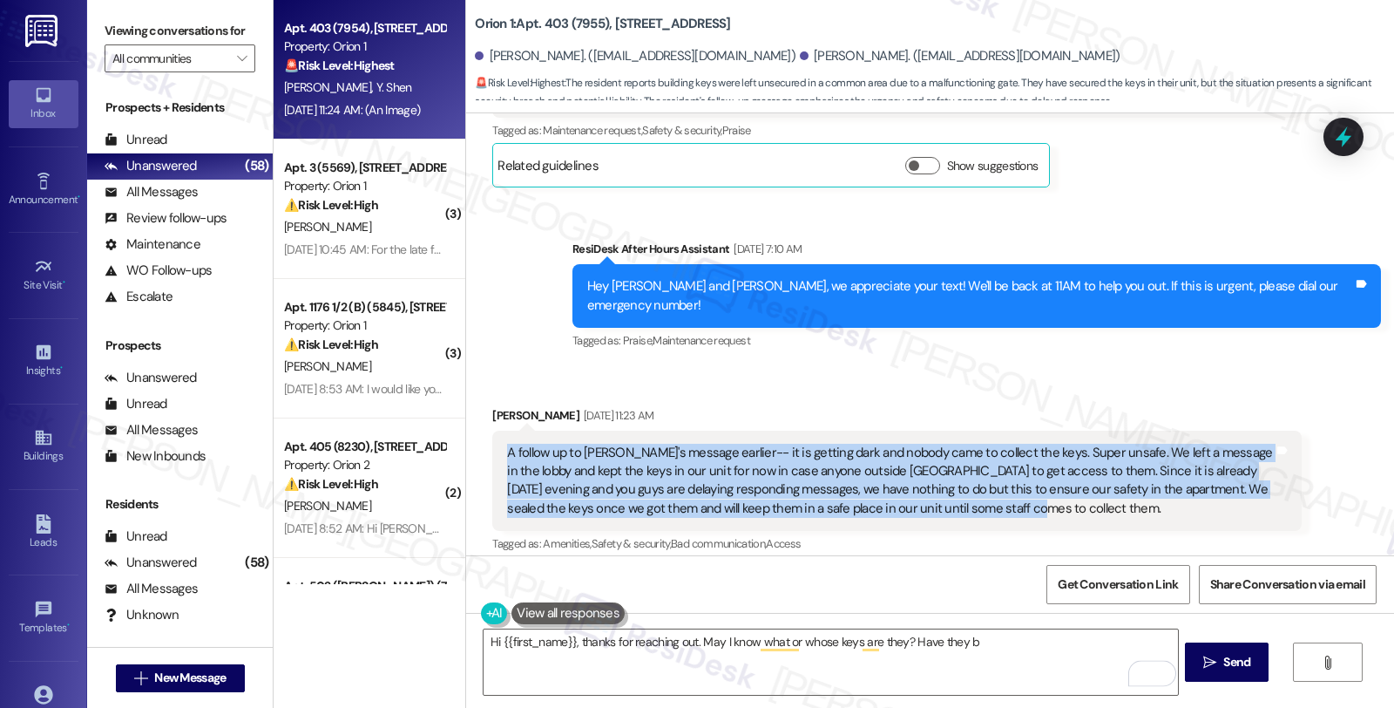
drag, startPoint x: 938, startPoint y: 467, endPoint x: 453, endPoint y: 402, distance: 488.9
click at [465, 402] on div "Orion 1: Apt. 403 (7955), 1192 W 35th St Yuhe Shen. (yuheshen@usc.edu) Xinyu Li…" at bounding box center [929, 354] width 929 height 708
copy div "A follow up to Xinyu's message earlier-- it is getting dark and nobody came to …"
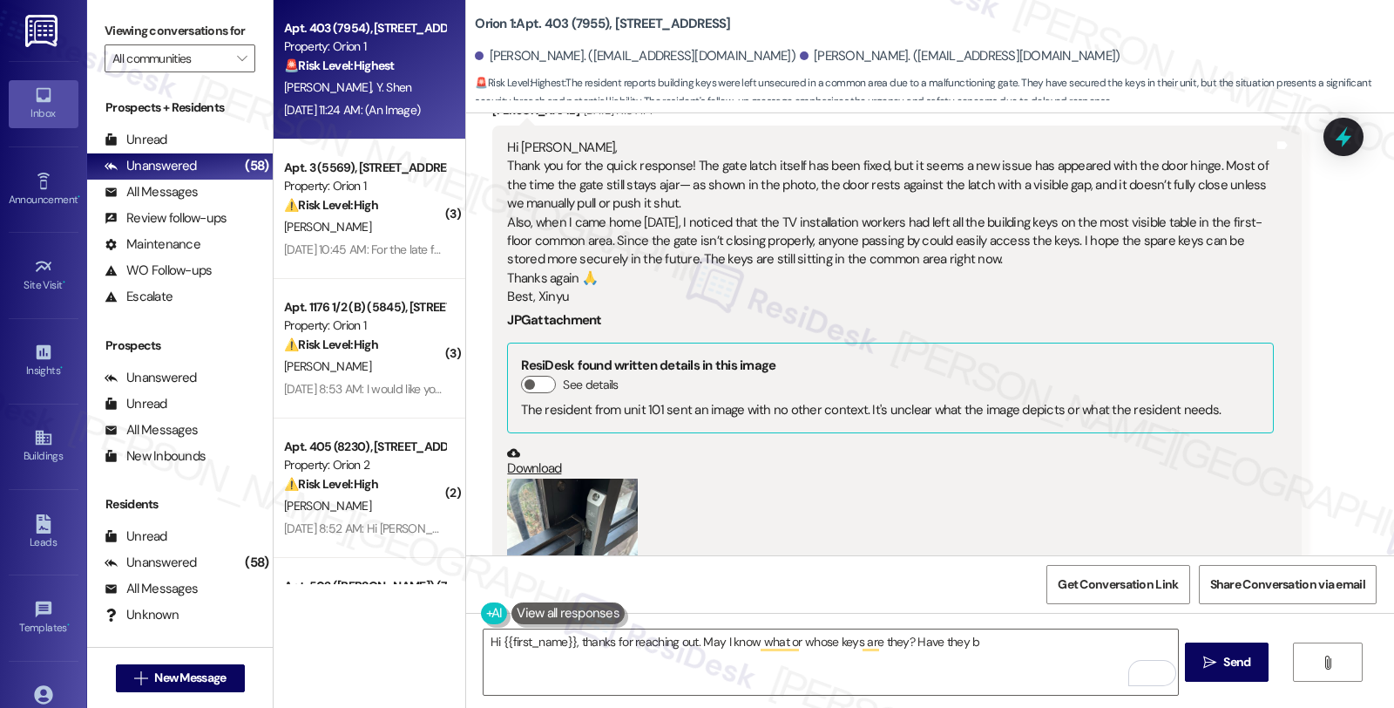
scroll to position [3307, 0]
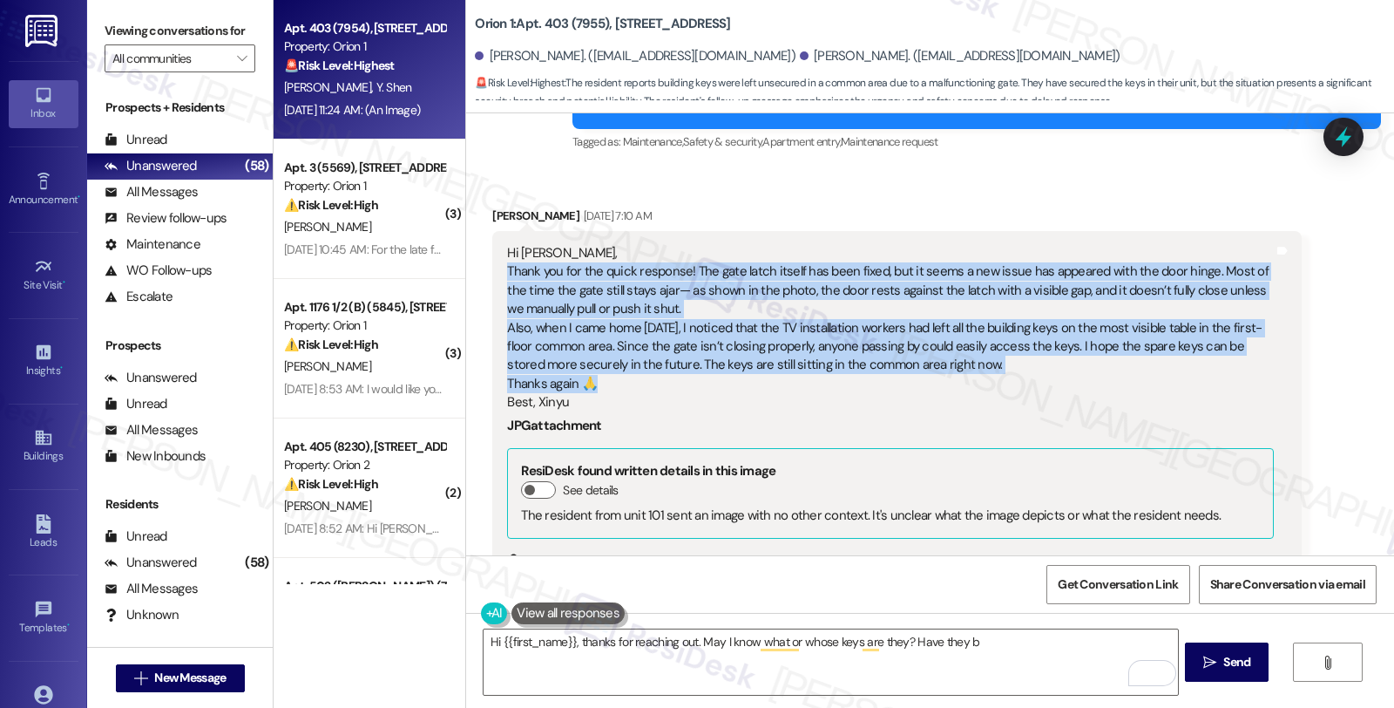
drag, startPoint x: 622, startPoint y: 370, endPoint x: 466, endPoint y: 255, distance: 193.8
click at [479, 255] on div "Received via SMS Xinyu Liu Sep 13, 2025 at 7:10 AM Hi Sarah, Thank you for the …" at bounding box center [896, 535] width 835 height 685
copy div "Thank you for the quick response! The gate latch itself has been fixed, but it …"
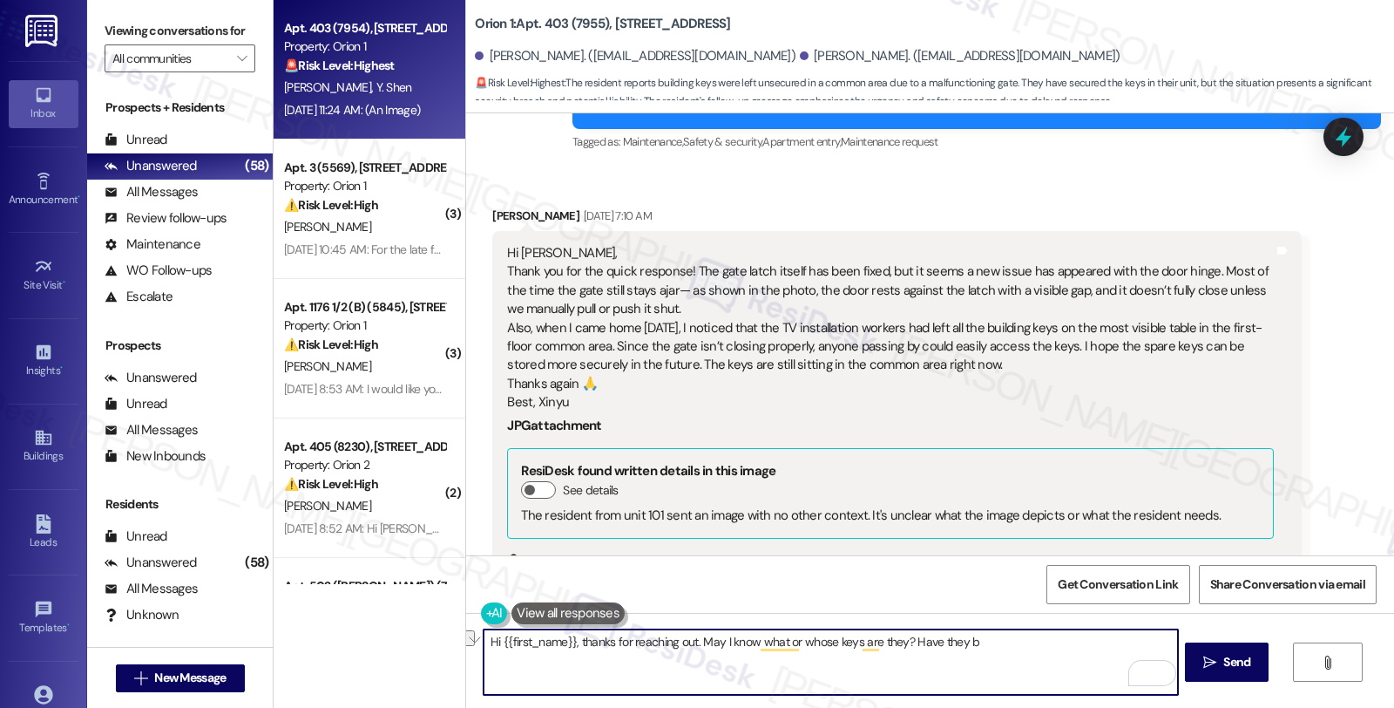
drag, startPoint x: 1041, startPoint y: 634, endPoint x: 569, endPoint y: 638, distance: 472.4
click at [569, 638] on textarea "Hi {{first_name}}, thanks for reaching out. May I know what or whose keys are t…" at bounding box center [831, 661] width 694 height 65
paste textarea "so much for the update and for taking action to keep the keys safe—that was inc…"
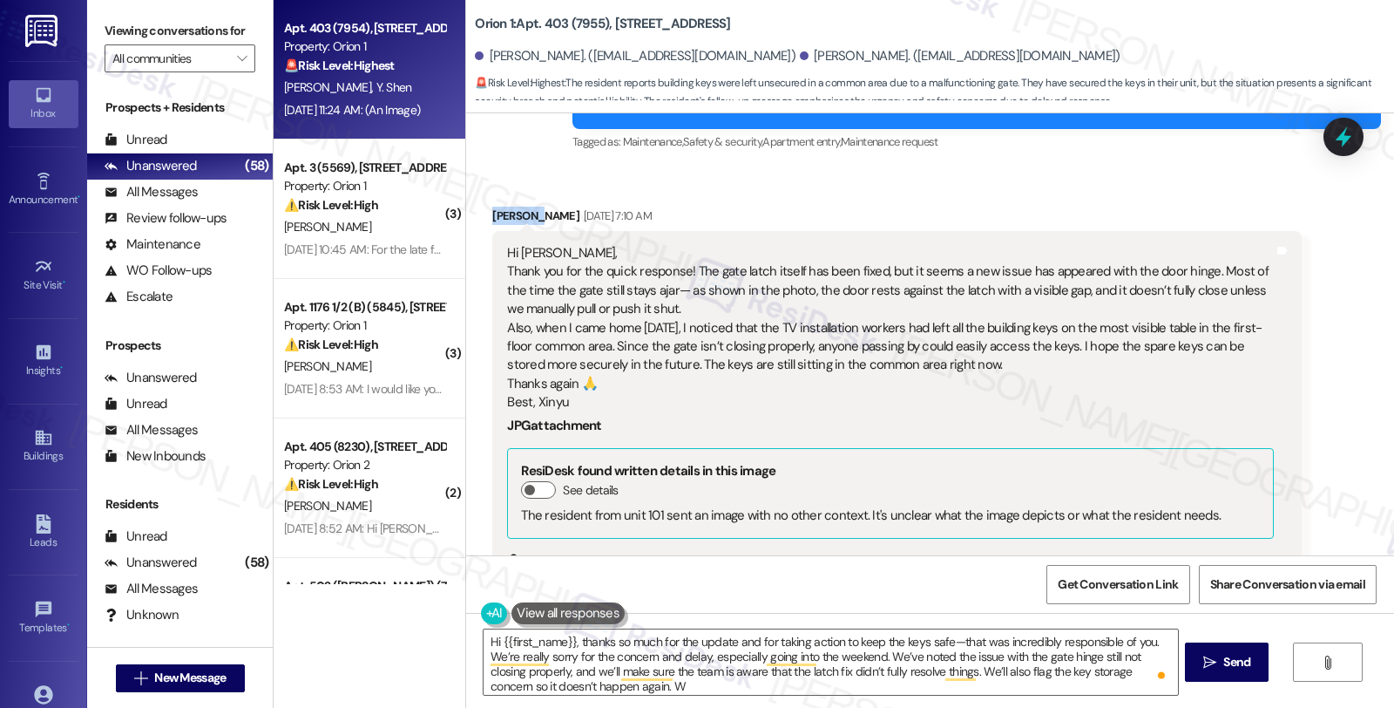
drag, startPoint x: 521, startPoint y: 194, endPoint x: 484, endPoint y: 203, distance: 38.5
click at [479, 196] on div "Received via SMS Xinyu Liu Sep 13, 2025 at 7:10 AM Hi Sarah, Thank you for the …" at bounding box center [896, 535] width 835 height 685
click at [506, 231] on div "Hi Sarah, Thank you for the quick response! The gate latch itself has been fixe…" at bounding box center [896, 513] width 809 height 565
drag, startPoint x: 526, startPoint y: 198, endPoint x: 473, endPoint y: 198, distance: 52.3
click at [479, 198] on div "Received via SMS Xinyu Liu Sep 13, 2025 at 7:10 AM Hi Sarah, Thank you for the …" at bounding box center [896, 535] width 835 height 685
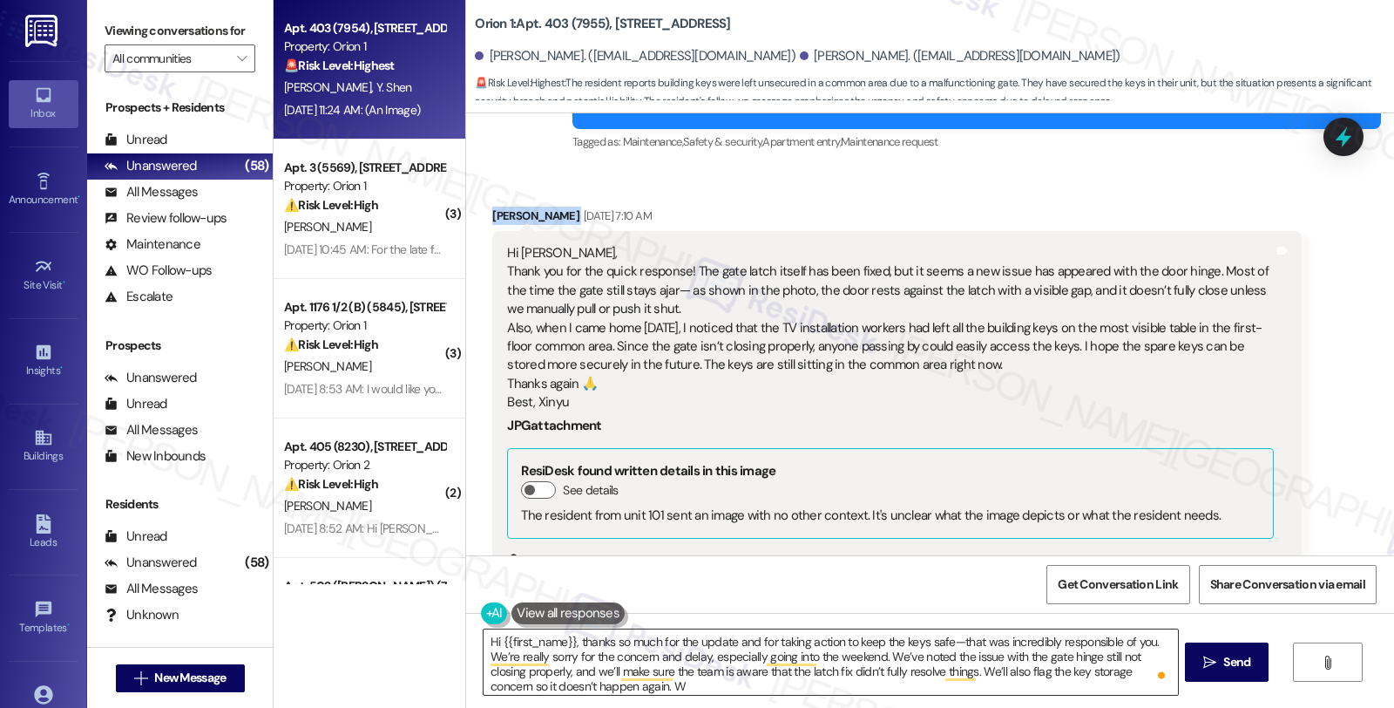
copy div "Xinyu Liu"
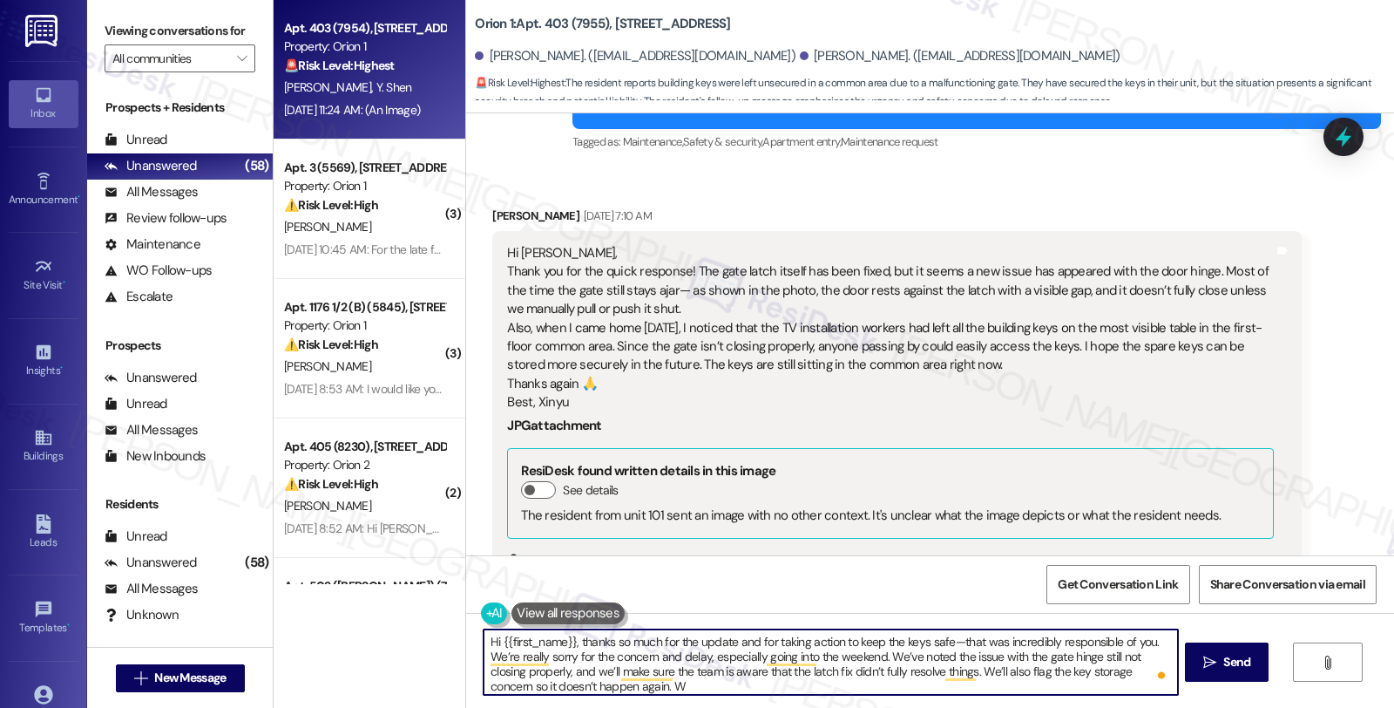
click at [937, 636] on textarea "Hi {{first_name}}, thanks so much for the update and for taking action to keep …" at bounding box center [831, 661] width 694 height 65
click at [1160, 641] on textarea "Hi {{first_name}}, thanks so much for the update and for taking action to keep …" at bounding box center [831, 661] width 694 height 65
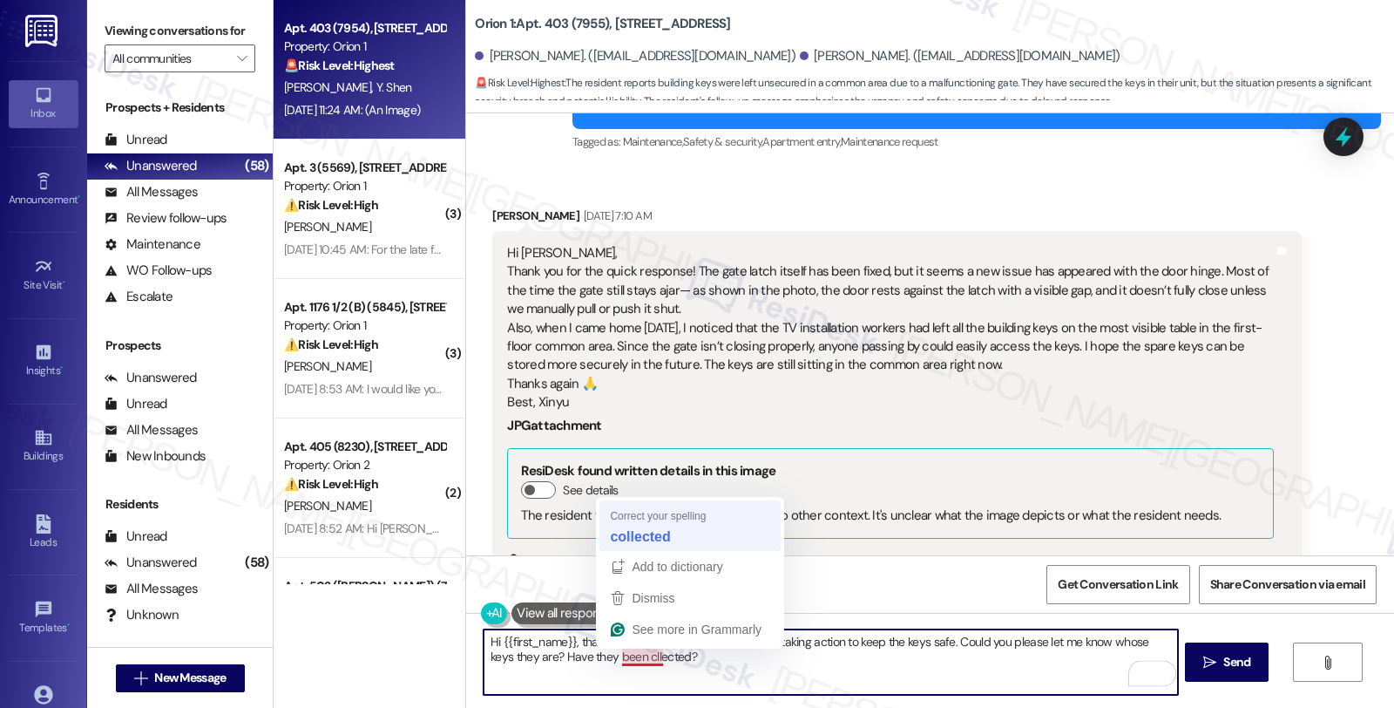
type textarea "Hi {{first_name}}, thanks so much for the update and for taking action to keep …"
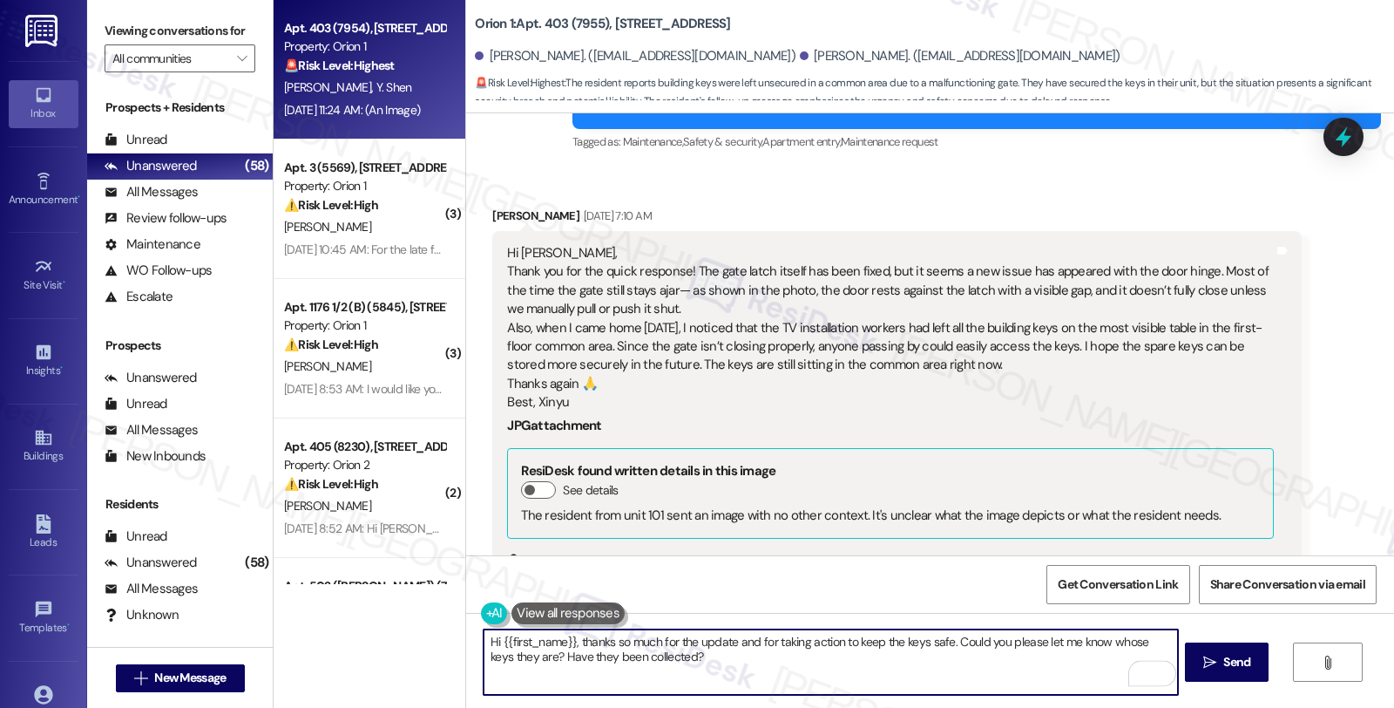
click at [960, 660] on textarea "Hi {{first_name}}, thanks so much for the update and for taking action to keep …" at bounding box center [831, 661] width 694 height 65
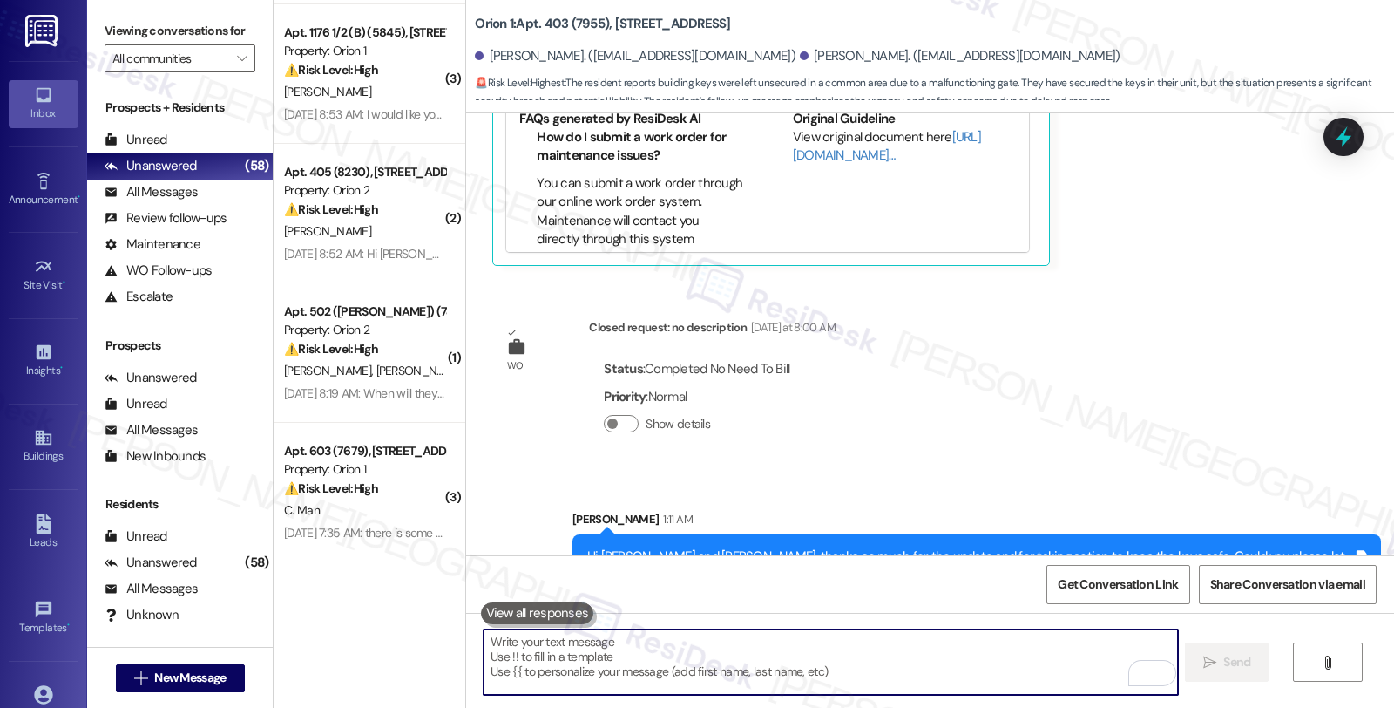
scroll to position [0, 0]
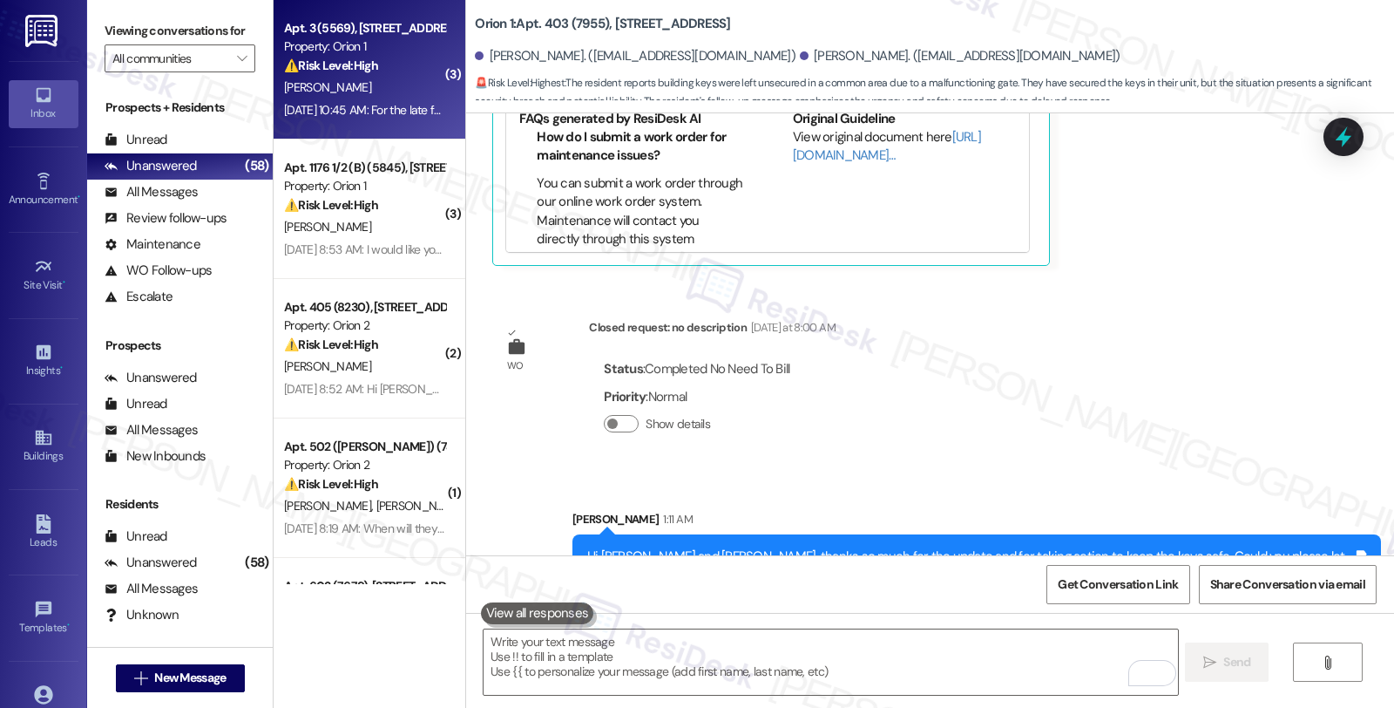
click at [404, 63] on div "⚠️ Risk Level: High The resident is disputing charges for deep cleaning, clicke…" at bounding box center [364, 66] width 161 height 18
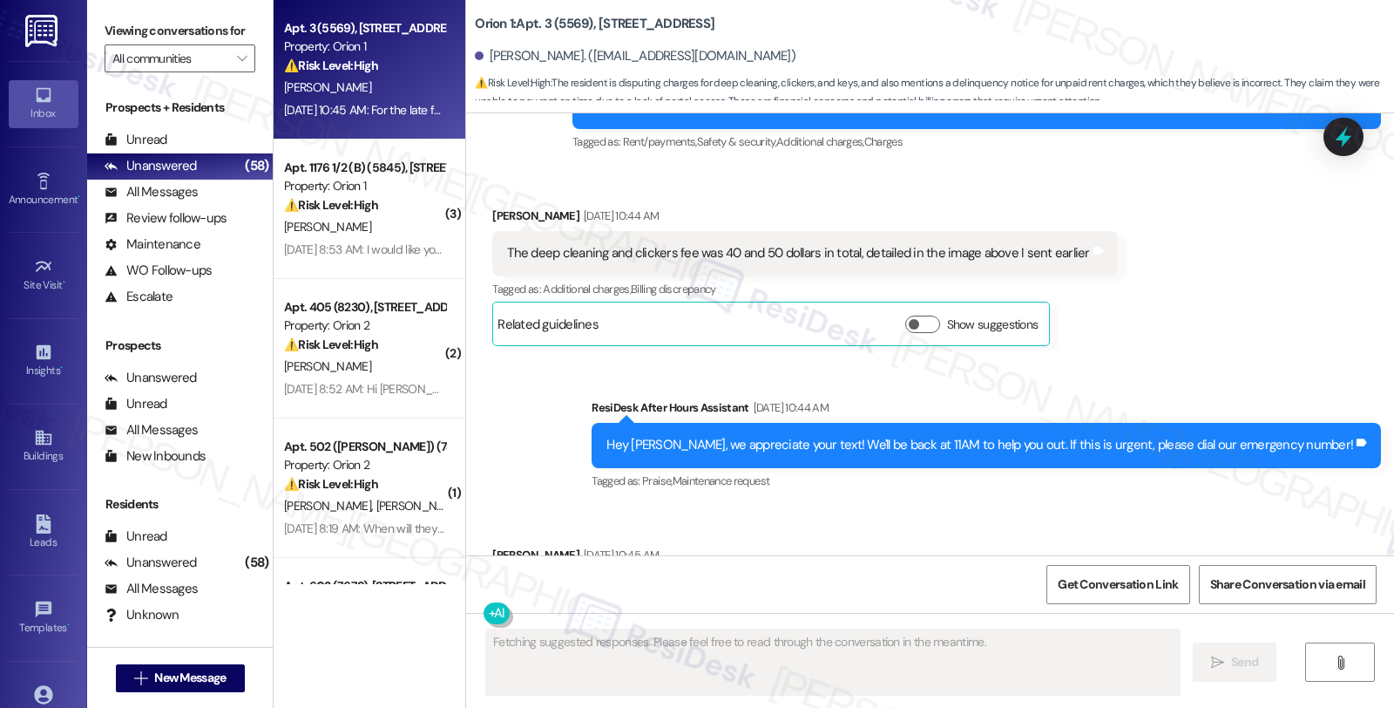
scroll to position [1683, 0]
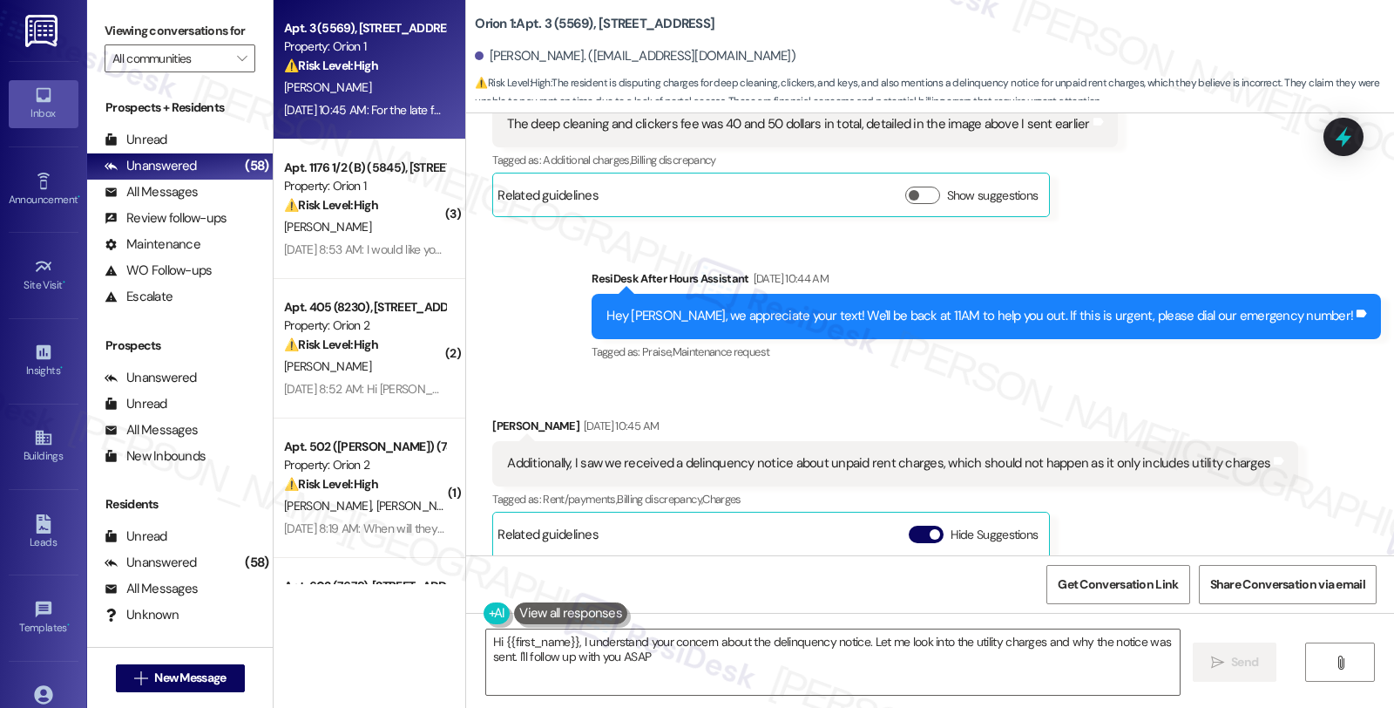
type textarea "Hi {{first_name}}, I understand your concern about the delinquency notice. Let …"
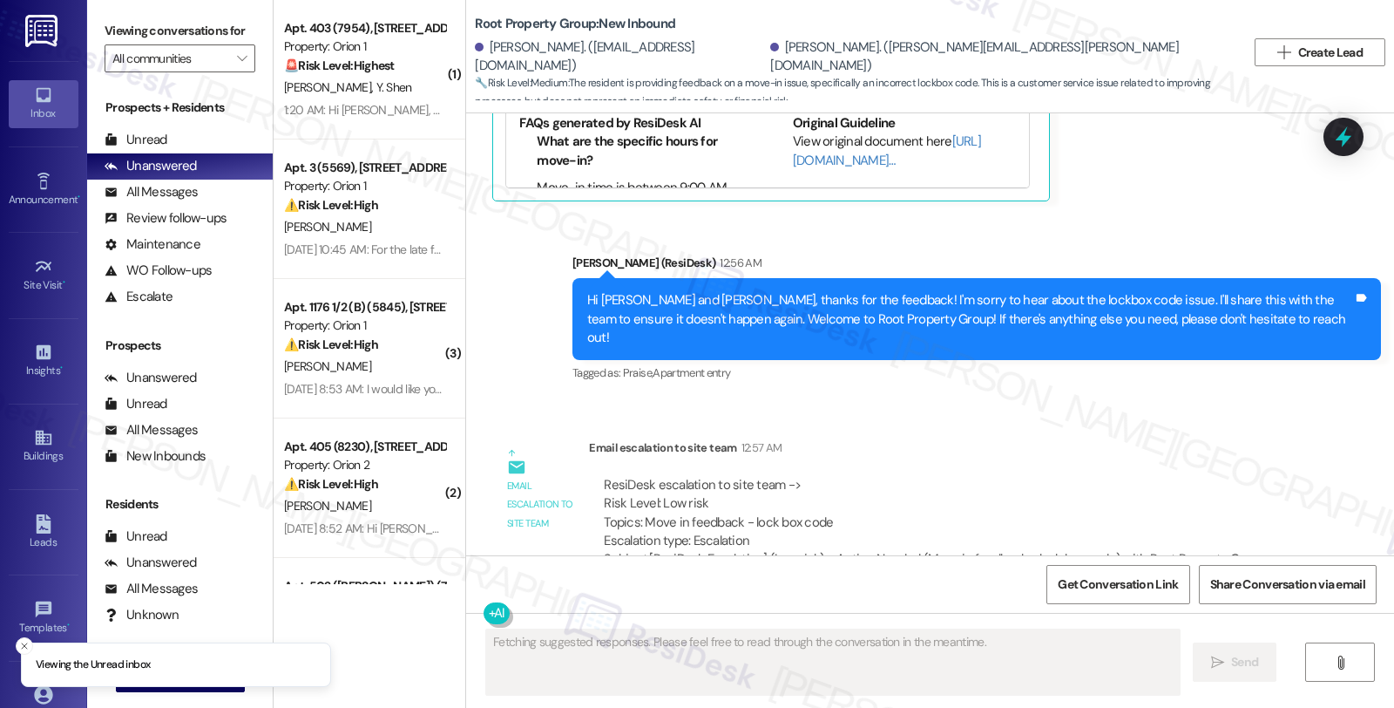
scroll to position [770, 0]
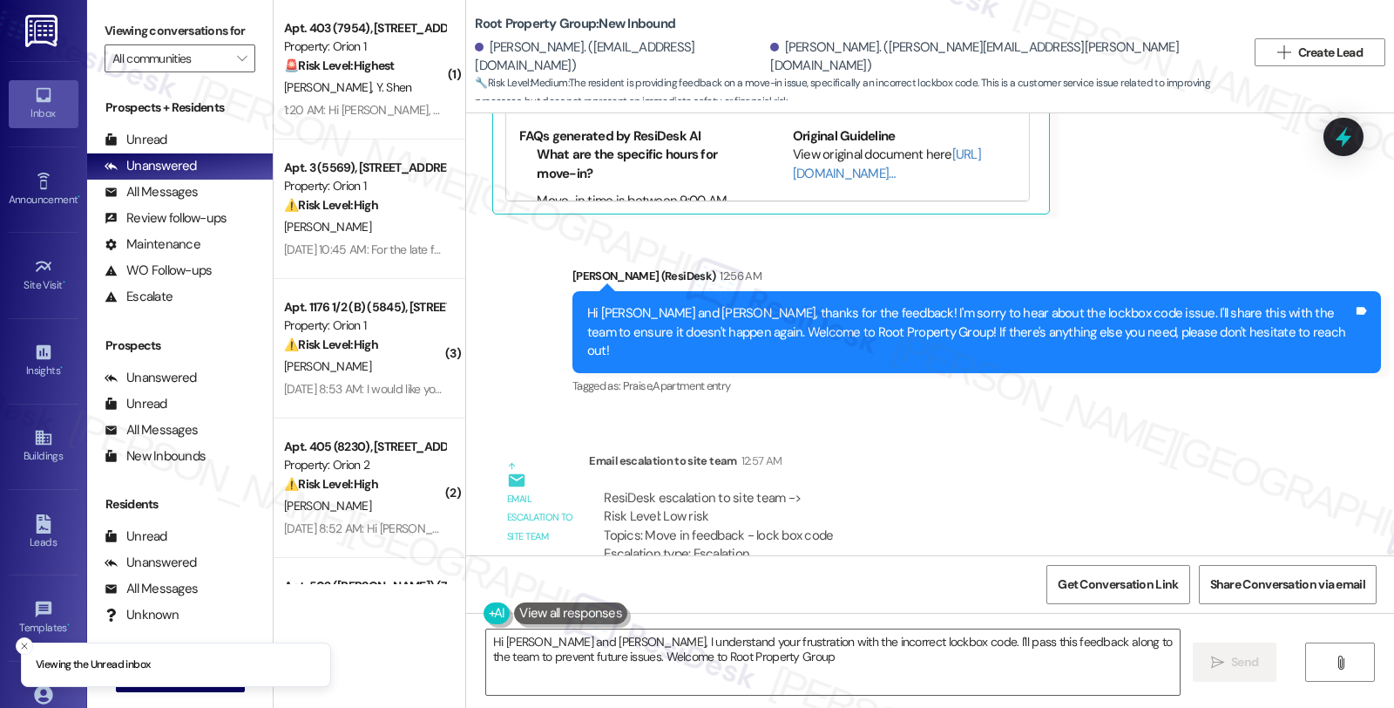
type textarea "Hi [PERSON_NAME] and [PERSON_NAME], I understand your frustration with the inco…"
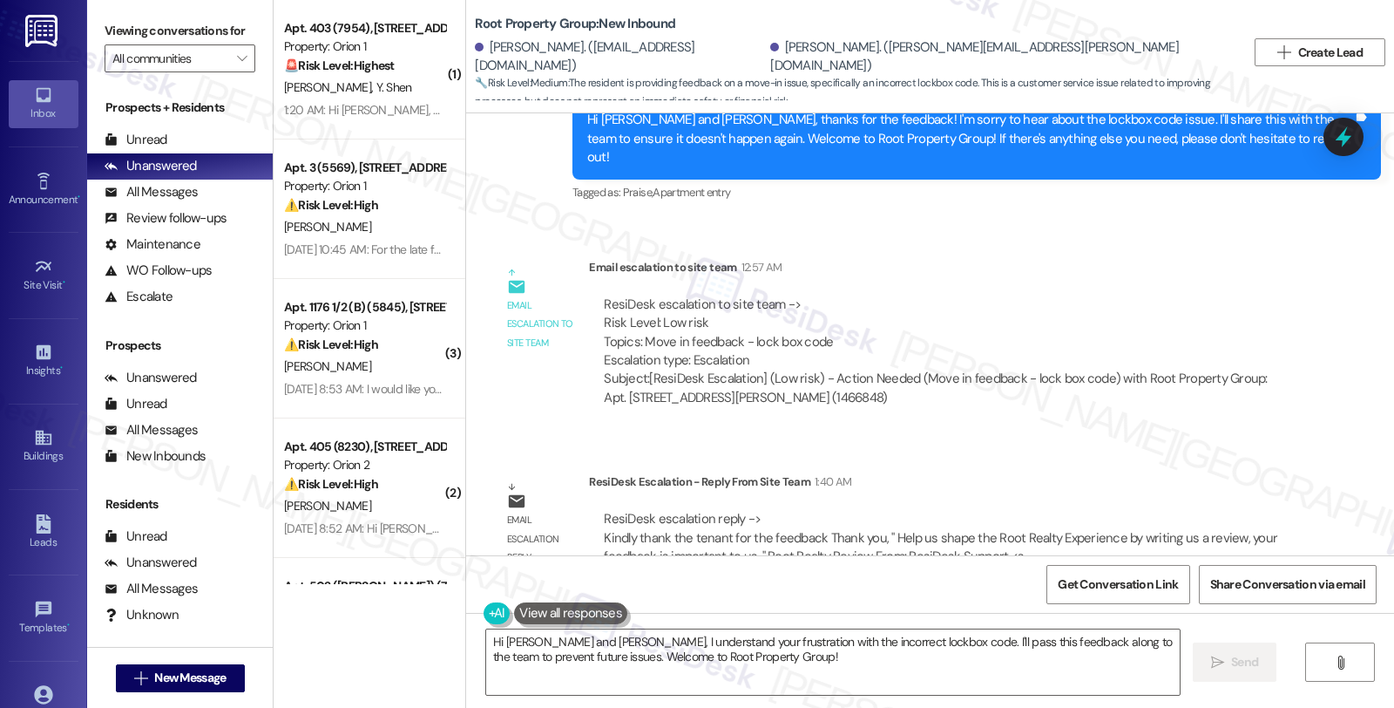
scroll to position [866, 0]
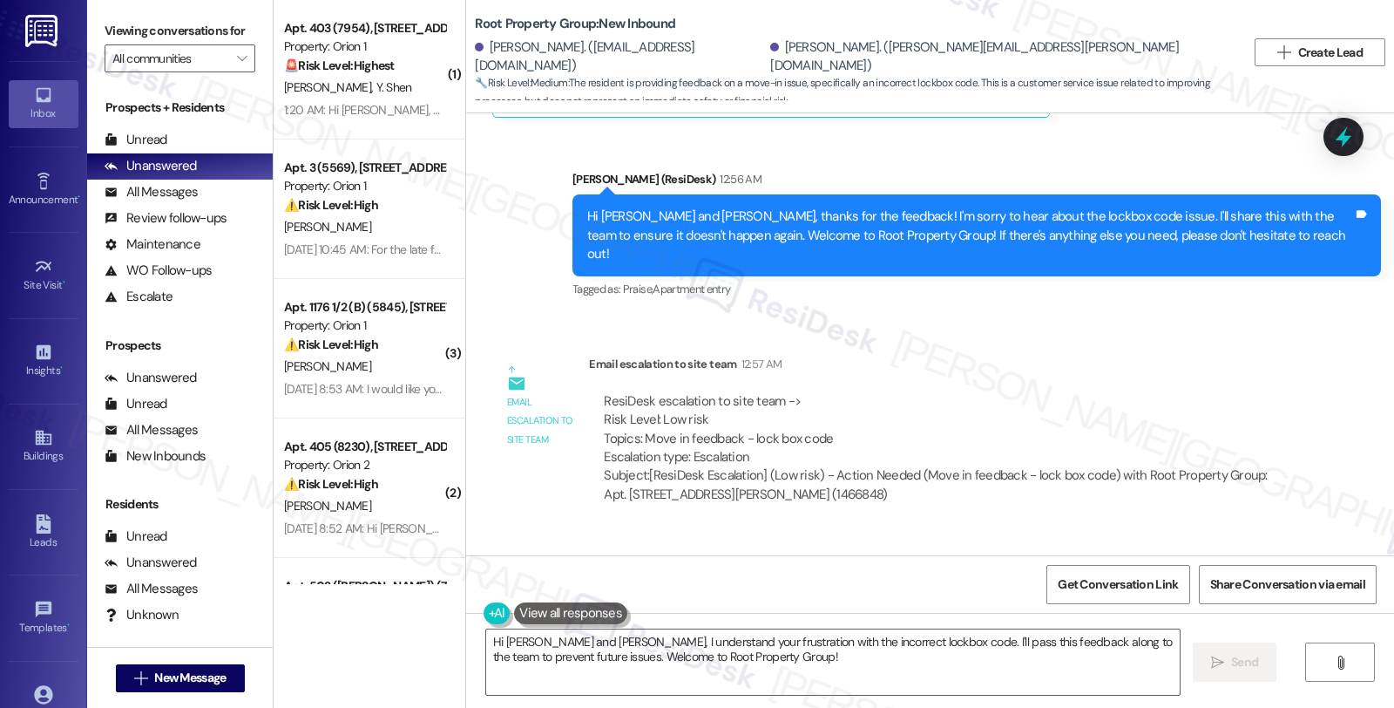
click at [1269, 392] on div "ResiDesk escalation to site team -> Risk Level: Low risk Topics: Move in feedba…" at bounding box center [945, 429] width 682 height 75
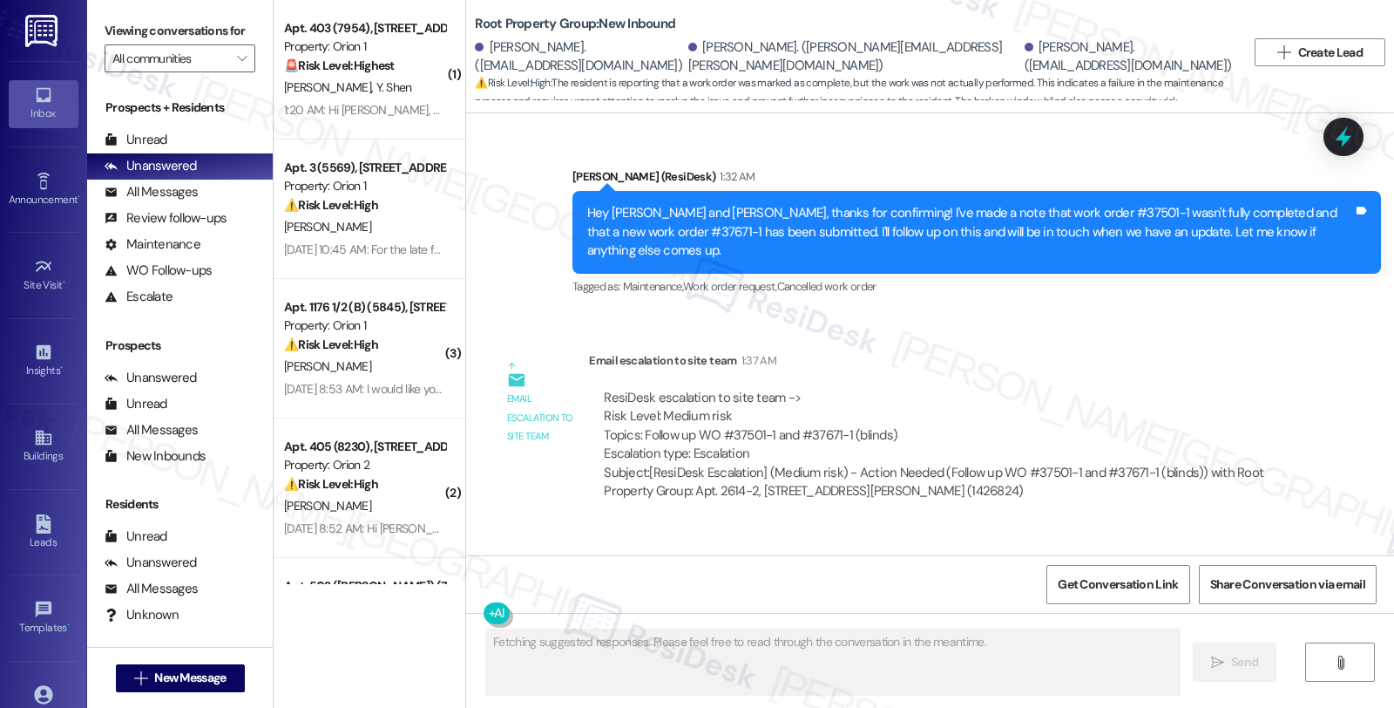
scroll to position [1706, 0]
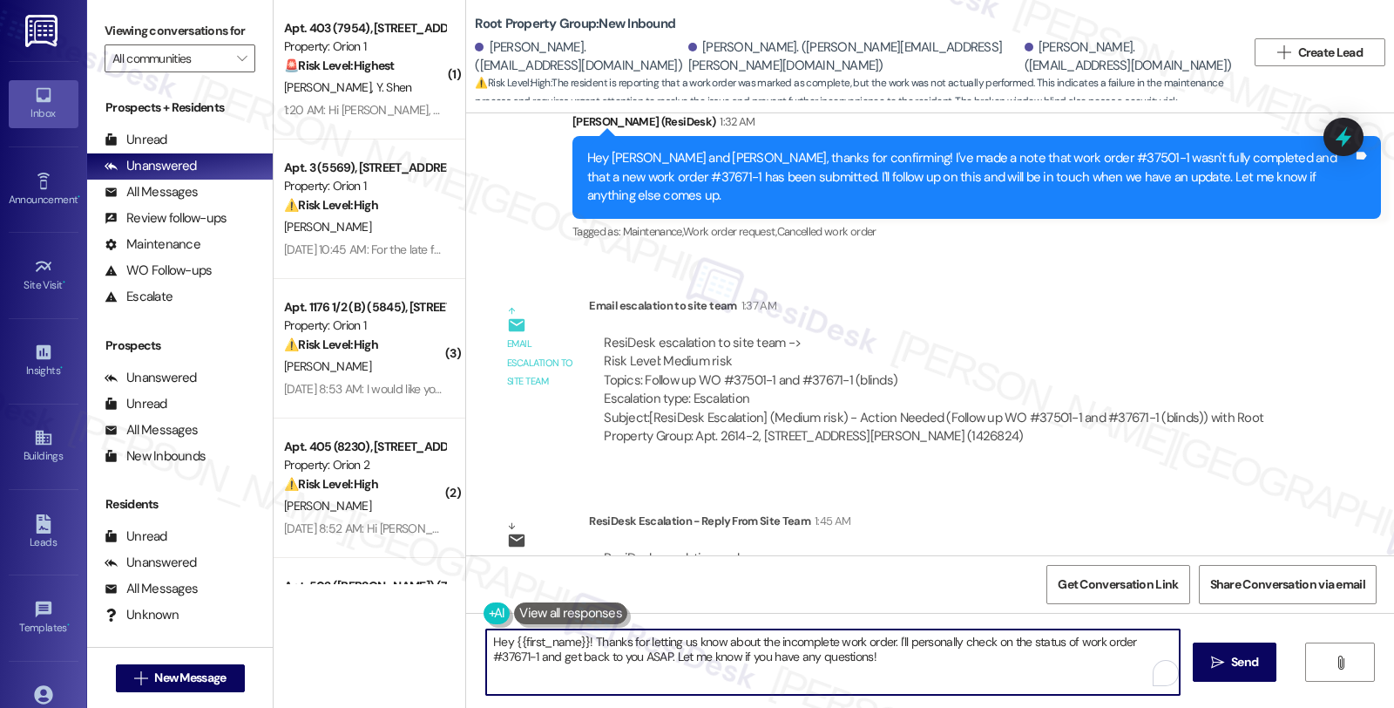
drag, startPoint x: 580, startPoint y: 641, endPoint x: 399, endPoint y: 607, distance: 183.4
click at [399, 607] on div "( 1 ) Apt. 403 (7954), [STREET_ADDRESS] Property: Orion 1 🚨 Risk Level: Highest…" at bounding box center [834, 354] width 1121 height 708
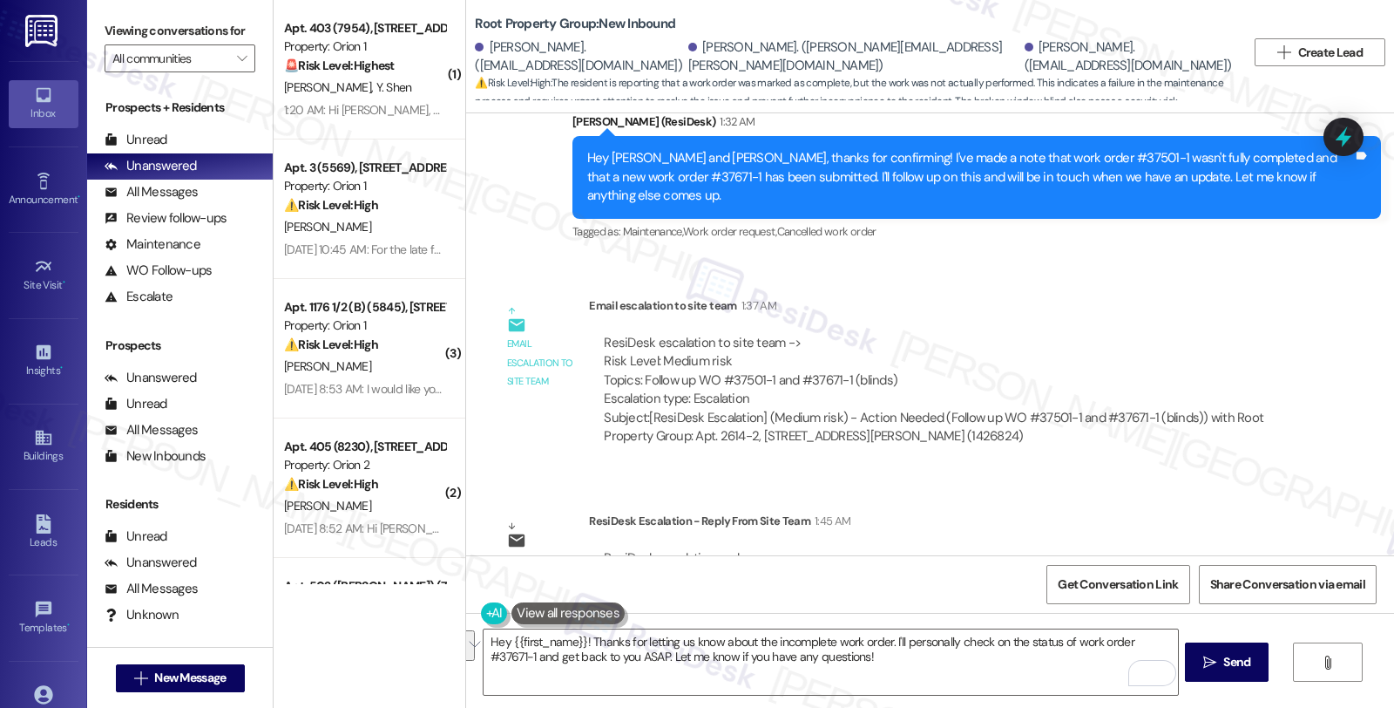
click at [1220, 498] on div "Email escalation reply ResiDesk Escalation - Reply From Site Team 1:45 AM ResiD…" at bounding box center [896, 564] width 835 height 132
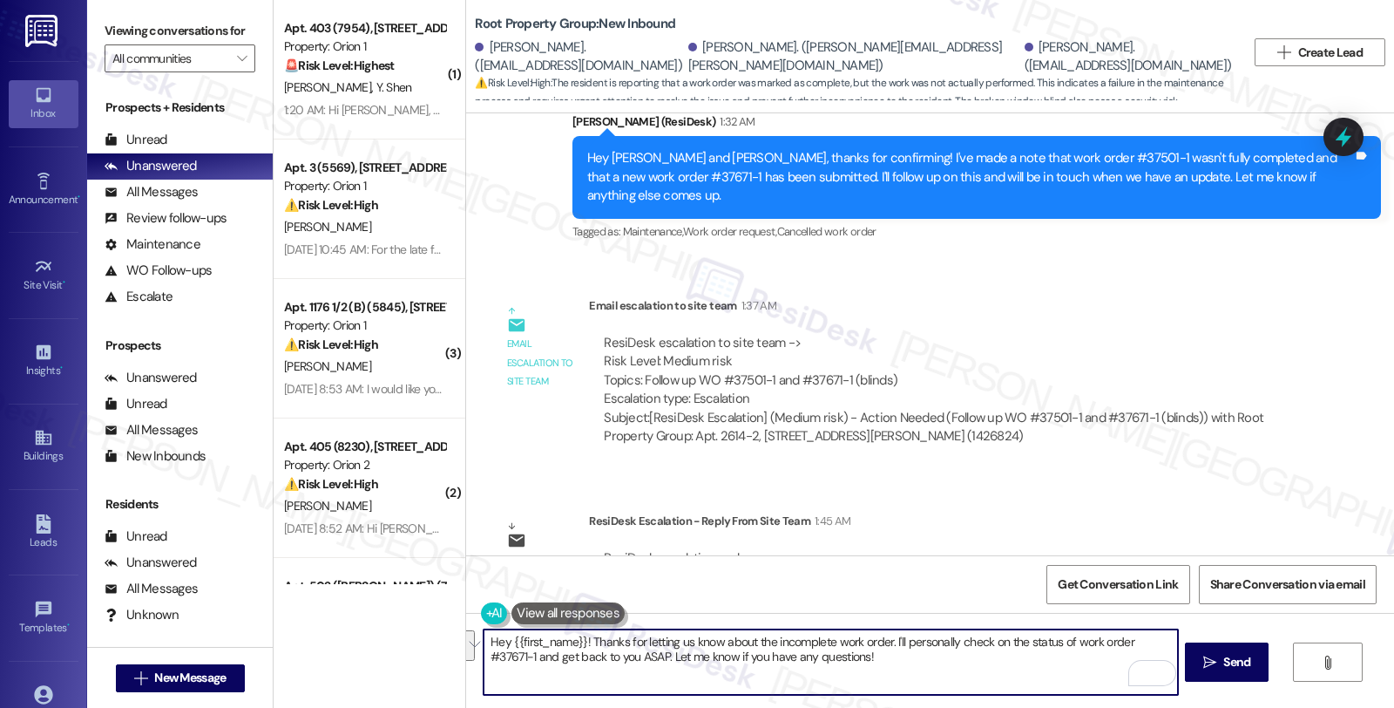
drag, startPoint x: 842, startPoint y: 659, endPoint x: 334, endPoint y: 602, distance: 511.2
click at [334, 602] on div "( 1 ) Apt. 403 (7954), [STREET_ADDRESS] Property: Orion 1 🚨 Risk Level: Highest…" at bounding box center [834, 354] width 1121 height 708
paste textarea "Kindly let the tenant know that we appreciate her submitting another work order…"
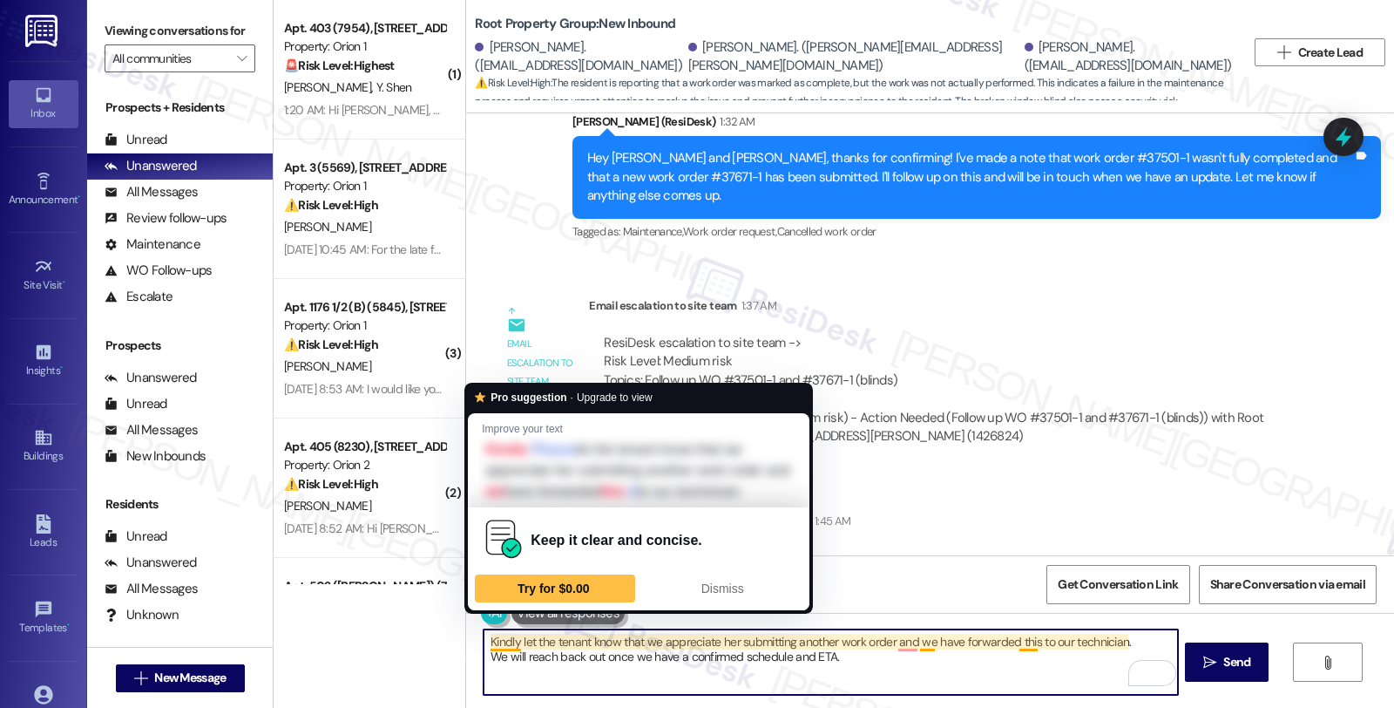
click at [484, 645] on textarea "Kindly let the tenant know that we appreciate her submitting another work order…" at bounding box center [831, 661] width 694 height 65
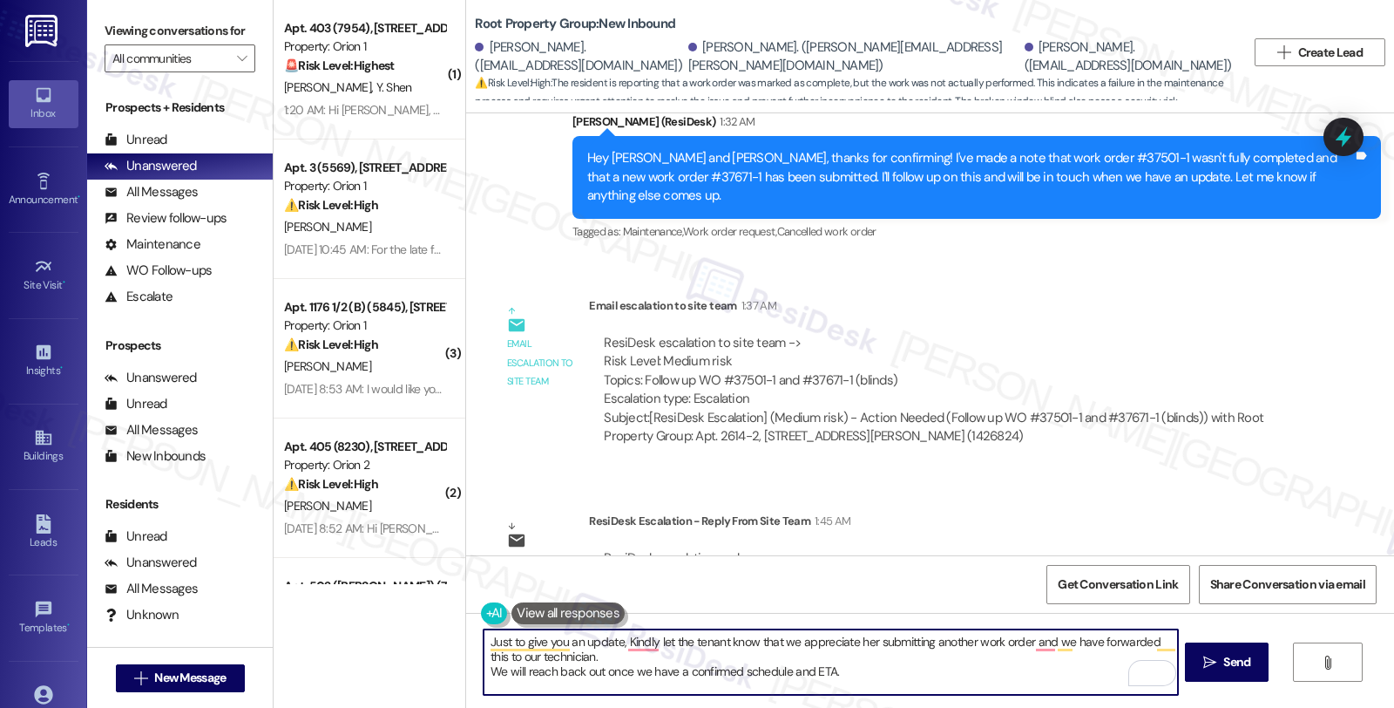
click at [1000, 643] on textarea "Just to give you an update, Kindly let the tenant know that we appreciate her s…" at bounding box center [831, 661] width 694 height 65
click at [839, 641] on textarea "Just to give you an update, we have forwarded this to our technician. We will r…" at bounding box center [831, 661] width 694 height 65
click at [611, 668] on textarea "Just to give you an update, we have forwarded this to our technician. We will r…" at bounding box center [831, 661] width 694 height 65
paste textarea "Kindly let the tenant know that we appreciate her submitting another work order…"
click at [617, 642] on textarea "Just to give you an update, we have forwarded this to our technician. We will r…" at bounding box center [831, 661] width 694 height 65
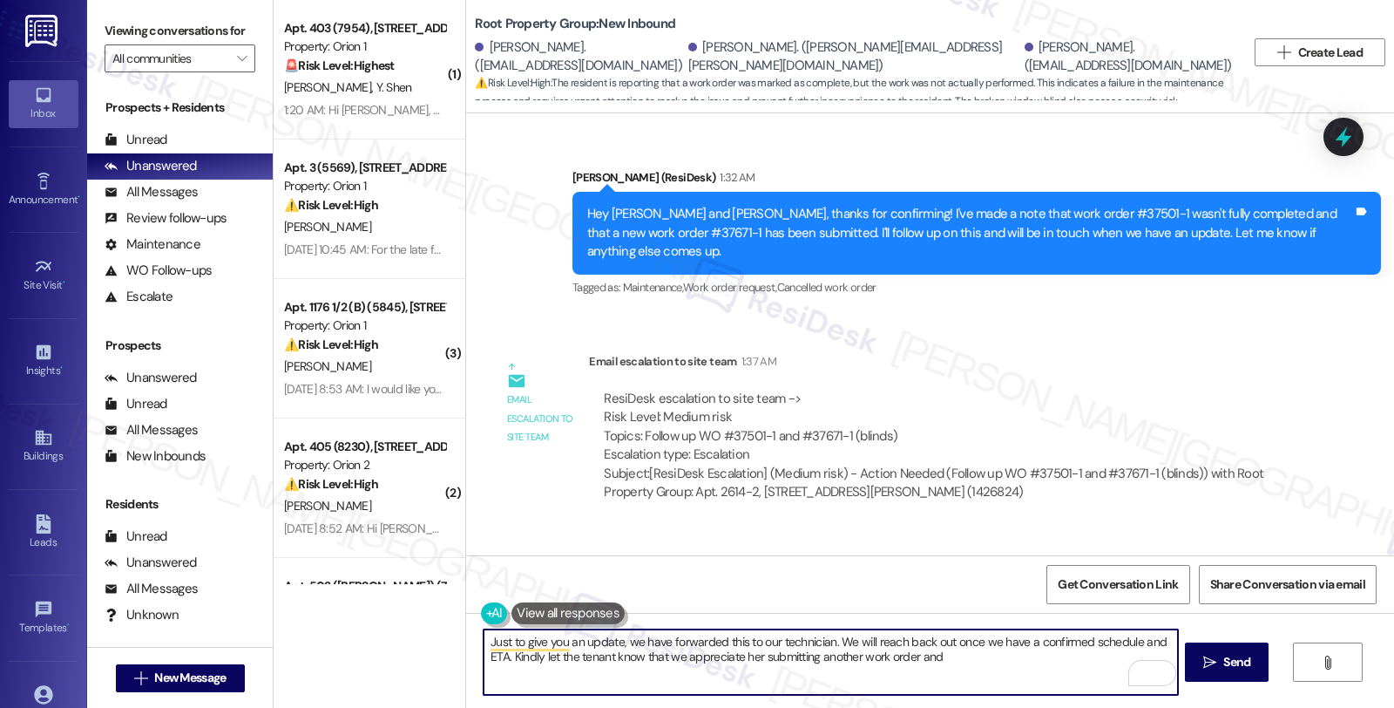
scroll to position [1610, 0]
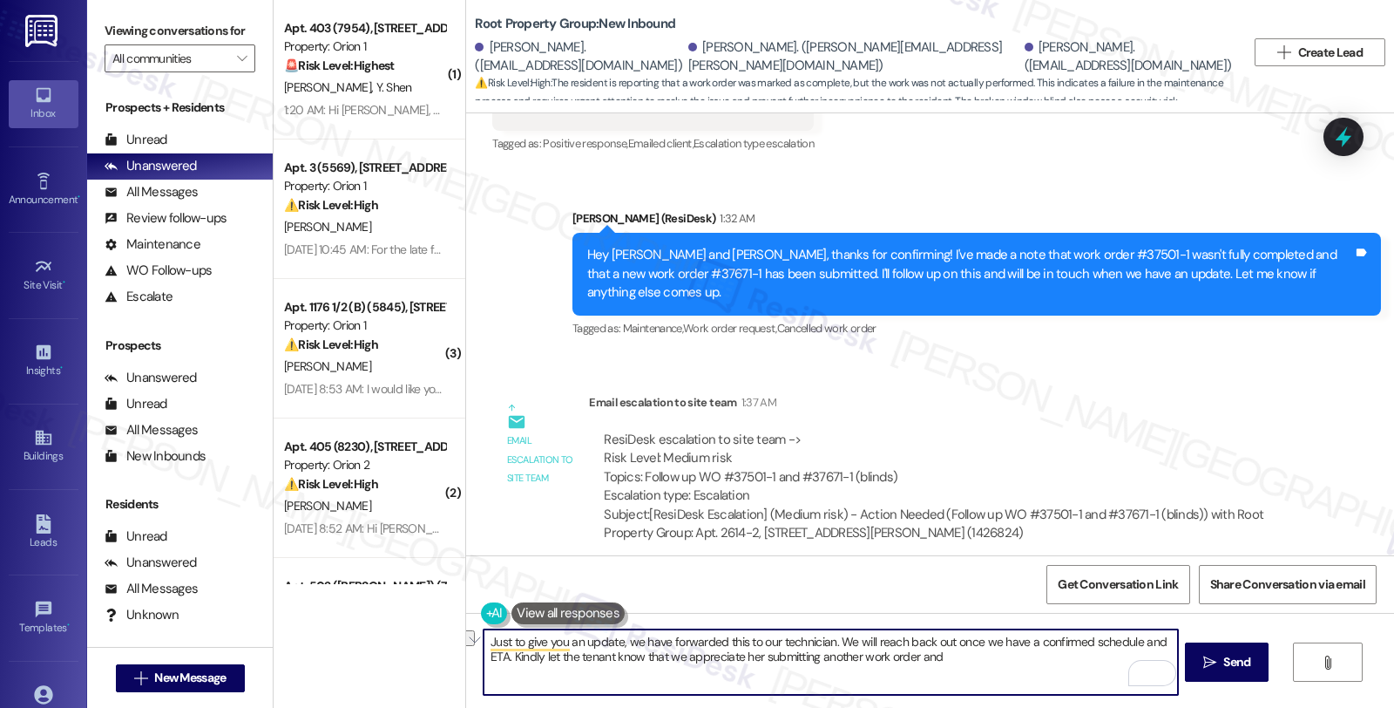
drag, startPoint x: 672, startPoint y: 658, endPoint x: 907, endPoint y: 655, distance: 235.3
click at [907, 655] on textarea "Just to give you an update, we have forwarded this to our technician. We will r…" at bounding box center [831, 661] width 694 height 65
click at [615, 640] on textarea "Just to give you an update, we have forwarded this to our technician. We will r…" at bounding box center [831, 661] width 694 height 65
paste textarea "appreciate her submitting another work orderwe"
click at [704, 642] on textarea "Just to give you an update, we appreciate her submitting another work order. We…" at bounding box center [831, 661] width 694 height 65
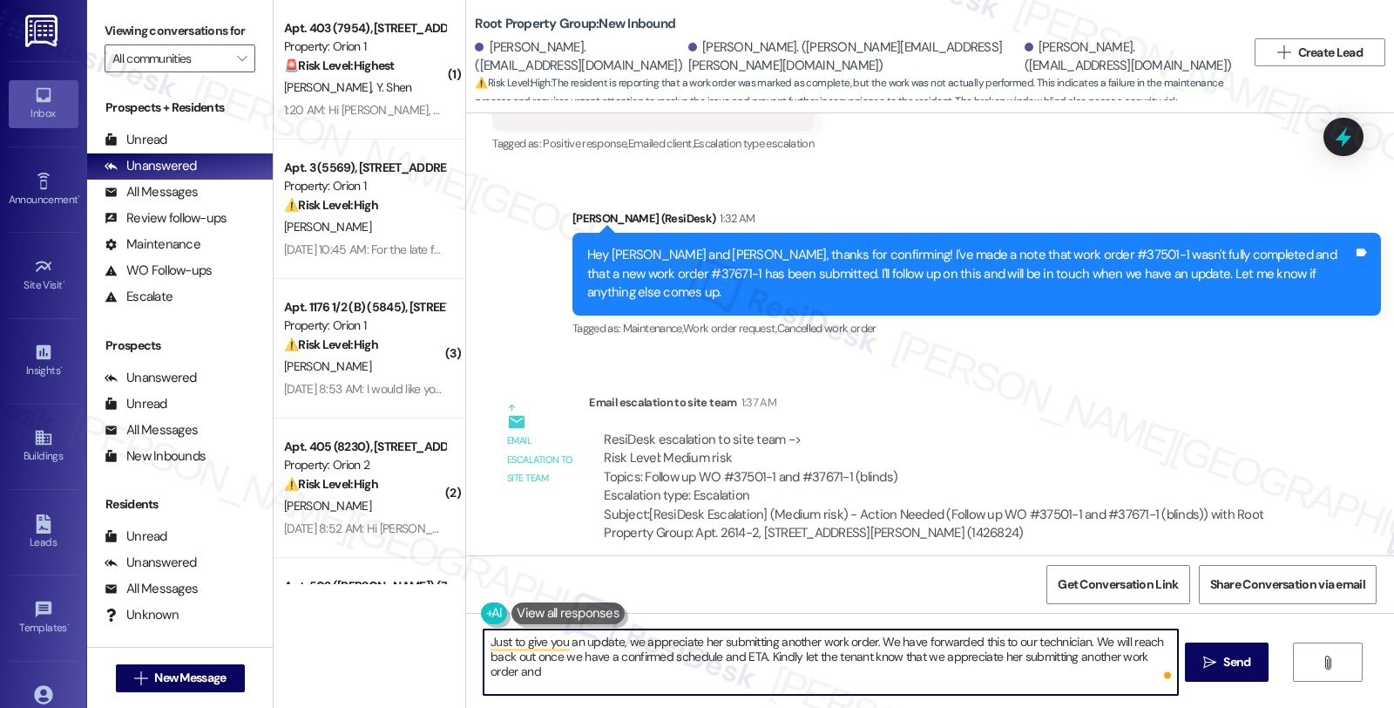
click at [704, 642] on textarea "Just to give you an update, we appreciate her submitting another work order. We…" at bounding box center [831, 661] width 694 height 65
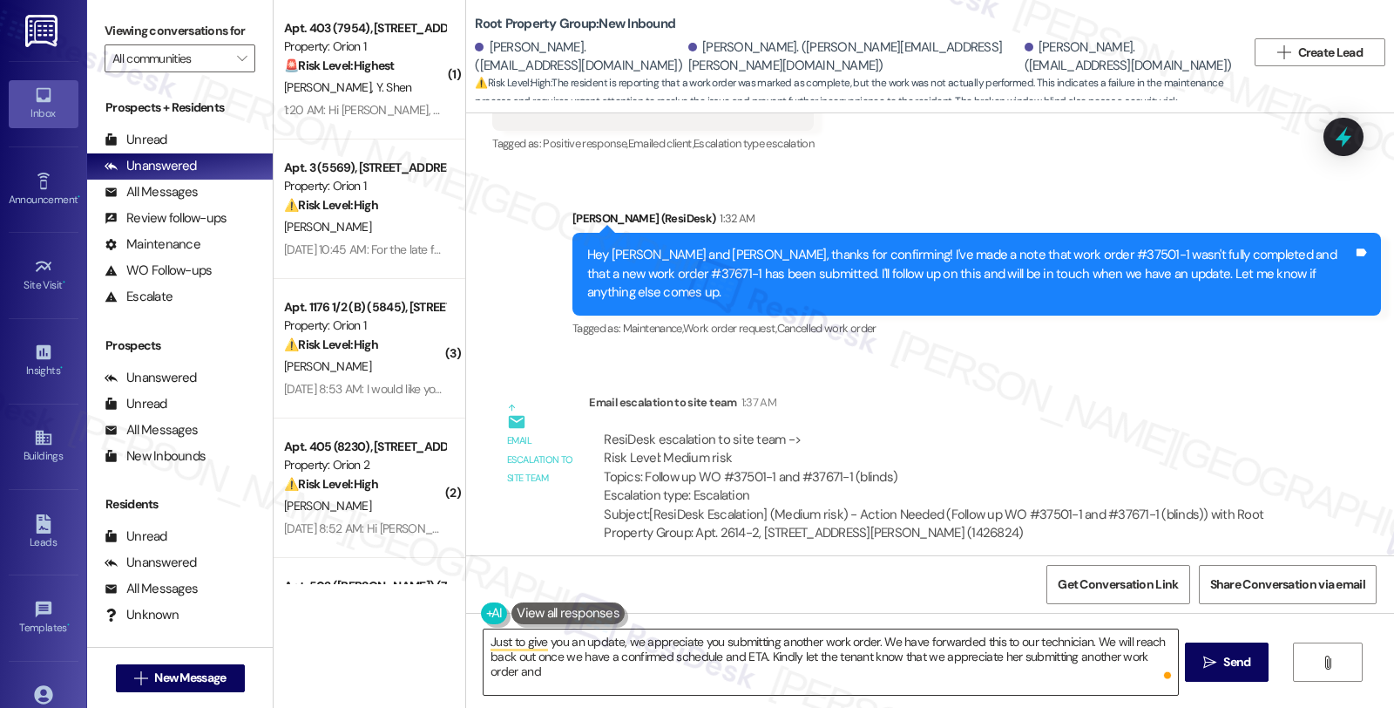
click at [756, 654] on textarea "Just to give you an update, we appreciate you submitting another work order. We…" at bounding box center [831, 661] width 694 height 65
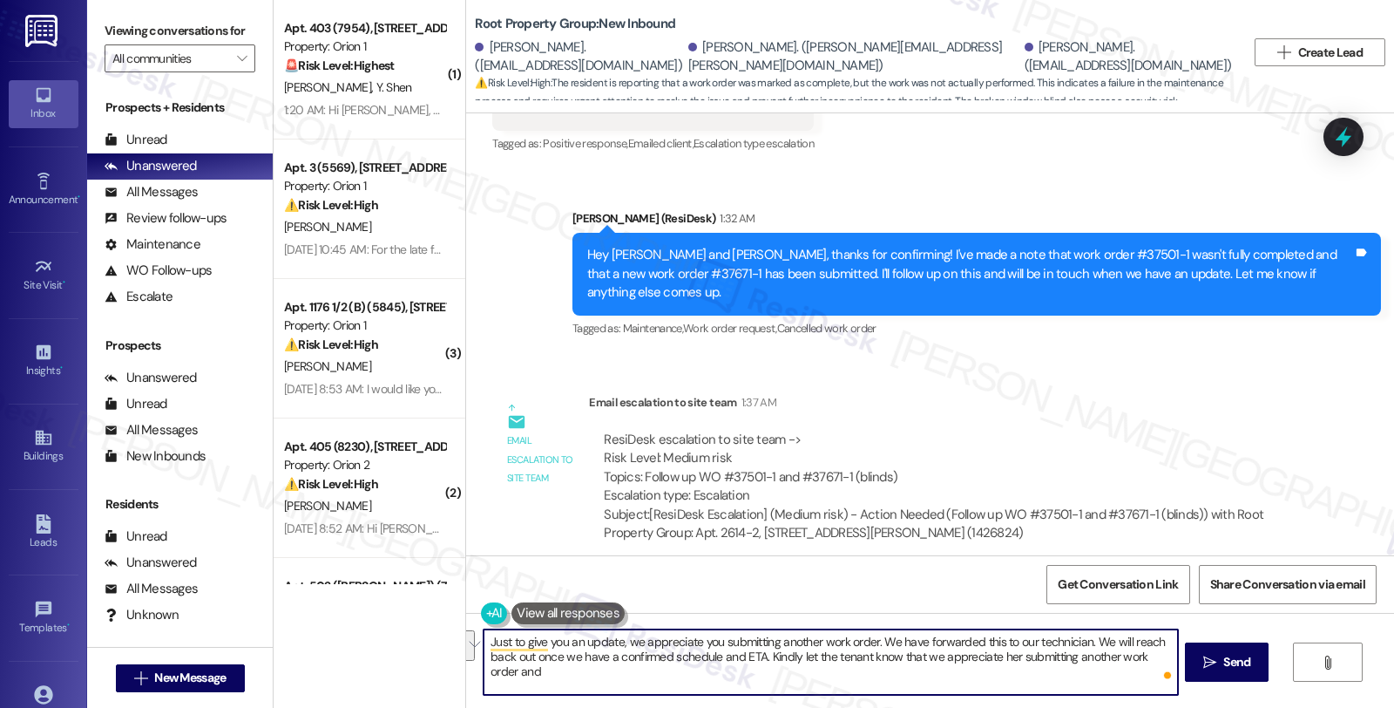
drag, startPoint x: 755, startPoint y: 655, endPoint x: 778, endPoint y: 687, distance: 39.2
click at [778, 687] on textarea "Just to give you an update, we appreciate you submitting another work order. We…" at bounding box center [831, 661] width 694 height 65
click at [782, 660] on textarea "Just to give you an update, we appreciate you submitting another work order. We…" at bounding box center [831, 661] width 694 height 65
click at [1132, 675] on div "Rewrite with Grammarly" at bounding box center [1141, 673] width 19 height 20
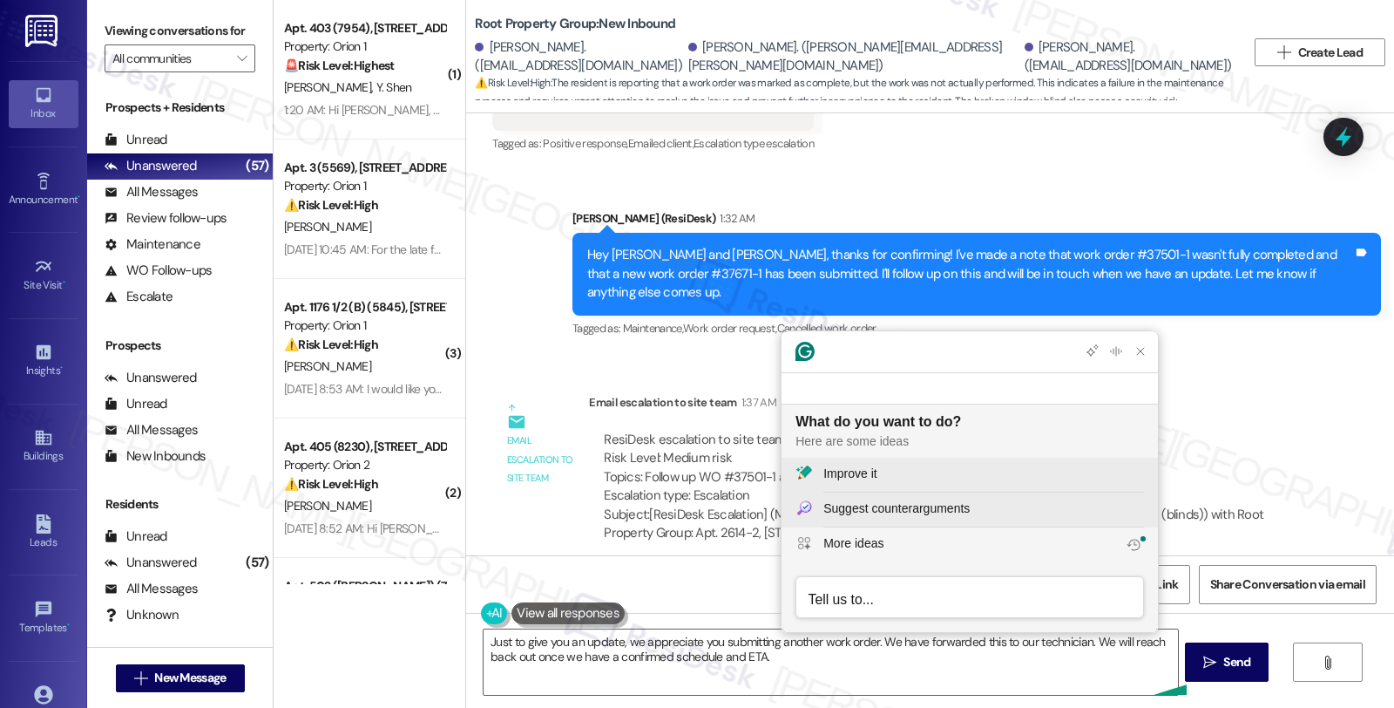
scroll to position [0, 0]
click at [851, 480] on div "Improve it" at bounding box center [850, 474] width 53 height 18
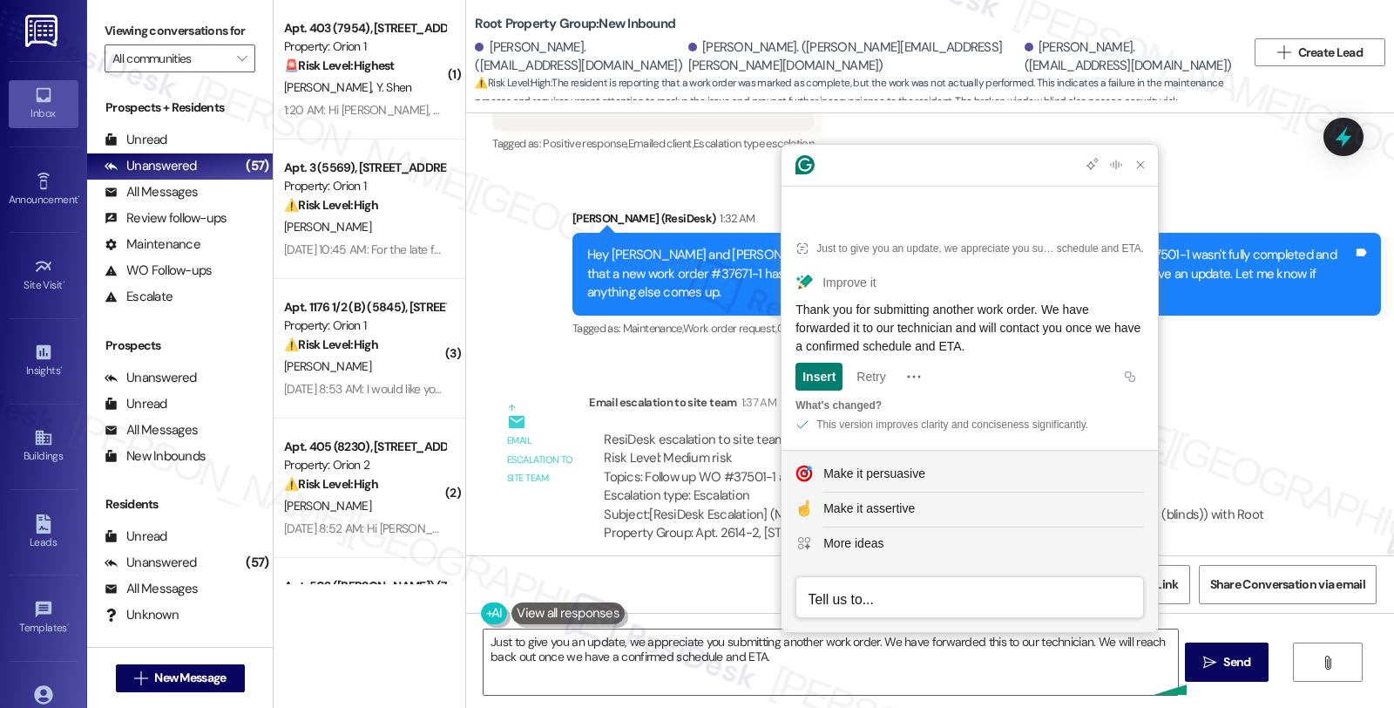
drag, startPoint x: 1015, startPoint y: 347, endPoint x: 803, endPoint y: 305, distance: 216.7
click at [803, 305] on div "Thank you for submitting another work order. We have forwarded it to our techni…" at bounding box center [970, 328] width 349 height 55
click at [1032, 335] on div "Thank you for submitting another work order. We have forwarded it to our techni…" at bounding box center [970, 328] width 349 height 55
drag, startPoint x: 1061, startPoint y: 305, endPoint x: 1067, endPoint y: 343, distance: 38.7
click at [1067, 343] on div "Thank you for submitting another work order. We have forwarded it to our techni…" at bounding box center [970, 328] width 349 height 55
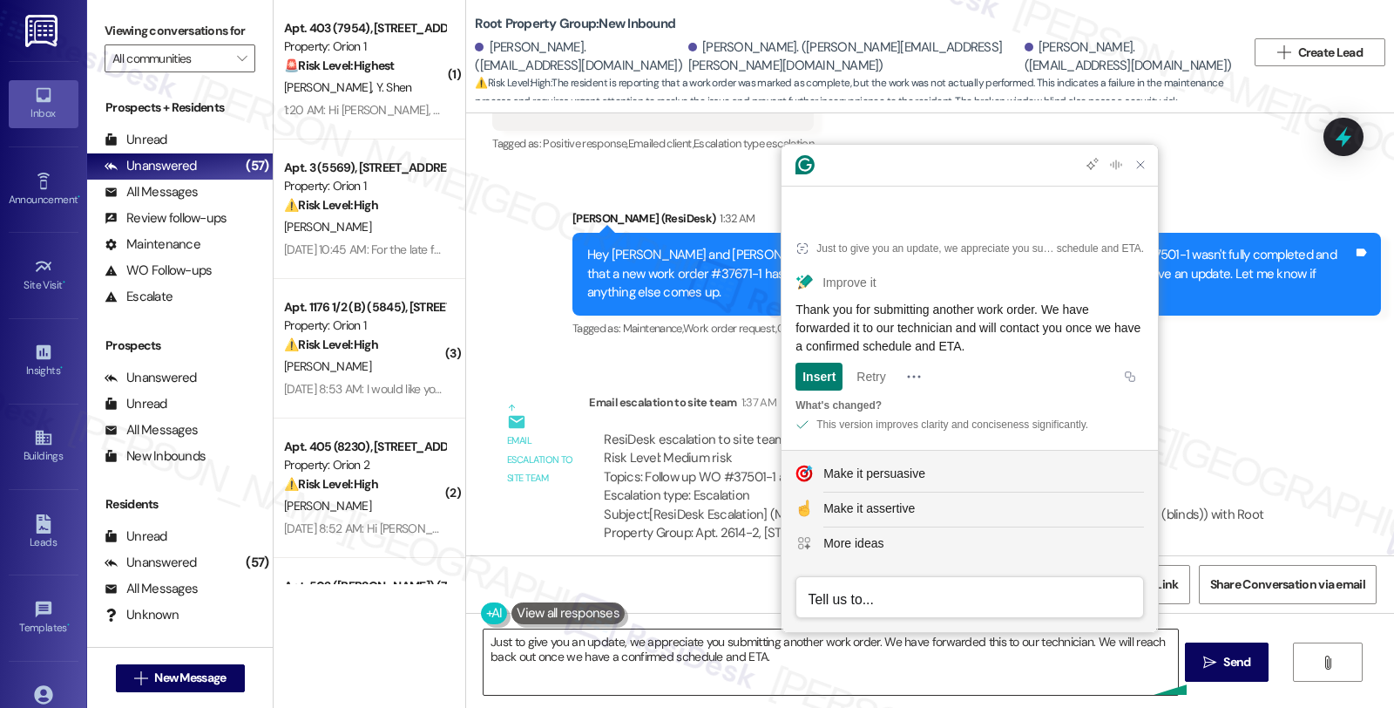
click at [946, 668] on textarea "Just to give you an update, we appreciate you submitting another work order. We…" at bounding box center [831, 661] width 694 height 65
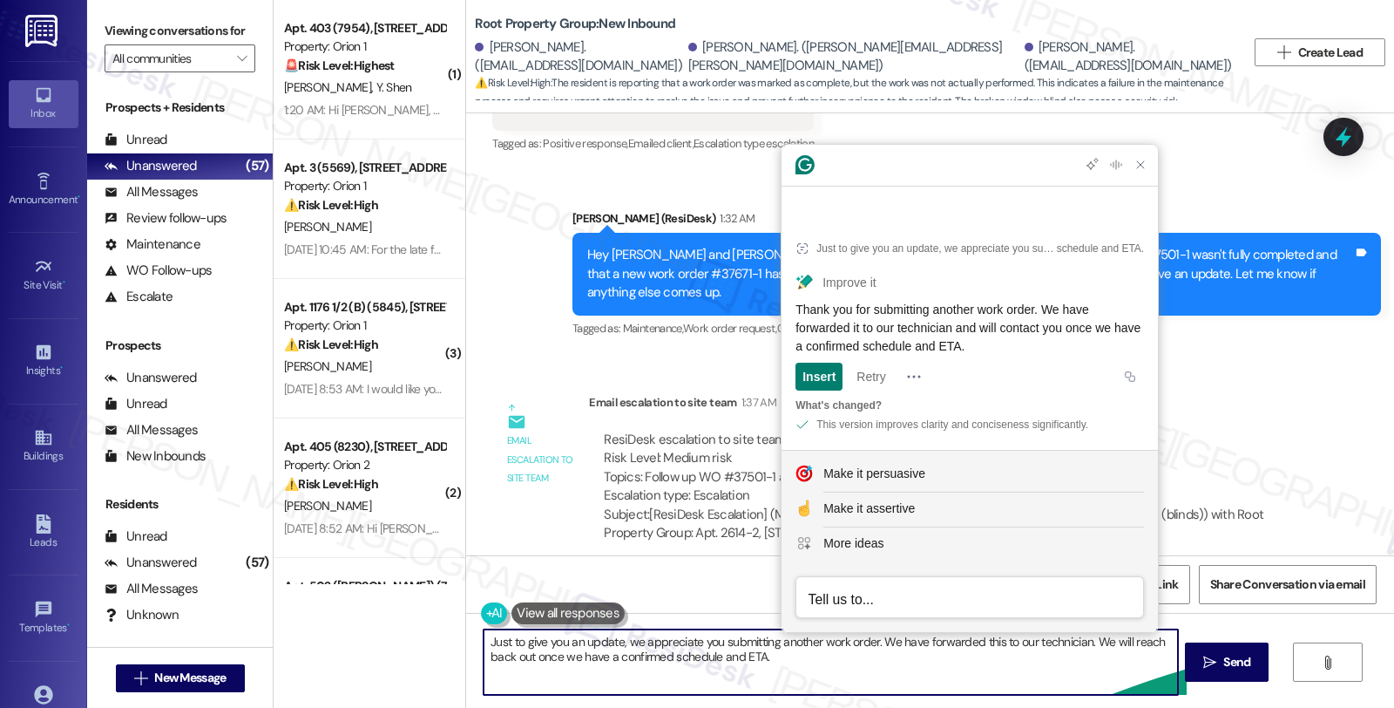
drag, startPoint x: 872, startPoint y: 639, endPoint x: 899, endPoint y: 671, distance: 42.1
click at [899, 671] on textarea "Just to give you an update, we appreciate you submitting another work order. We…" at bounding box center [831, 661] width 694 height 65
paste textarea "it to our technician and will contact you once we have a confirmed schedule and…"
type textarea "Just to give you an update, we appreciate you submitting another work order. We…"
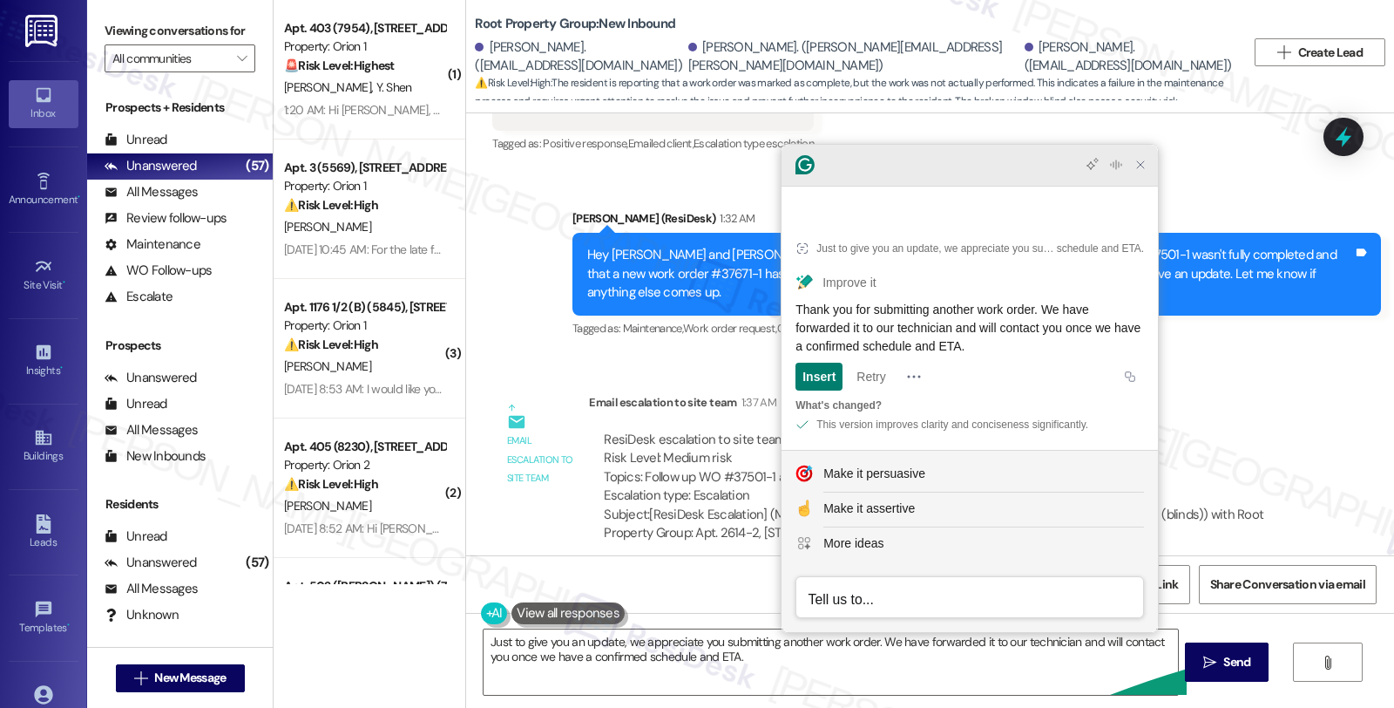
click at [1142, 172] on icon "Close Grammarly Assistant" at bounding box center [1141, 165] width 14 height 14
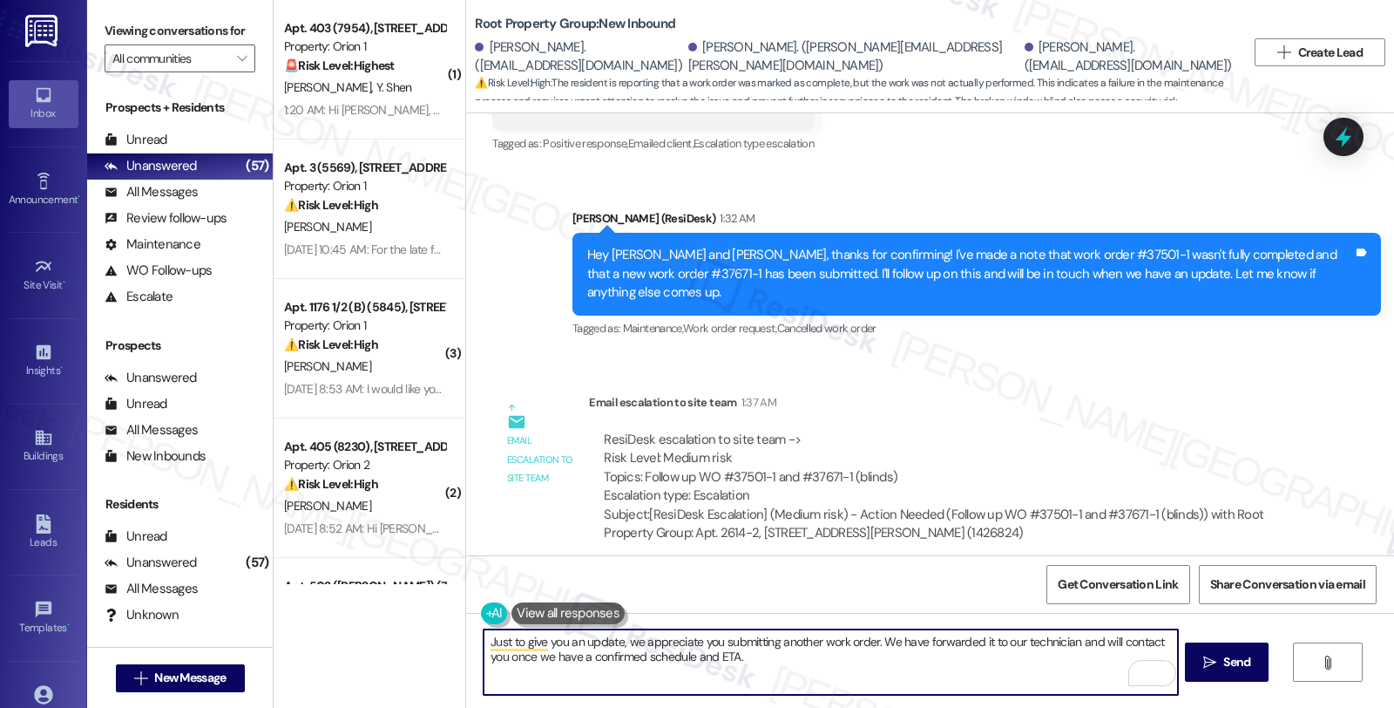
click at [809, 649] on textarea "Just to give you an update, we appreciate you submitting another work order. We…" at bounding box center [831, 661] width 694 height 65
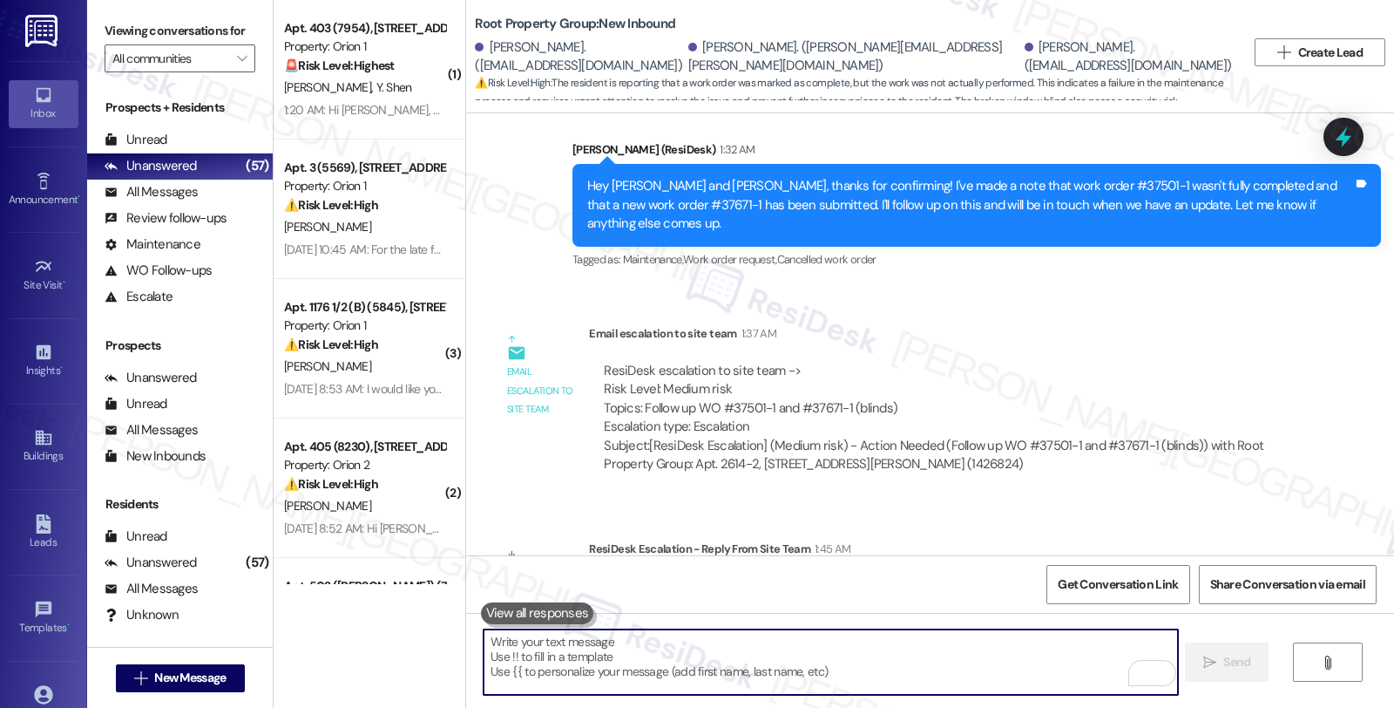
scroll to position [1706, 0]
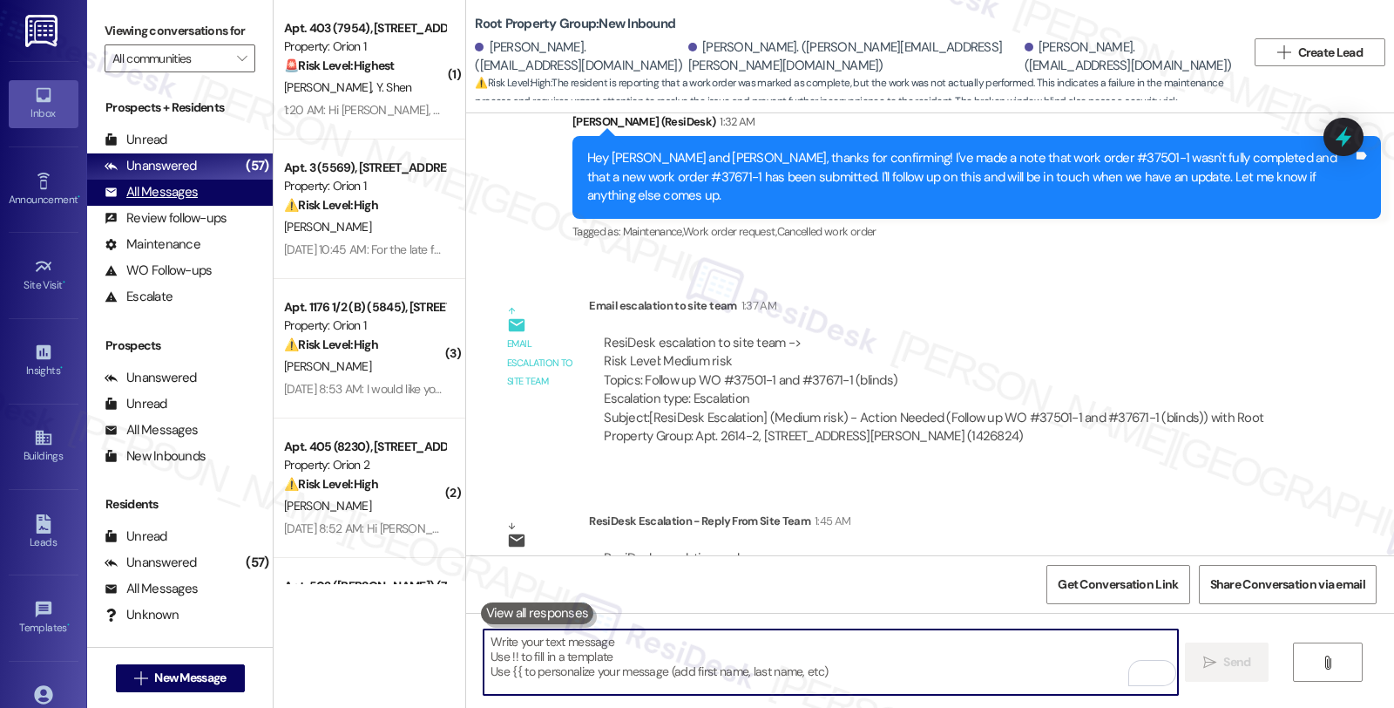
click at [172, 201] on div "All Messages" at bounding box center [151, 192] width 93 height 18
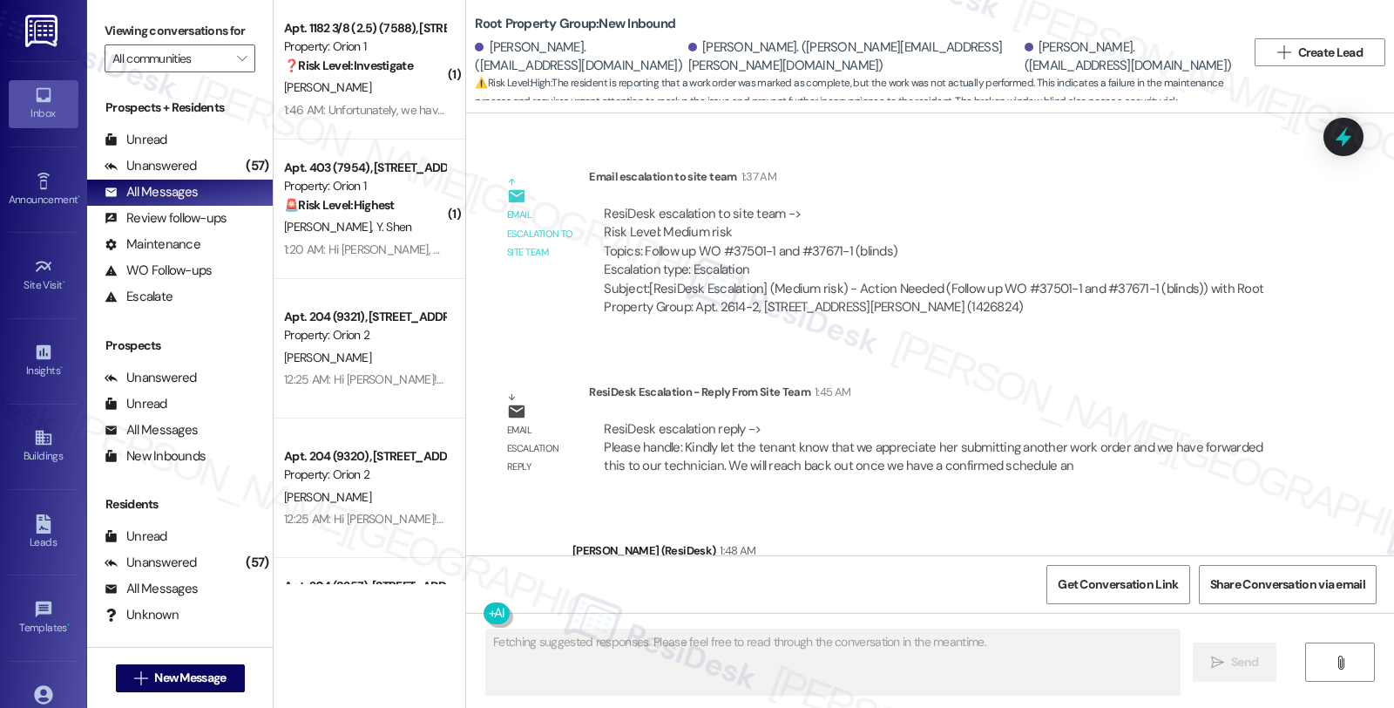
scroll to position [1874, 0]
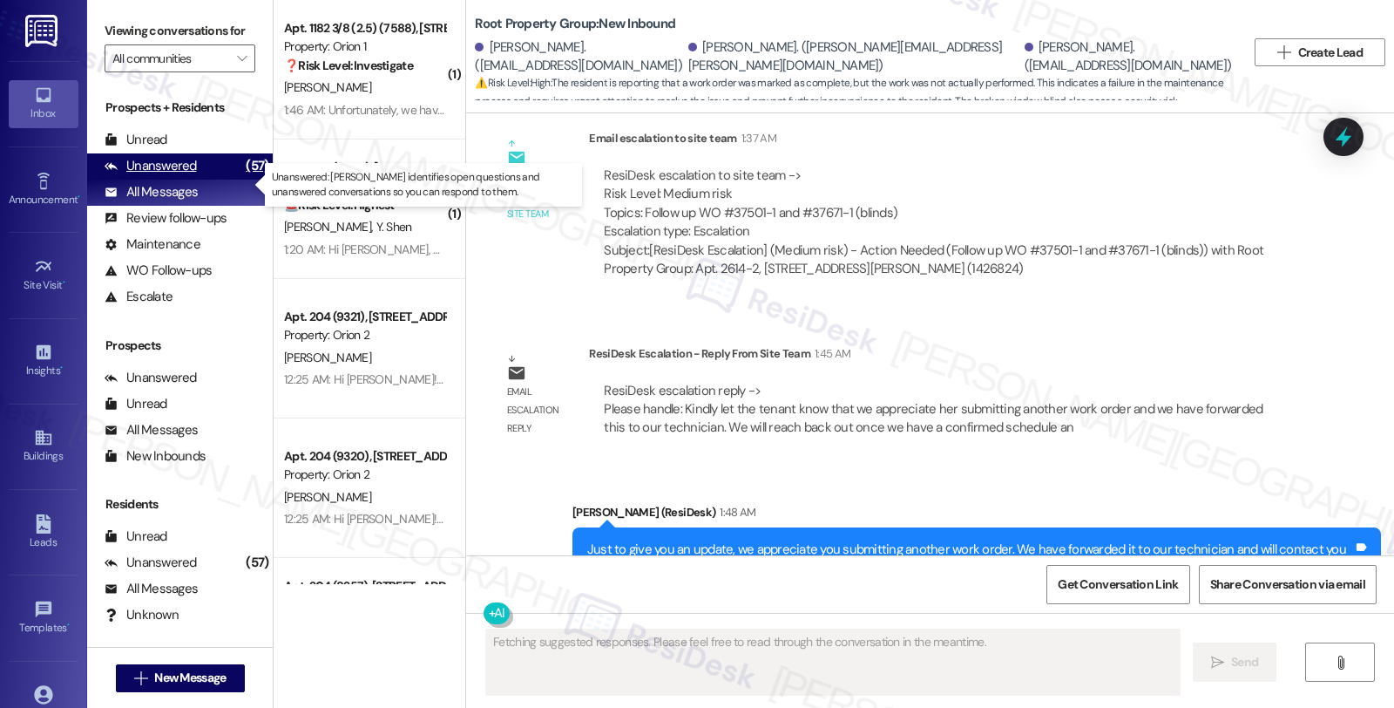
click at [196, 180] on div "Unanswered (57)" at bounding box center [180, 166] width 186 height 26
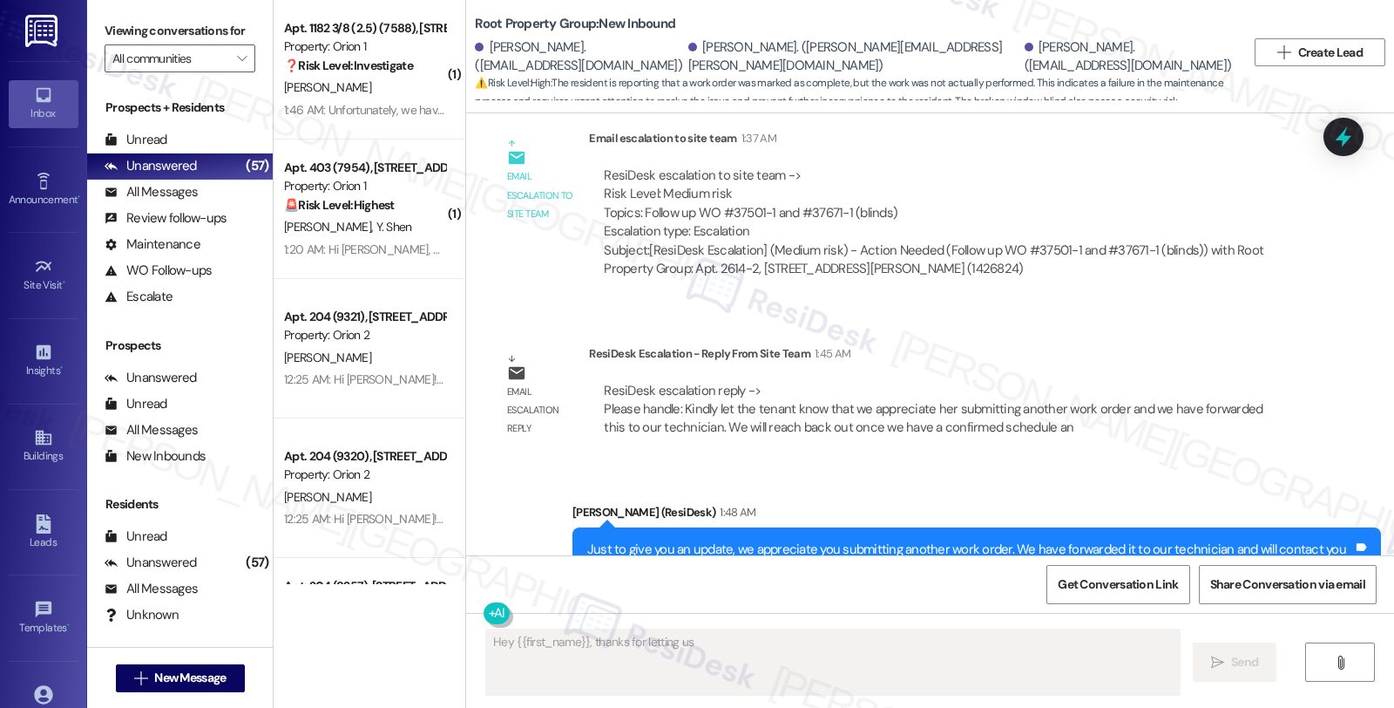
type textarea "Hey {{first_name}}, thanks for letting us know"
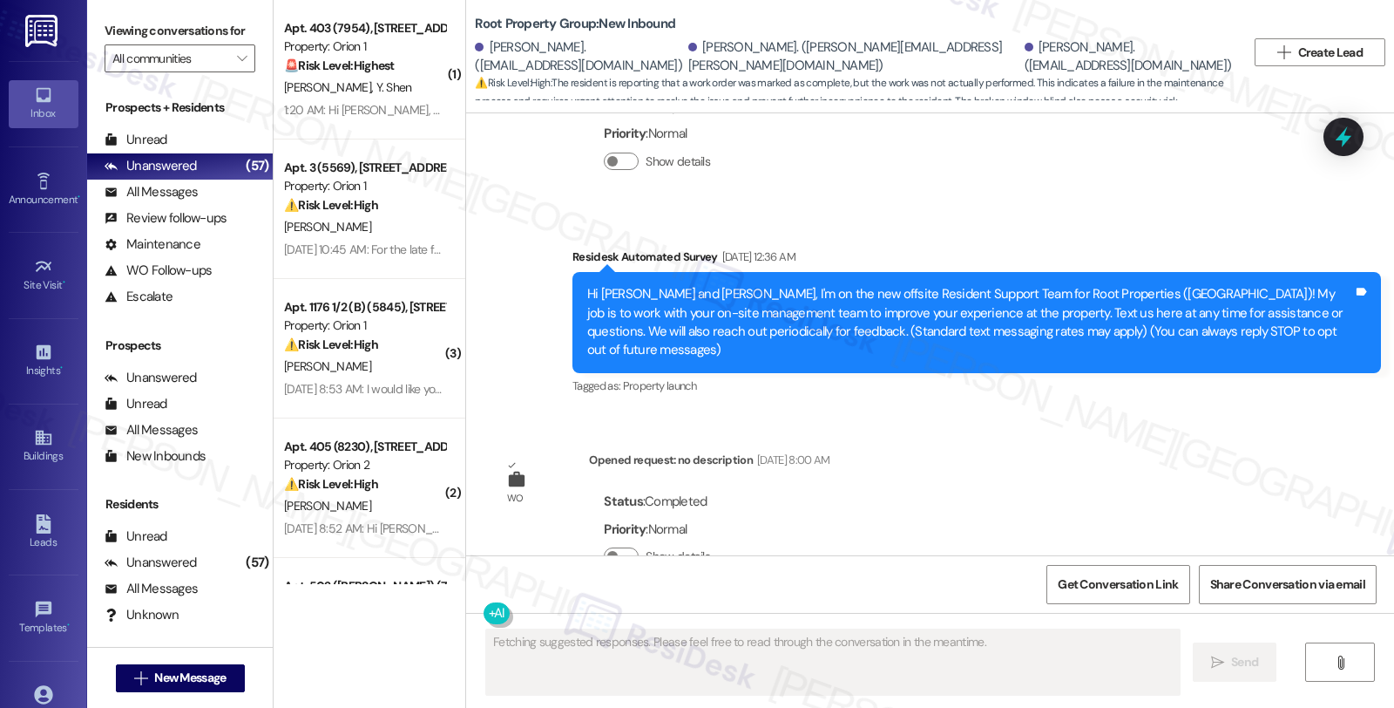
scroll to position [347, 0]
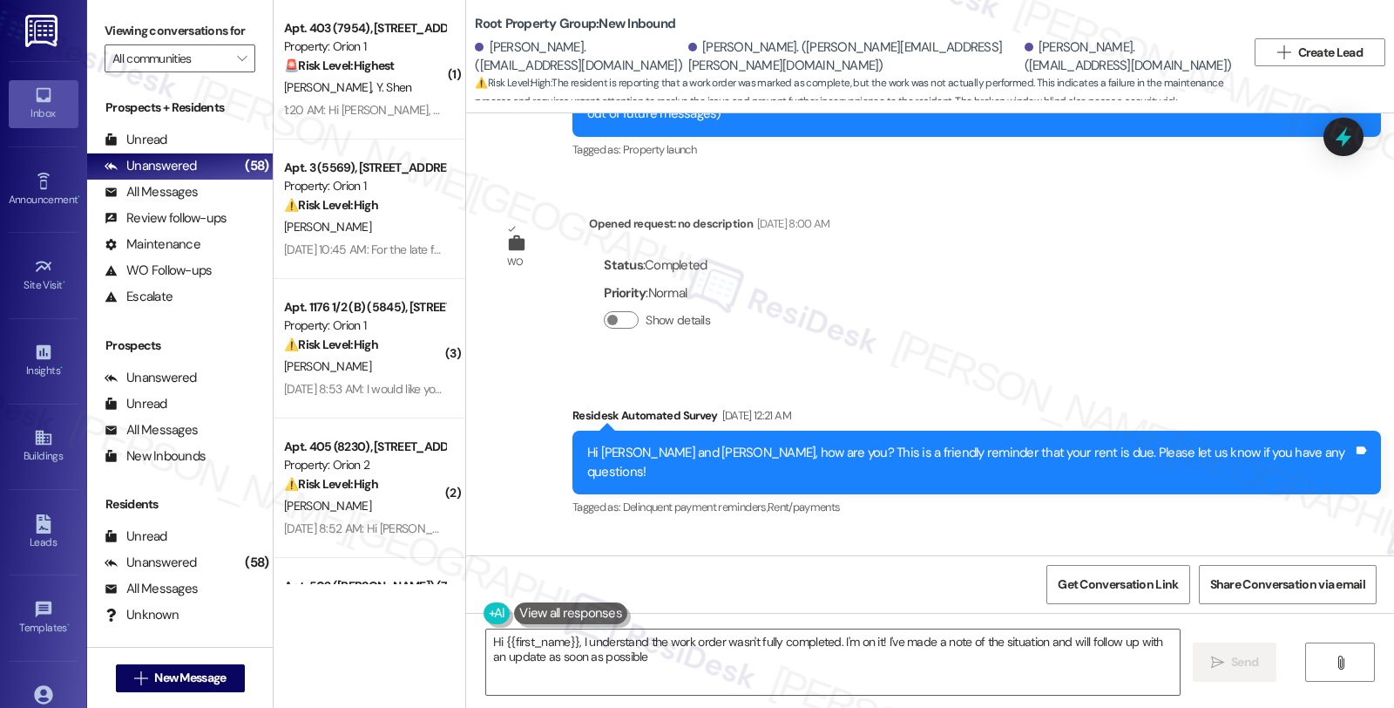
type textarea "Hi {{first_name}}, I understand the work order wasn't fully completed. I'm on i…"
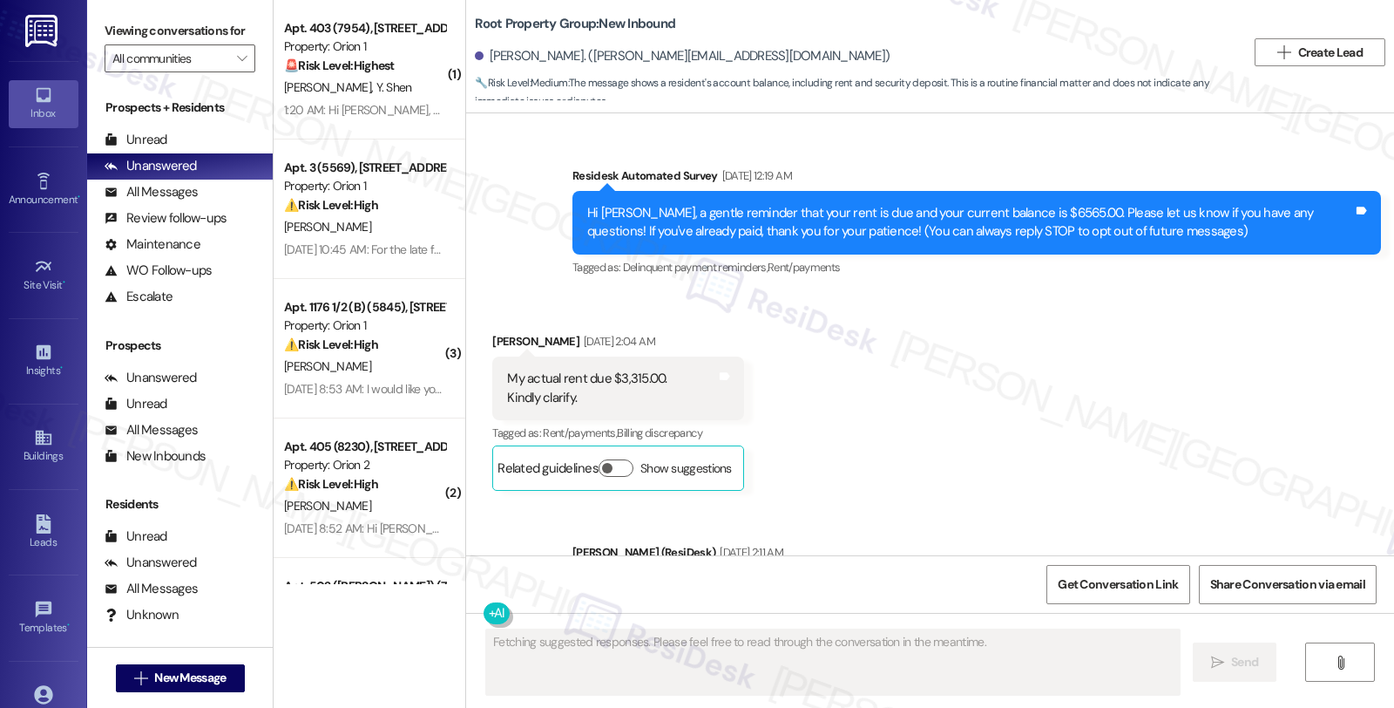
scroll to position [2613, 0]
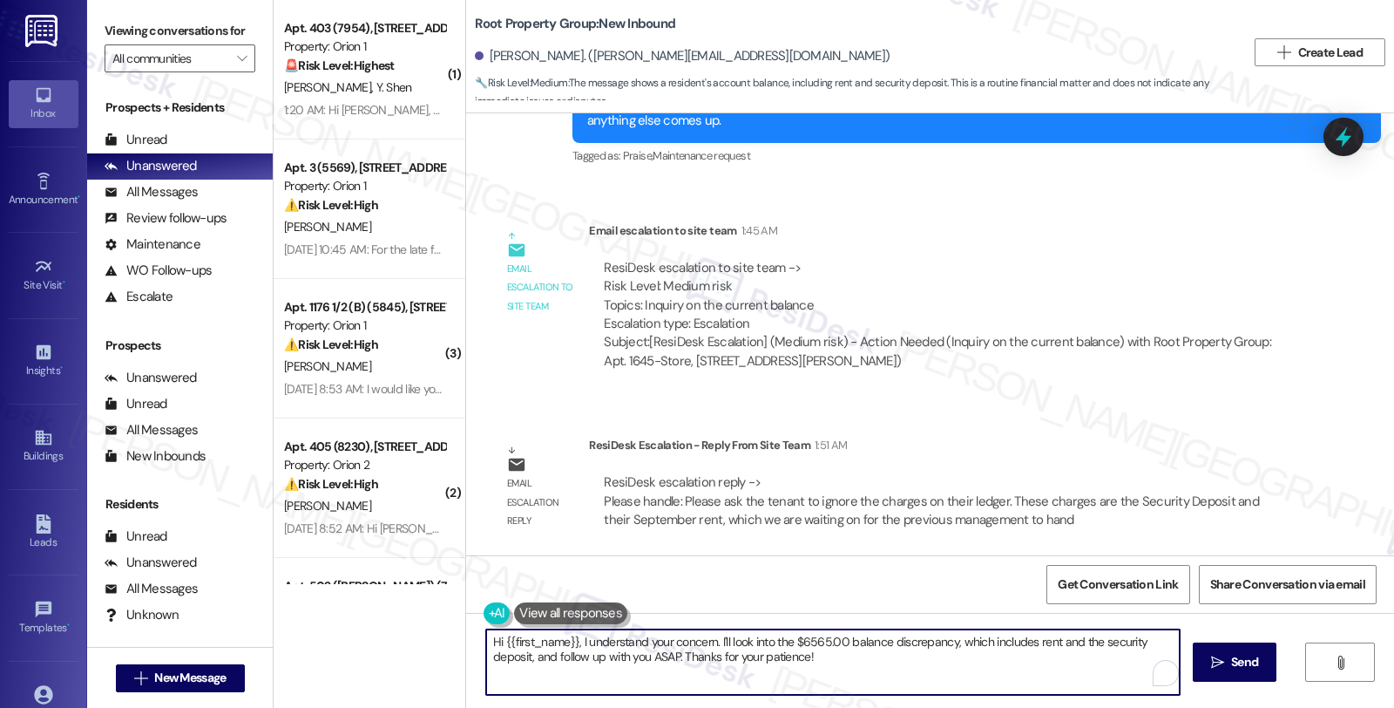
drag, startPoint x: 842, startPoint y: 657, endPoint x: 446, endPoint y: 628, distance: 396.7
click at [446, 628] on div "( 1 ) Apt. 403 (7954), [STREET_ADDRESS] Property: Orion 1 🚨 Risk Level: Highest…" at bounding box center [834, 354] width 1121 height 708
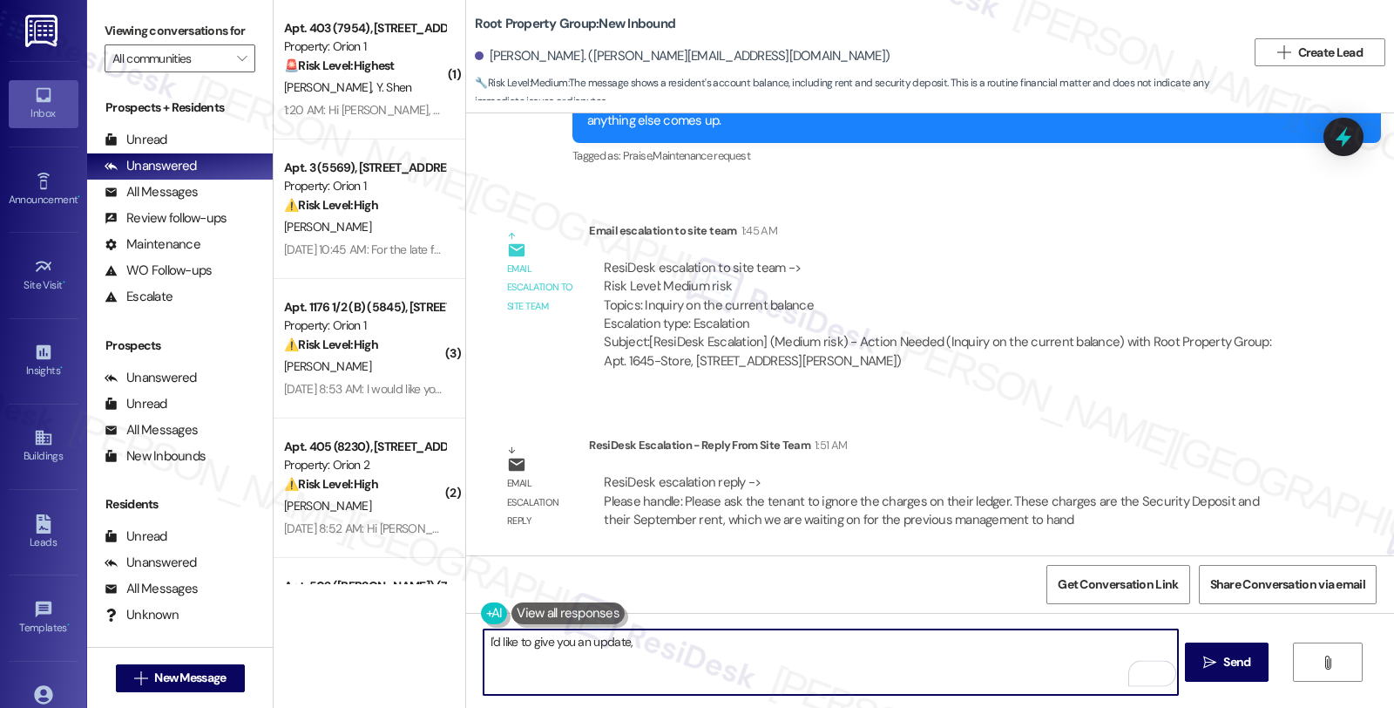
paste textarea "Please ask the tenant to ignore the charges on their ledger. These charges are …"
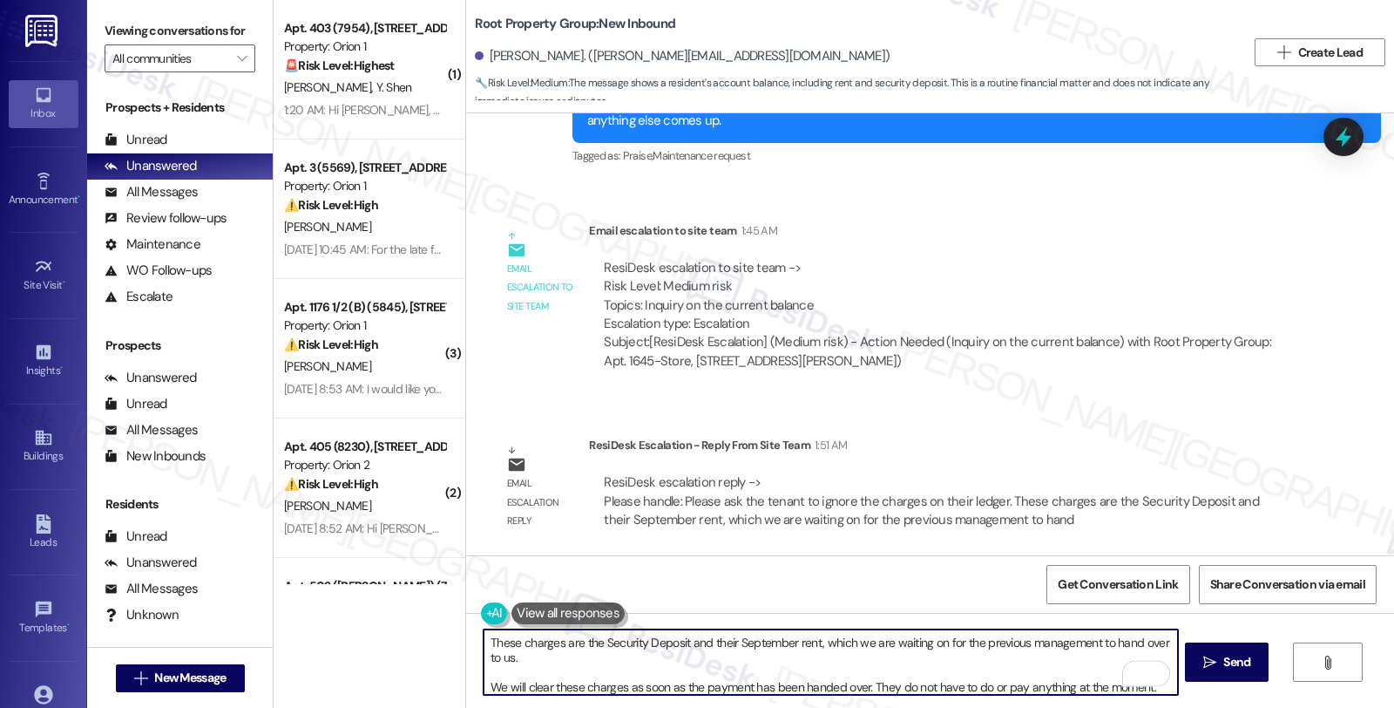
scroll to position [29, 0]
click at [497, 64] on div "[PERSON_NAME]. ([PERSON_NAME][EMAIL_ADDRESS][DOMAIN_NAME])" at bounding box center [682, 56] width 415 height 18
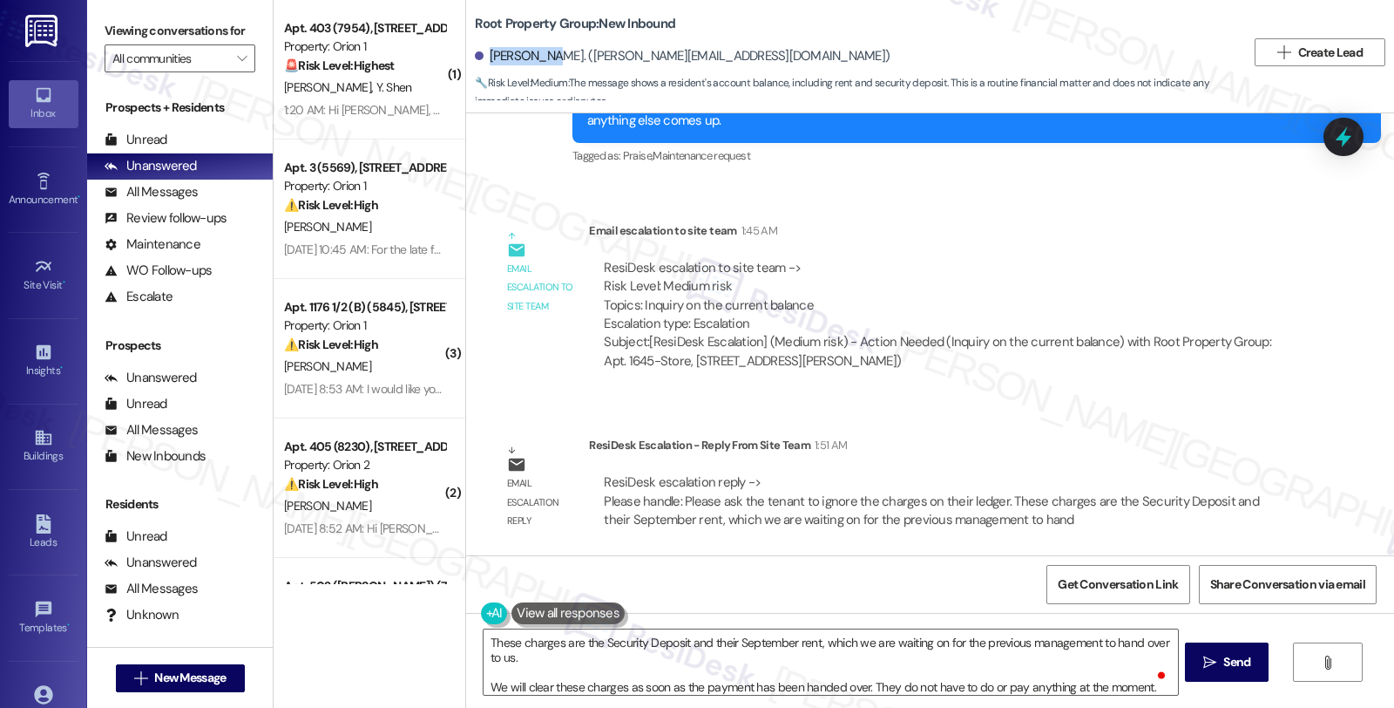
click at [497, 64] on div "[PERSON_NAME]. ([PERSON_NAME][EMAIL_ADDRESS][DOMAIN_NAME])" at bounding box center [682, 56] width 415 height 18
copy div "[PERSON_NAME]"
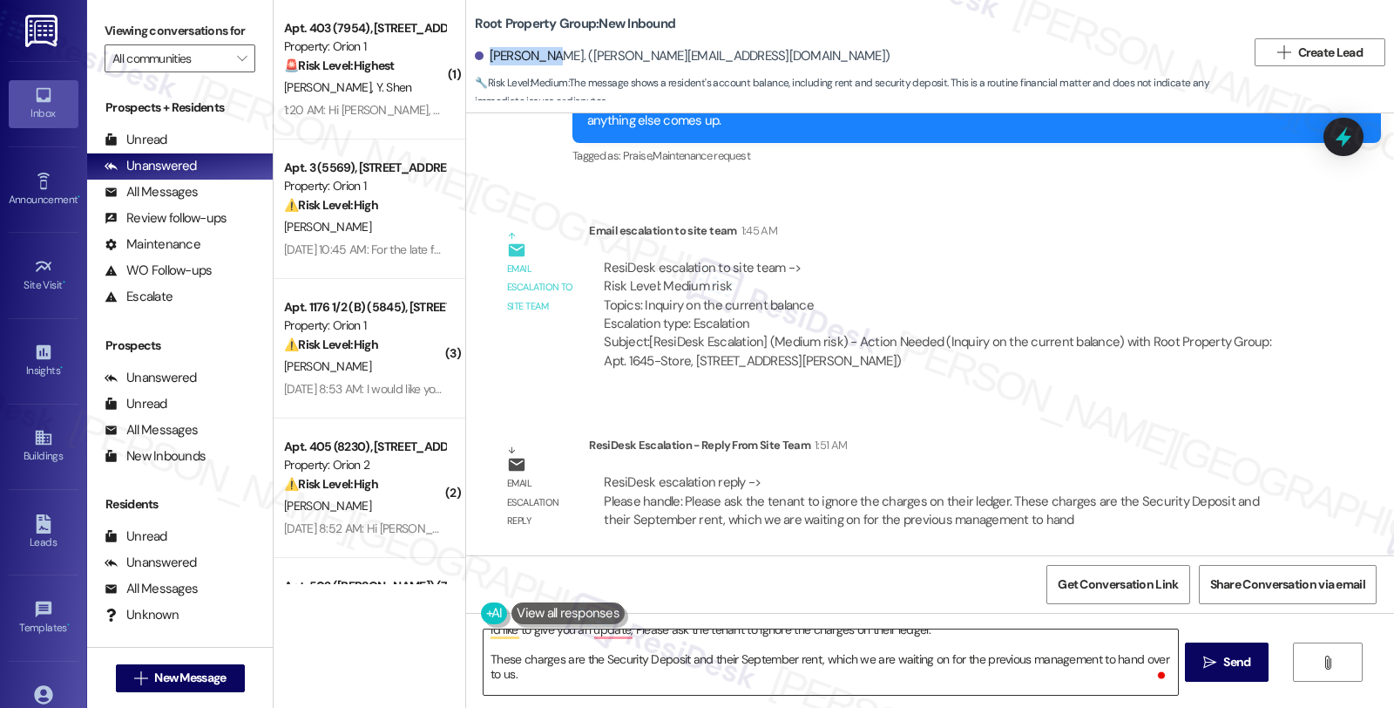
scroll to position [0, 0]
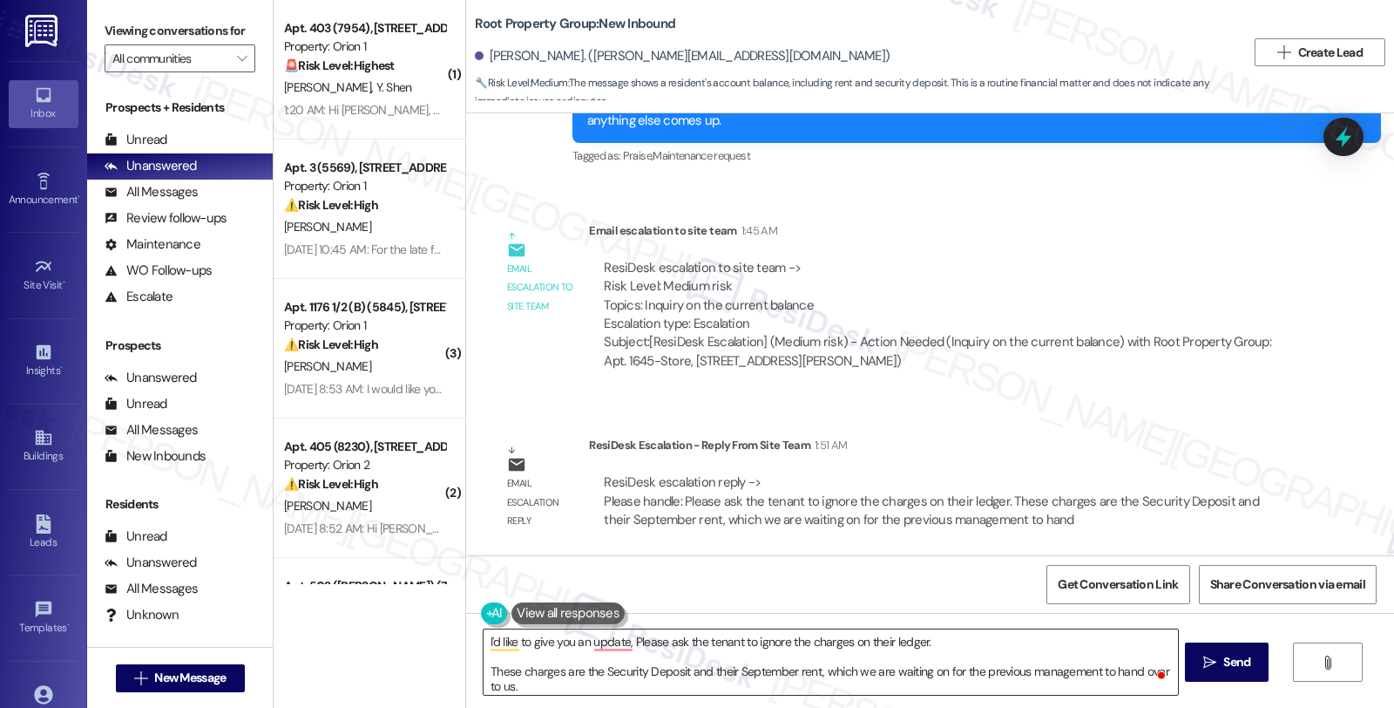
click at [626, 645] on textarea "I'd like to give you an update, Please ask the tenant to ignore the charges on …" at bounding box center [831, 661] width 694 height 65
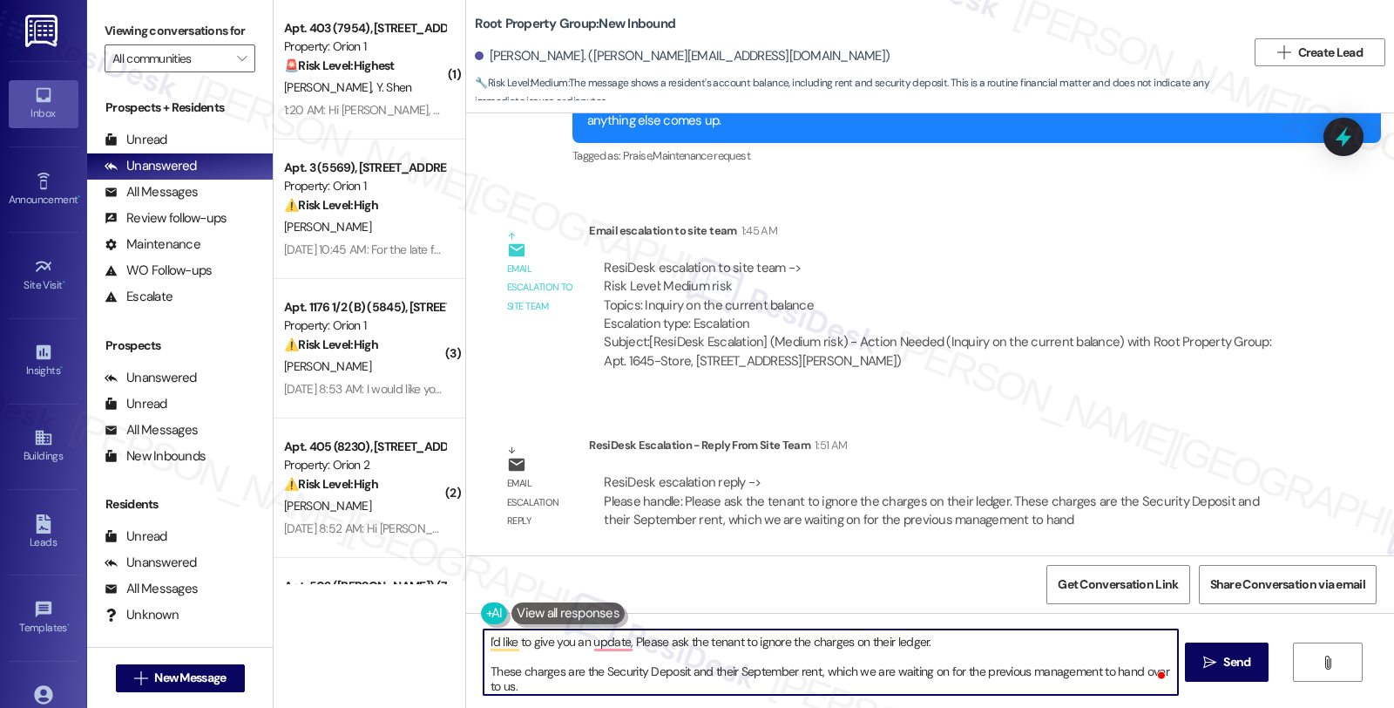
paste textarea "[PERSON_NAME]"
click at [1014, 640] on textarea "I'd like to give you an update, [PERSON_NAME]. Please ask the tenant to ignore …" at bounding box center [831, 661] width 694 height 65
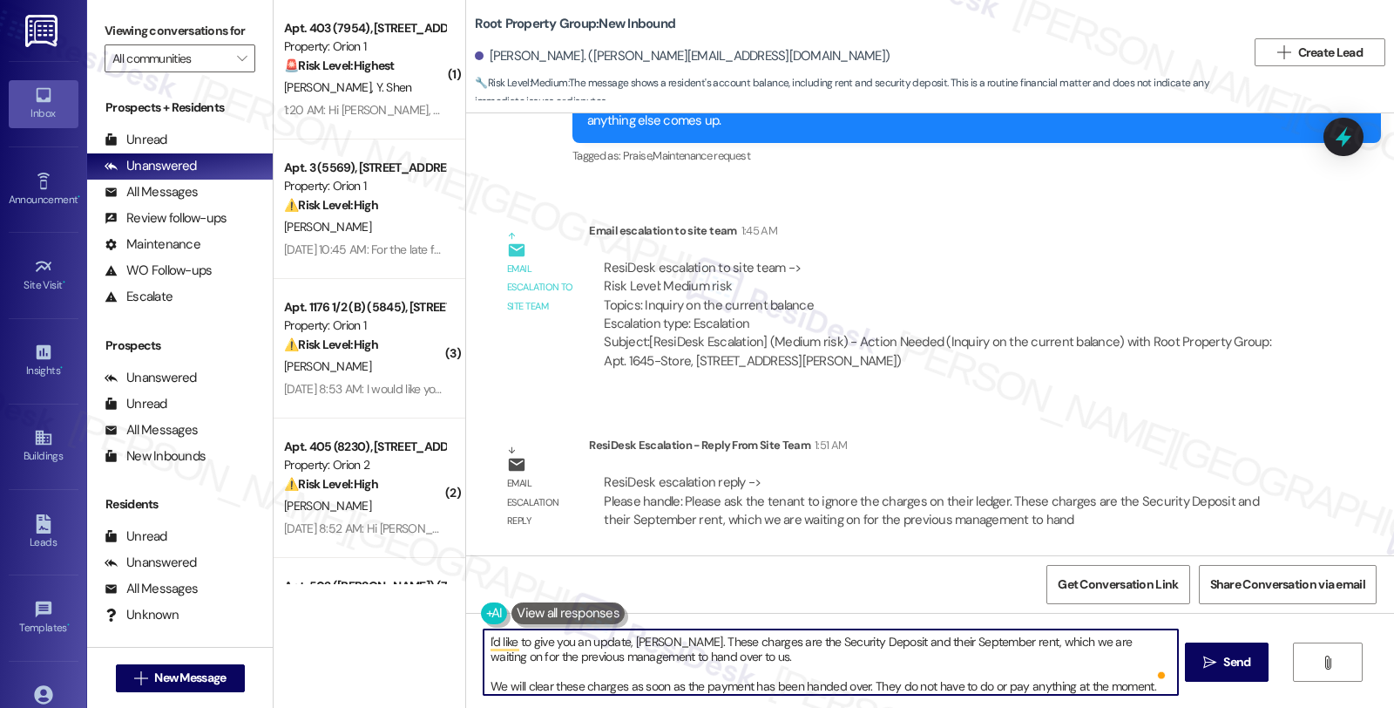
paste textarea "Please ask the tenant to ignore the charges on their ledger."
click at [676, 641] on textarea "I'd like to give you an update, [PERSON_NAME]. Please ask the tenant to ignore …" at bounding box center [831, 661] width 694 height 65
click at [682, 641] on textarea "I'd like to give you an update, [PERSON_NAME]. Please ask the tenant to ignore …" at bounding box center [831, 661] width 694 height 65
drag, startPoint x: 715, startPoint y: 641, endPoint x: 795, endPoint y: 641, distance: 80.2
click at [795, 641] on textarea "I'd like to give you an update, Basharath. Please ask the tenant to ignore the …" at bounding box center [831, 661] width 694 height 65
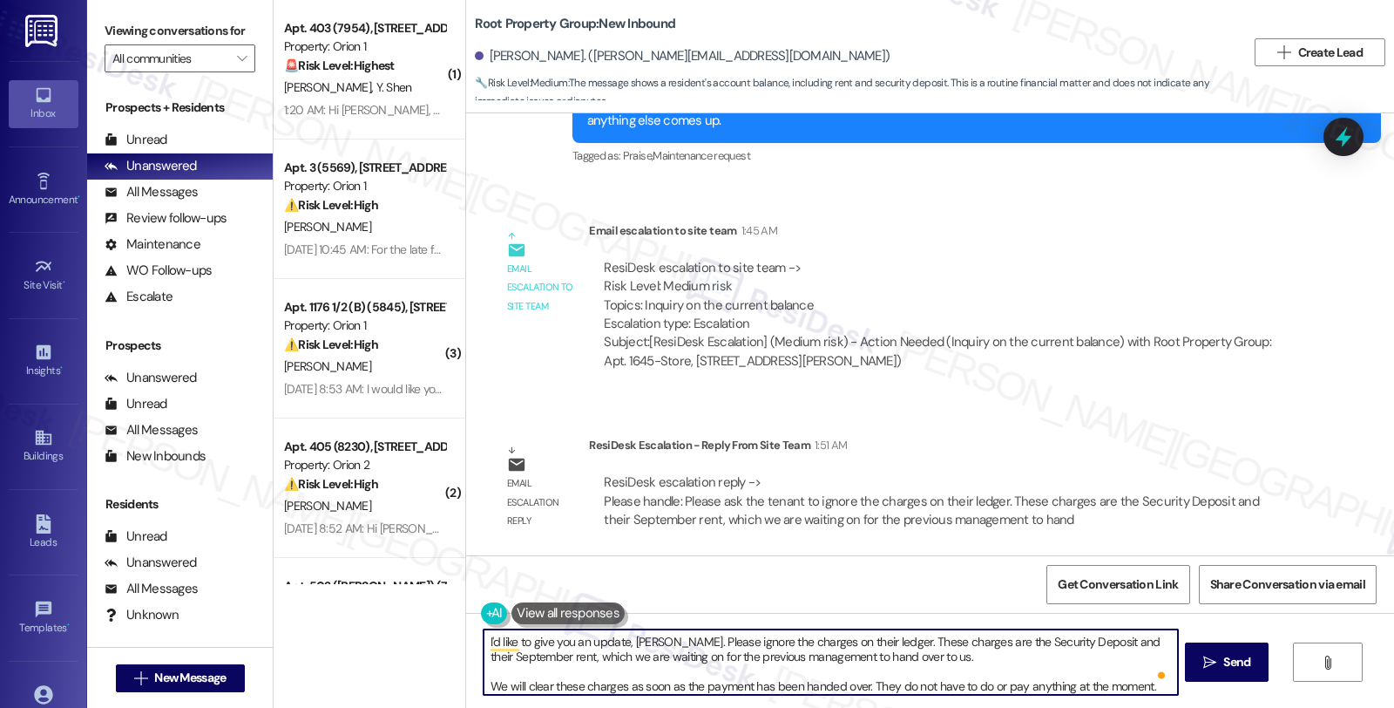
click at [832, 634] on textarea "I'd like to give you an update, Basharath. Please ignore the charges on their l…" at bounding box center [831, 661] width 694 height 65
click at [1121, 639] on textarea "I'd like to give you an update, Basharath. Please ignore the charges on your le…" at bounding box center [831, 661] width 694 height 65
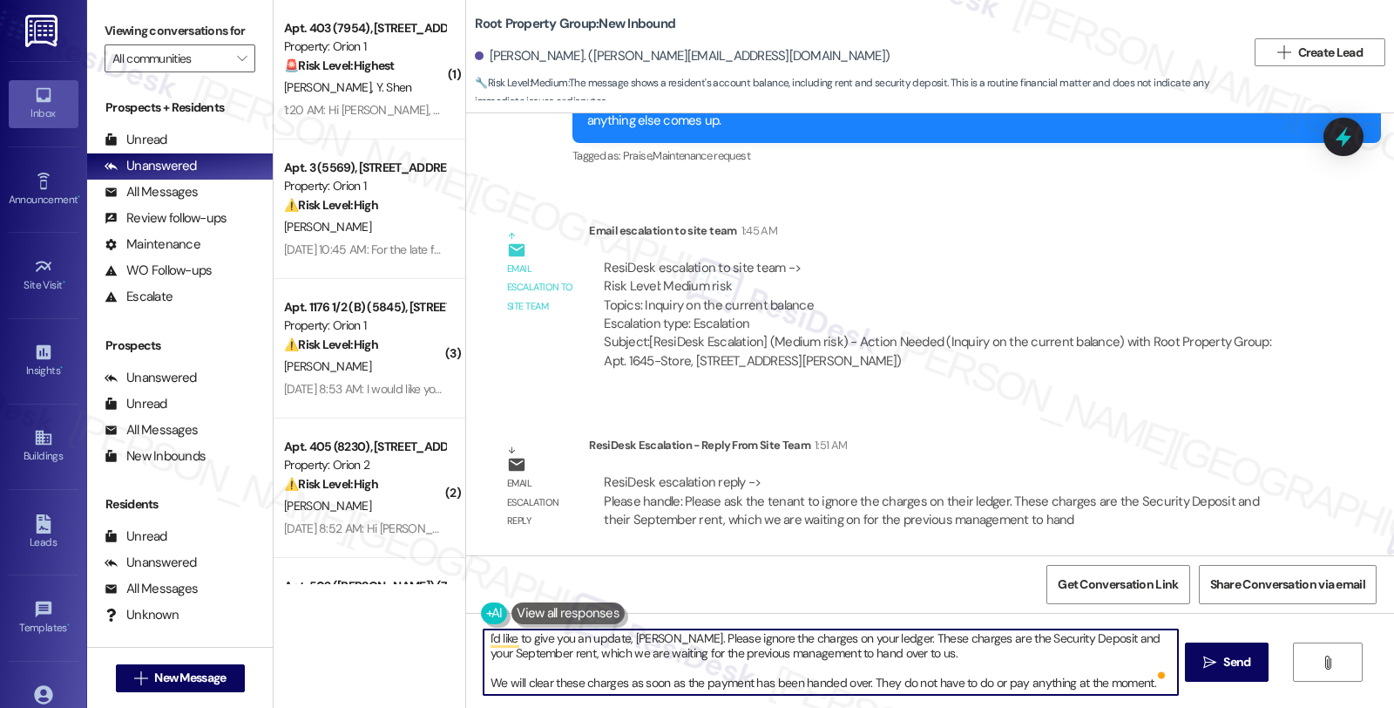
click at [874, 683] on textarea "I'd like to give you an update, Basharath. Please ignore the charges on your le…" at bounding box center [831, 661] width 694 height 65
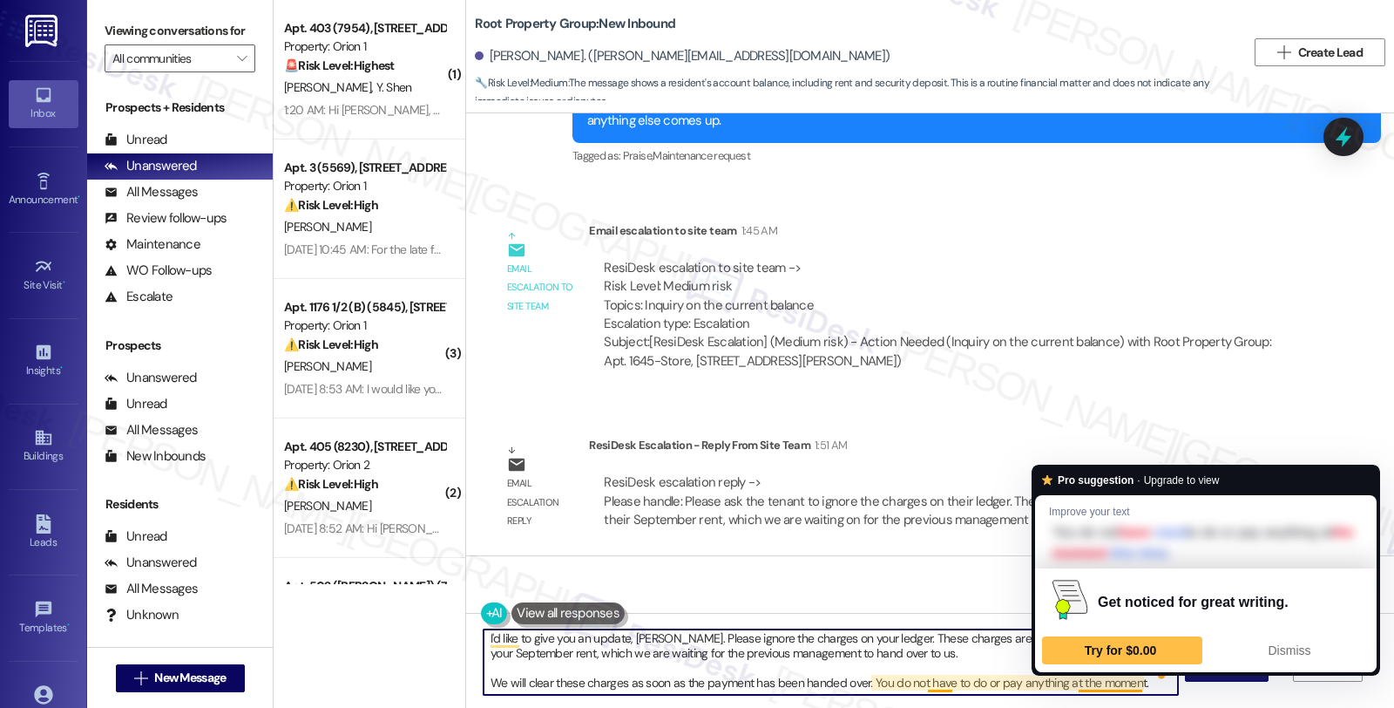
click at [1085, 682] on textarea "I'd like to give you an update, Basharath. Please ignore the charges on your le…" at bounding box center [831, 661] width 694 height 65
click at [887, 682] on textarea "I'd like to give you an update, Basharath. Please ignore the charges on your le…" at bounding box center [831, 661] width 694 height 65
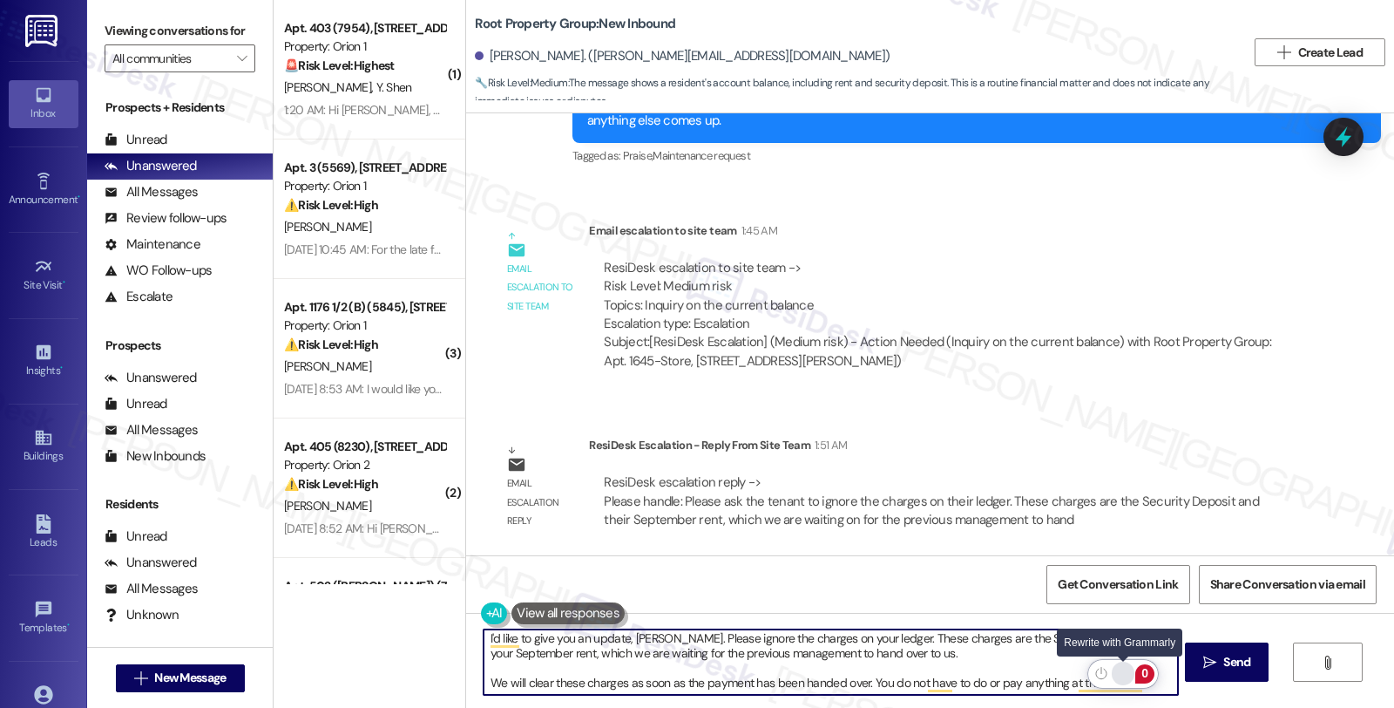
click at [1128, 671] on div "Rewrite with Grammarly" at bounding box center [1123, 673] width 19 height 20
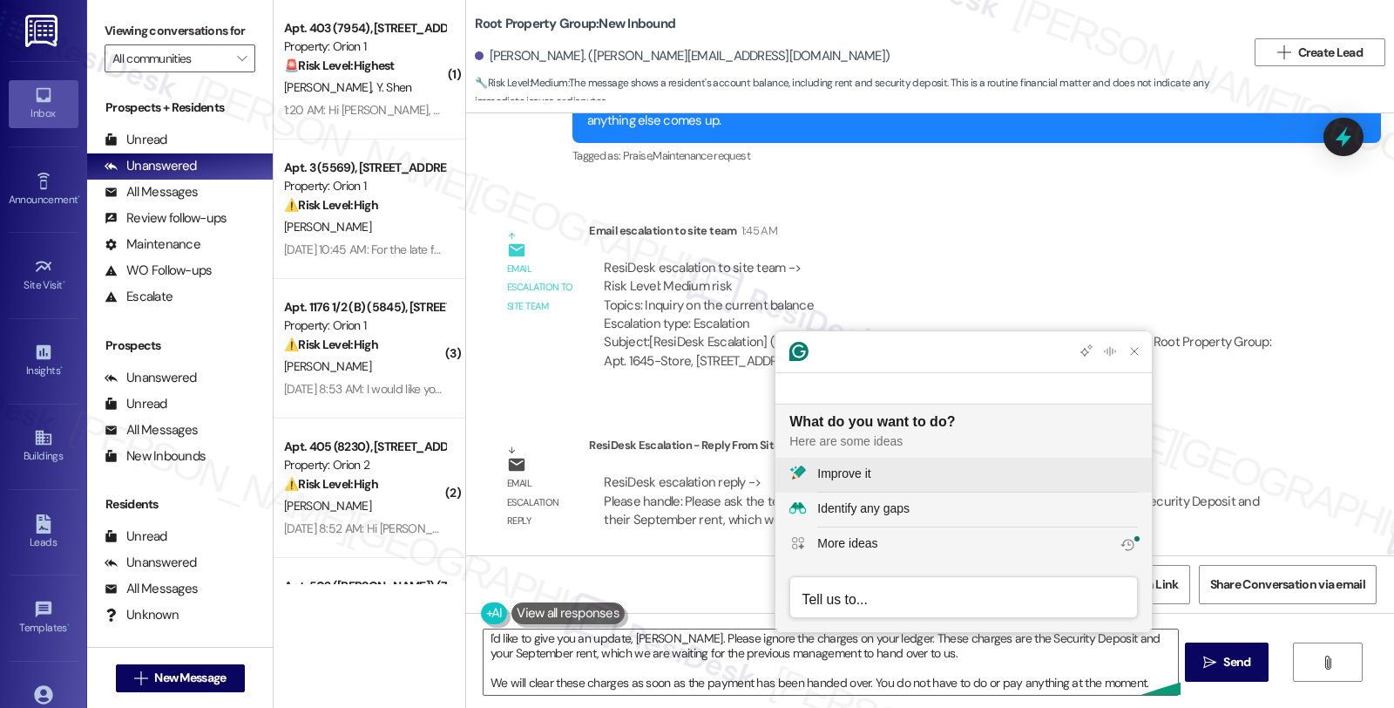
scroll to position [0, 0]
click at [860, 485] on button "Improve it" at bounding box center [964, 475] width 376 height 35
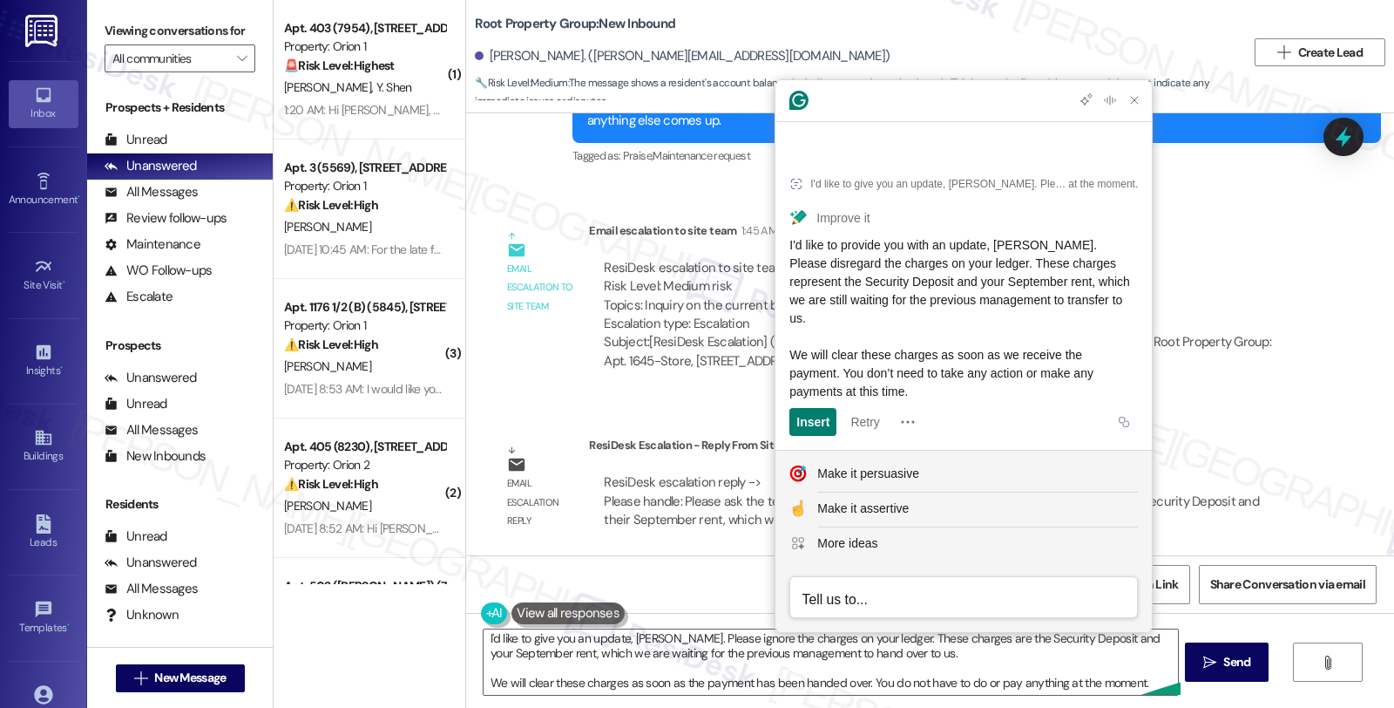
drag, startPoint x: 931, startPoint y: 385, endPoint x: 786, endPoint y: 248, distance: 199.1
click at [786, 248] on article "I'd like to give you an update, Basharath. Please ignore the charges on your le…" at bounding box center [964, 301] width 376 height 297
click at [640, 682] on textarea "I'd like to give you an update, Basharath. Please ignore the charges on your le…" at bounding box center [831, 661] width 694 height 65
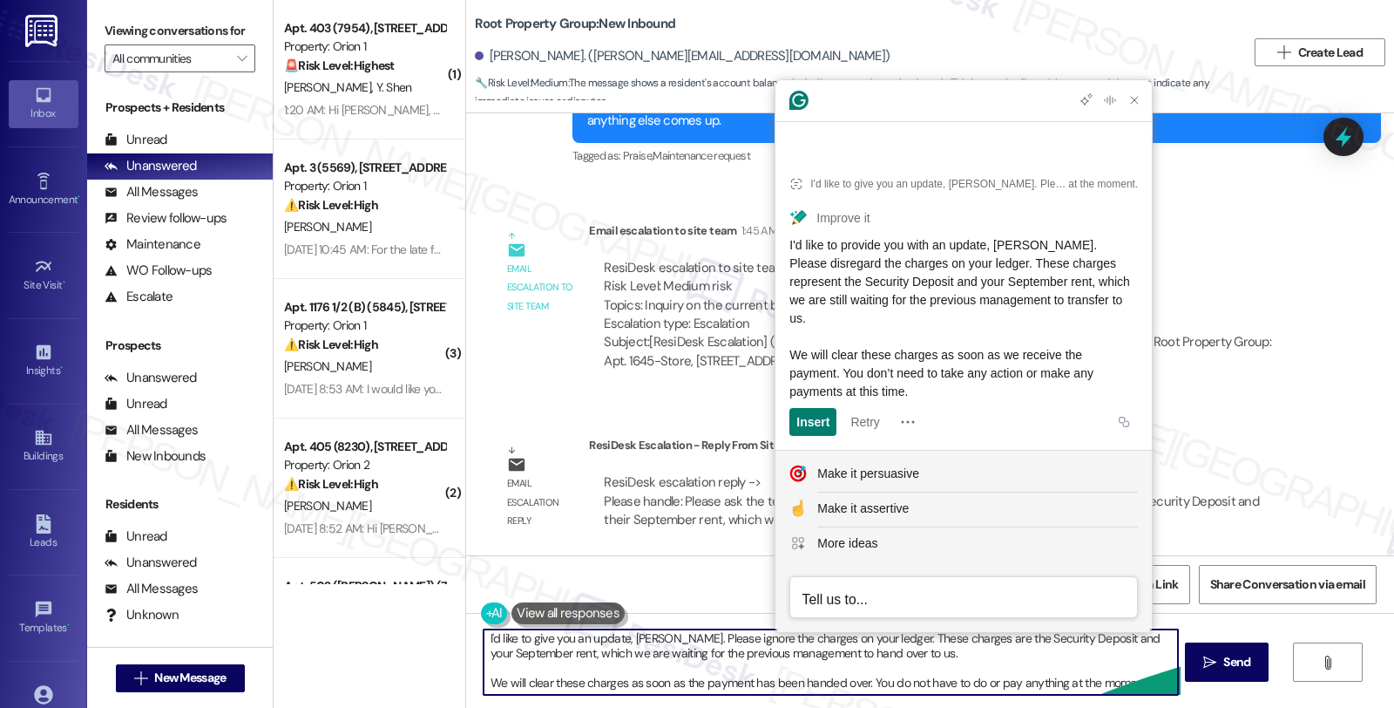
paste textarea "provide you with an update, Basharath. Please disregard the charges on your led…"
type textarea "I'd like to provide you with an update, Basharath. Please disregard the charges…"
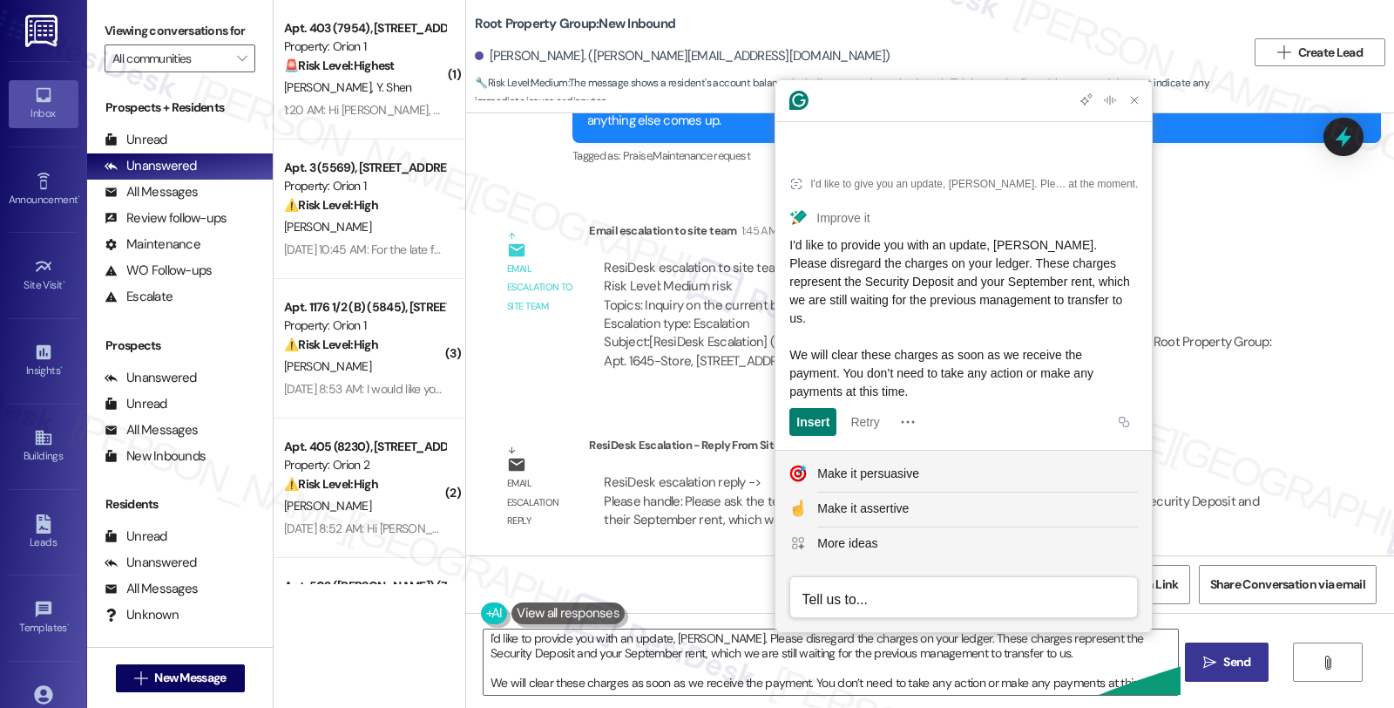
click at [1204, 667] on icon "" at bounding box center [1210, 662] width 13 height 14
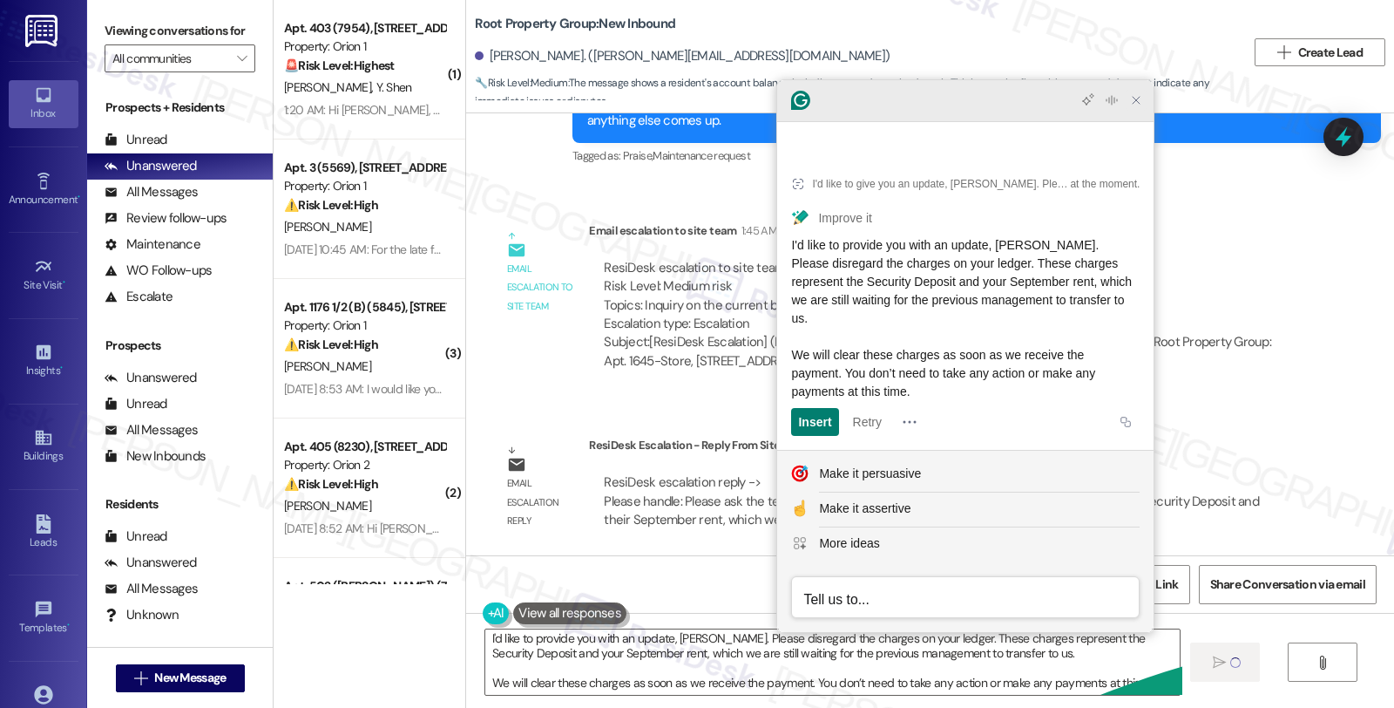
click at [1136, 107] on icon "Close Grammarly Assistant" at bounding box center [1136, 100] width 14 height 14
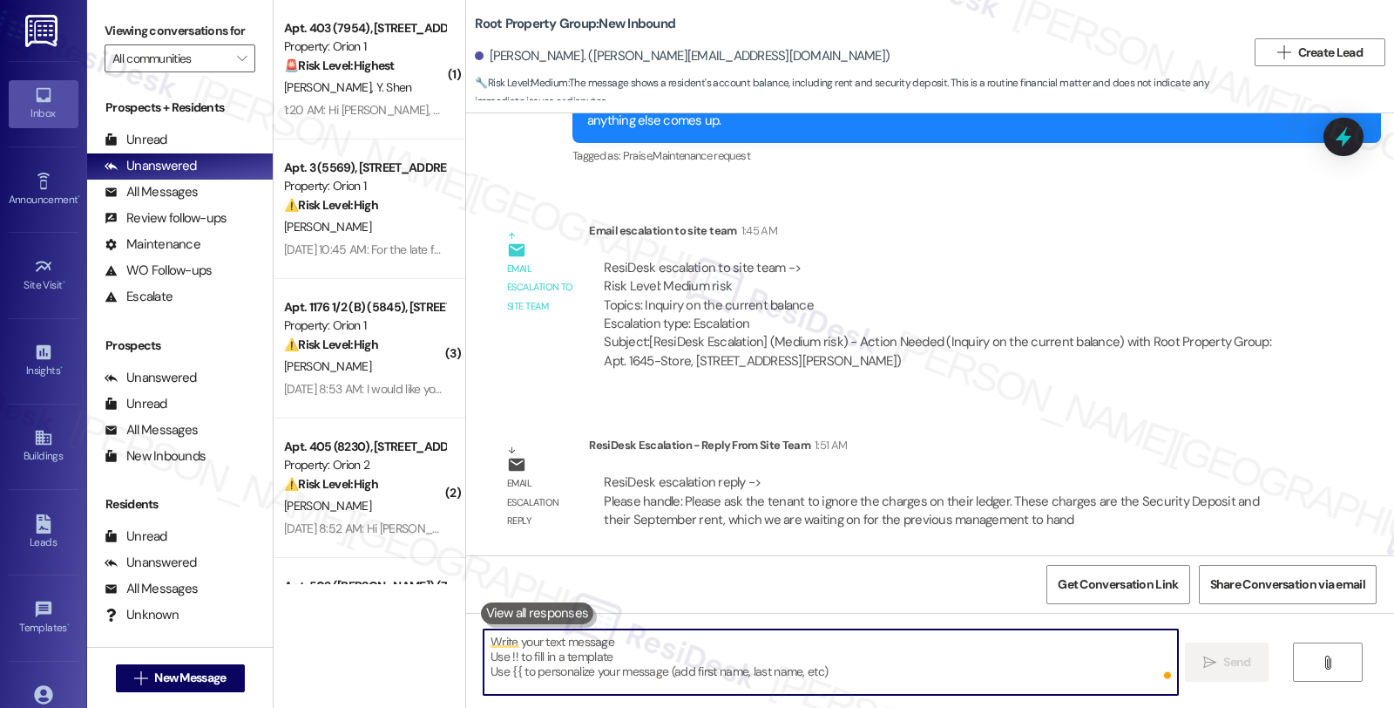
scroll to position [0, 0]
click at [201, 206] on div "All Messages (undefined)" at bounding box center [180, 193] width 186 height 26
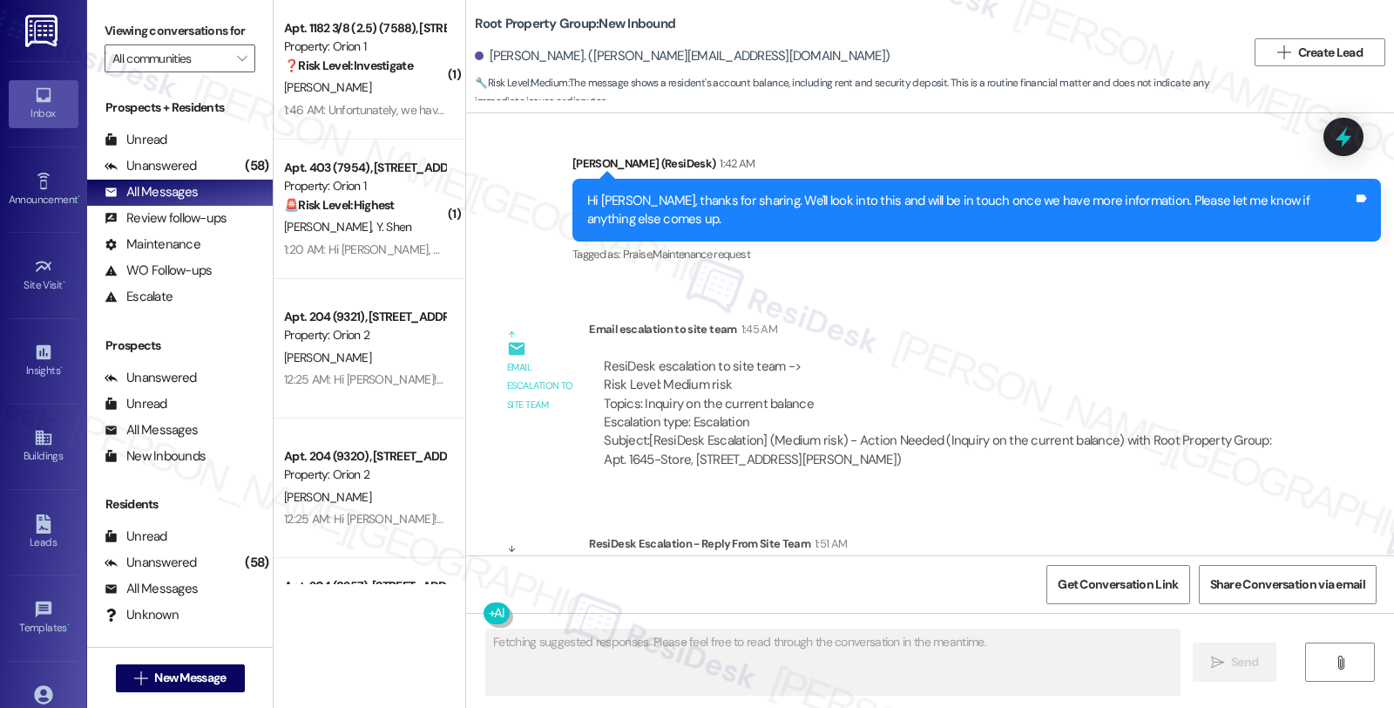
scroll to position [2817, 0]
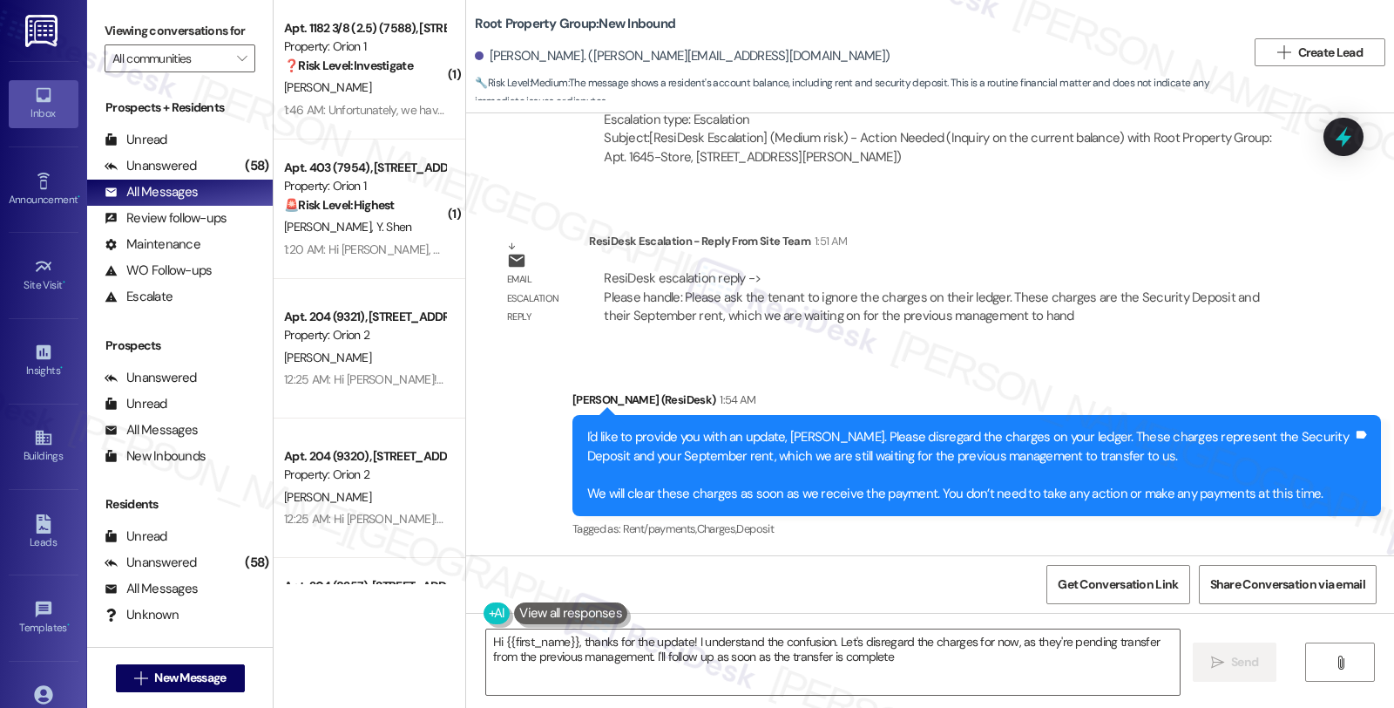
type textarea "Hi {{first_name}}, thanks for the update! I understand the confusion. Let's dis…"
click at [1296, 227] on div "Email escalation reply ResiDesk Escalation - Reply From Site Team 1:51 AM ResiD…" at bounding box center [896, 285] width 835 height 132
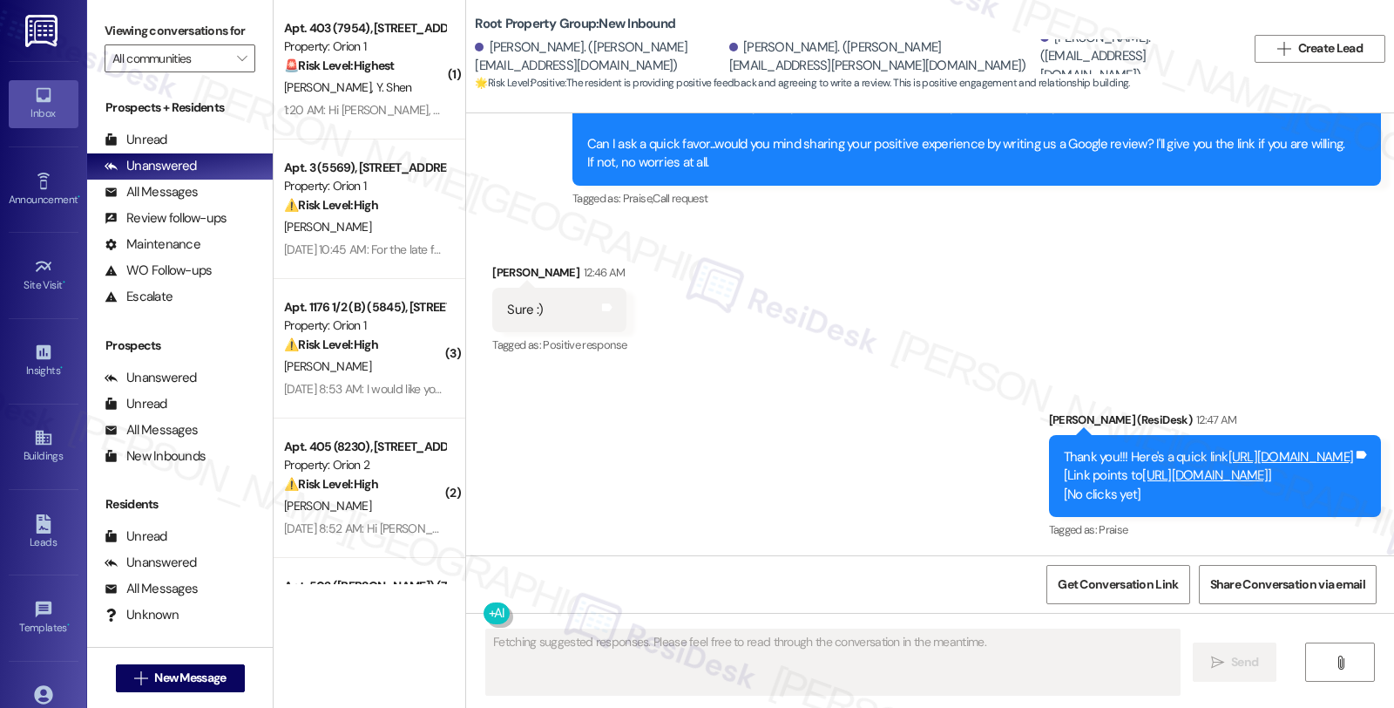
scroll to position [925, 0]
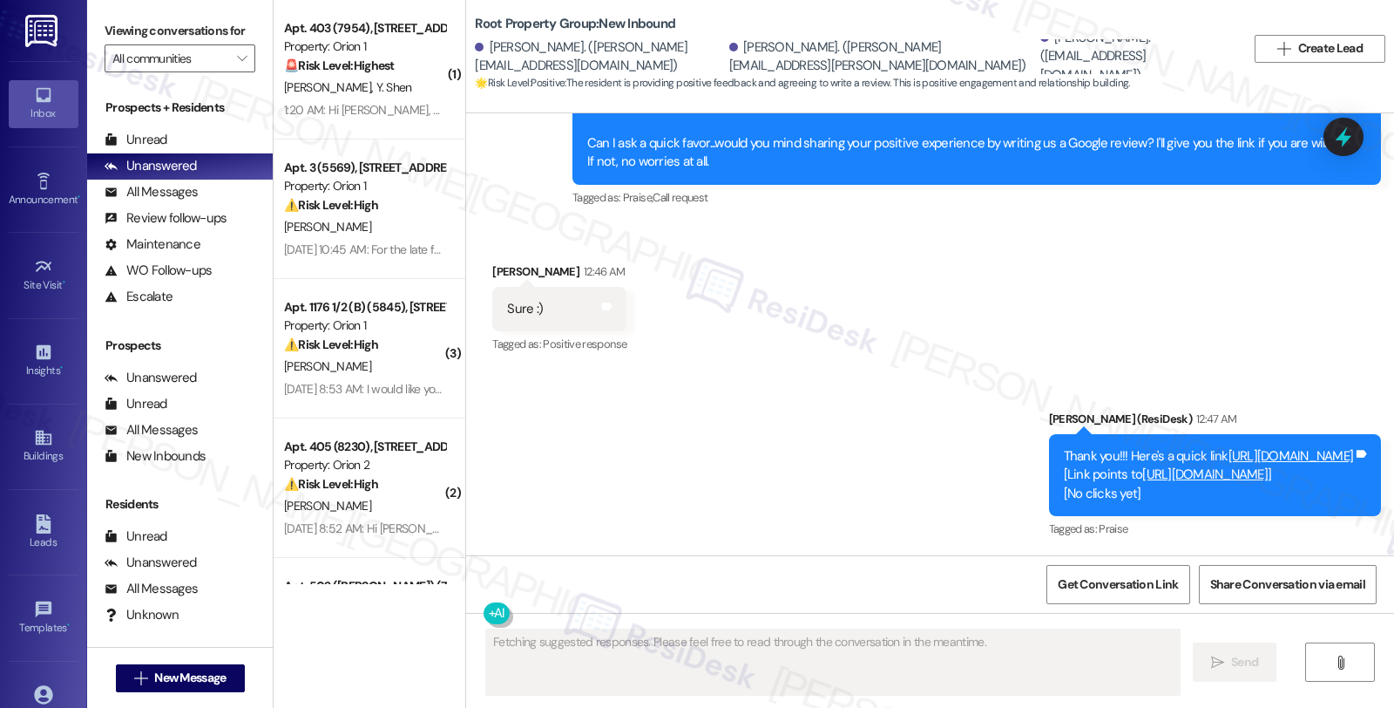
click at [1143, 477] on link "[URL][DOMAIN_NAME]" at bounding box center [1205, 473] width 125 height 17
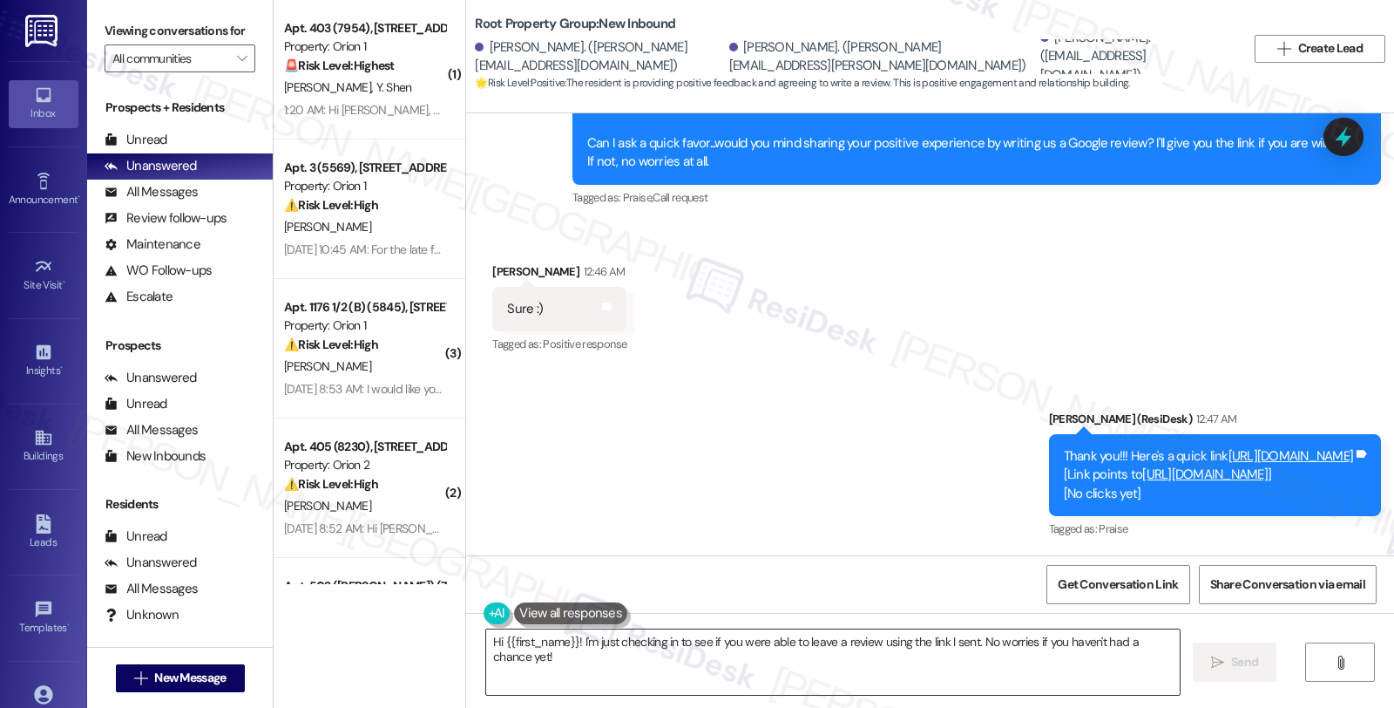
click at [725, 678] on textarea "Hi {{first_name}}! I'm just checking in to see if you were able to leave a revi…" at bounding box center [833, 661] width 694 height 65
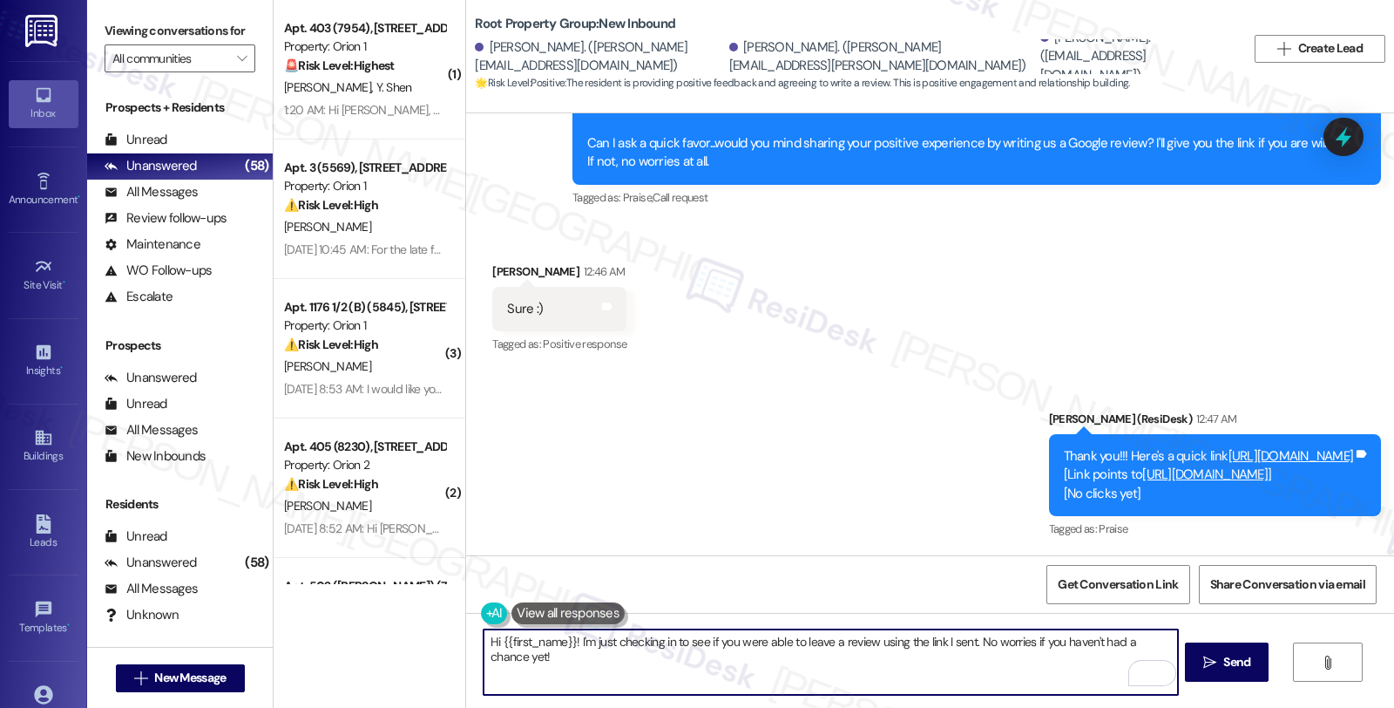
click at [663, 676] on textarea "Hi {{first_name}}! I'm just checking in to see if you were able to leave a revi…" at bounding box center [831, 661] width 694 height 65
drag, startPoint x: 528, startPoint y: 677, endPoint x: 463, endPoint y: 614, distance: 90.6
click at [466, 614] on div "Hi {{first_name}}! I'm just checking in to see if you were able to leave a revi…" at bounding box center [930, 678] width 928 height 131
paste textarea "You may leave your review at your convenience. I would also appreciate if you c…"
click at [507, 312] on div "Sure :)" at bounding box center [525, 309] width 36 height 18
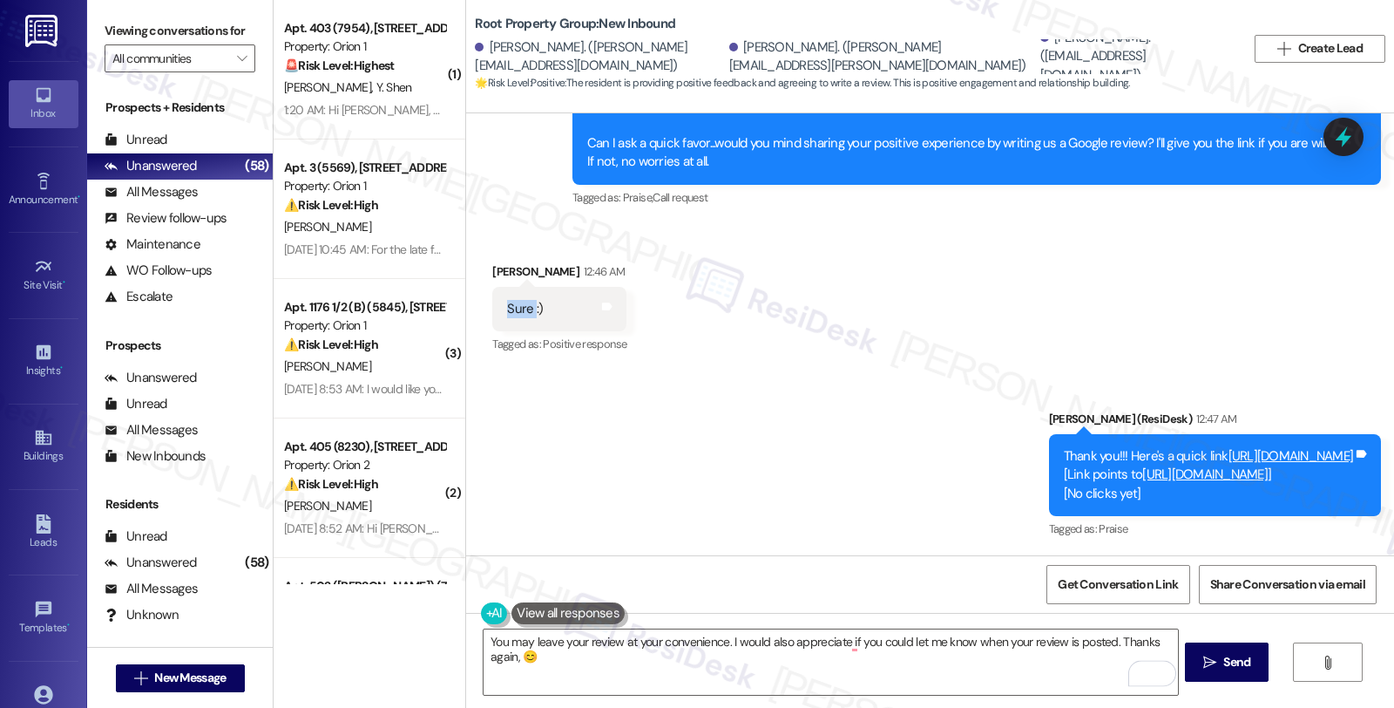
click at [507, 312] on div "Sure :)" at bounding box center [525, 309] width 36 height 18
copy div "Sure"
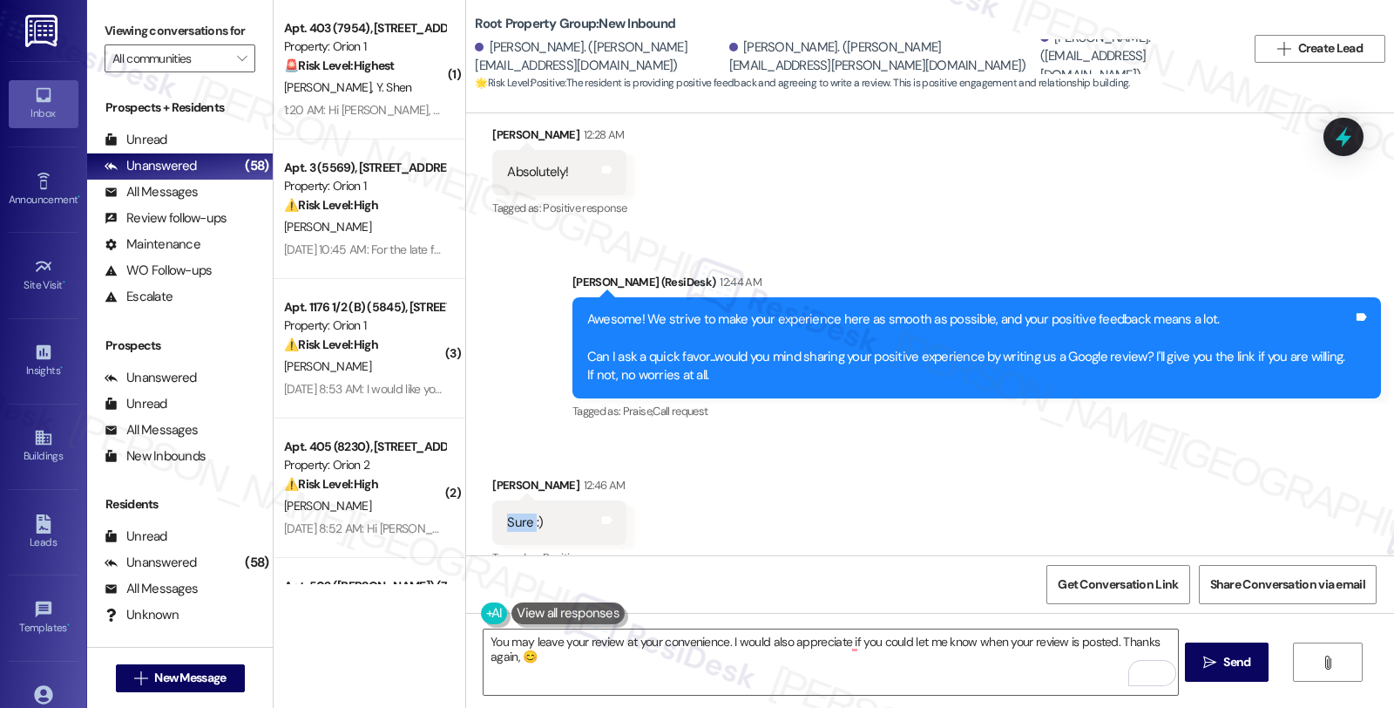
scroll to position [828, 0]
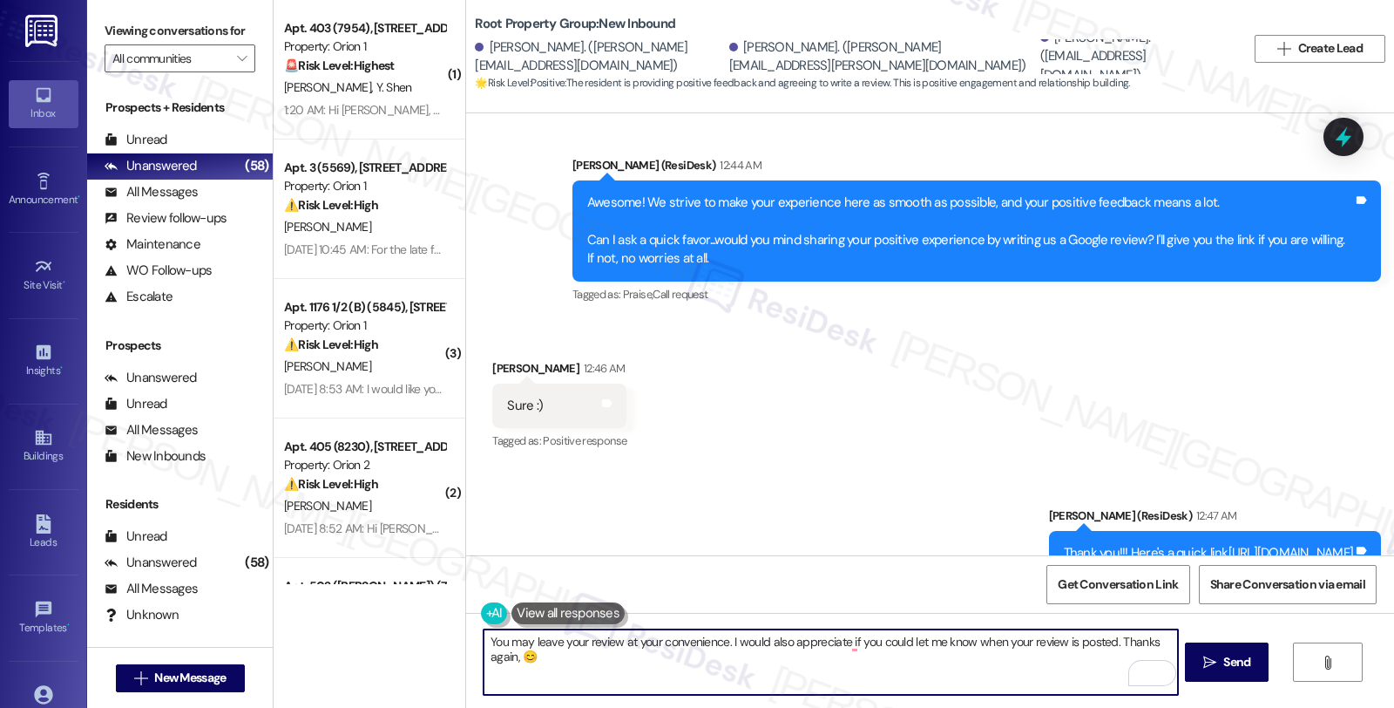
click at [489, 658] on textarea "You may leave your review at your convenience. I would also appreciate if you c…" at bounding box center [831, 661] width 694 height 65
paste textarea "Sure"
click at [498, 364] on div "[PERSON_NAME] 12:46 AM" at bounding box center [559, 371] width 134 height 24
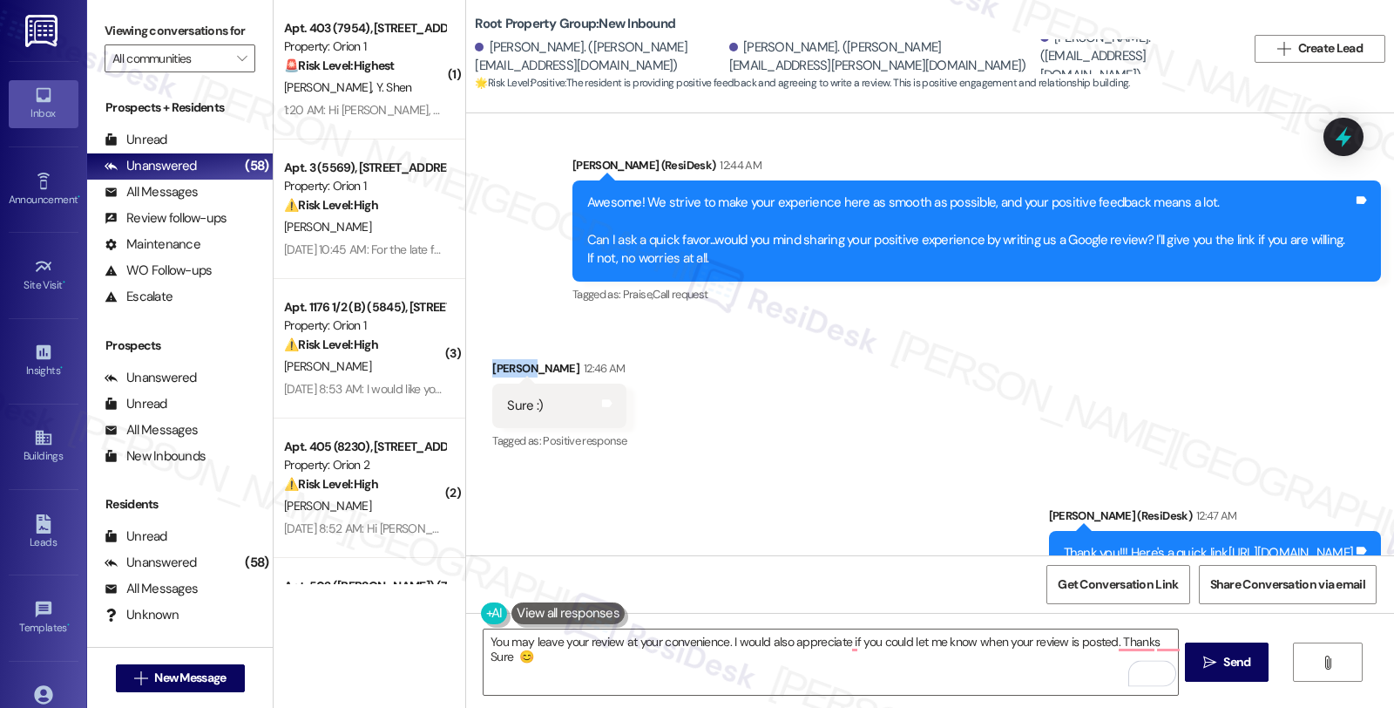
click at [498, 364] on div "[PERSON_NAME] 12:46 AM" at bounding box center [559, 371] width 134 height 24
copy div "[PERSON_NAME]"
click at [1152, 636] on textarea "You may leave your review at your convenience. I would also appreciate if you c…" at bounding box center [831, 661] width 694 height 65
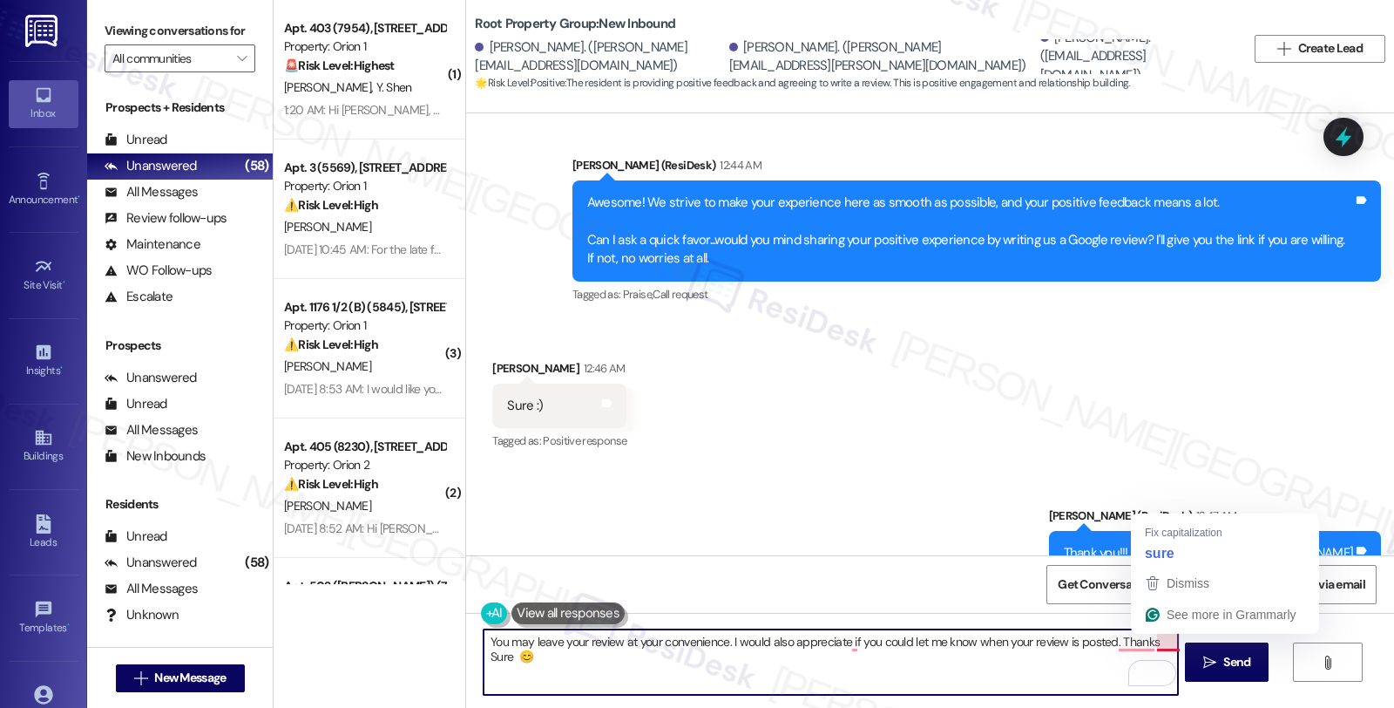
click at [1152, 636] on textarea "You may leave your review at your convenience. I would also appreciate if you c…" at bounding box center [831, 661] width 694 height 65
paste textarea "[PERSON_NAME]"
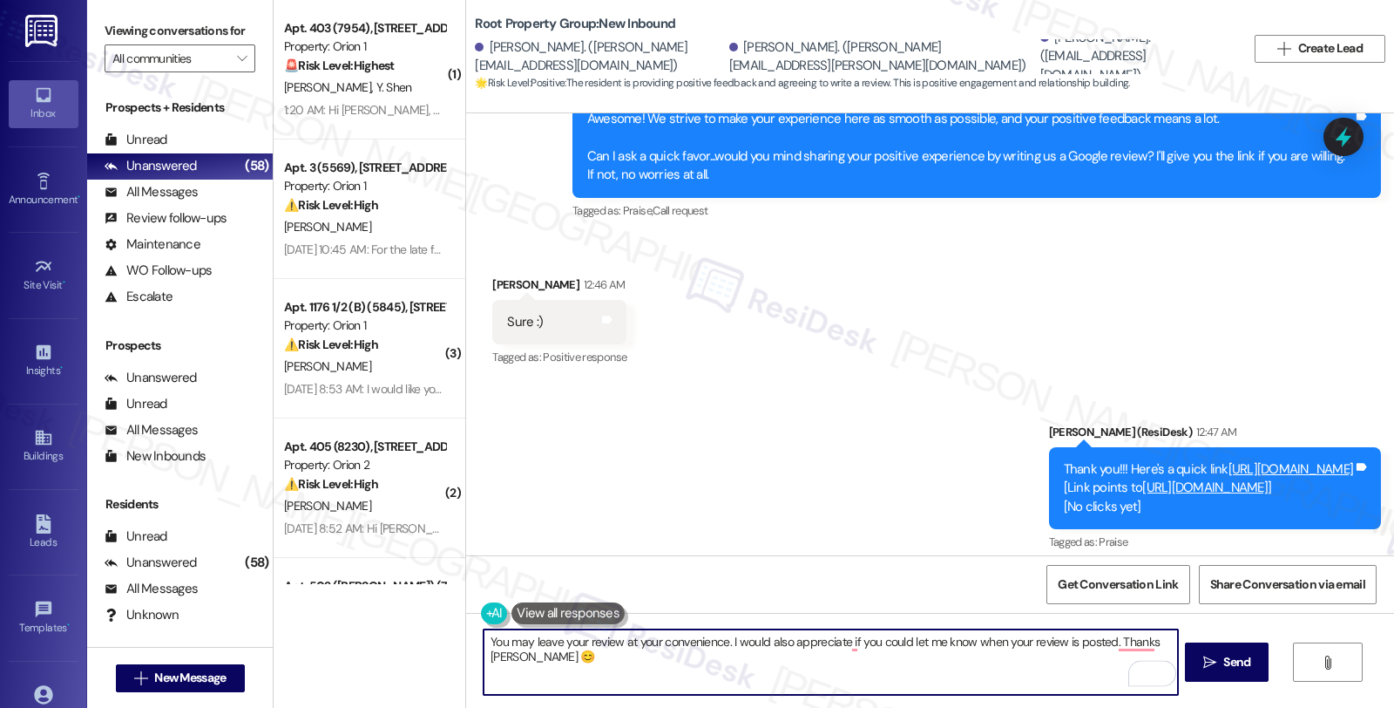
scroll to position [925, 0]
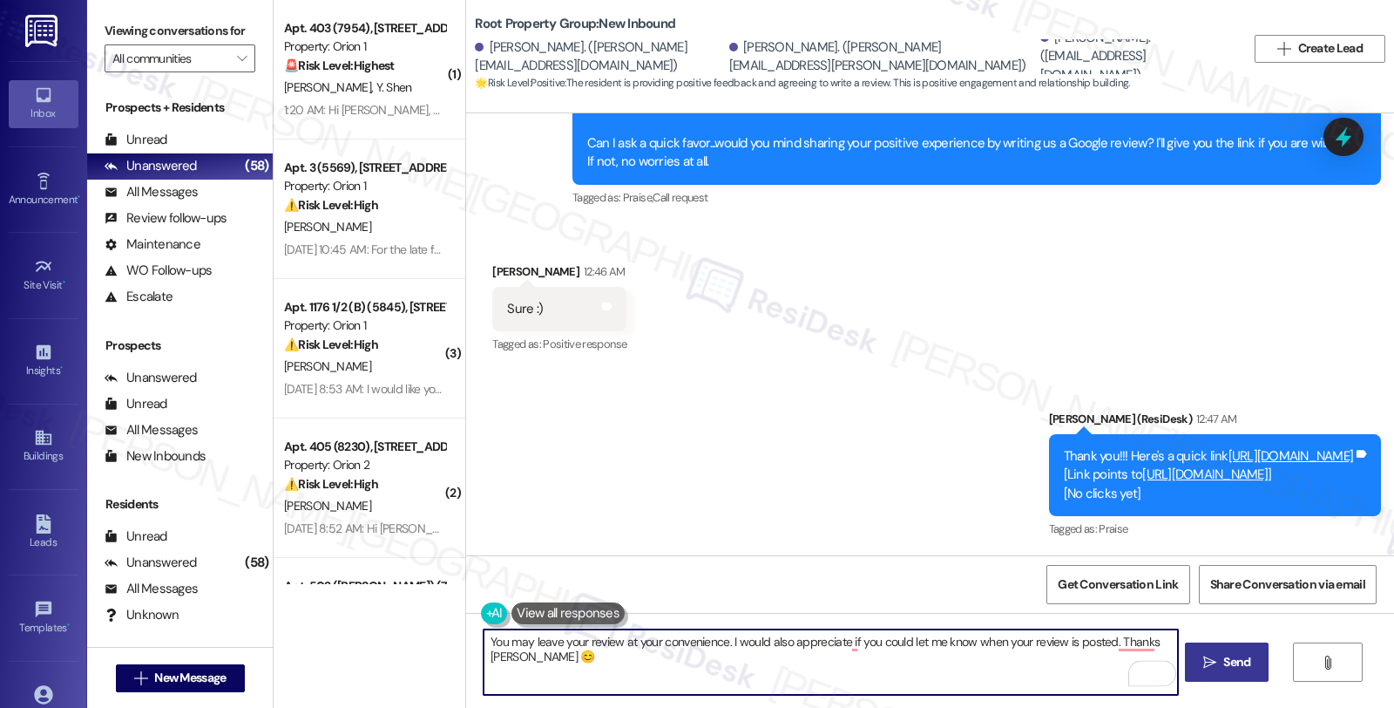
type textarea "You may leave your review at your convenience. I would also appreciate if you c…"
click at [1224, 658] on span "Send" at bounding box center [1237, 662] width 27 height 18
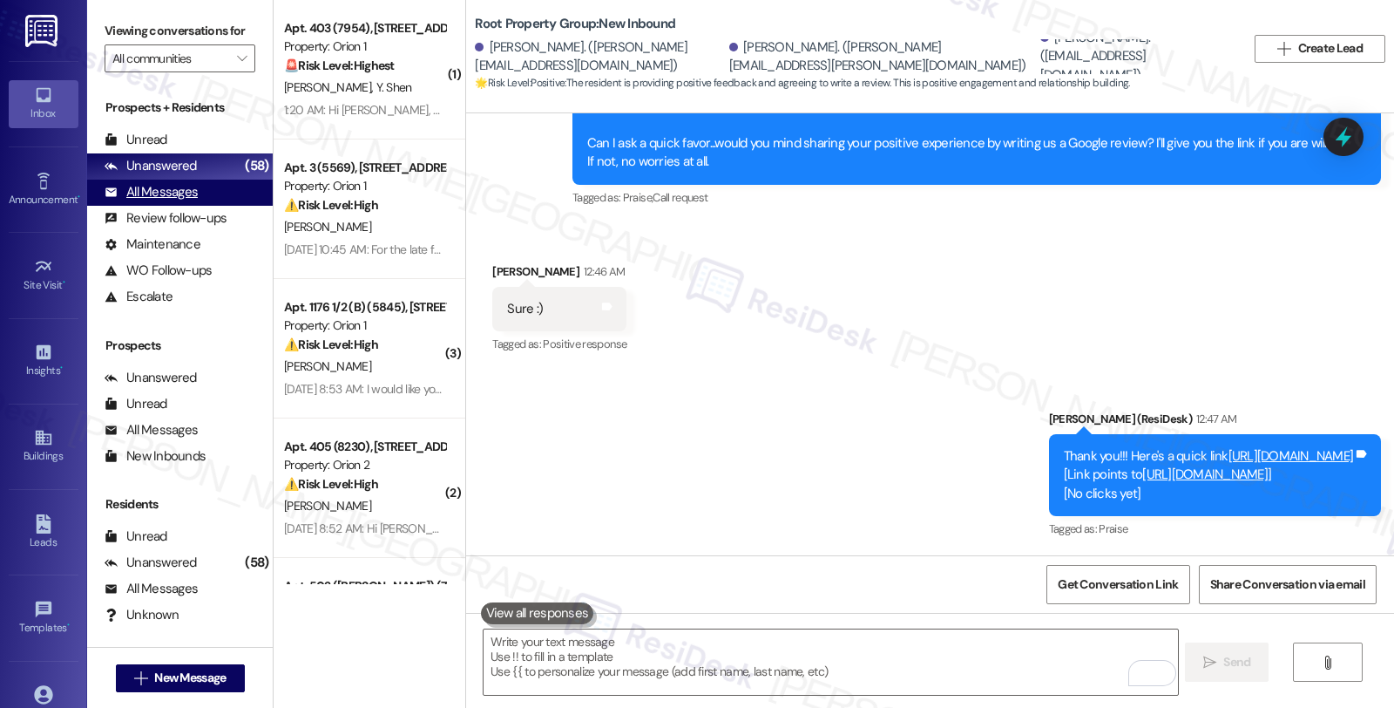
click at [192, 201] on div "All Messages" at bounding box center [151, 192] width 93 height 18
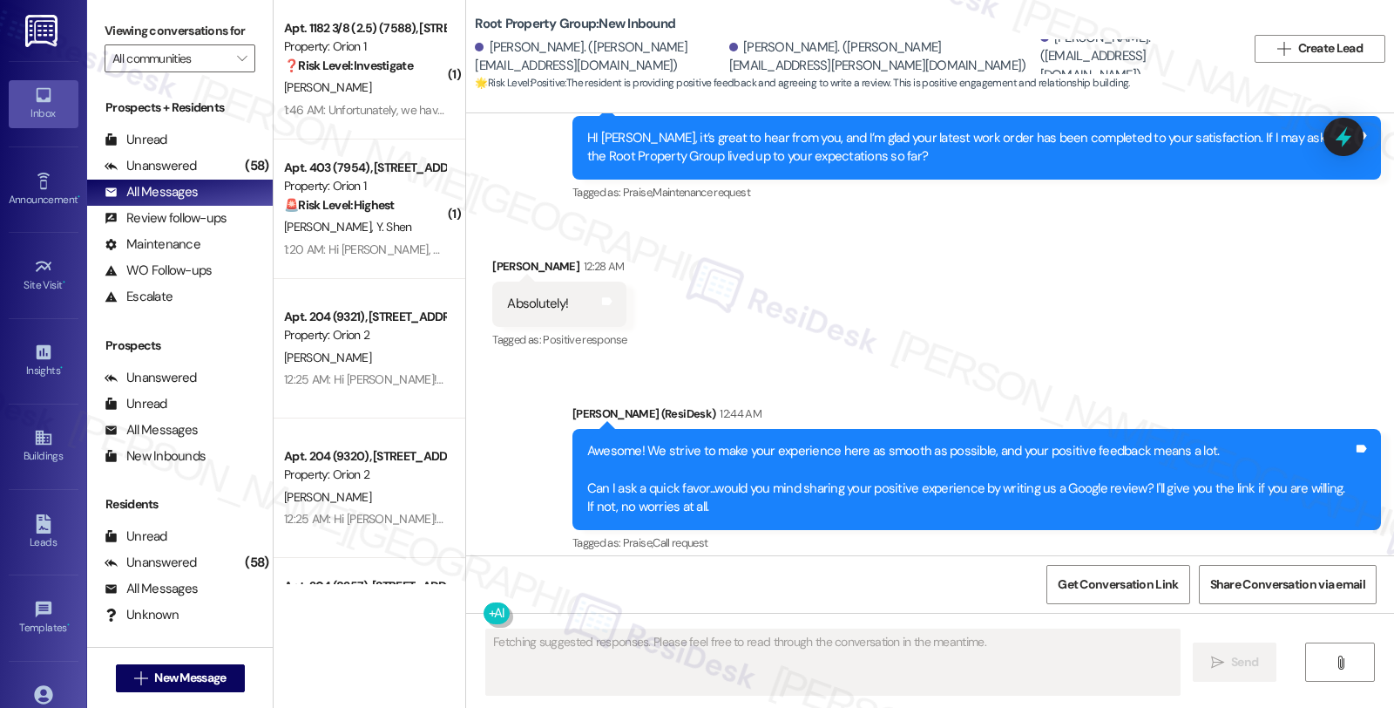
scroll to position [1070, 0]
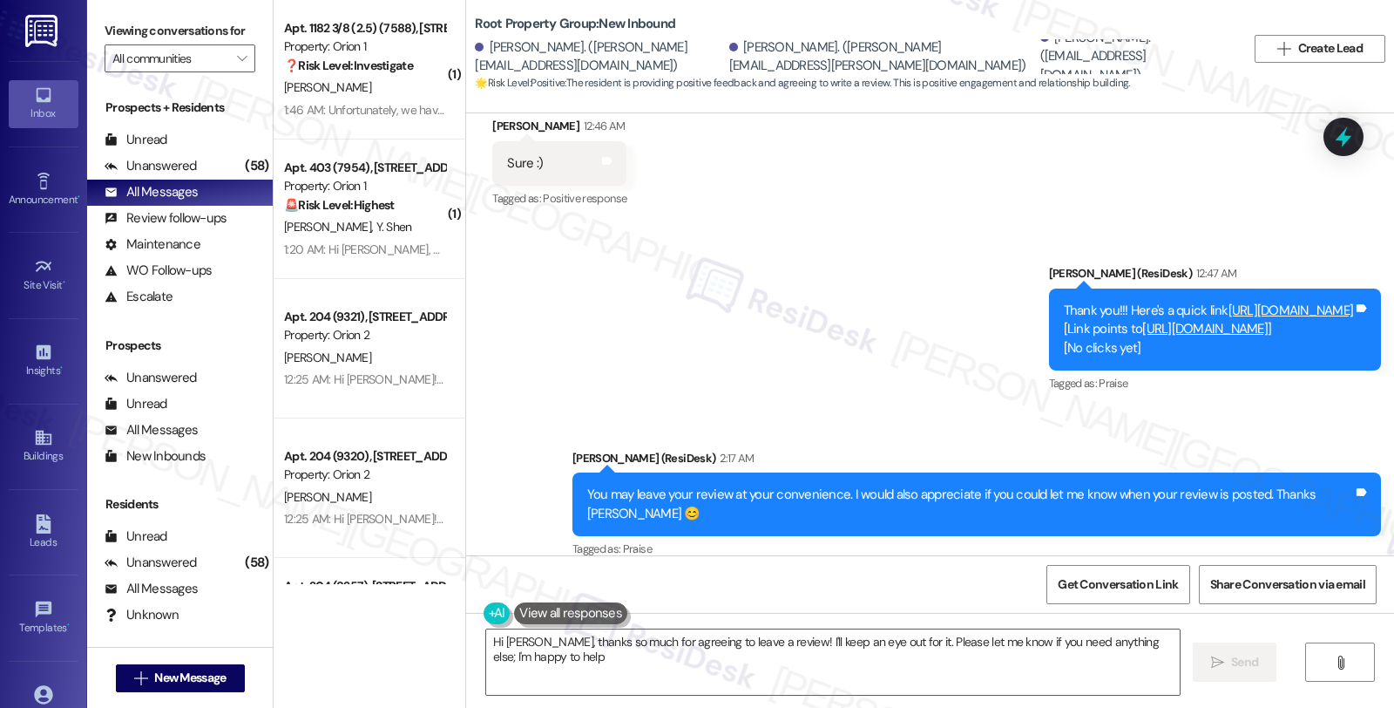
type textarea "Hi [PERSON_NAME], thanks so much for agreeing to leave a review! I'll keep an e…"
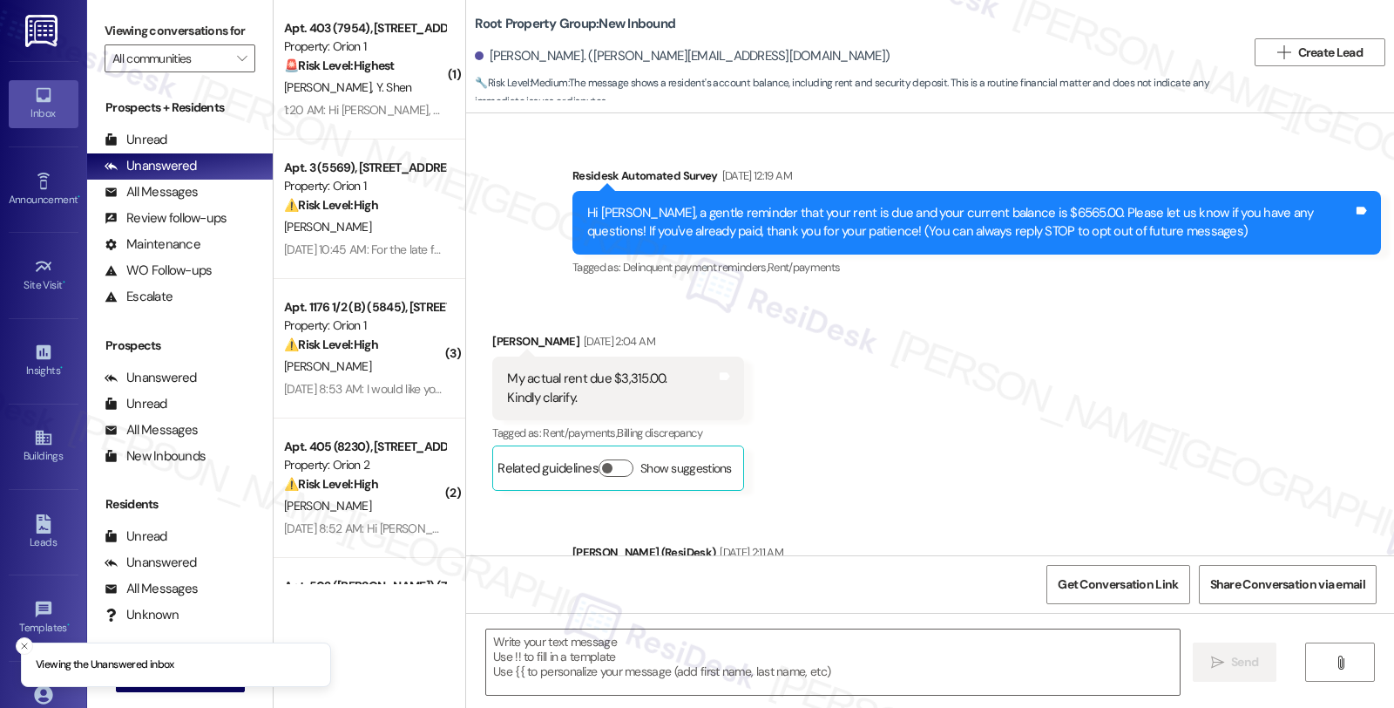
scroll to position [2975, 0]
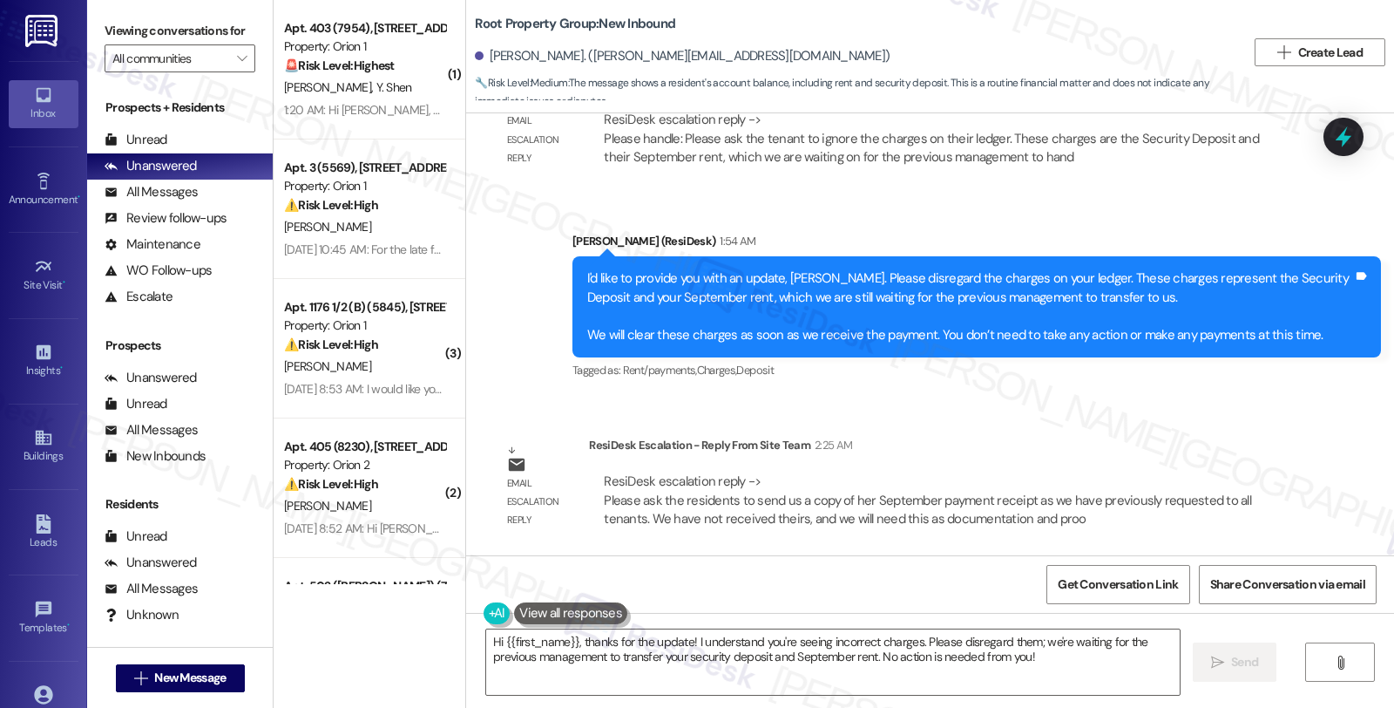
drag, startPoint x: 1157, startPoint y: 437, endPoint x: 1066, endPoint y: 534, distance: 133.8
click at [1157, 437] on div "ResiDesk Escalation - Reply From Site Team 2:25 AM" at bounding box center [945, 448] width 712 height 24
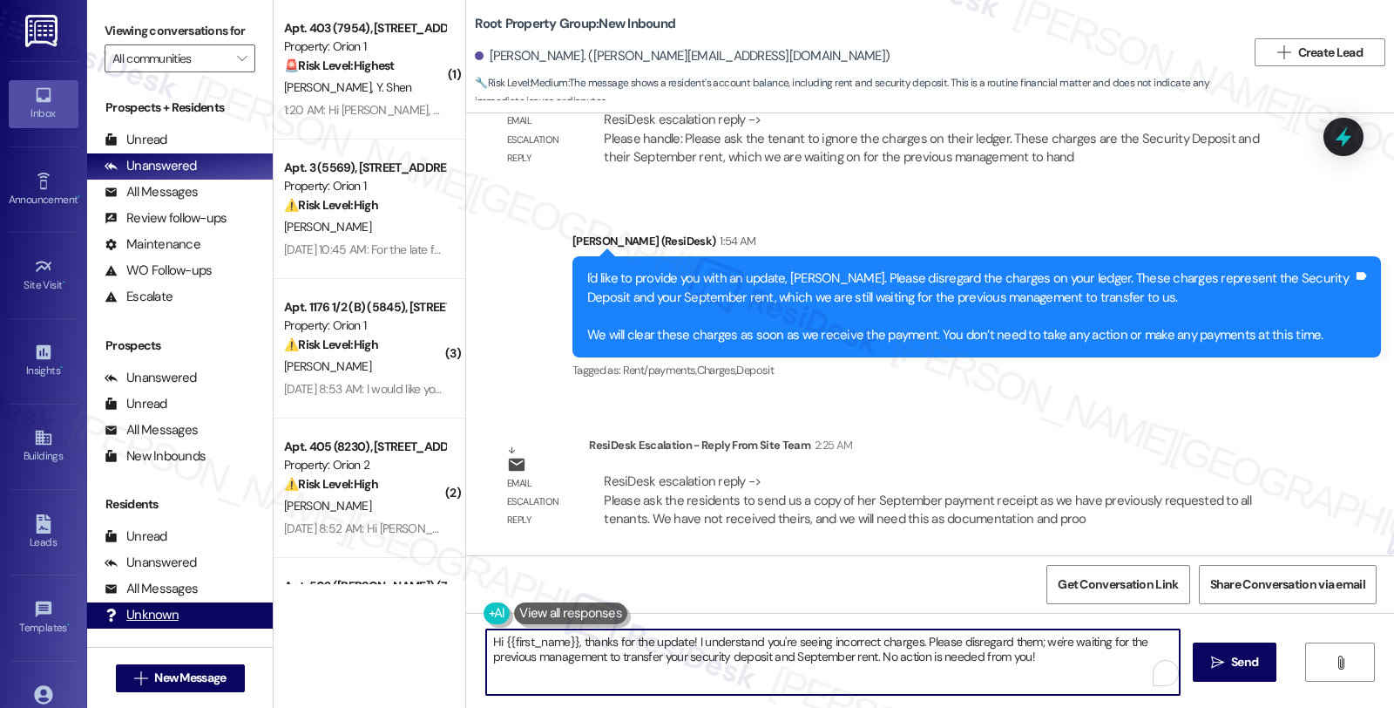
drag, startPoint x: 266, startPoint y: 649, endPoint x: 215, endPoint y: 641, distance: 51.3
click at [215, 641] on div "Viewing conversations for All communities  Prospects + Residents Unread (0) Un…" at bounding box center [740, 354] width 1307 height 708
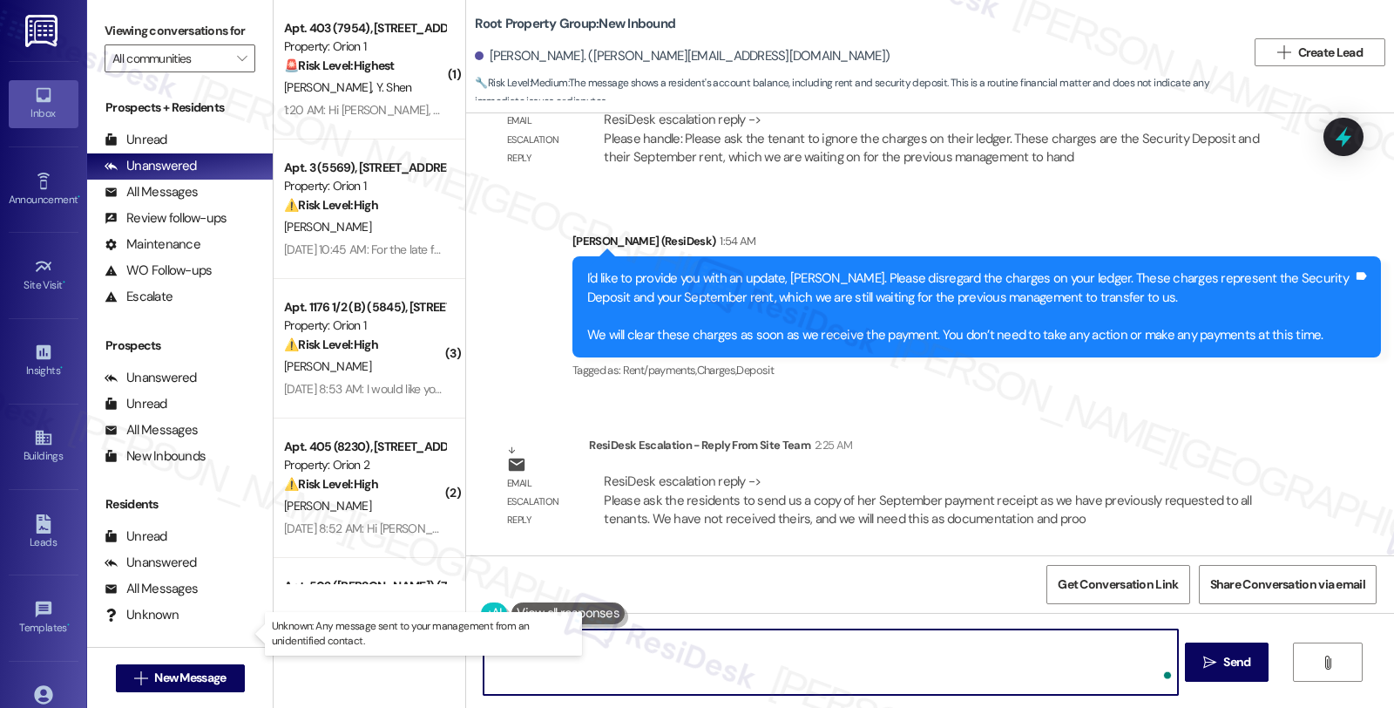
paste textarea "Please ask the residents to send us a copy of her September payment receipt as …"
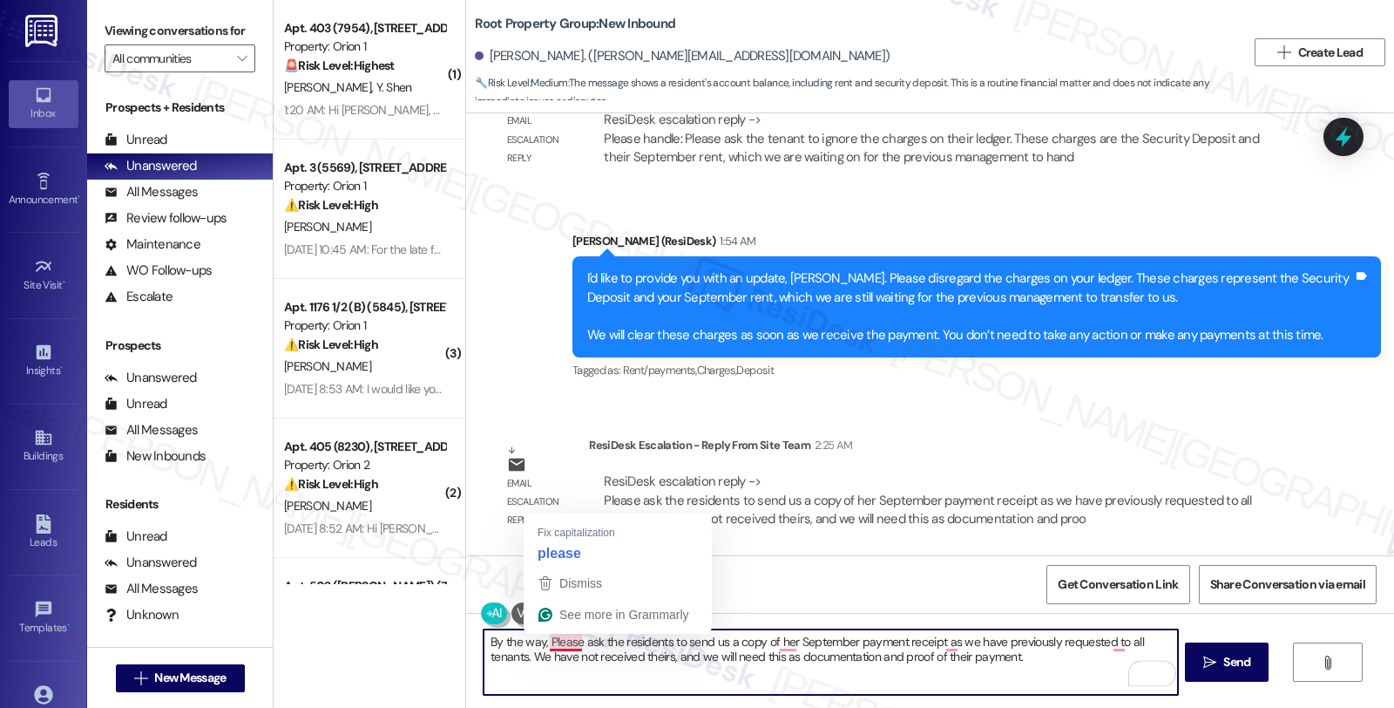
click at [537, 637] on textarea "By the way, Please ask the residents to send us a copy of her September payment…" at bounding box center [831, 661] width 694 height 65
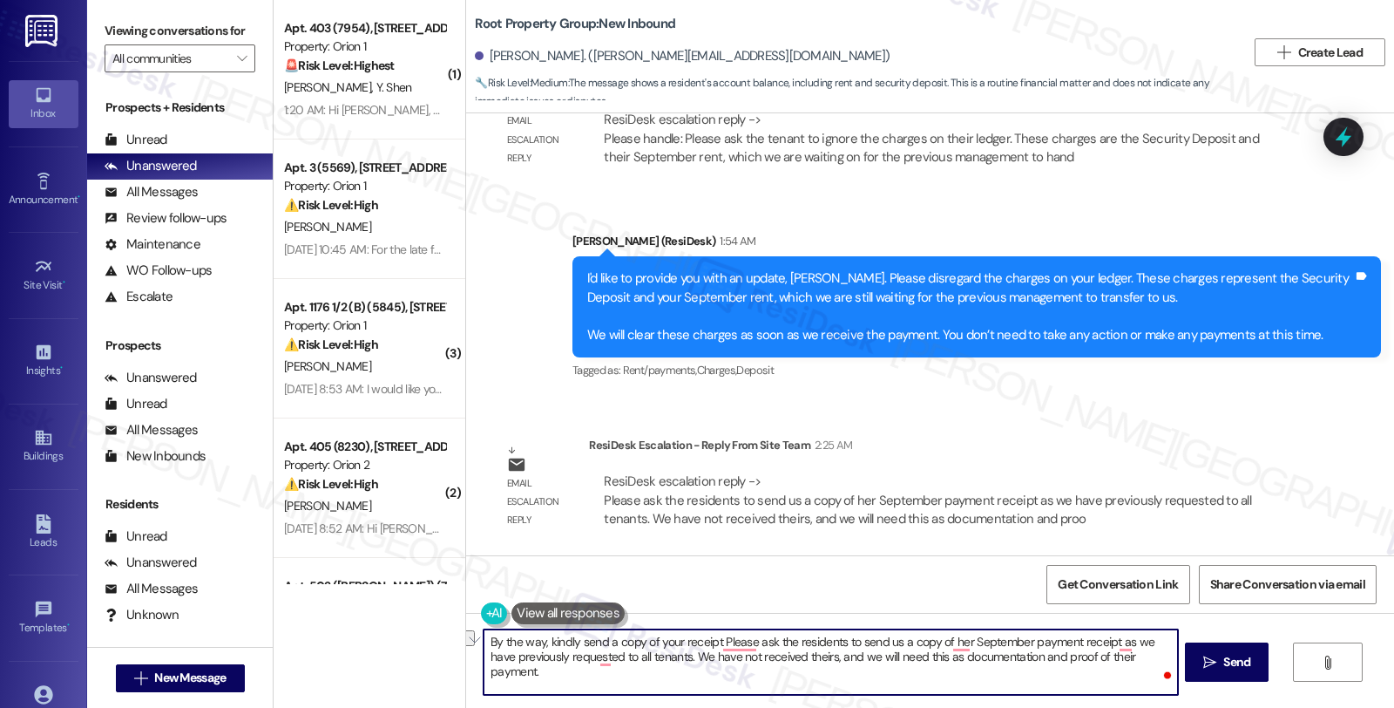
drag, startPoint x: 569, startPoint y: 640, endPoint x: 849, endPoint y: 639, distance: 279.8
click at [849, 639] on textarea "By the way, kindly send a copy of your receipt Please ask the residents to send…" at bounding box center [831, 661] width 694 height 65
click at [666, 640] on textarea "By the way, kindly send us a copy of her September payment receipt as we have p…" at bounding box center [831, 661] width 694 height 65
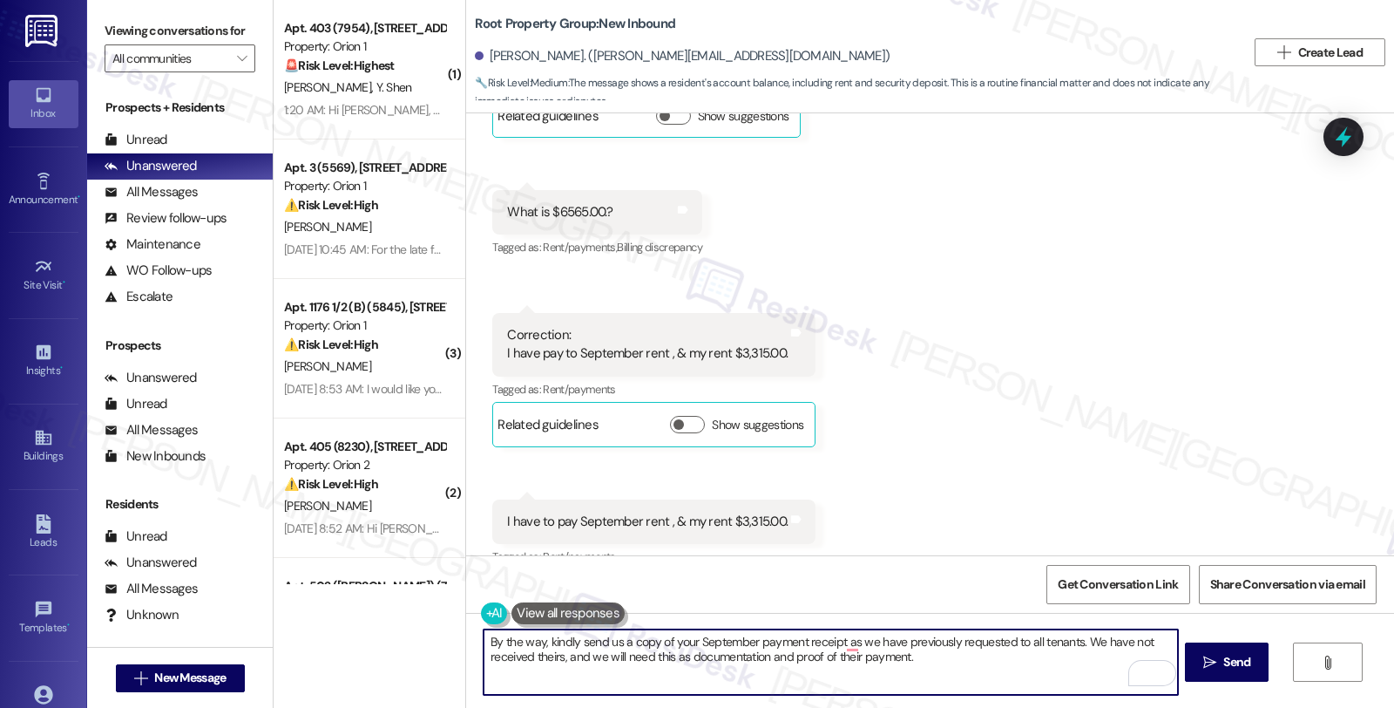
scroll to position [264, 0]
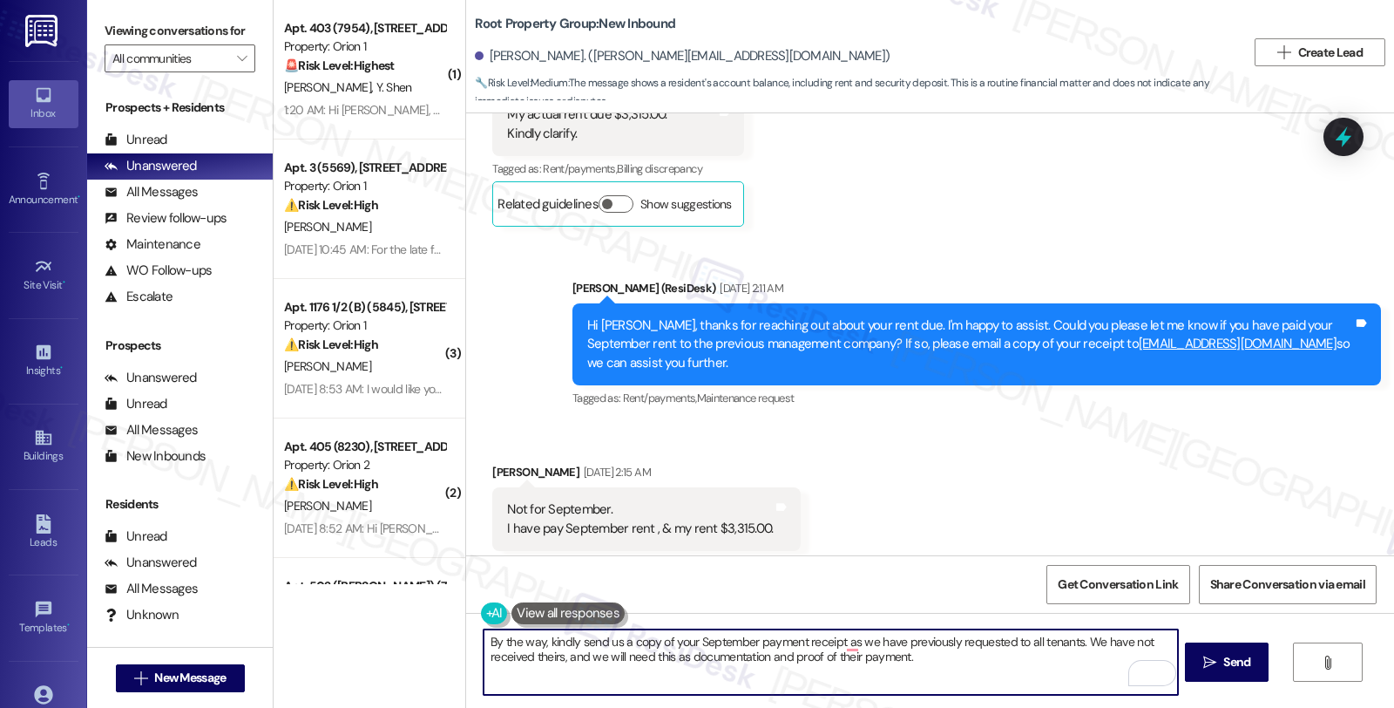
type textarea "By the way, kindly send us a copy of your September payment receipt as we have …"
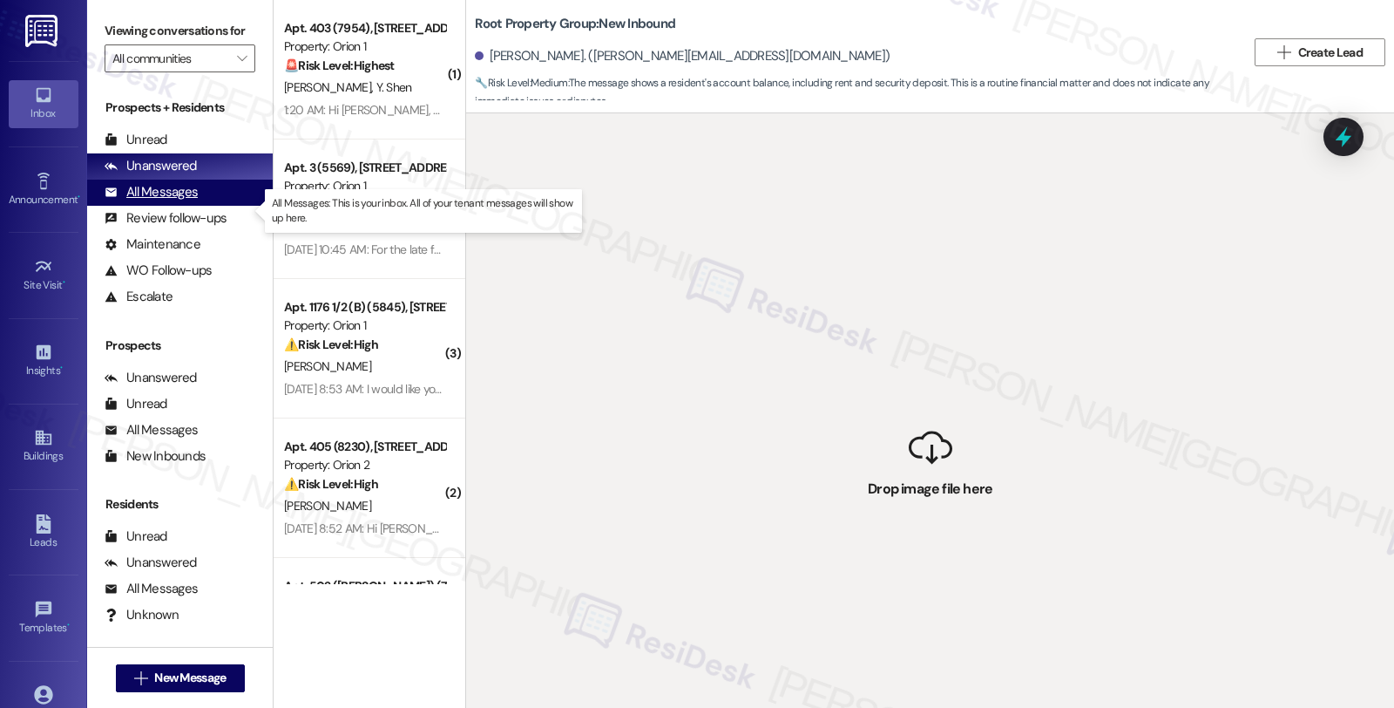
click at [176, 201] on div "All Messages" at bounding box center [151, 192] width 93 height 18
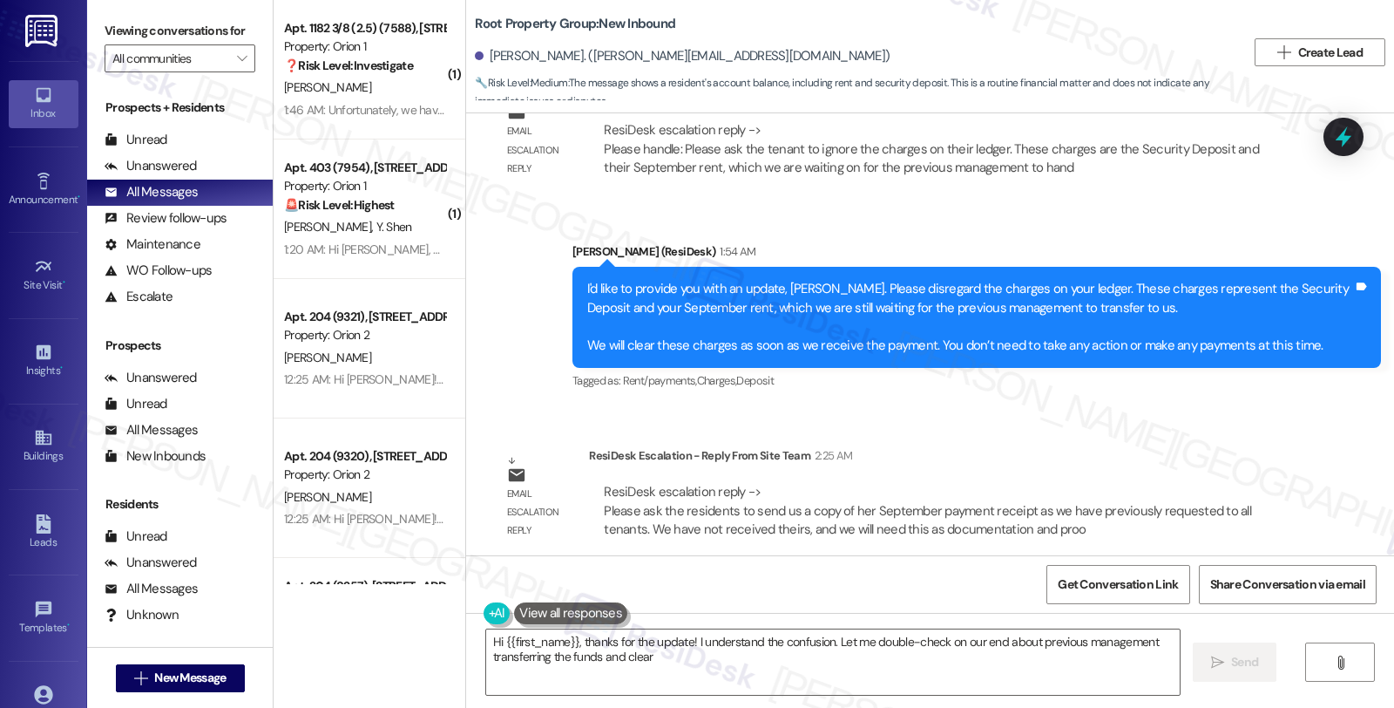
scroll to position [2975, 0]
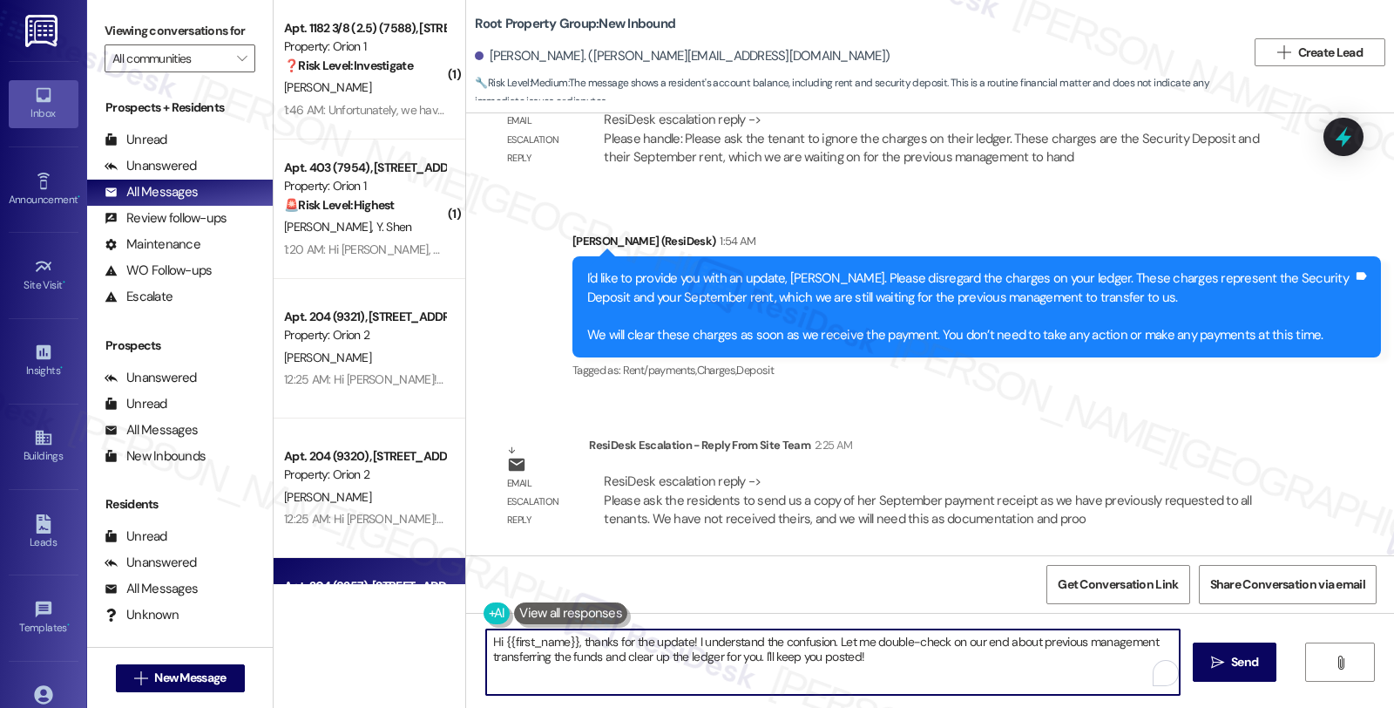
drag, startPoint x: 637, startPoint y: 597, endPoint x: 354, endPoint y: 558, distance: 285.9
click at [354, 558] on div "( 1 ) Apt. 1182 3/8 (2.5) (7588), [STREET_ADDRESS] Property: Orion 1 ❓ Risk Lev…" at bounding box center [834, 354] width 1121 height 708
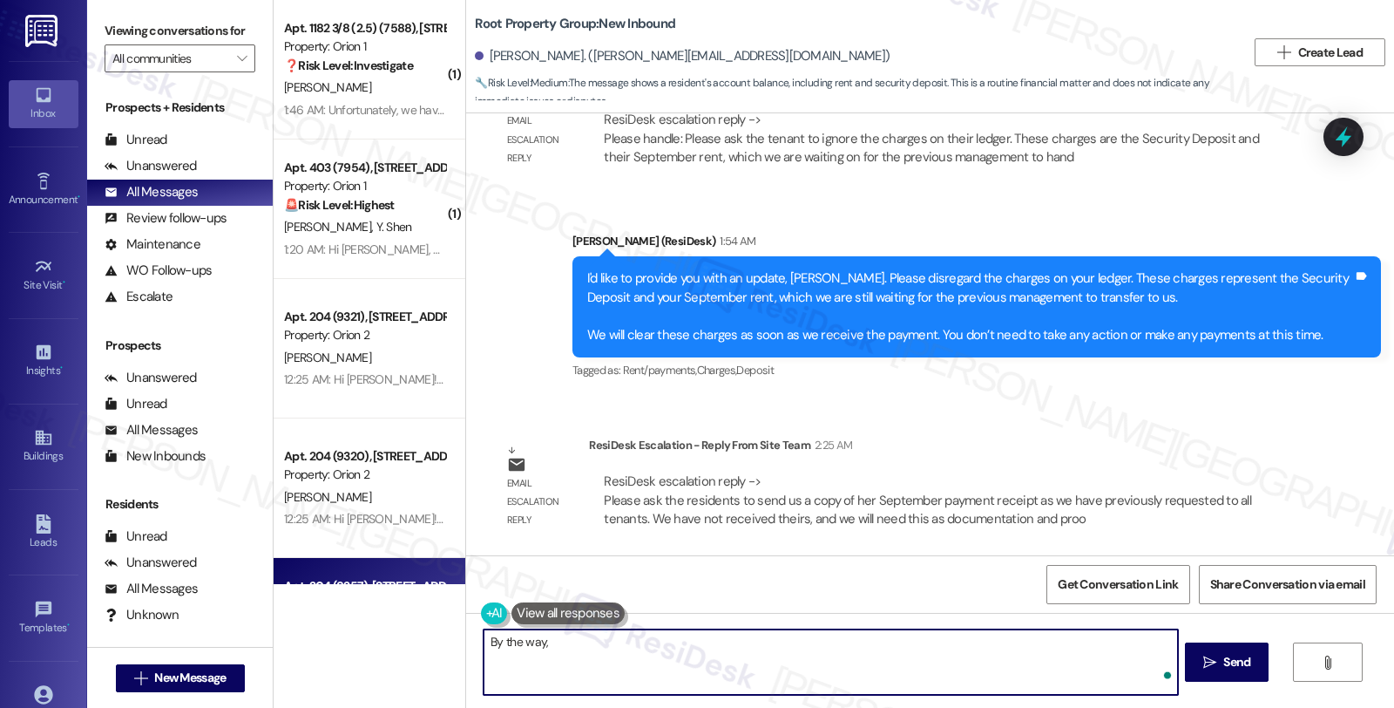
paste textarea "Please ask the residents to send us a copy of her September payment receipt as …"
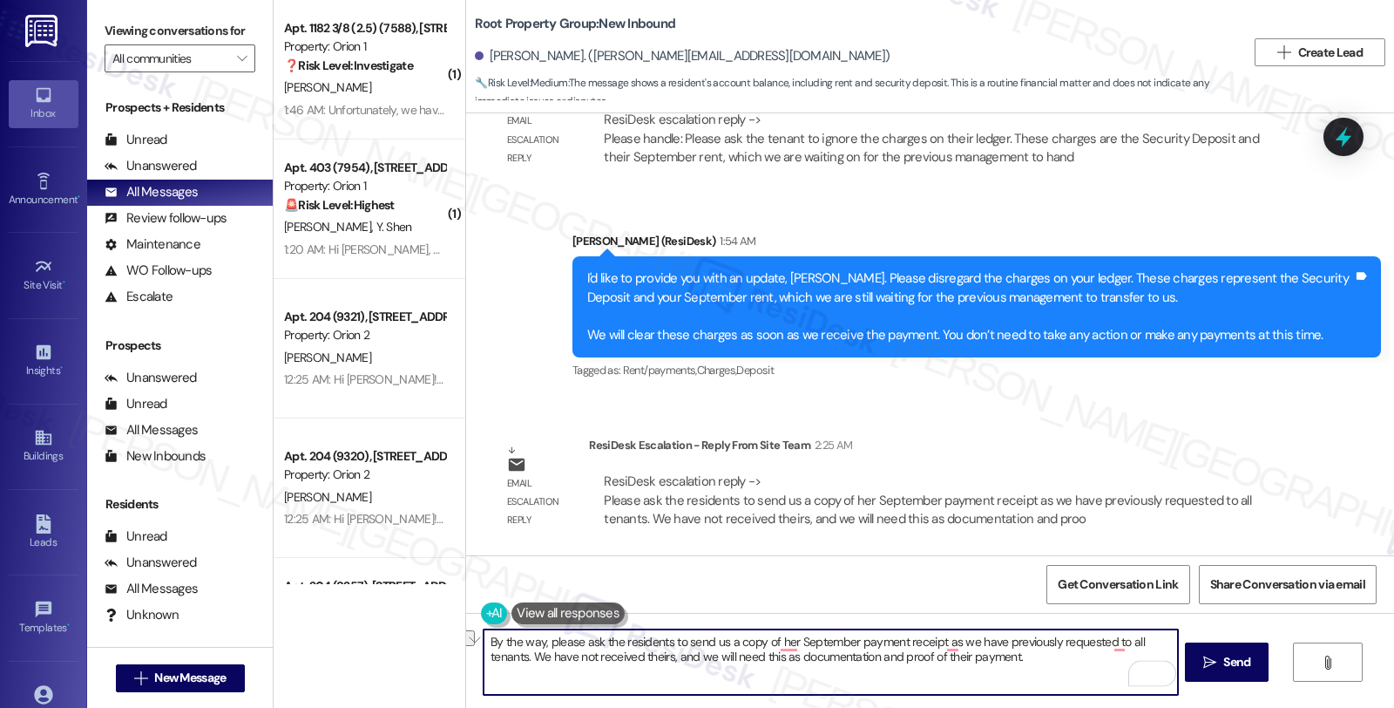
drag, startPoint x: 572, startPoint y: 639, endPoint x: 675, endPoint y: 645, distance: 103.0
click at [675, 645] on textarea "By the way, please ask the residents to send us a copy of her September payment…" at bounding box center [831, 661] width 694 height 65
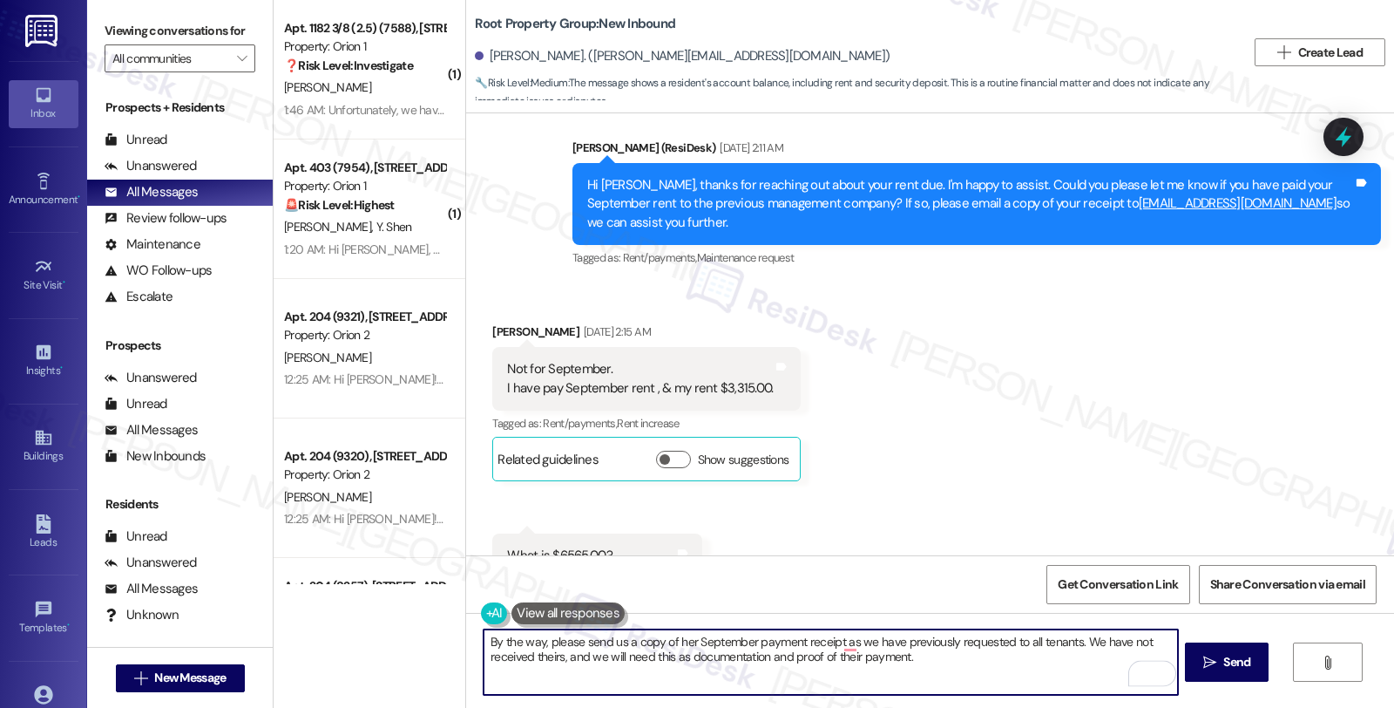
scroll to position [264, 0]
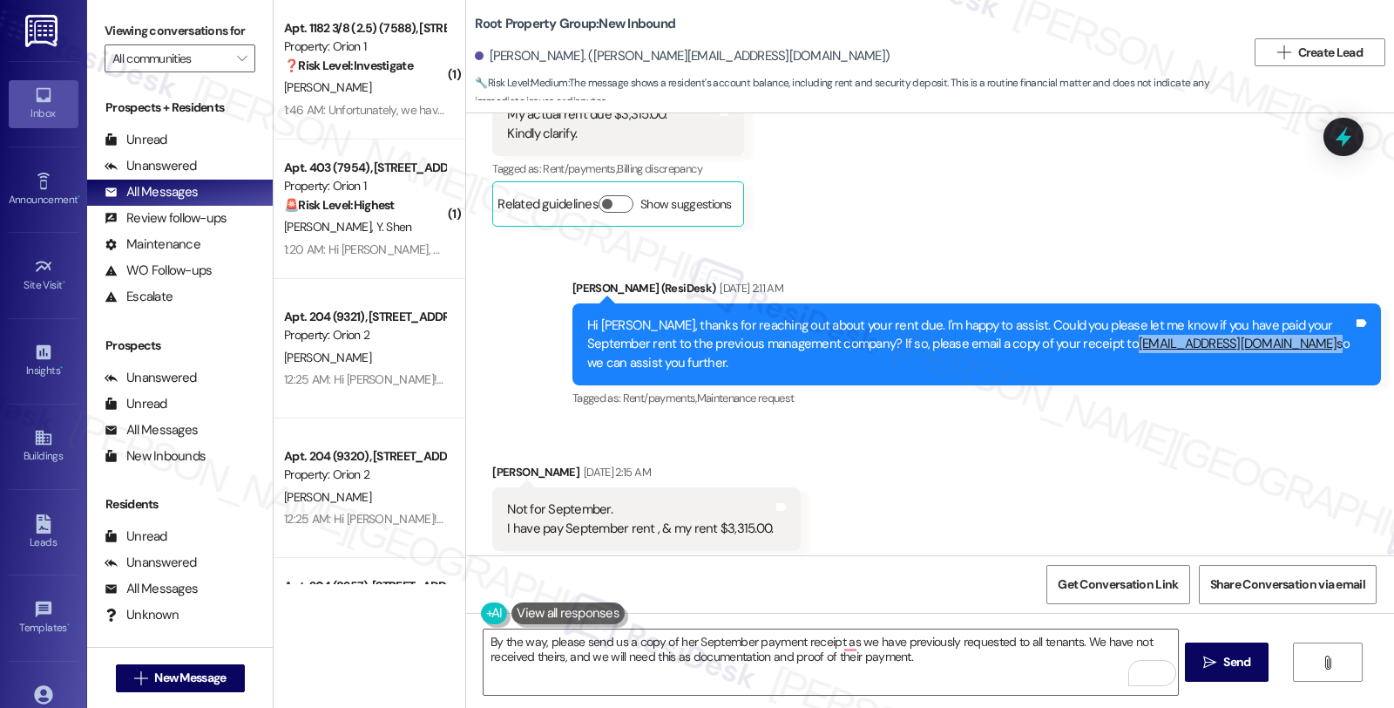
drag, startPoint x: 1220, startPoint y: 343, endPoint x: 1053, endPoint y: 349, distance: 167.4
click at [1053, 349] on div "Hi [PERSON_NAME], thanks for reaching out about your rent due. I'm happy to ass…" at bounding box center [970, 344] width 766 height 56
copy div "[EMAIL_ADDRESS][DOMAIN_NAME]"
click at [668, 643] on textarea "By the way, please send us a copy of her September payment receipt as we have p…" at bounding box center [831, 661] width 694 height 65
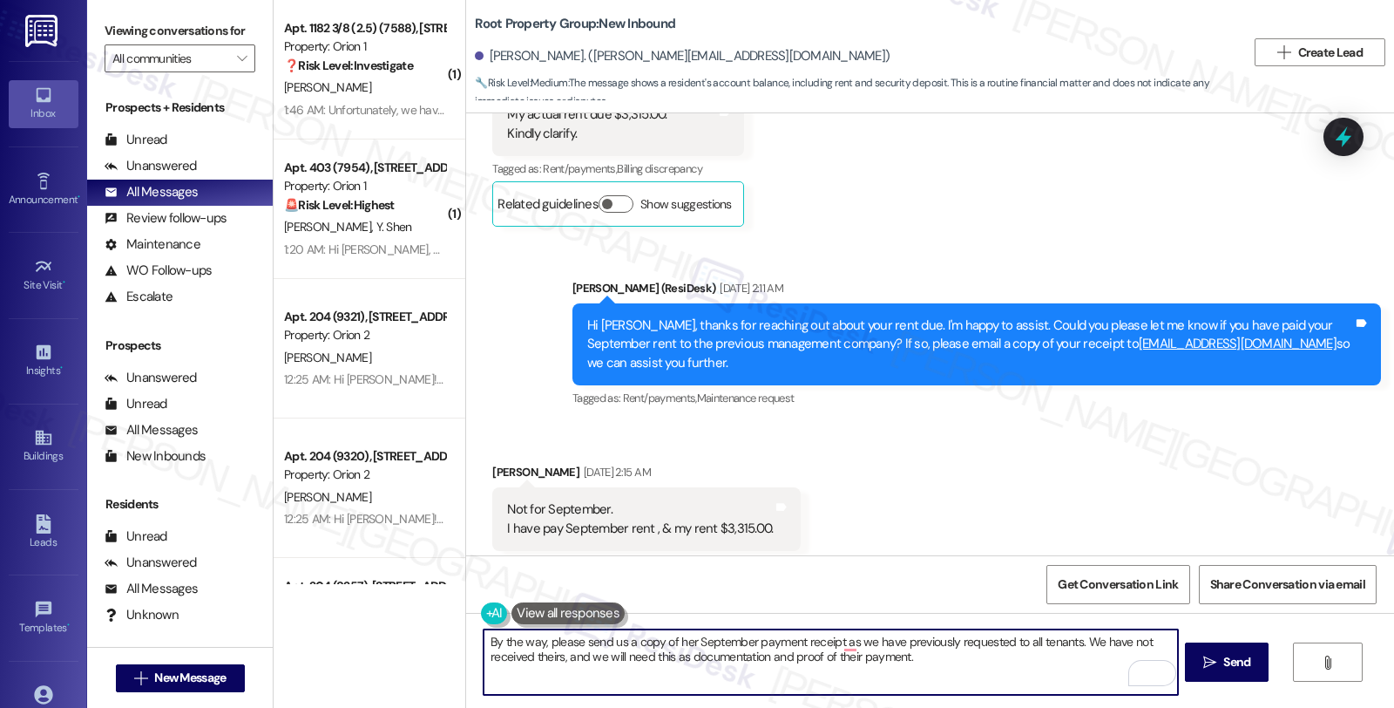
click at [668, 643] on textarea "By the way, please send us a copy of her September payment receipt as we have p…" at bounding box center [831, 661] width 694 height 65
click at [841, 639] on textarea "By the way, please send us a copy of your September payment receipt as we have …" at bounding box center [831, 661] width 694 height 65
paste textarea "[EMAIL_ADDRESS][DOMAIN_NAME]"
click at [1005, 641] on textarea "By the way, please send us a copy of your September payment receipt at [EMAIL_A…" at bounding box center [831, 661] width 694 height 65
click at [595, 659] on textarea "By the way, please send us a copy of your September payment receipt at [EMAIL_A…" at bounding box center [831, 661] width 694 height 65
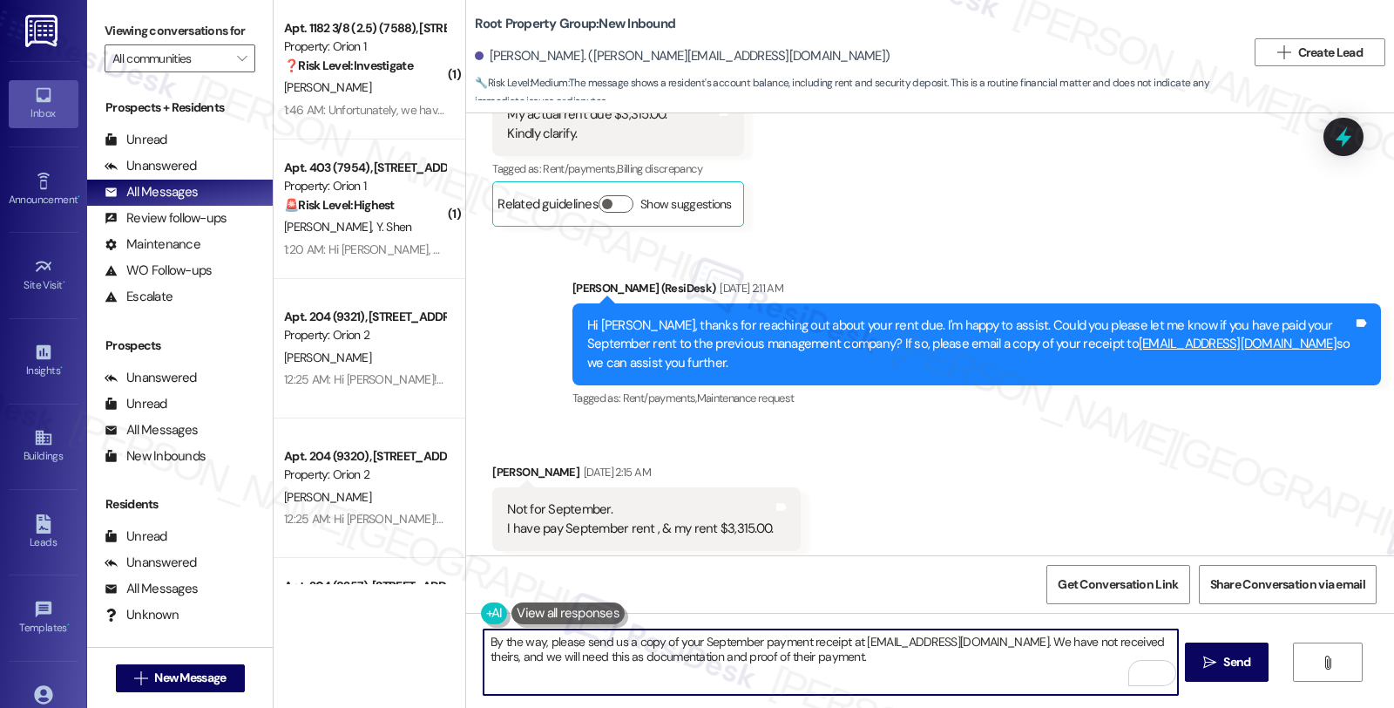
click at [1138, 641] on textarea "By the way, please send us a copy of your September payment receipt at [EMAIL_A…" at bounding box center [831, 661] width 694 height 65
click at [776, 654] on textarea "By the way, please send us a copy of your September payment receipt at [EMAIL_A…" at bounding box center [831, 661] width 694 height 65
type textarea "By the way, please send us a copy of your September payment receipt at [EMAIL_A…"
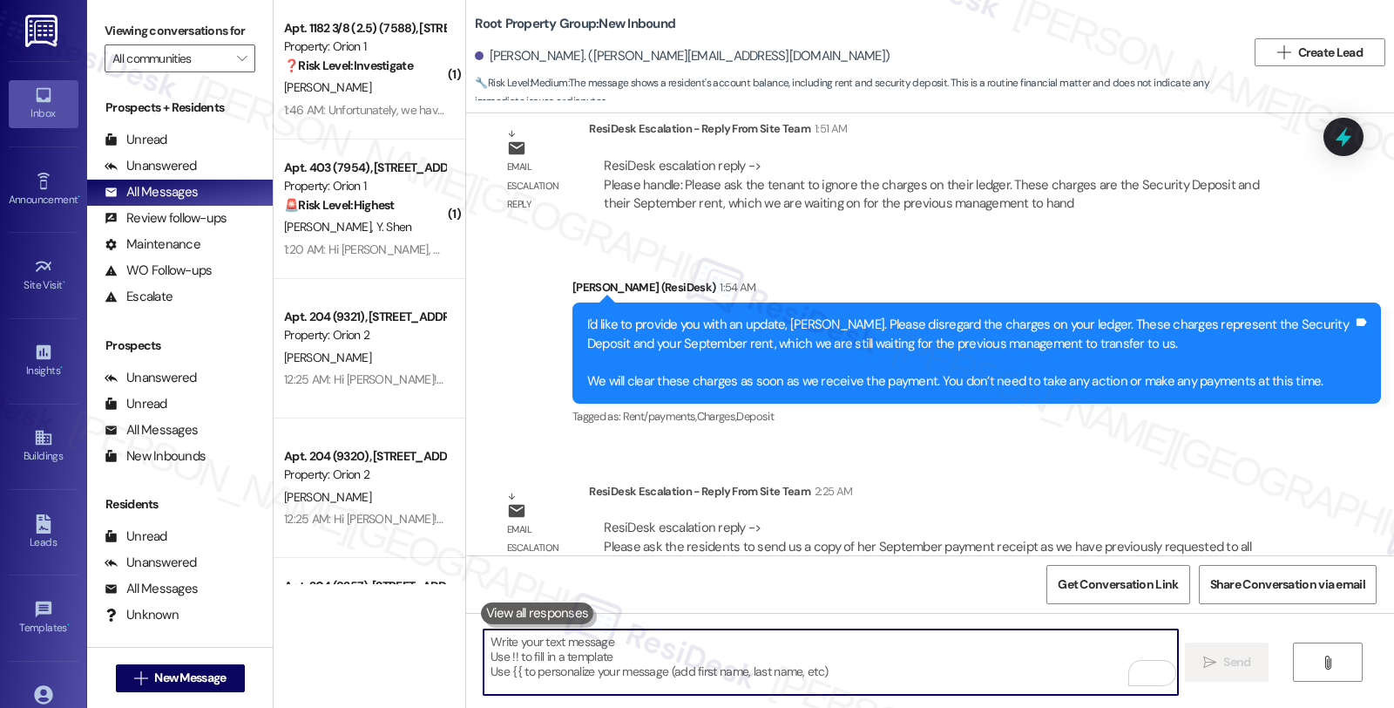
scroll to position [2975, 0]
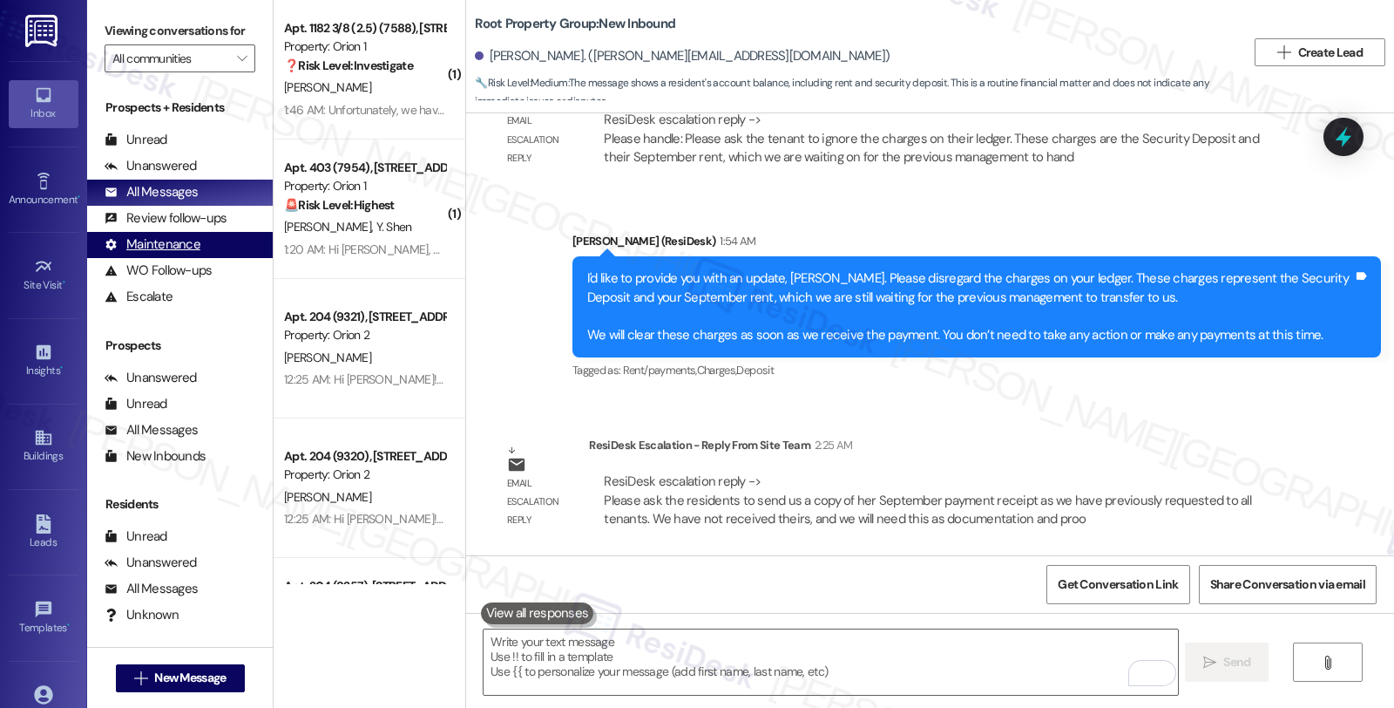
drag, startPoint x: 196, startPoint y: 225, endPoint x: 218, endPoint y: 267, distance: 47.2
click at [197, 225] on div "Review follow-ups (undefined)" at bounding box center [180, 219] width 186 height 26
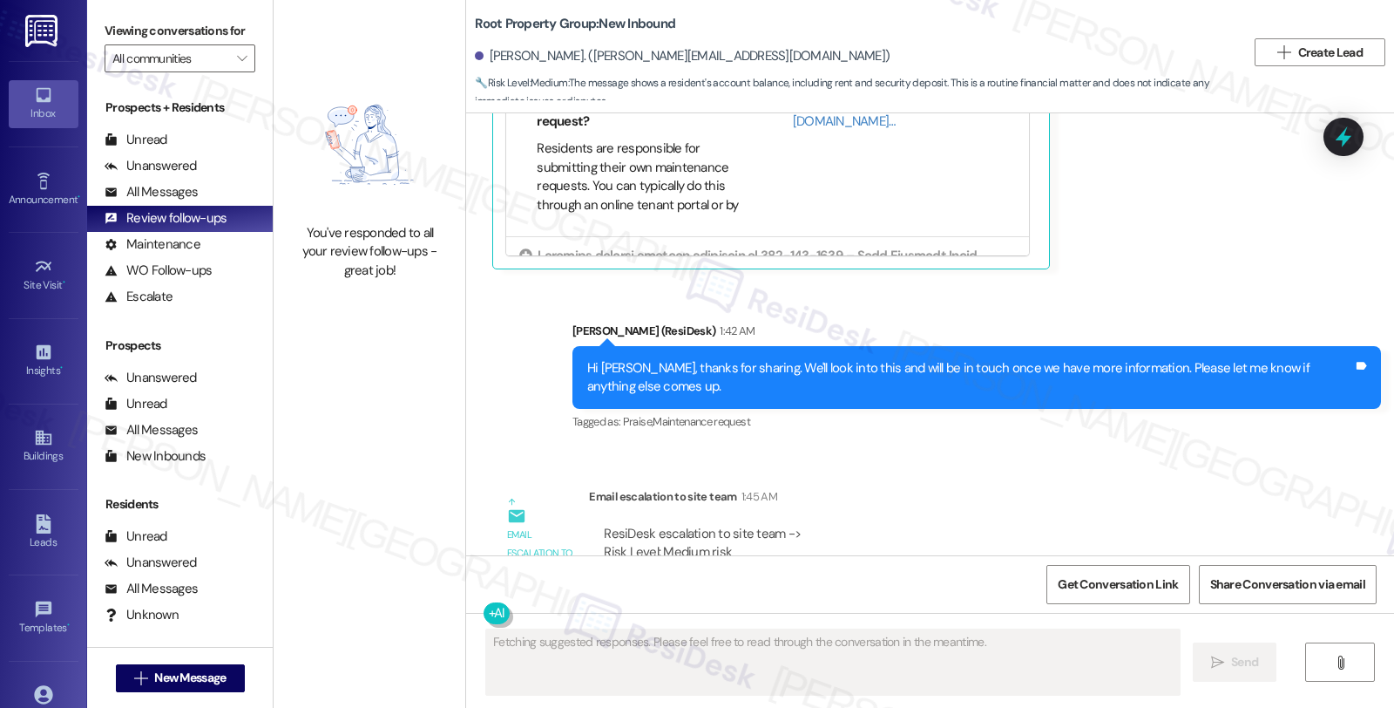
scroll to position [2074, 0]
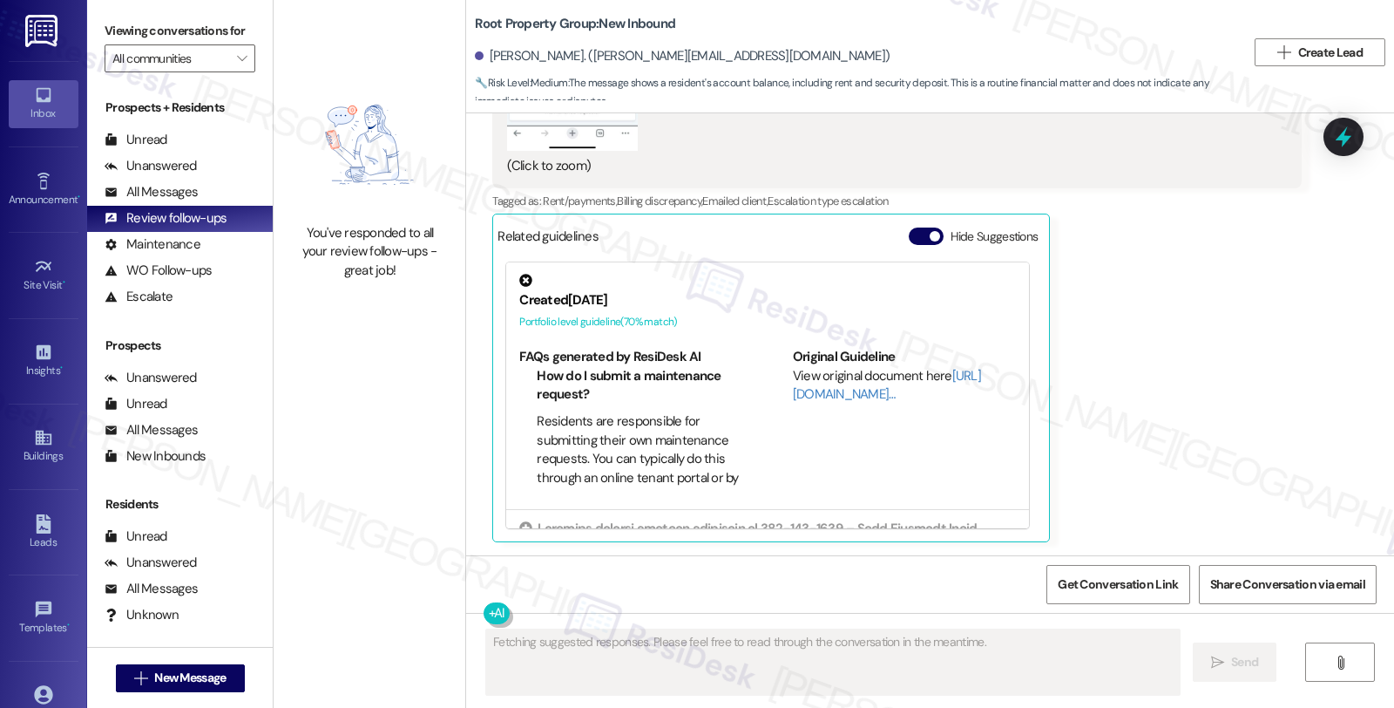
drag, startPoint x: 1305, startPoint y: 318, endPoint x: 1277, endPoint y: 322, distance: 28.2
click at [1305, 318] on div "Received via SMS [PERSON_NAME] Question 1:06 AM Hi [PERSON_NAME]. As requested …" at bounding box center [896, 14] width 835 height 1081
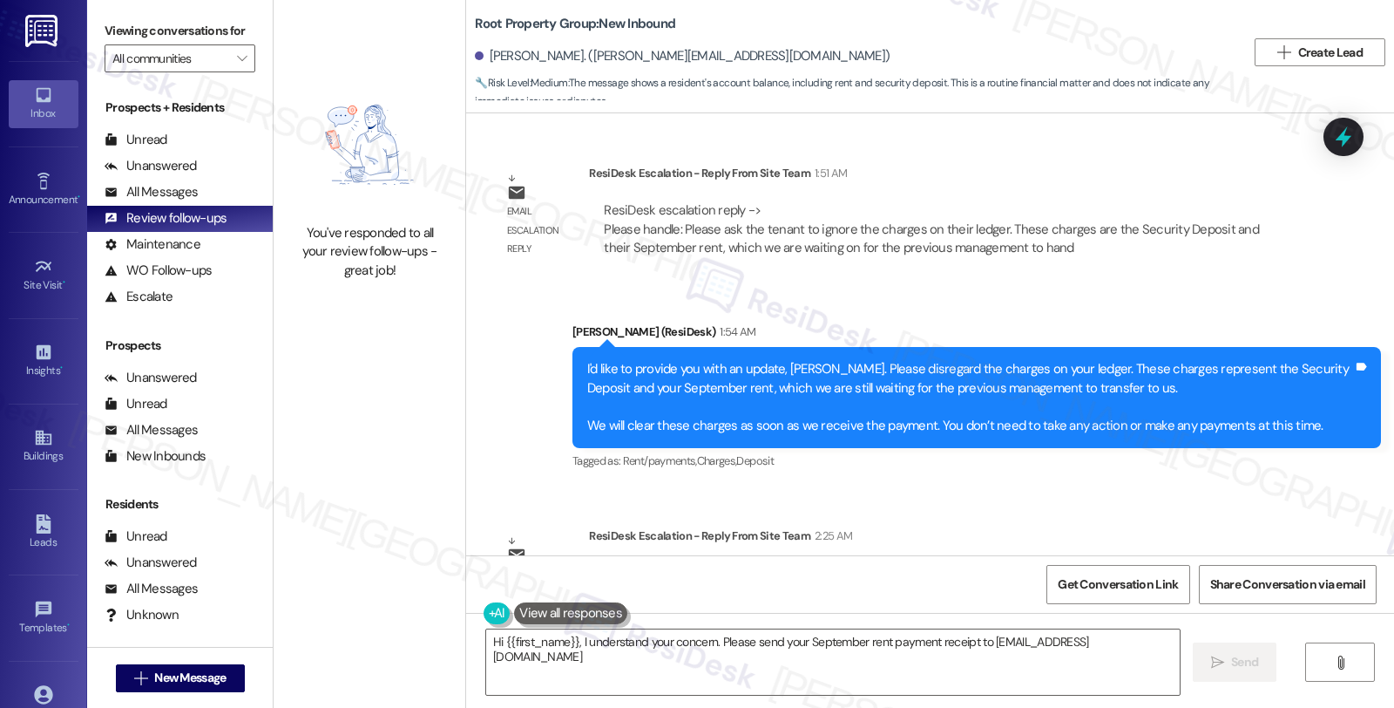
scroll to position [3141, 0]
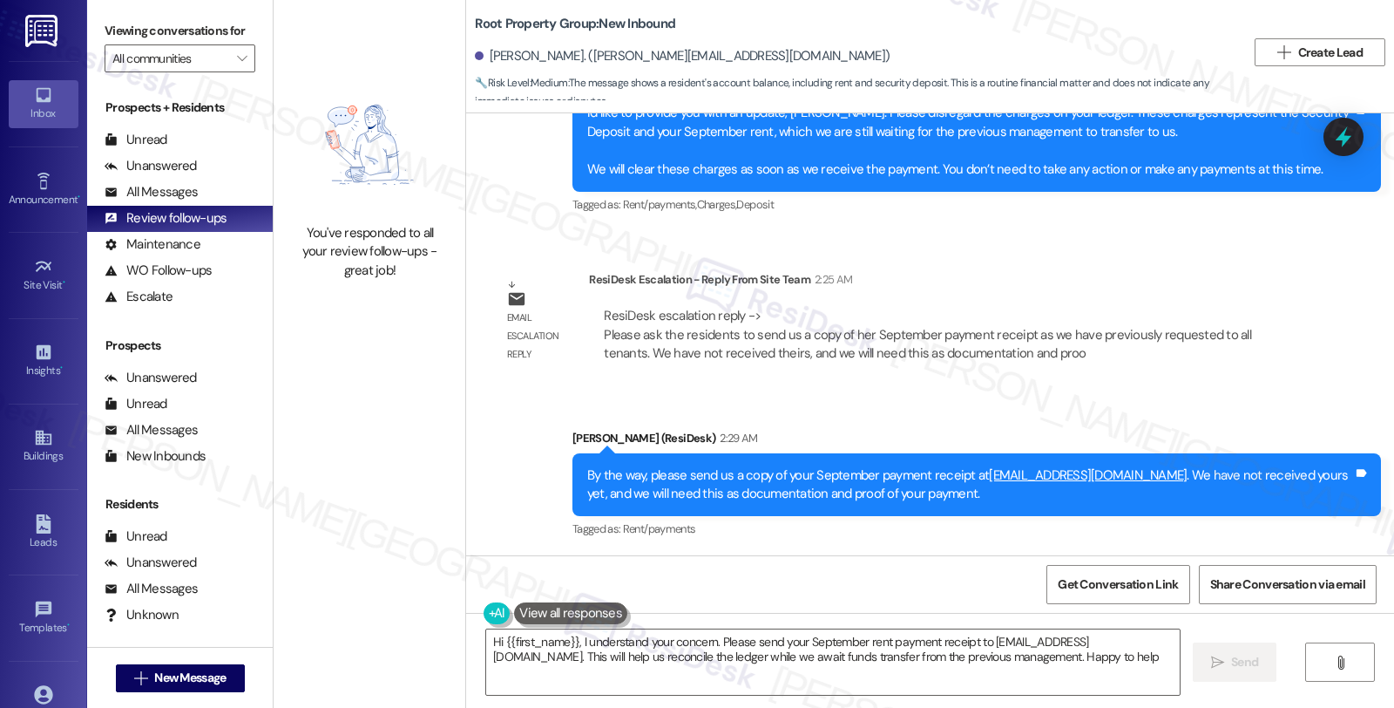
type textarea "Hi {{first_name}}, I understand your concern. Please send your September rent p…"
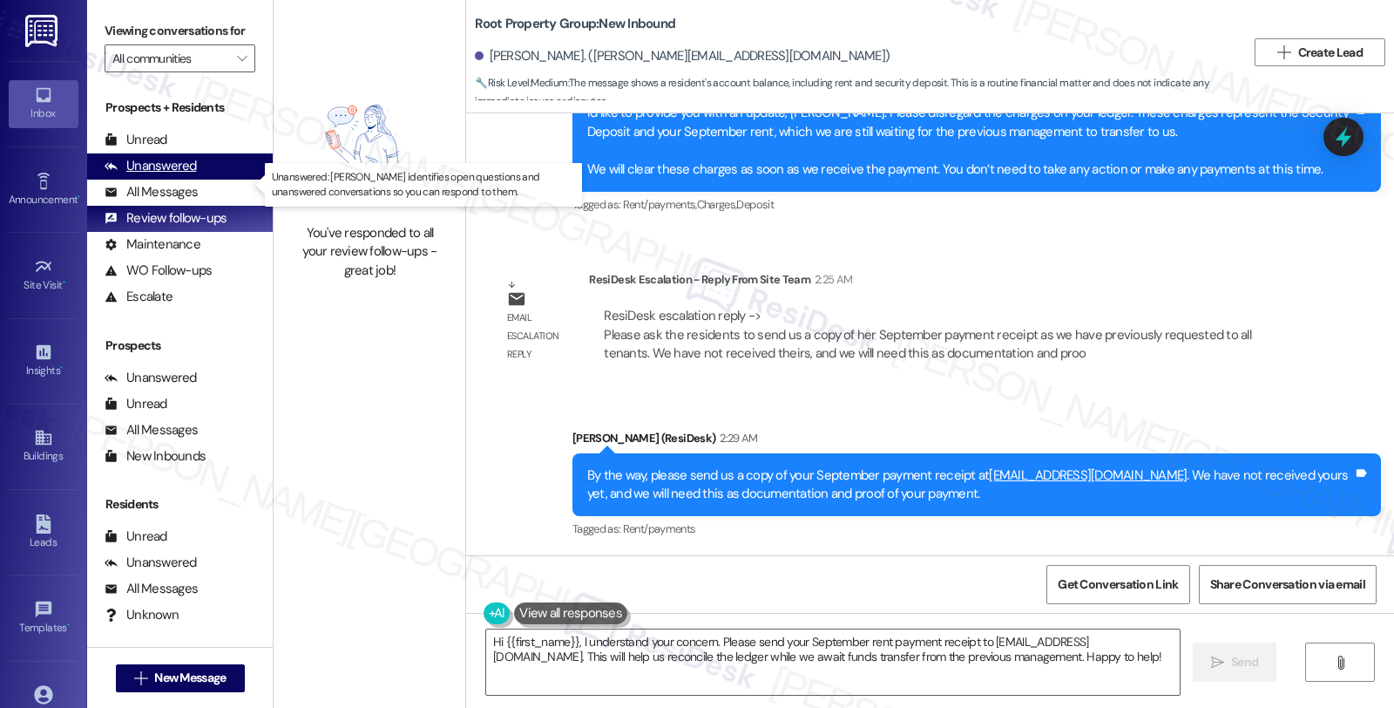
click at [204, 178] on div "Unanswered (0)" at bounding box center [180, 166] width 186 height 26
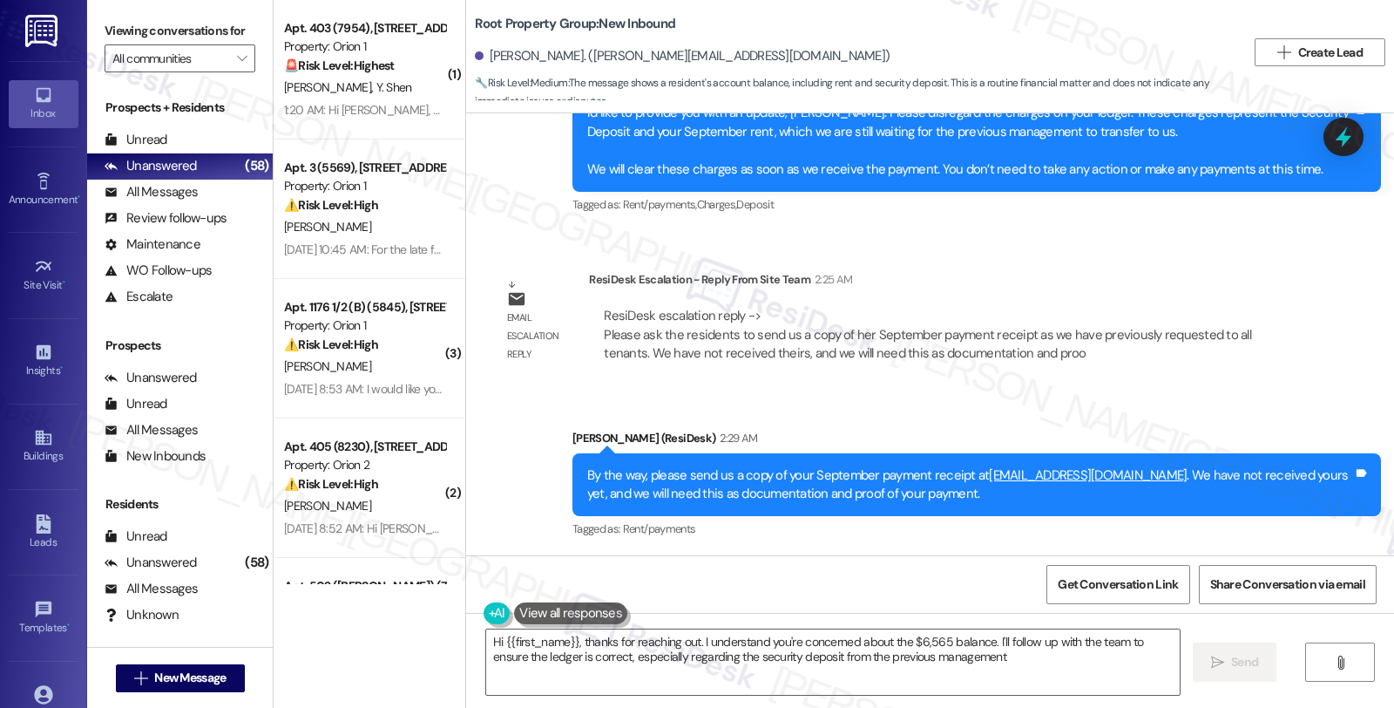
type textarea "Hi {{first_name}}, thanks for reaching out. I understand you're concerned about…"
